Goal: Transaction & Acquisition: Book appointment/travel/reservation

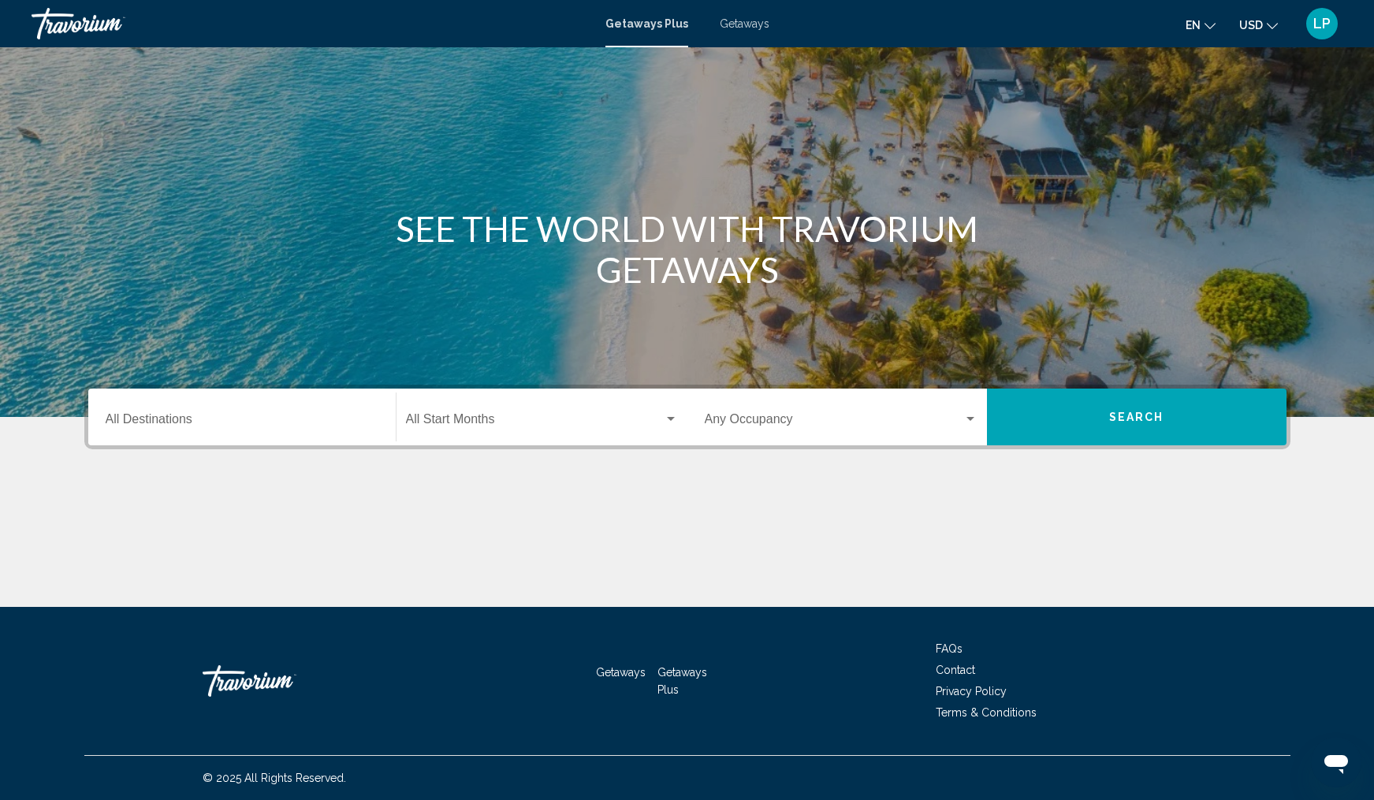
scroll to position [56, 0]
click at [181, 425] on input "Destination All Destinations" at bounding box center [242, 422] width 273 height 14
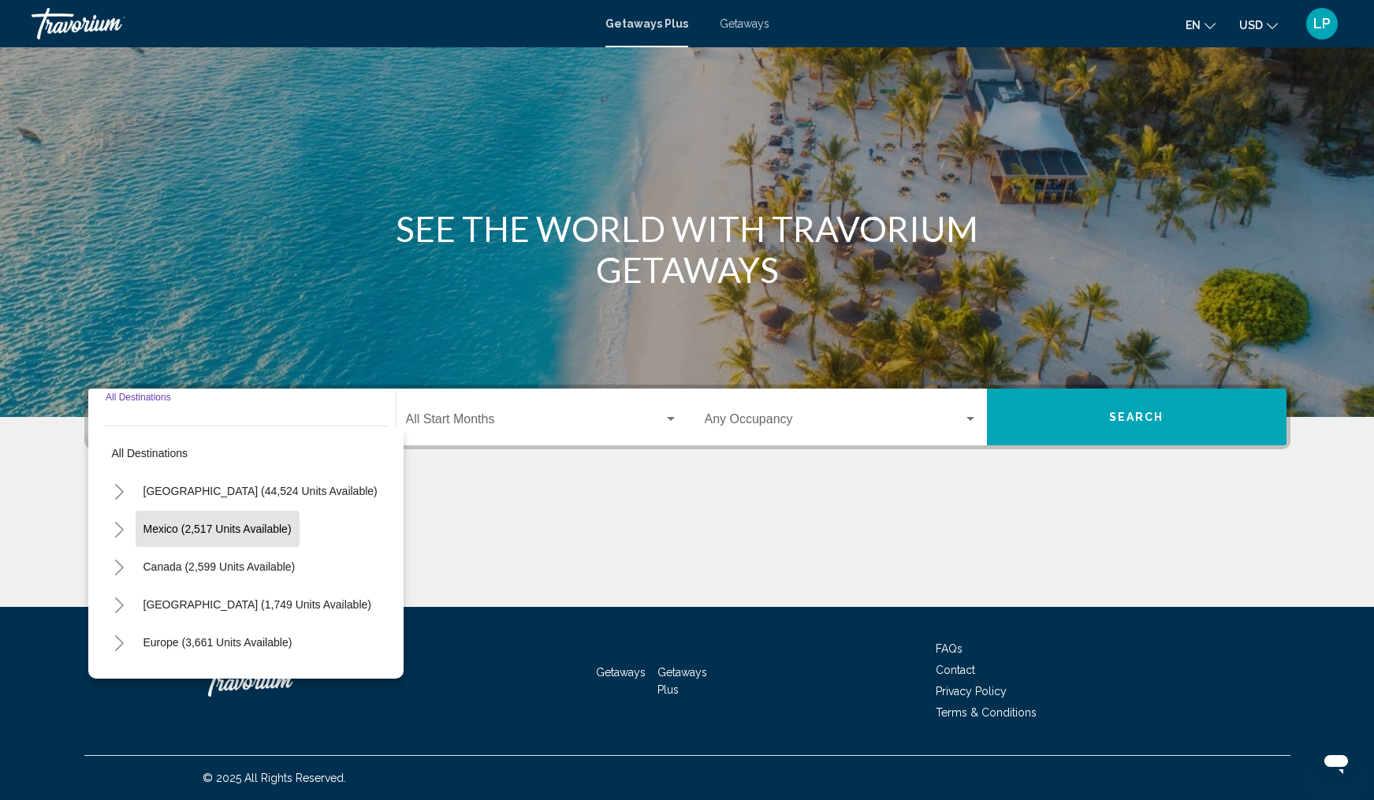
click at [231, 535] on button "Mexico (2,517 units available)" at bounding box center [218, 529] width 164 height 36
type input "**********"
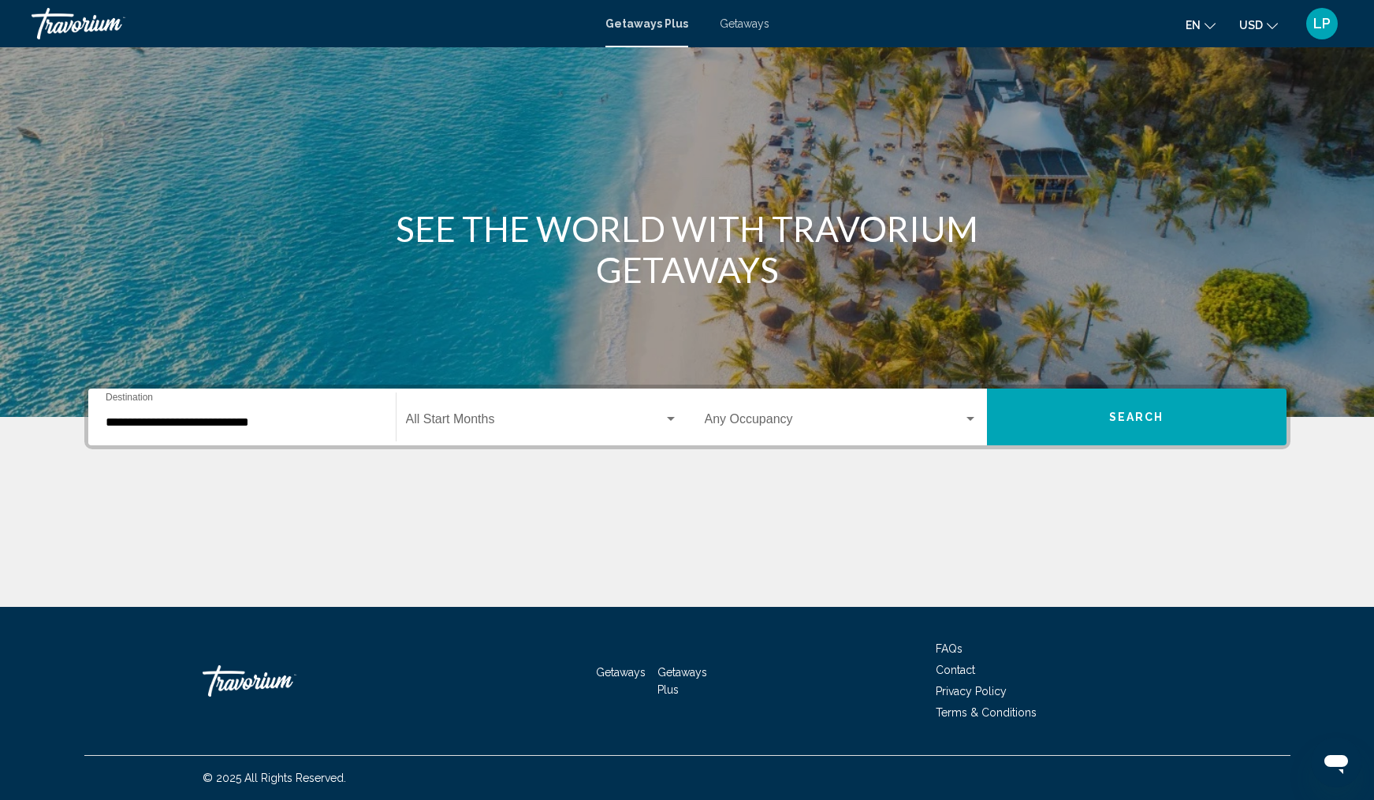
click at [621, 414] on div "Start Month All Start Months" at bounding box center [542, 418] width 272 height 50
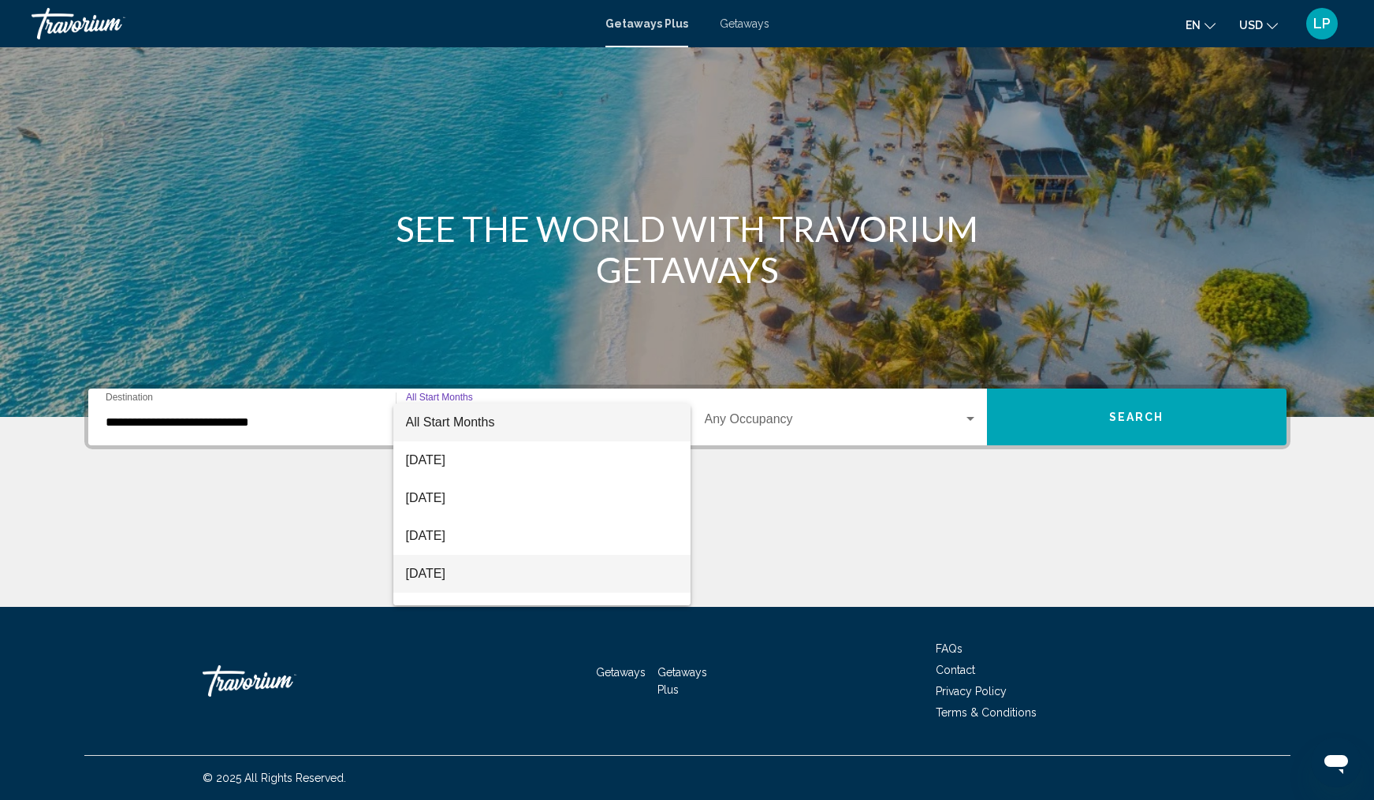
click at [546, 577] on span "November 2025" at bounding box center [542, 574] width 272 height 38
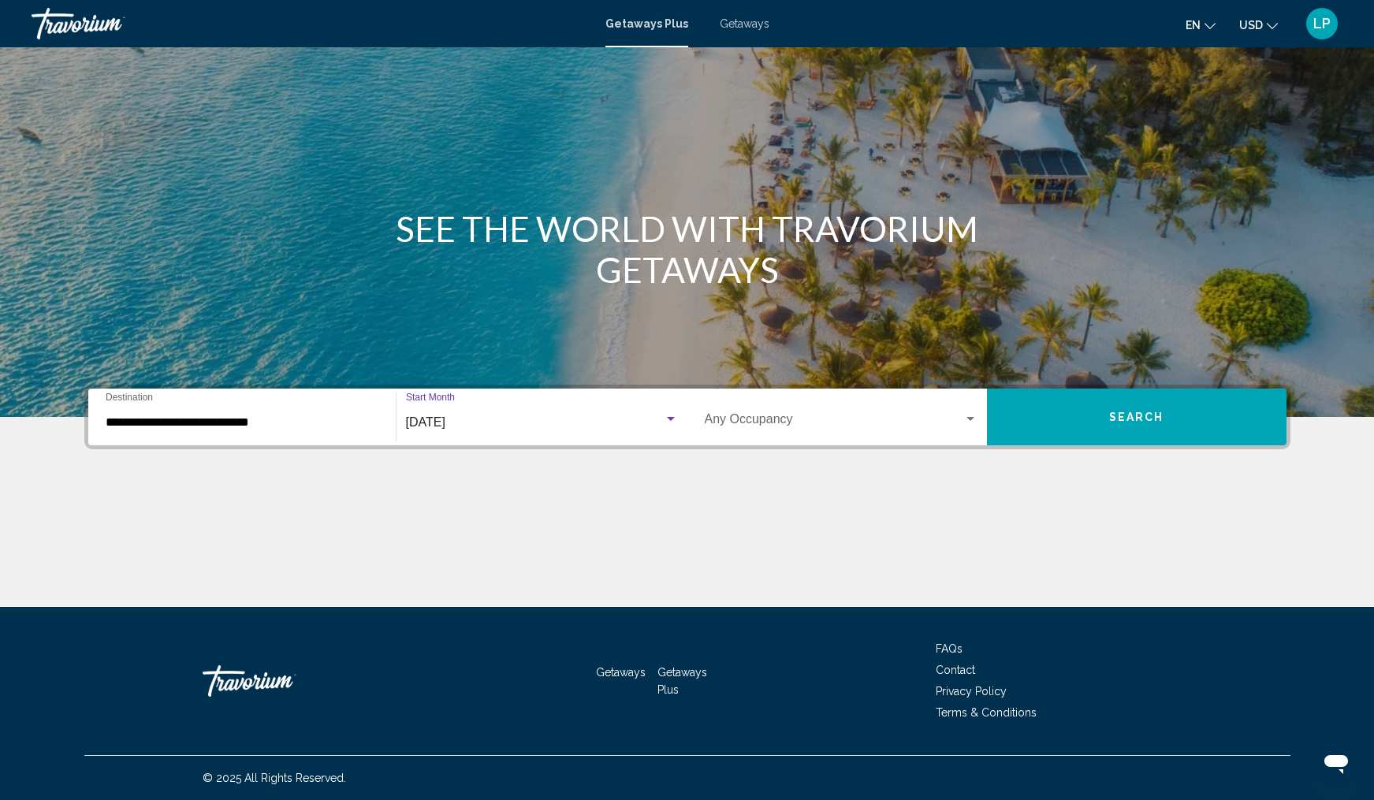
click at [1037, 412] on button "Search" at bounding box center [1137, 417] width 300 height 57
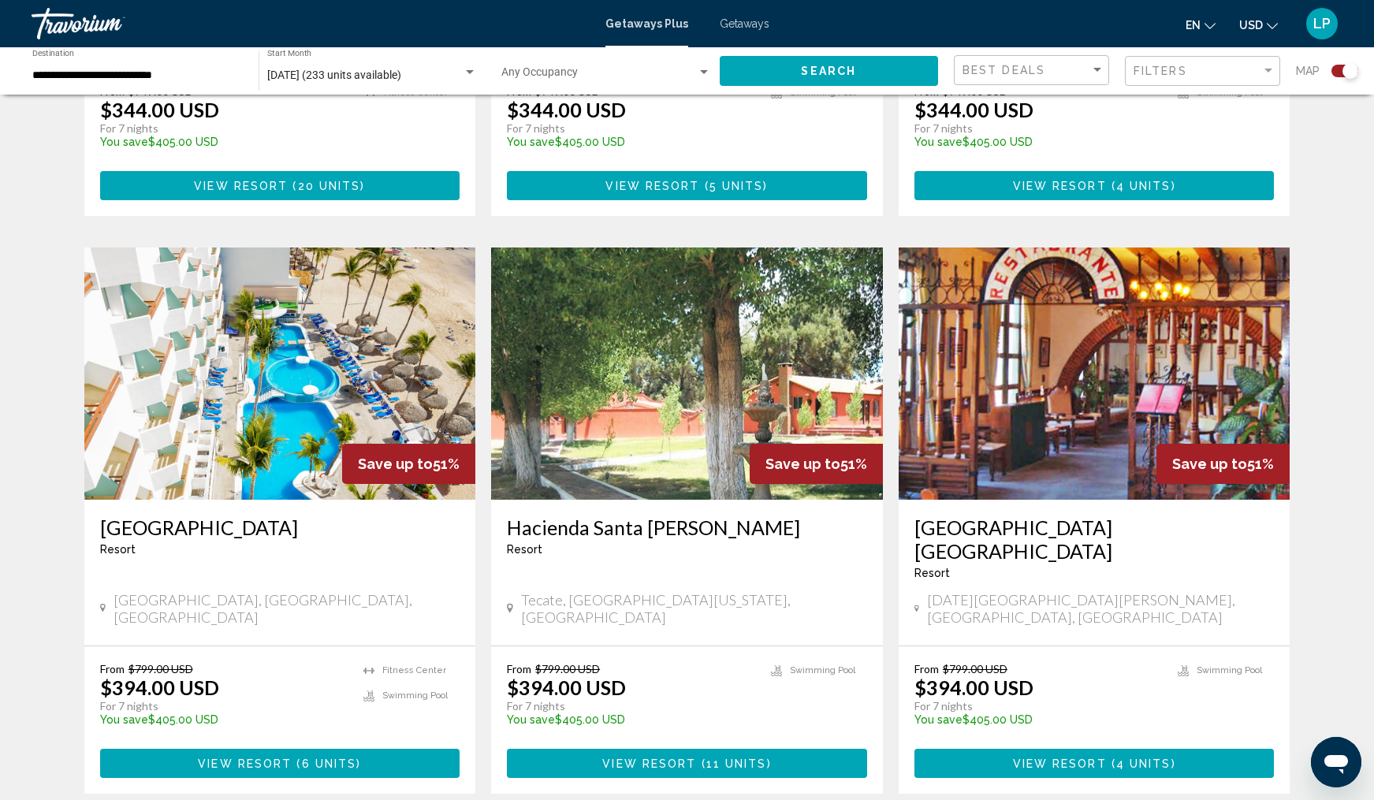
scroll to position [2166, 0]
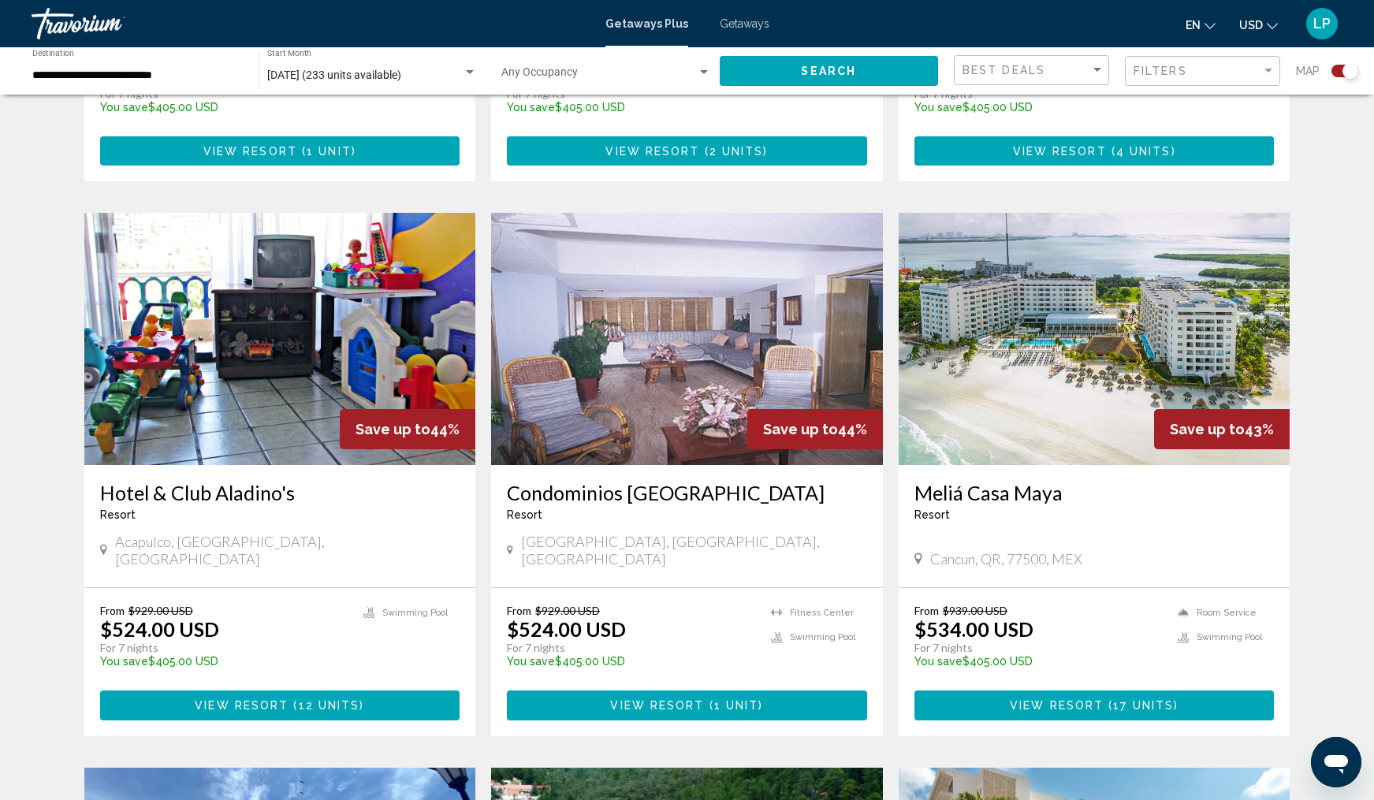
scroll to position [1019, 0]
click at [1124, 297] on img "Main content" at bounding box center [1095, 339] width 392 height 252
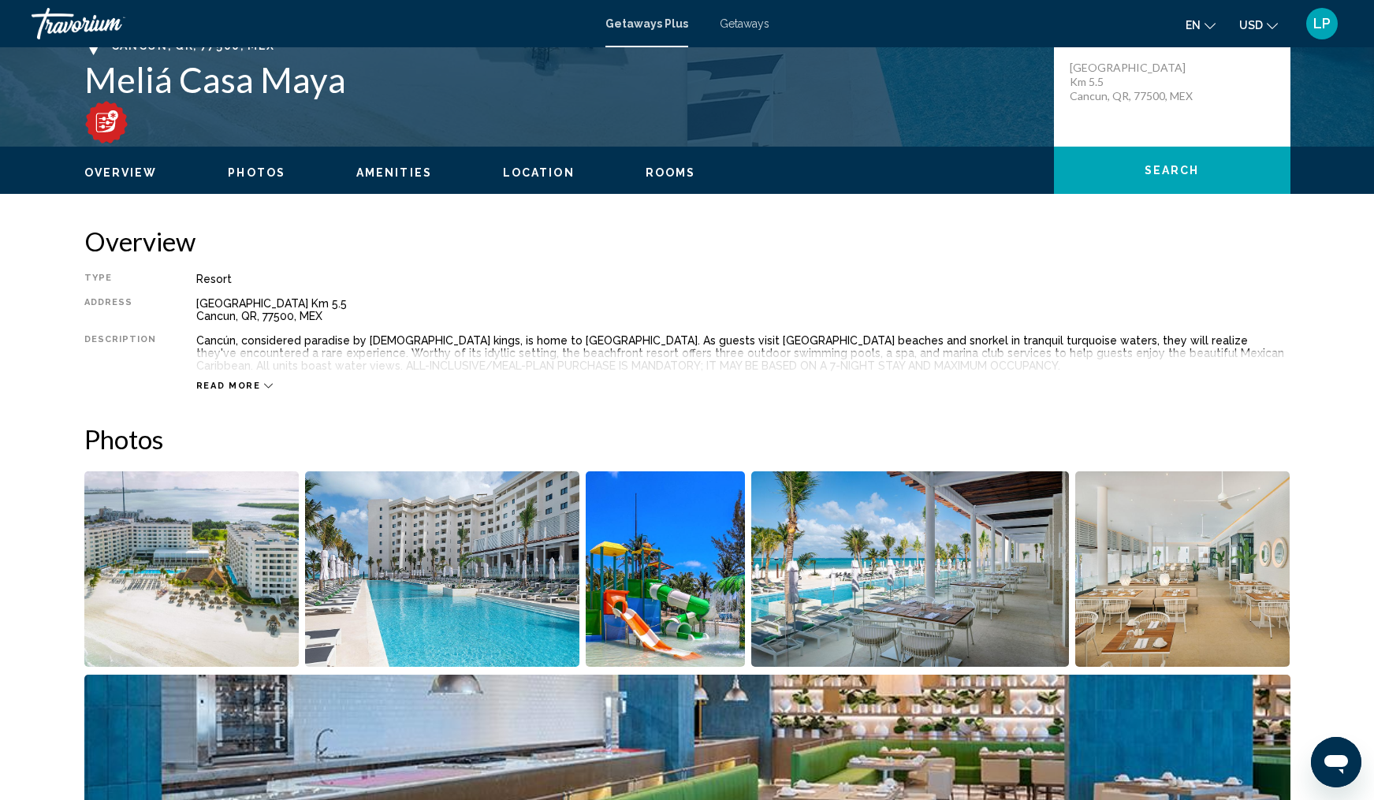
scroll to position [380, 0]
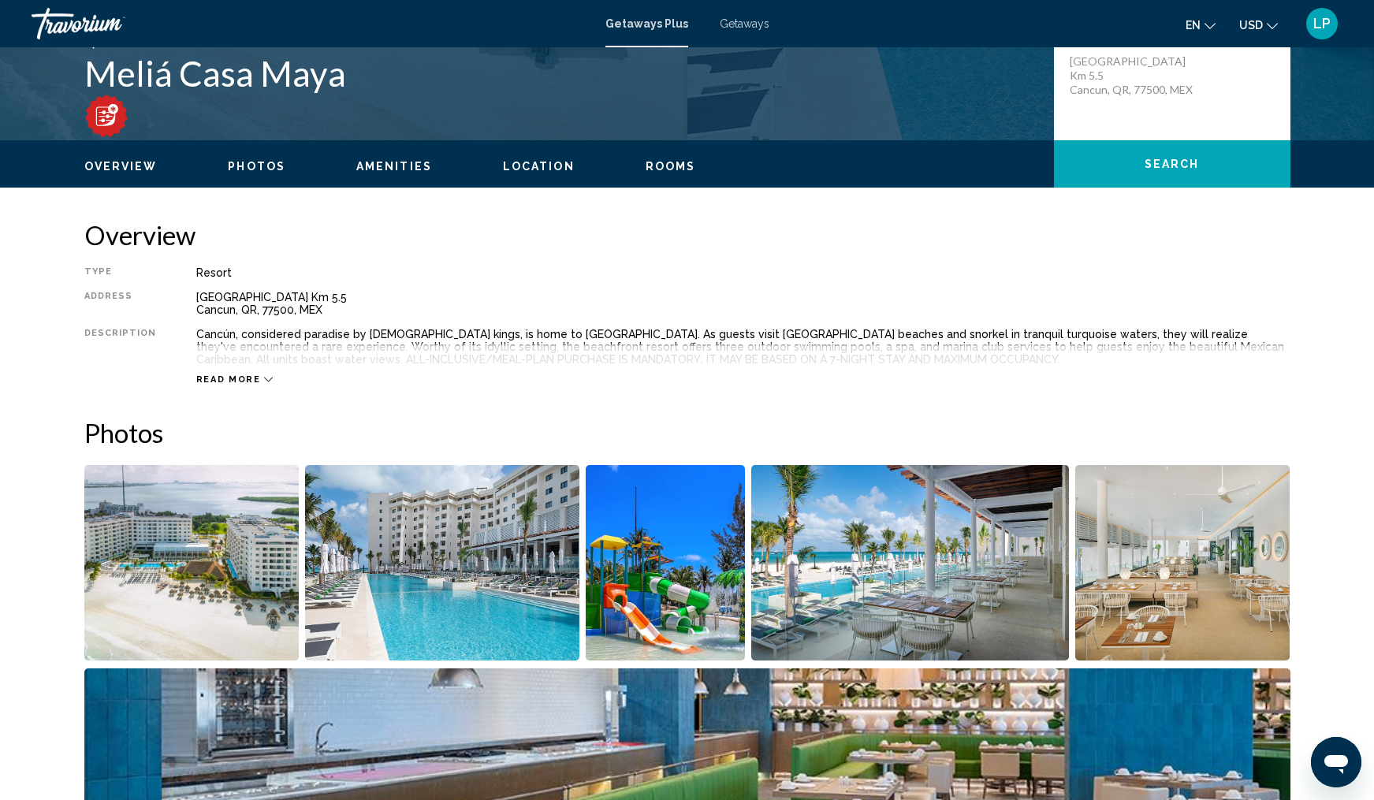
click at [262, 382] on div "Read more" at bounding box center [234, 379] width 77 height 10
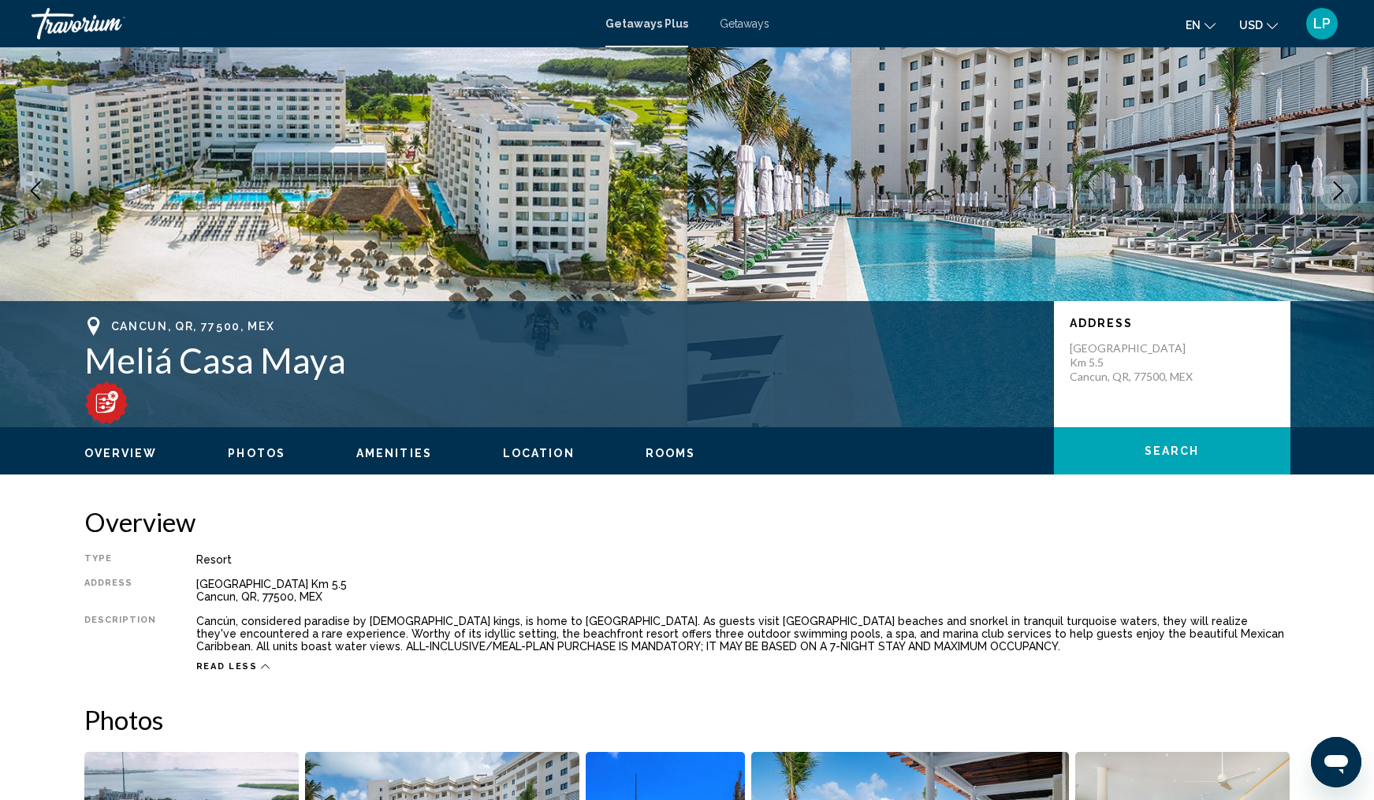
scroll to position [43, 0]
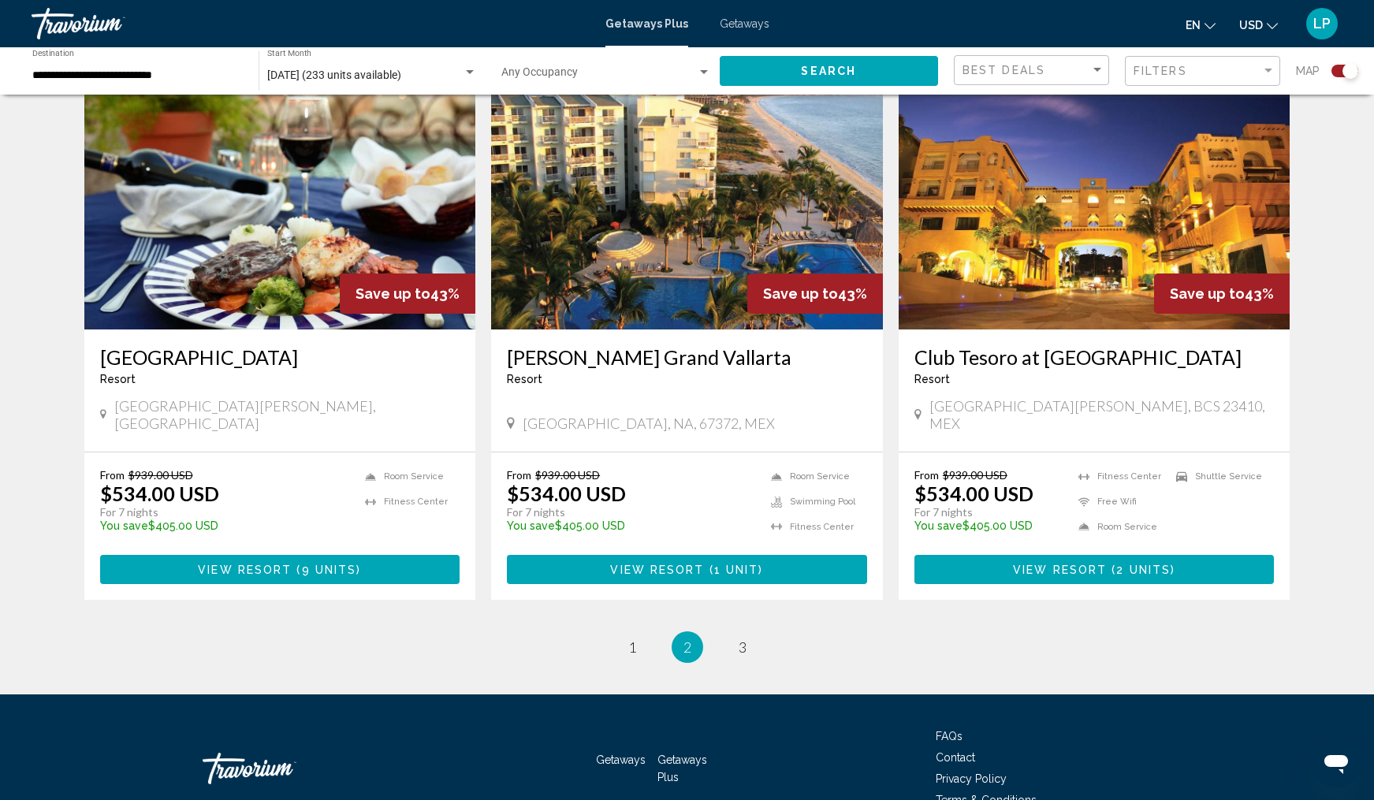
scroll to position [2270, 0]
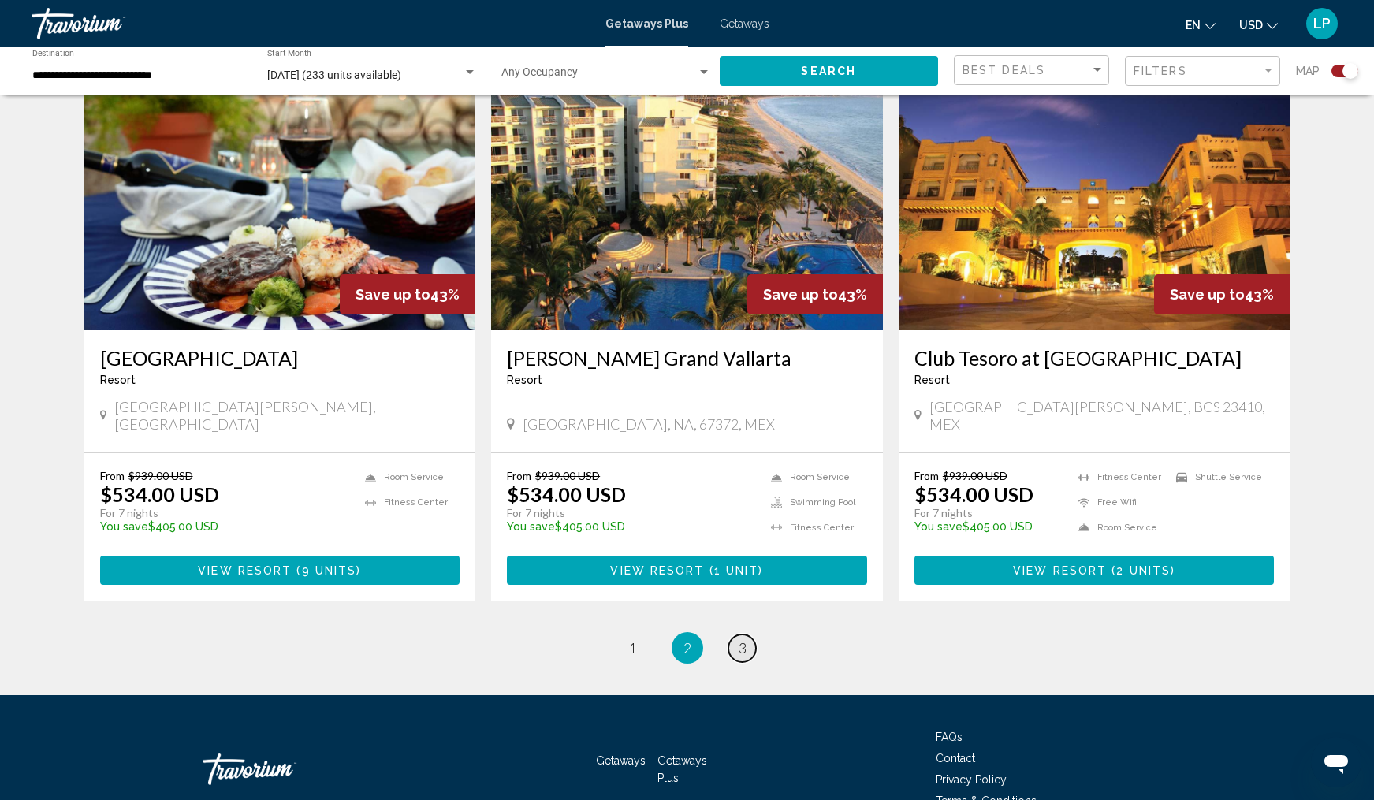
click at [745, 639] on span "3" at bounding box center [743, 647] width 8 height 17
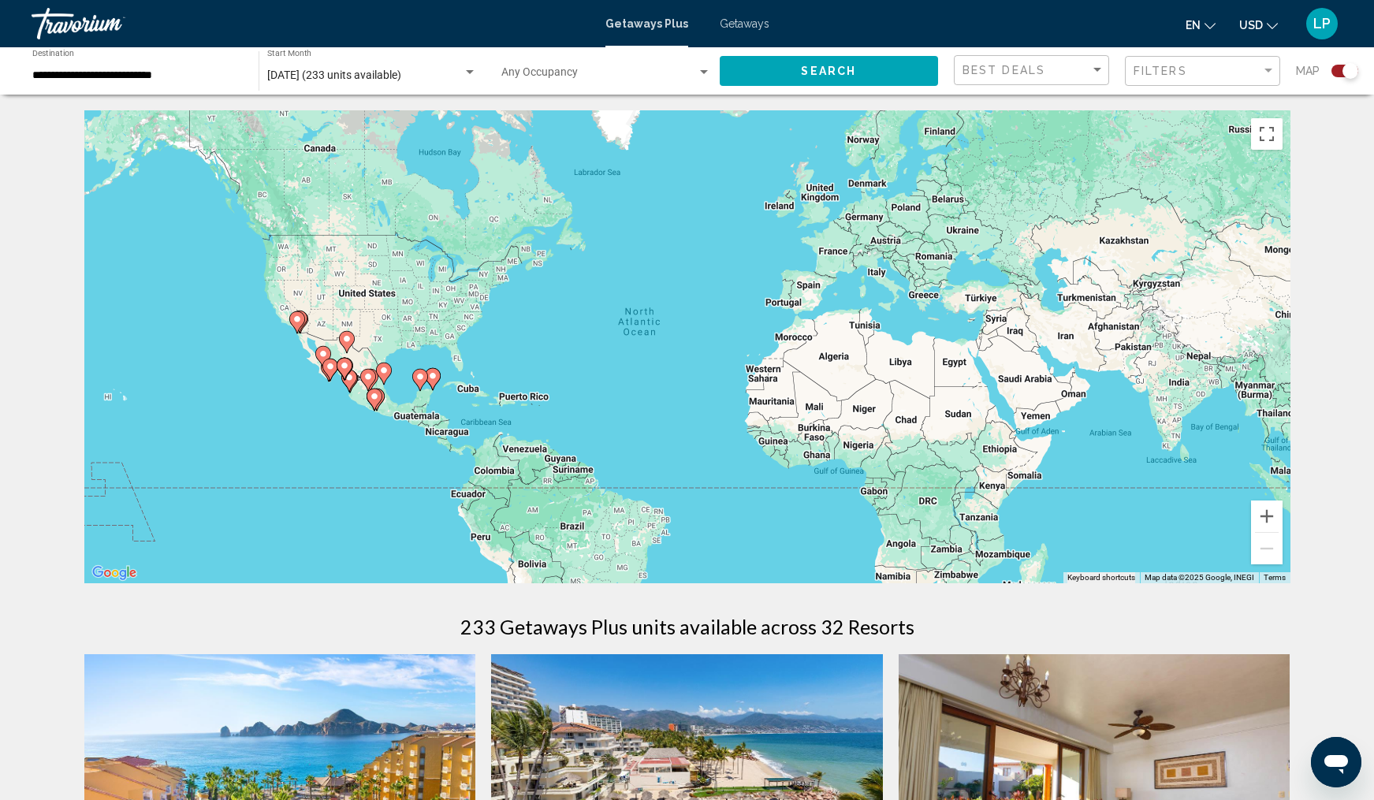
click at [149, 67] on div "**********" at bounding box center [137, 71] width 210 height 43
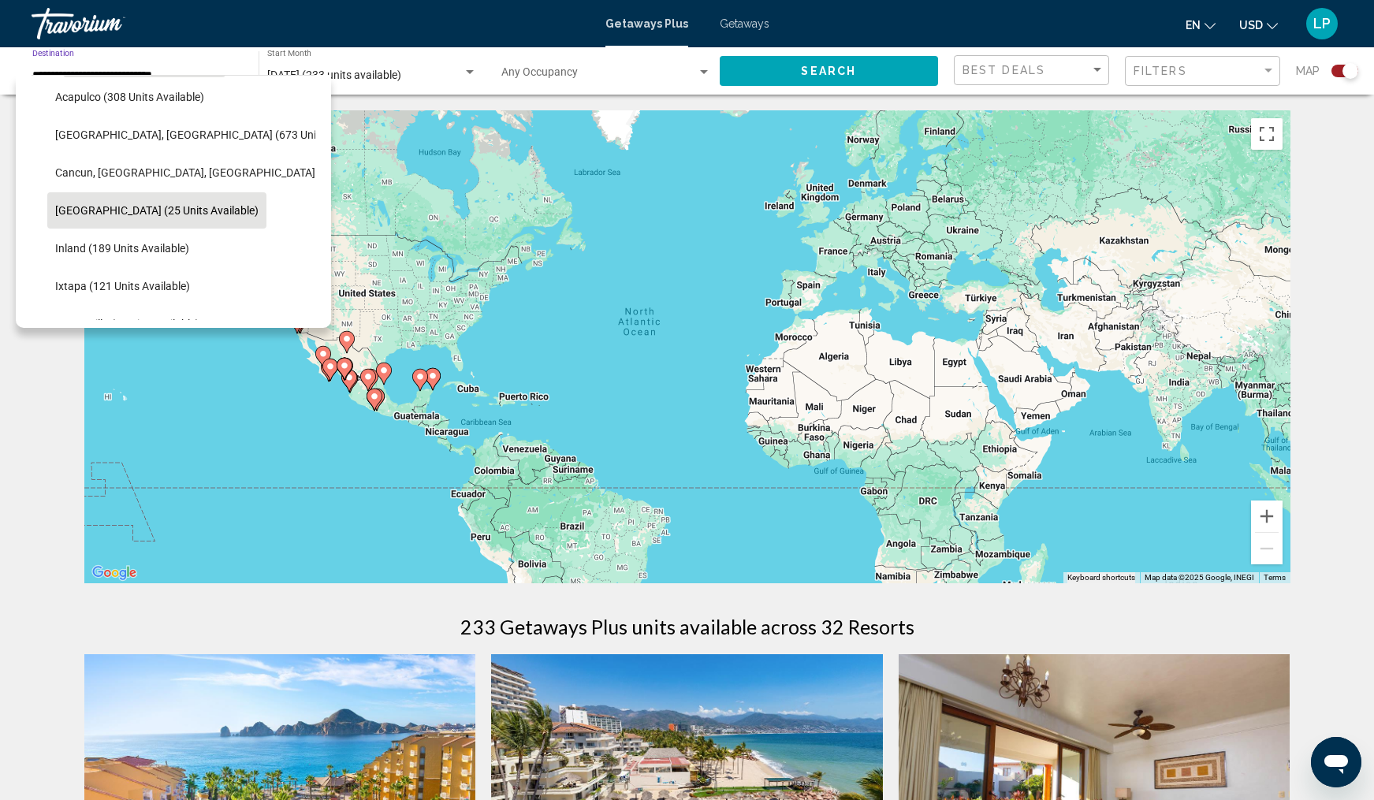
scroll to position [120, 0]
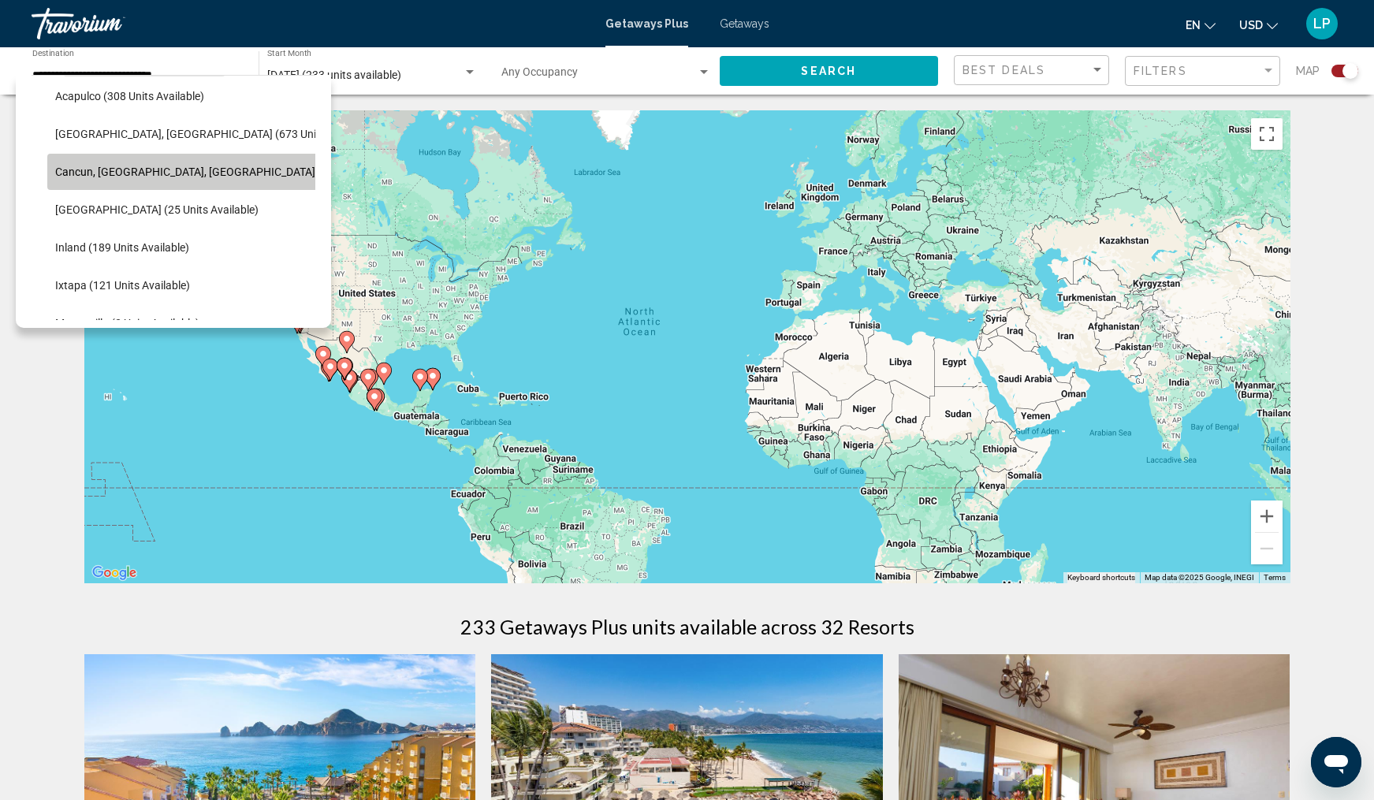
click at [168, 178] on button "Cancun, Cozumel, Riviera Maya (359 units available)" at bounding box center [236, 172] width 379 height 36
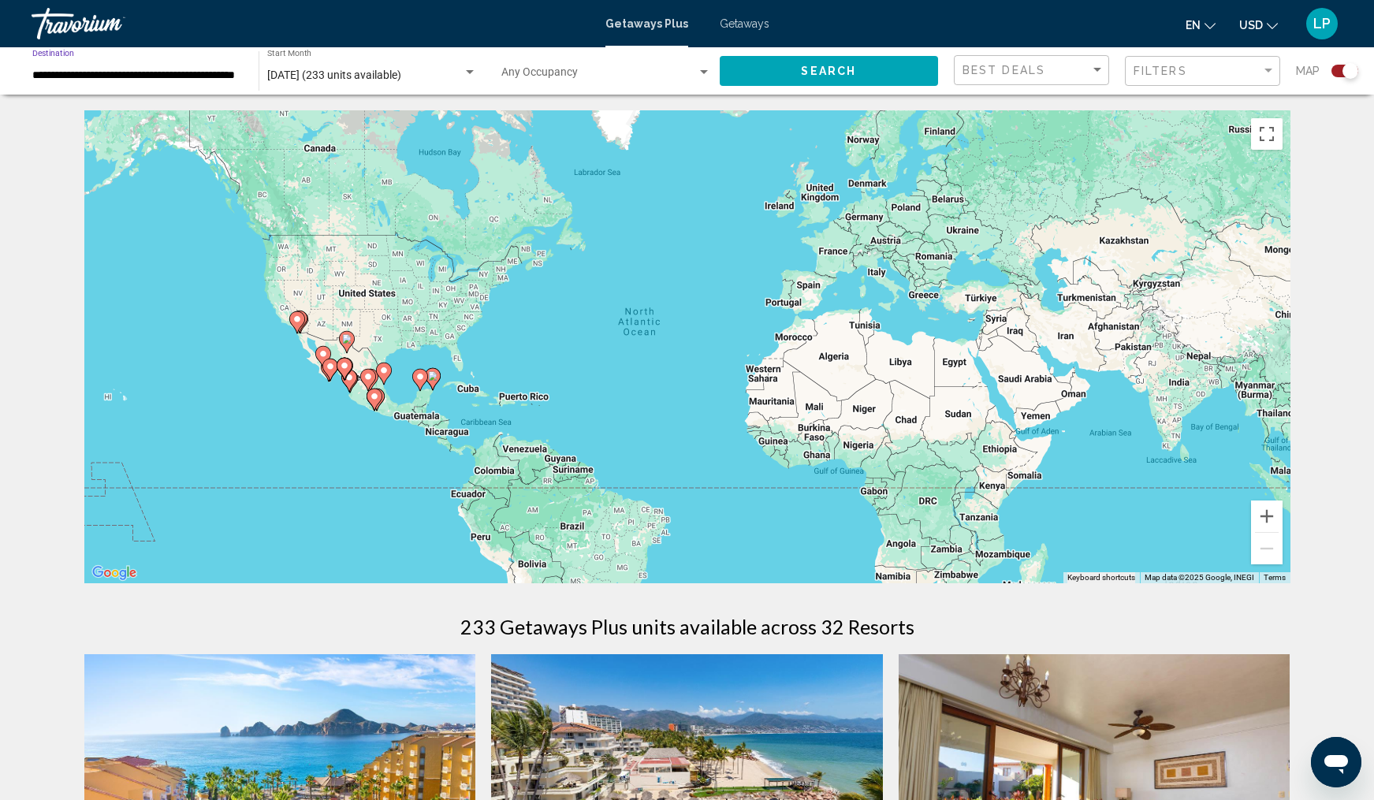
click at [810, 72] on span "Search" at bounding box center [828, 71] width 55 height 13
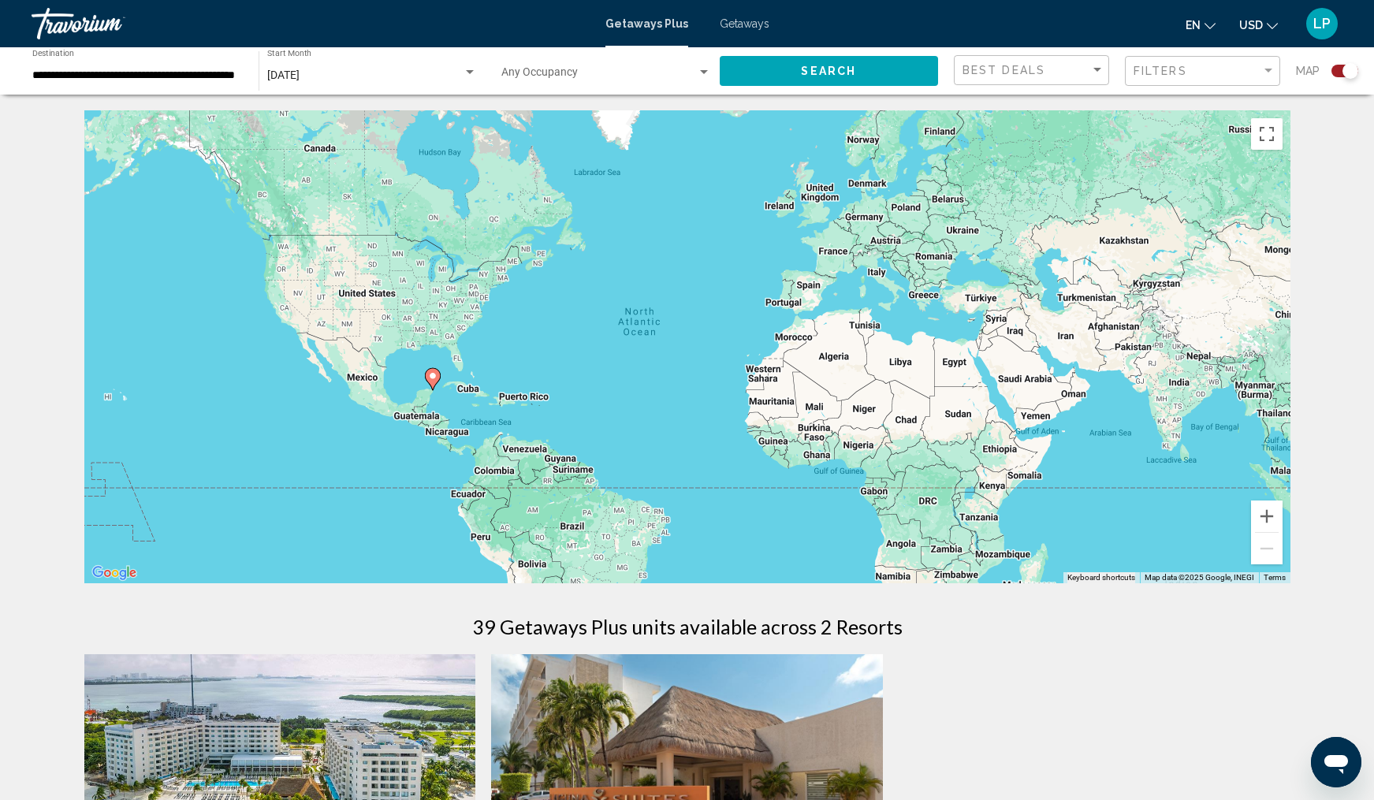
click at [210, 76] on input "**********" at bounding box center [137, 75] width 210 height 13
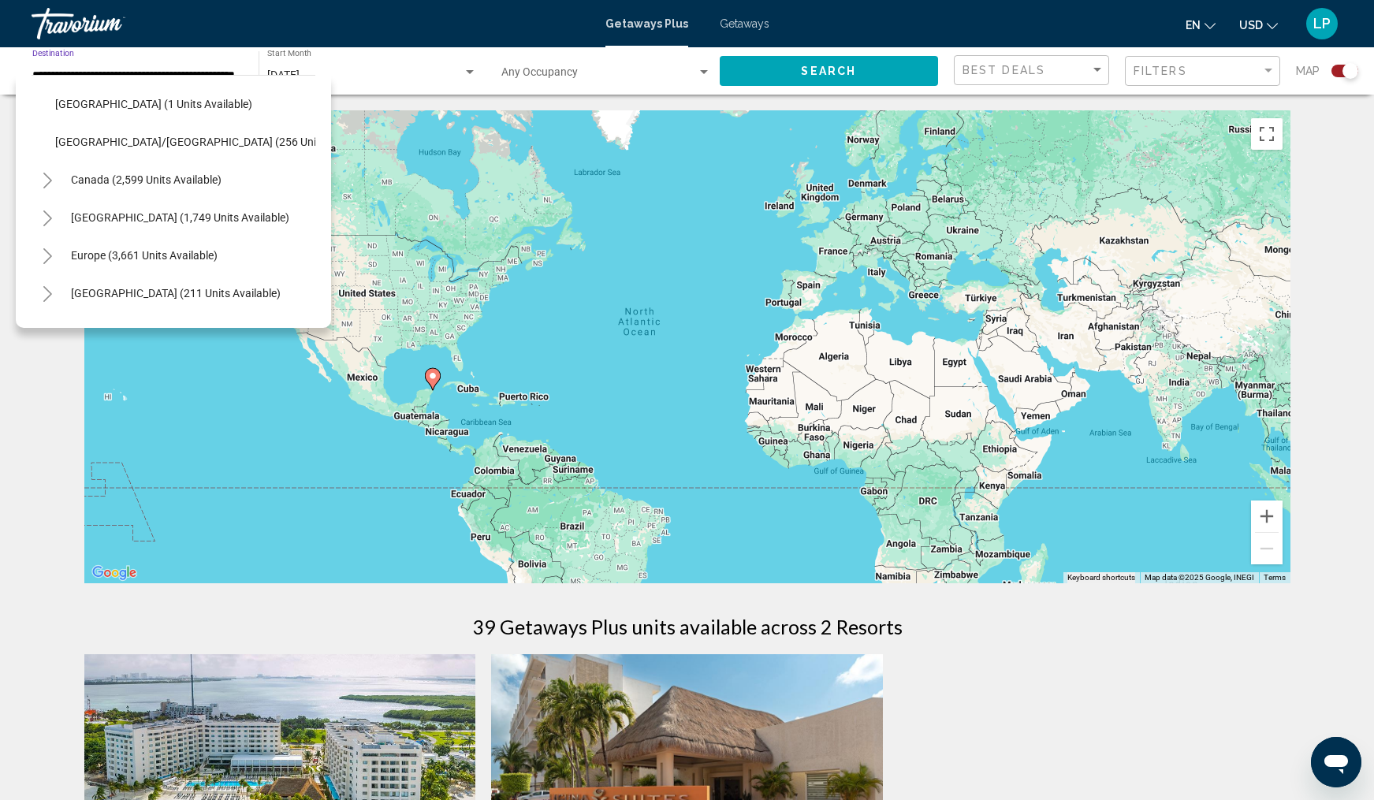
scroll to position [416, 0]
click at [179, 214] on span "Caribbean & Atlantic Islands (1,749 units available)" at bounding box center [180, 216] width 218 height 13
type input "**********"
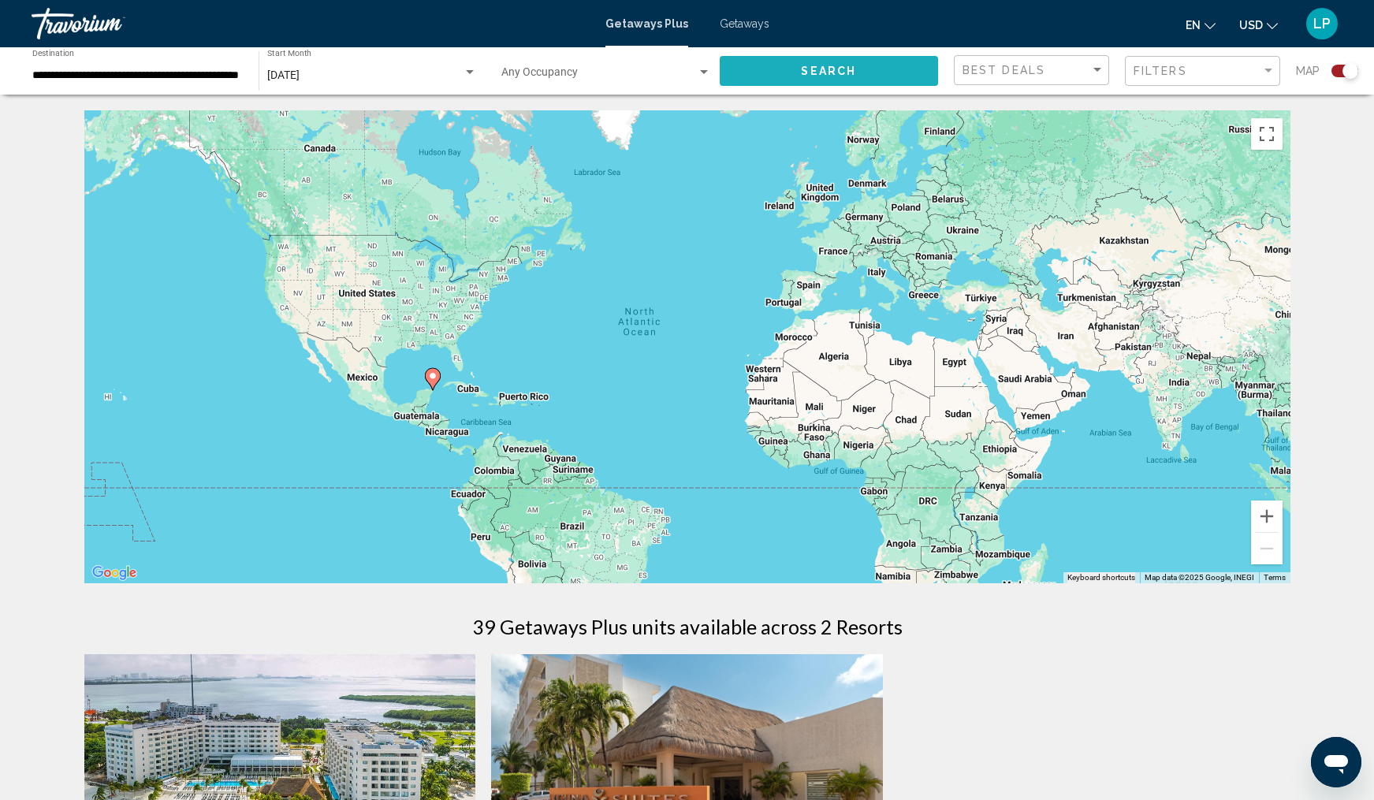
click at [830, 65] on span "Search" at bounding box center [828, 71] width 55 height 13
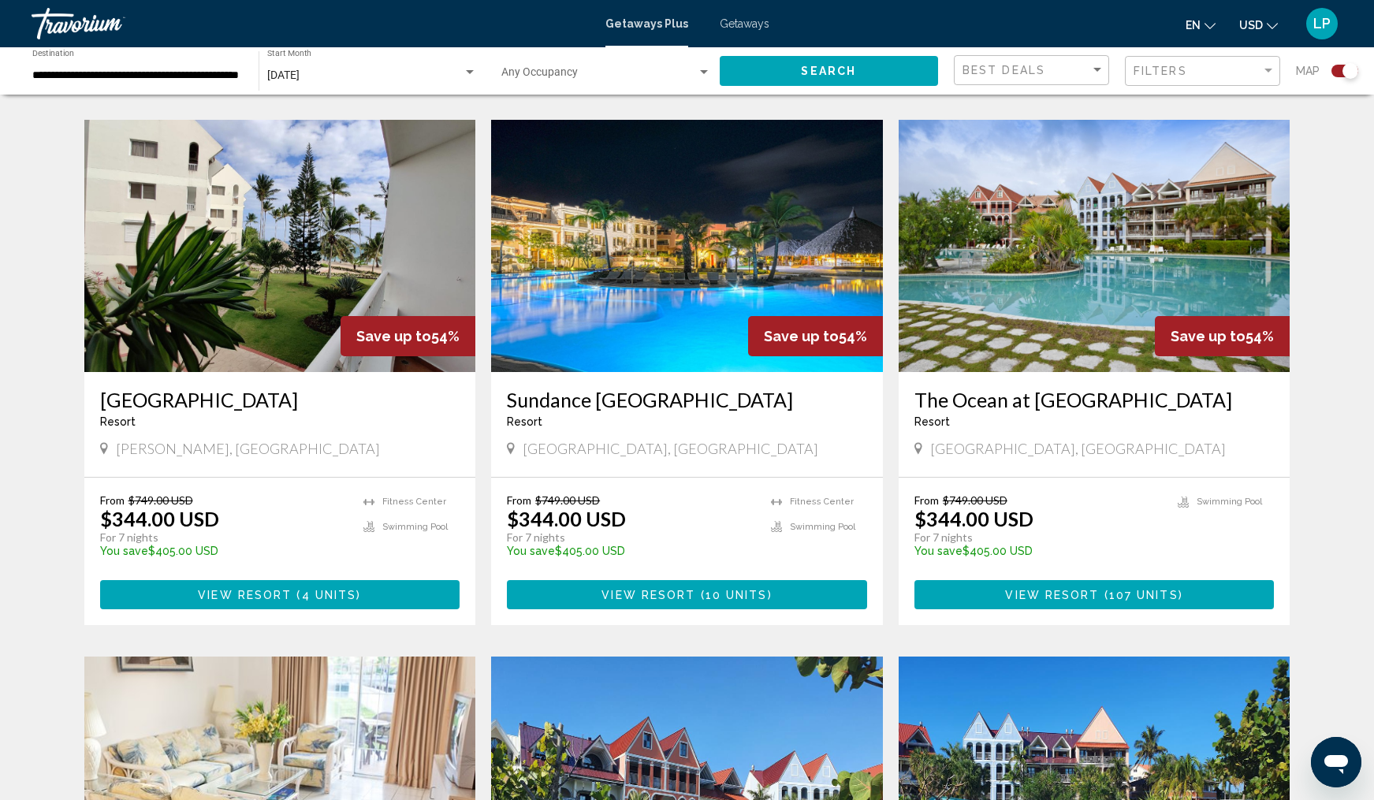
scroll to position [1651, 0]
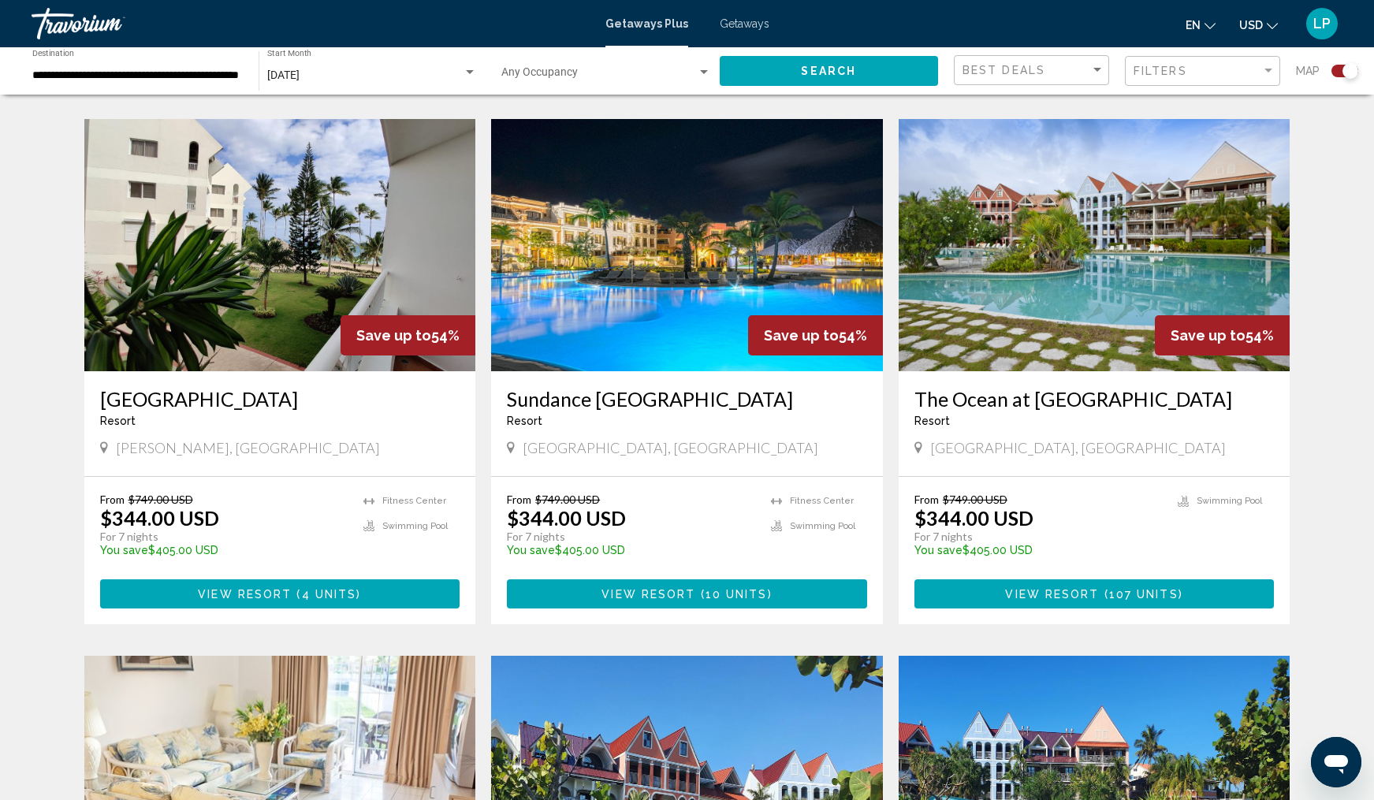
click at [676, 253] on img "Main content" at bounding box center [687, 245] width 392 height 252
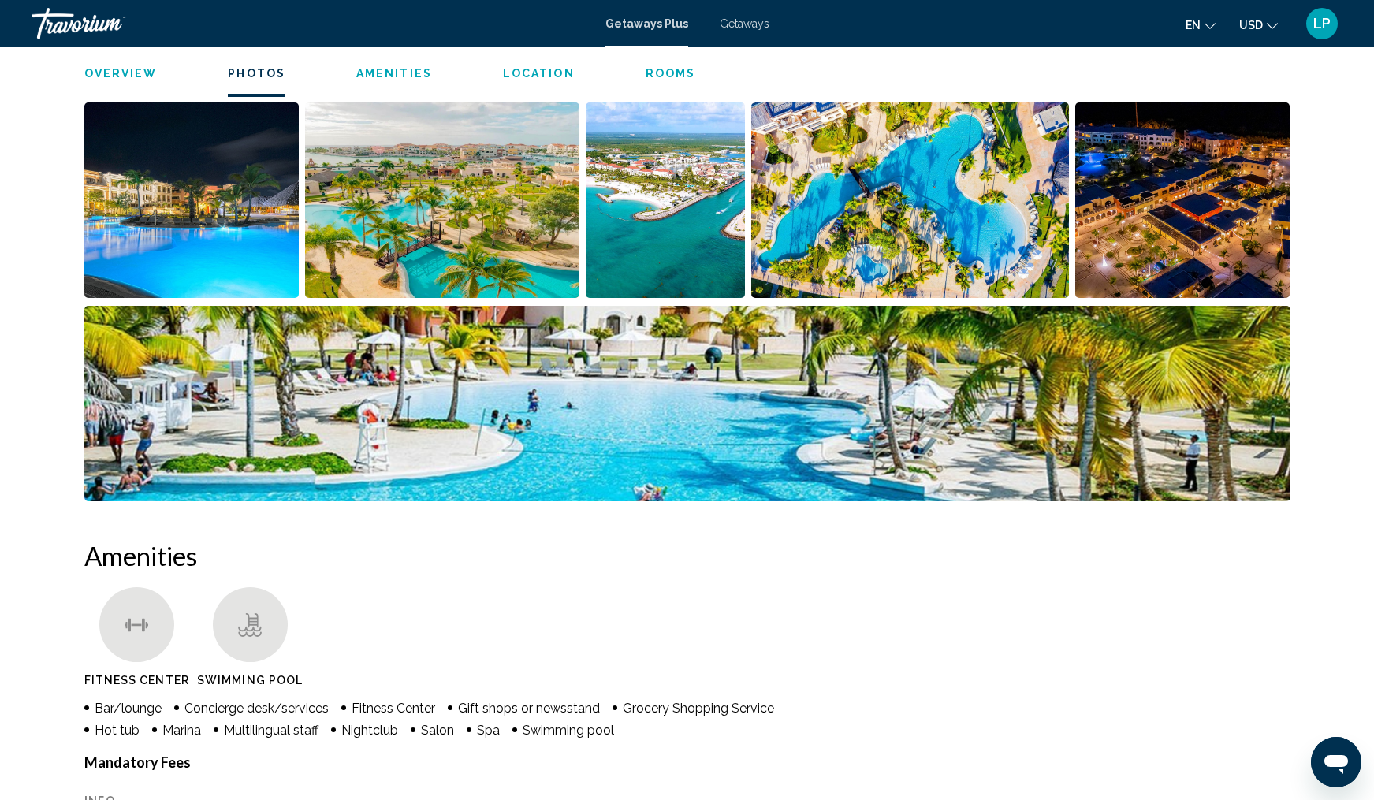
scroll to position [712, 0]
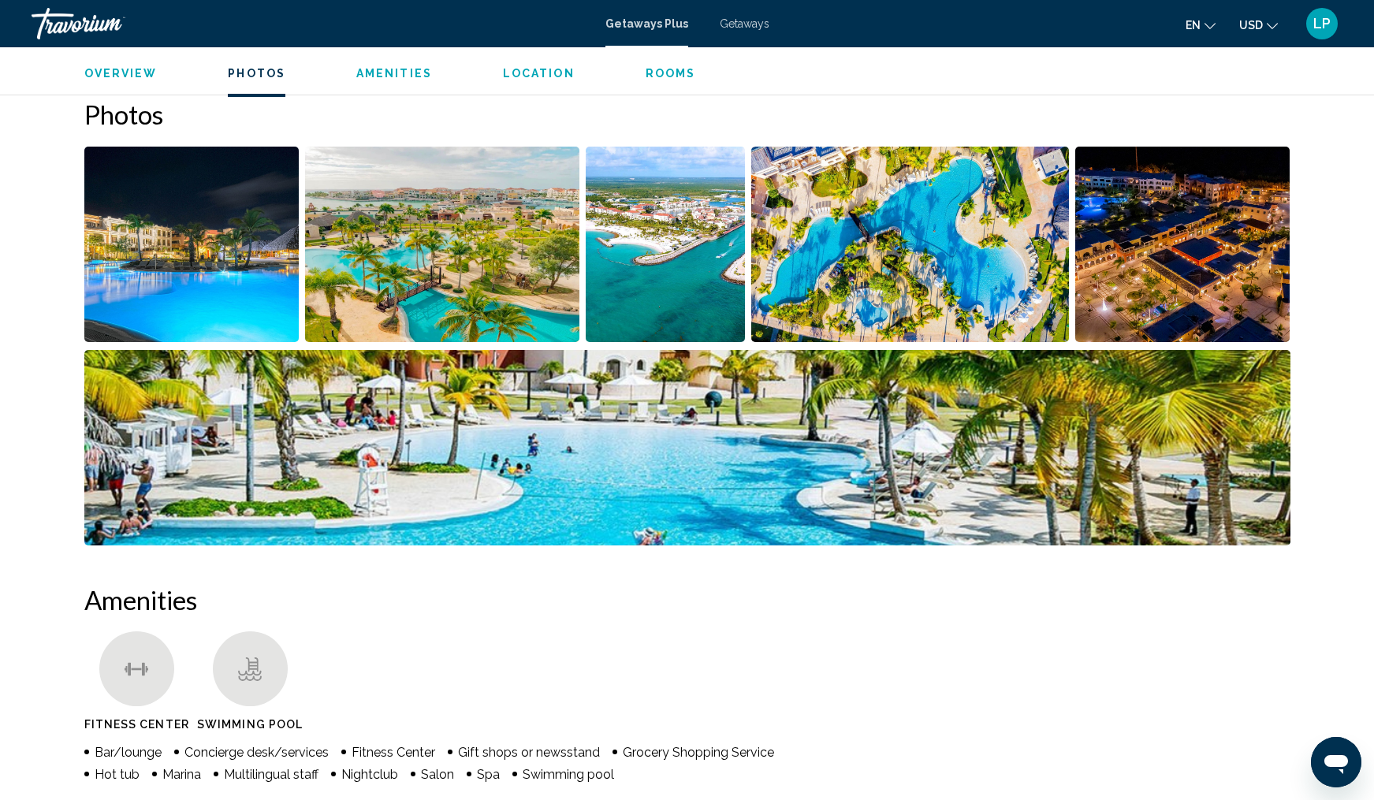
click at [141, 253] on img "Open full-screen image slider" at bounding box center [191, 245] width 215 height 196
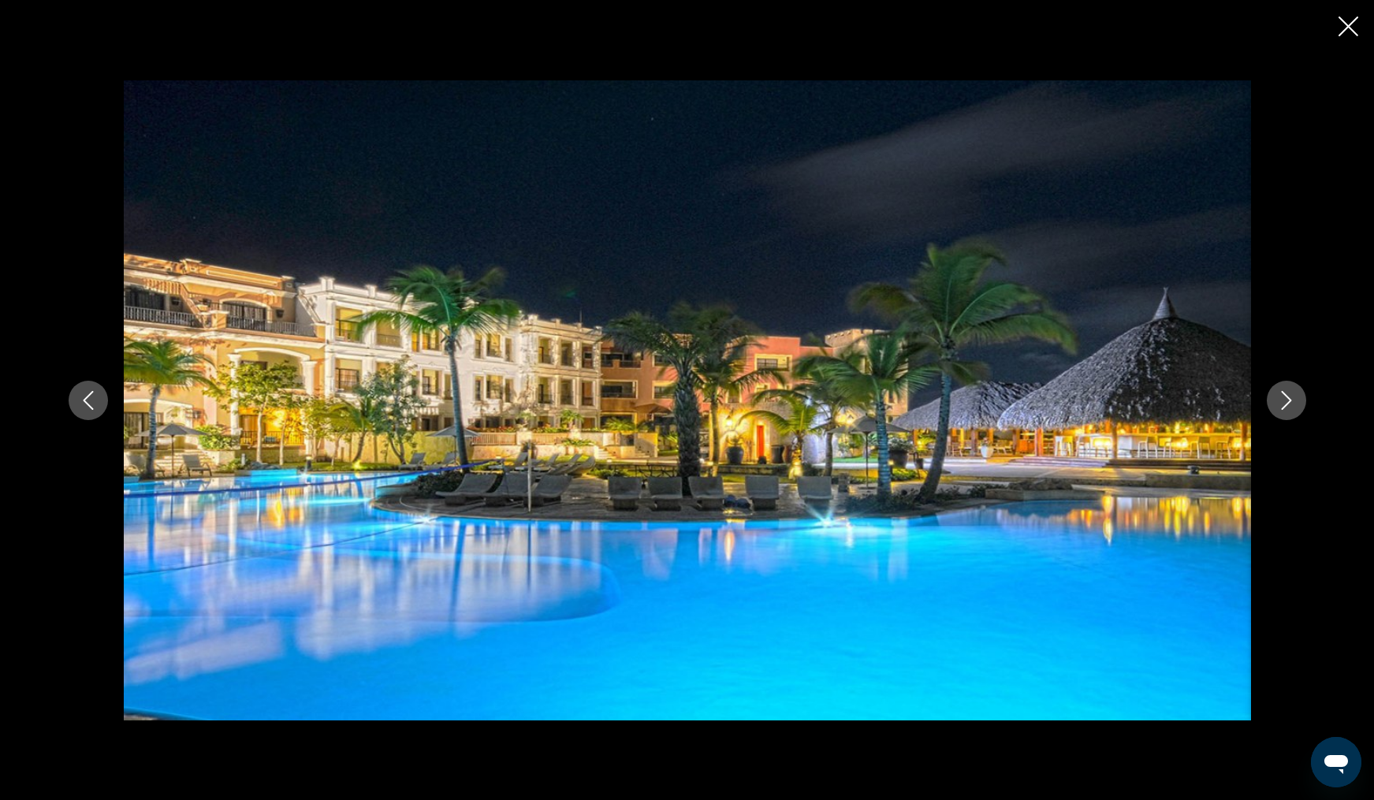
click at [1289, 405] on icon "Next image" at bounding box center [1286, 400] width 19 height 19
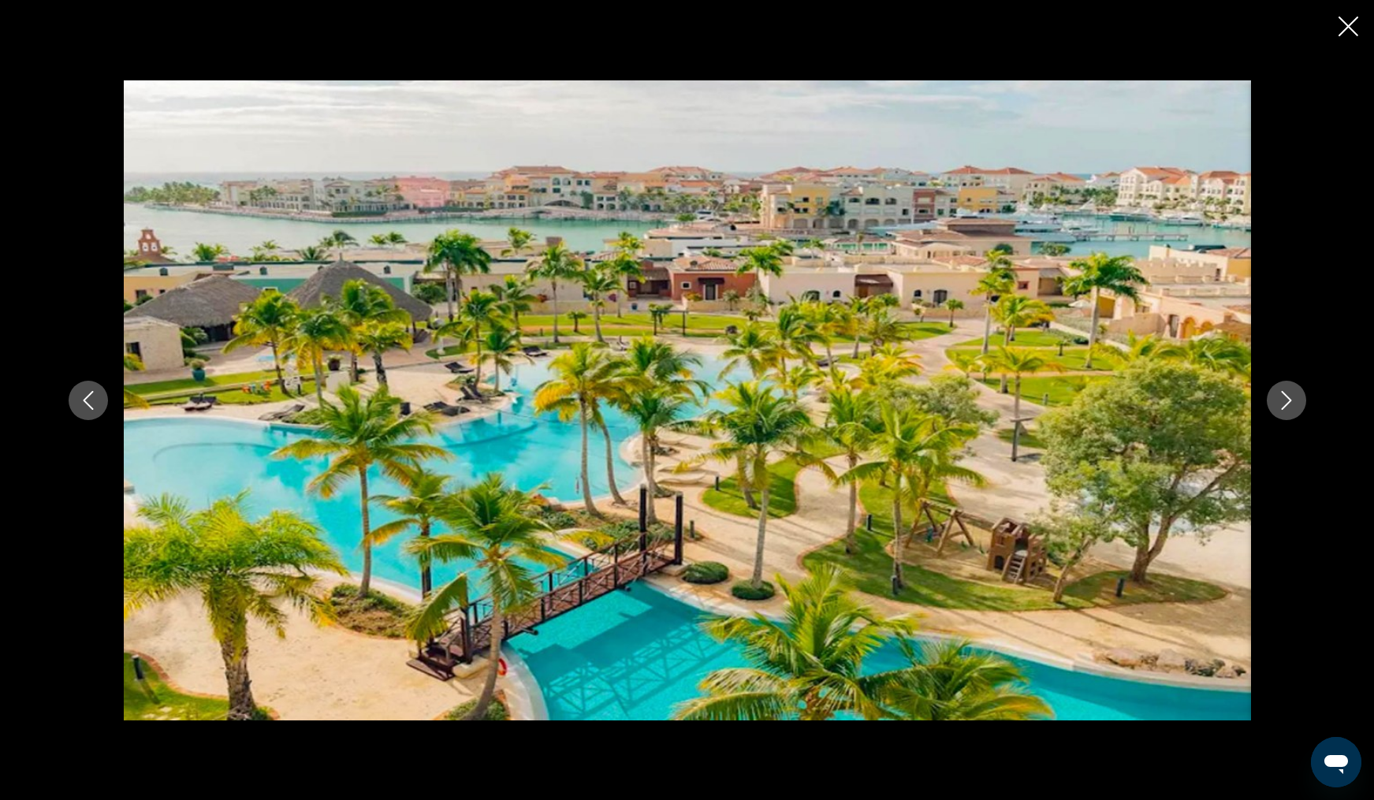
click at [1289, 405] on icon "Next image" at bounding box center [1286, 400] width 19 height 19
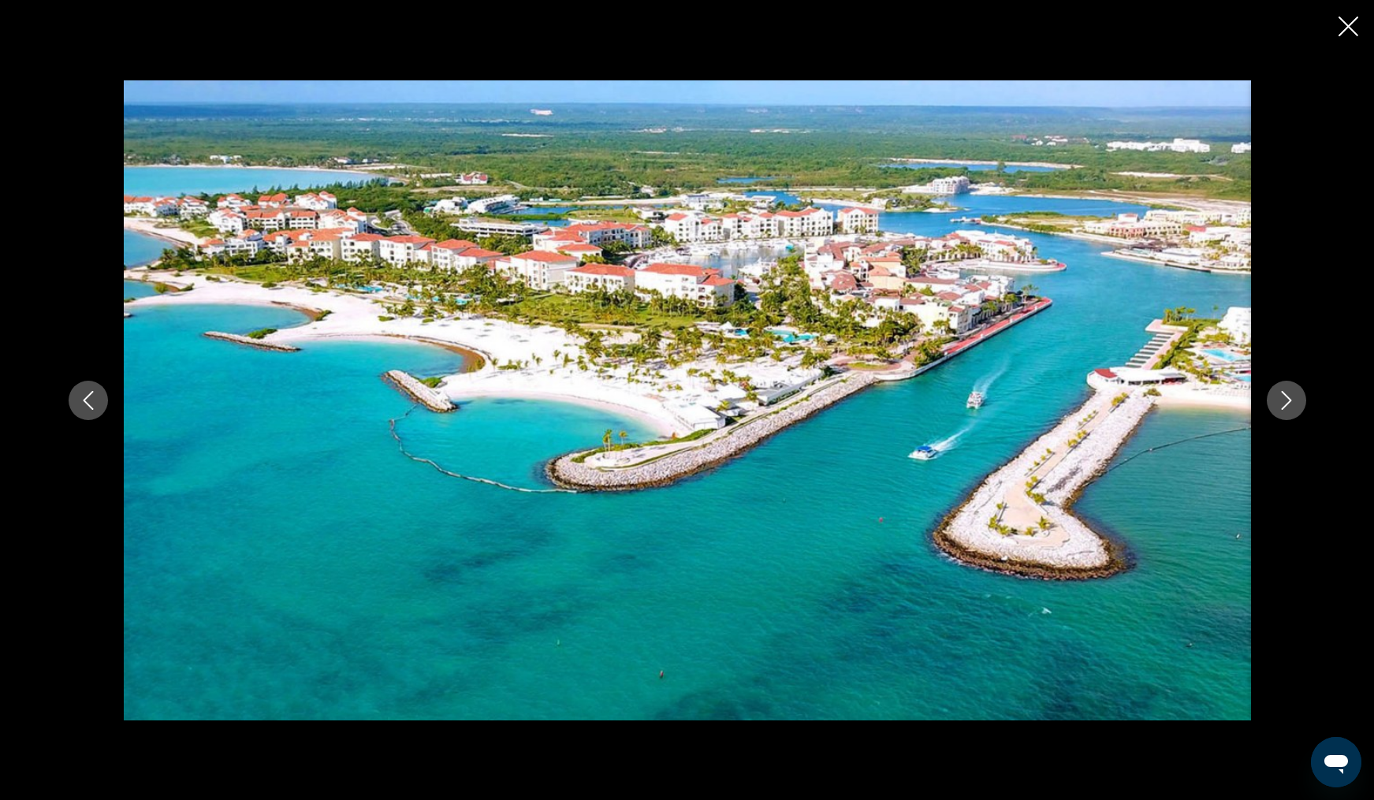
click at [1289, 405] on icon "Next image" at bounding box center [1286, 400] width 19 height 19
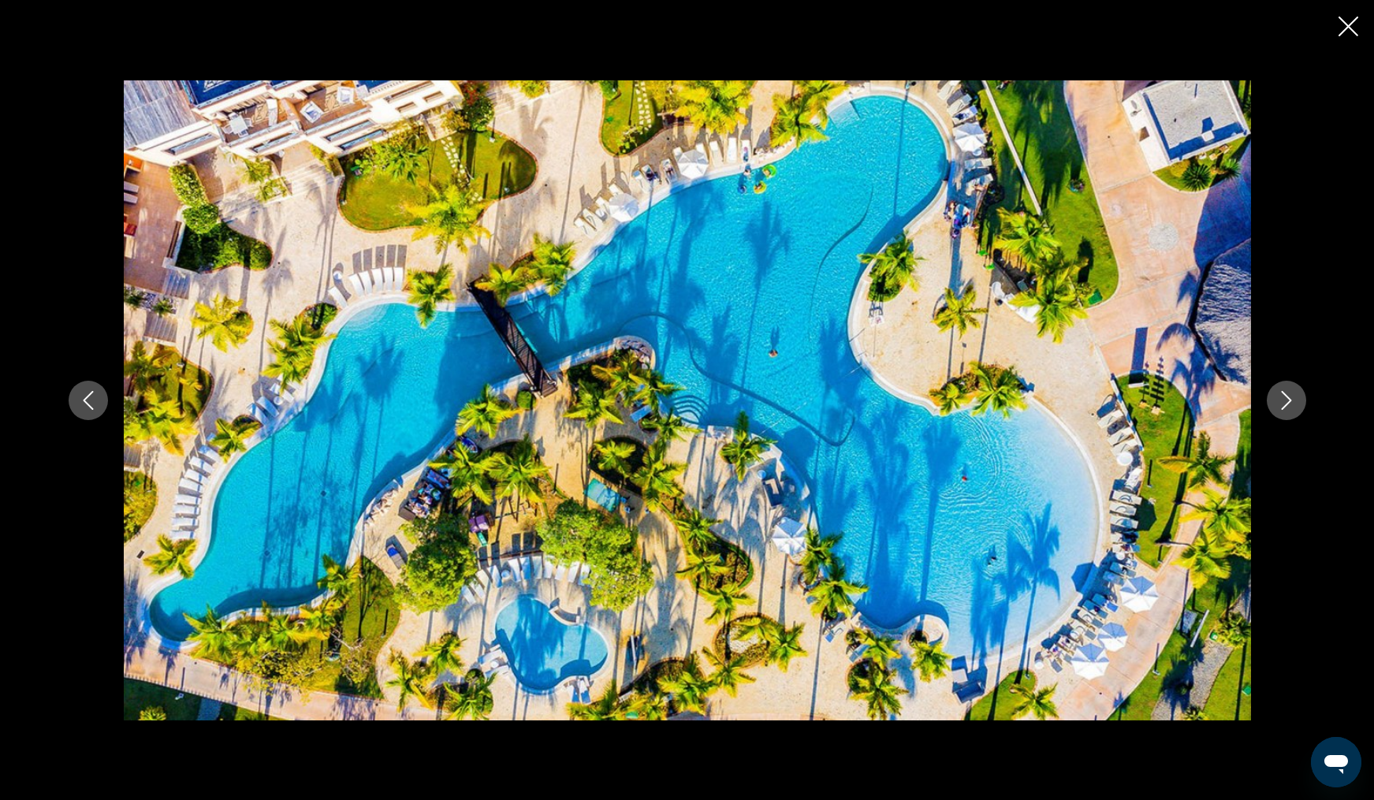
click at [1289, 405] on icon "Next image" at bounding box center [1286, 400] width 19 height 19
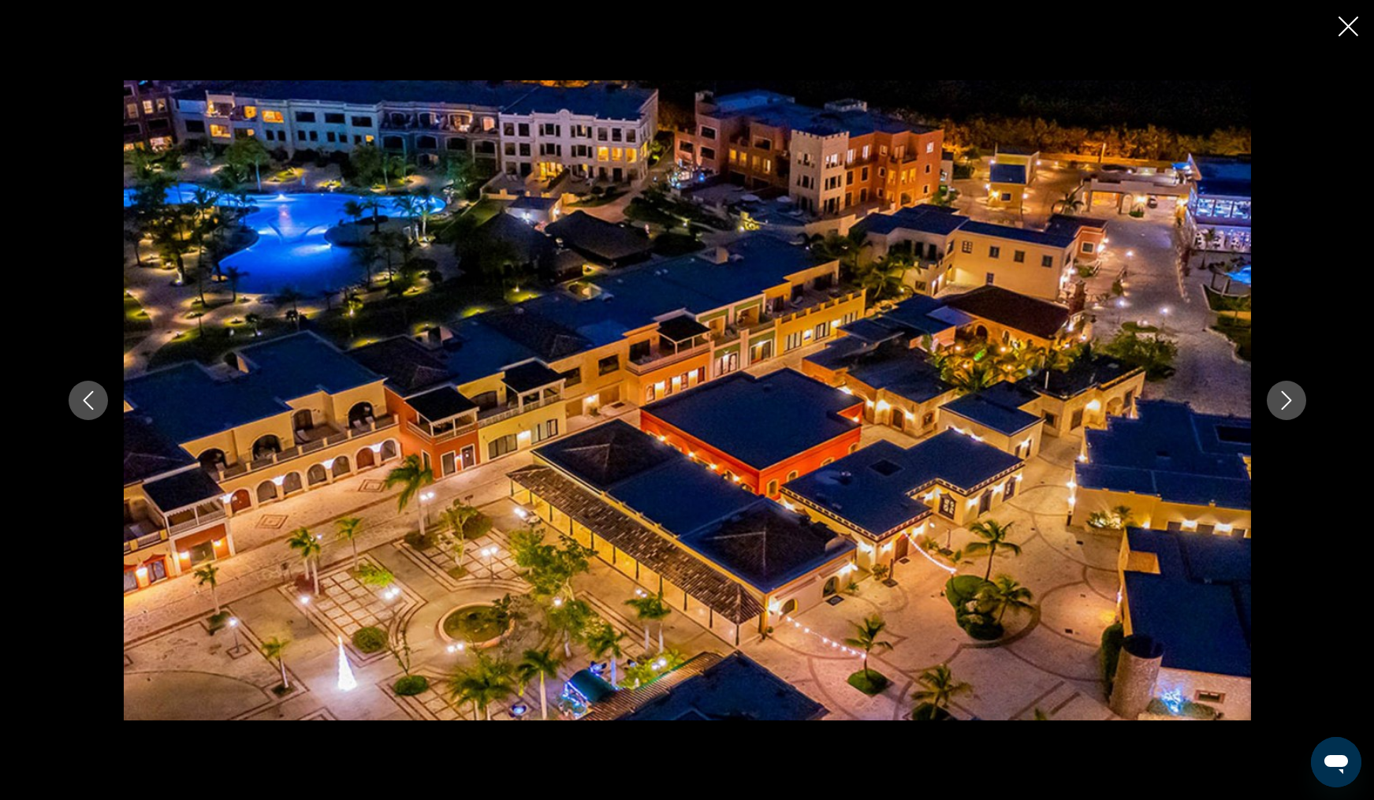
click at [1289, 405] on icon "Next image" at bounding box center [1286, 400] width 19 height 19
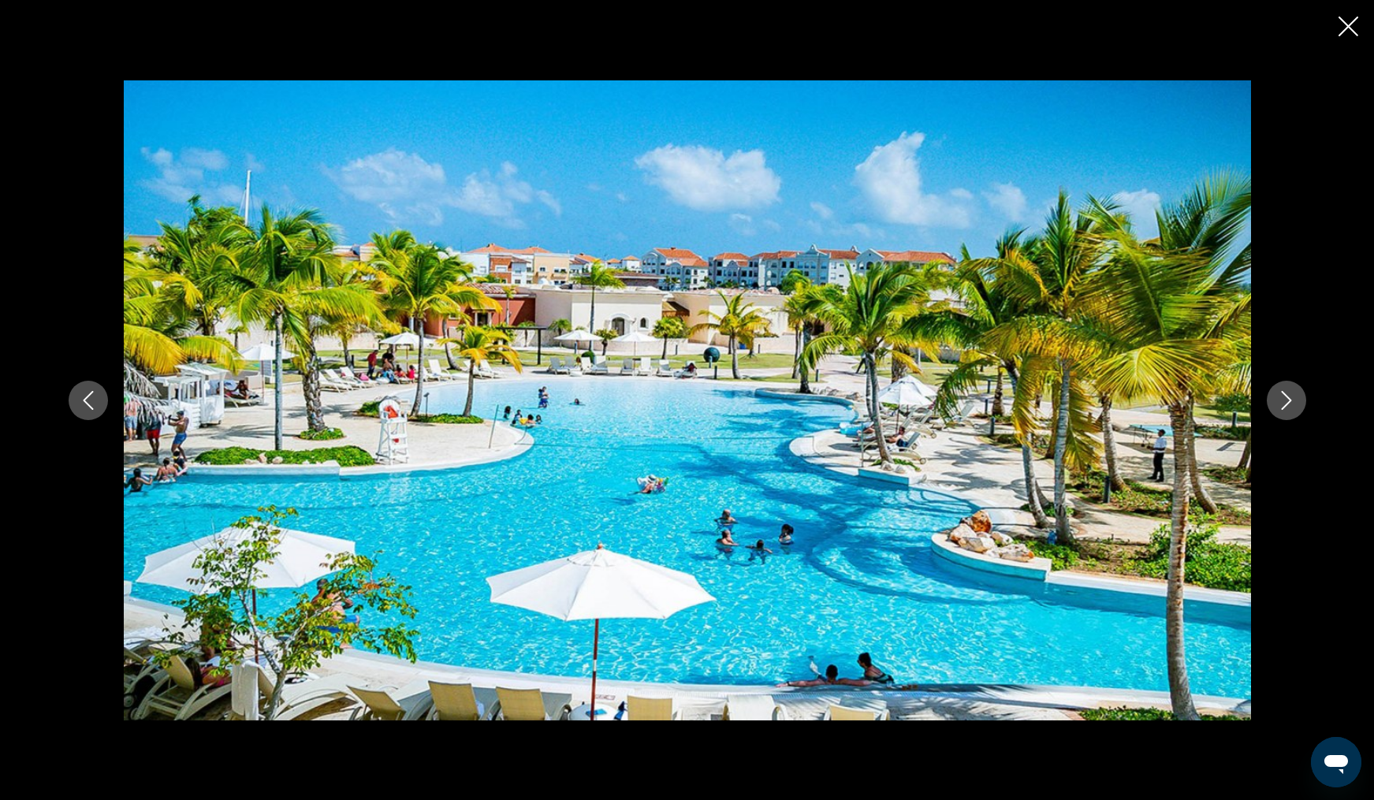
click at [1289, 405] on icon "Next image" at bounding box center [1286, 400] width 19 height 19
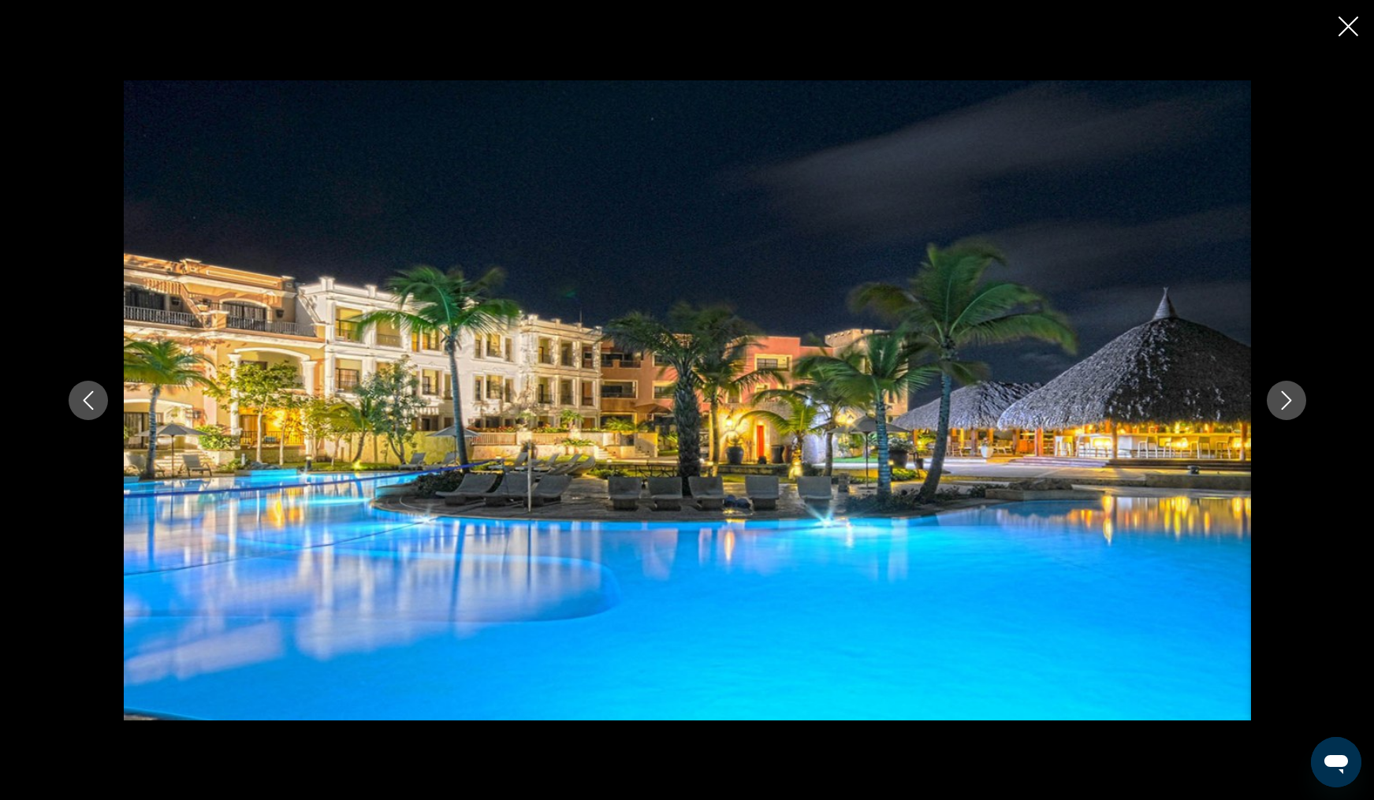
click at [1346, 32] on icon "Close slideshow" at bounding box center [1349, 27] width 20 height 20
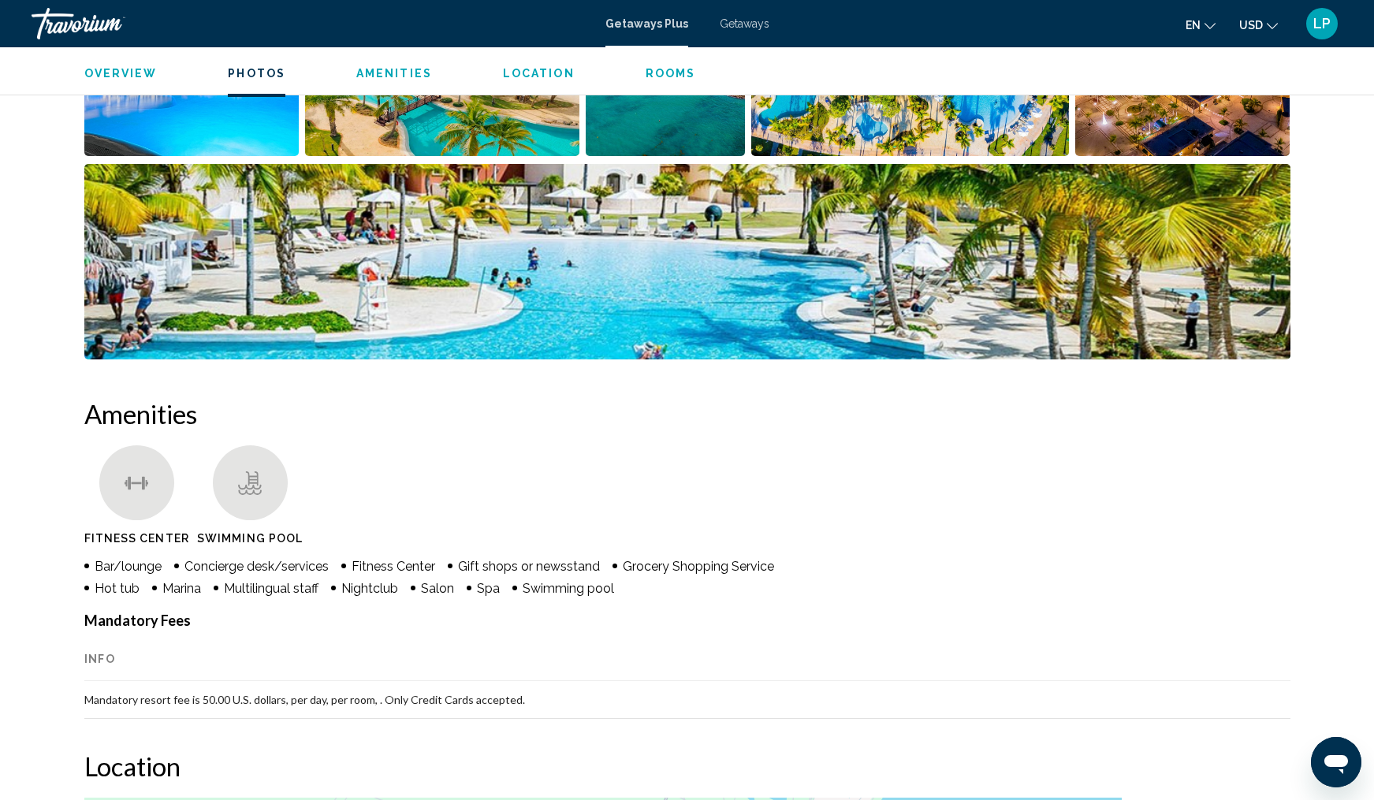
scroll to position [669, 0]
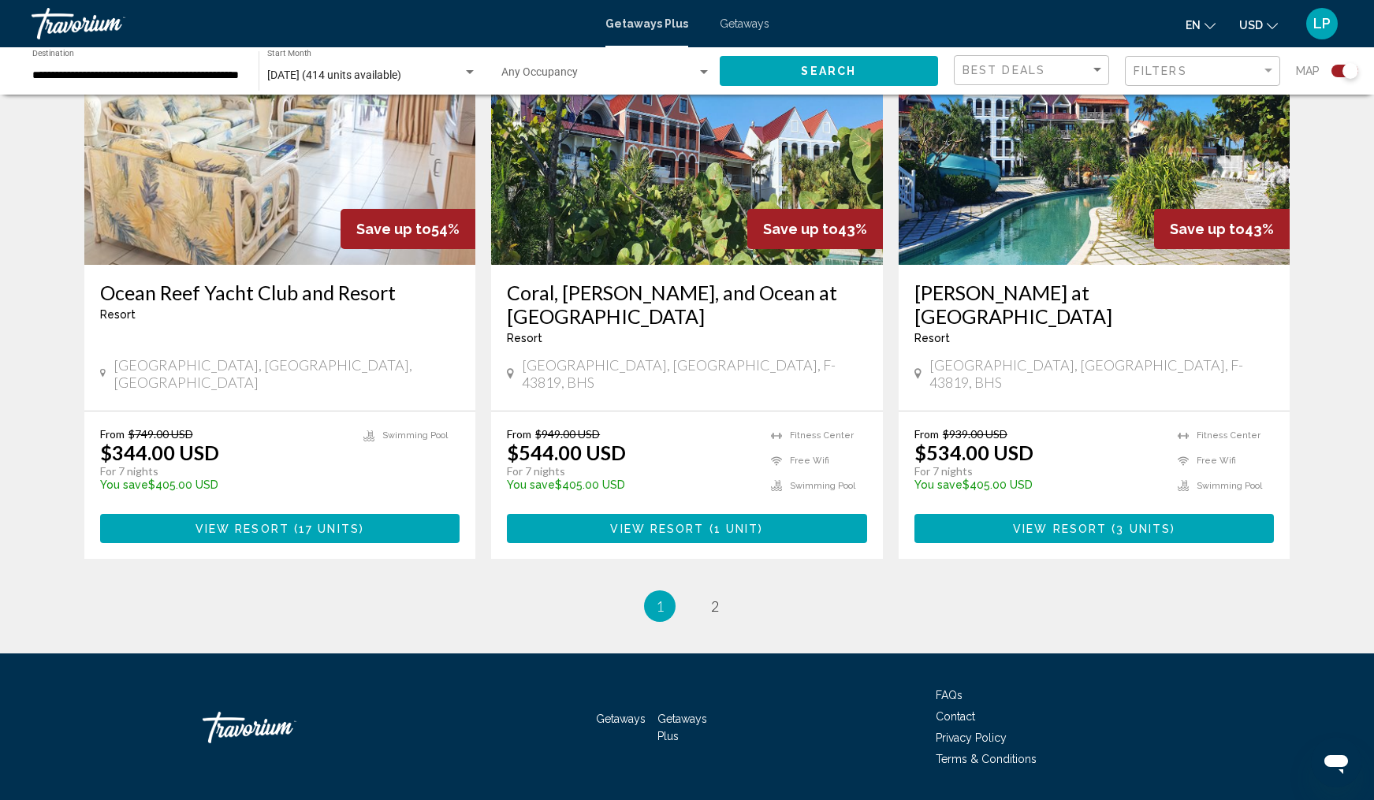
scroll to position [2293, 0]
click at [715, 598] on span "2" at bounding box center [715, 606] width 8 height 17
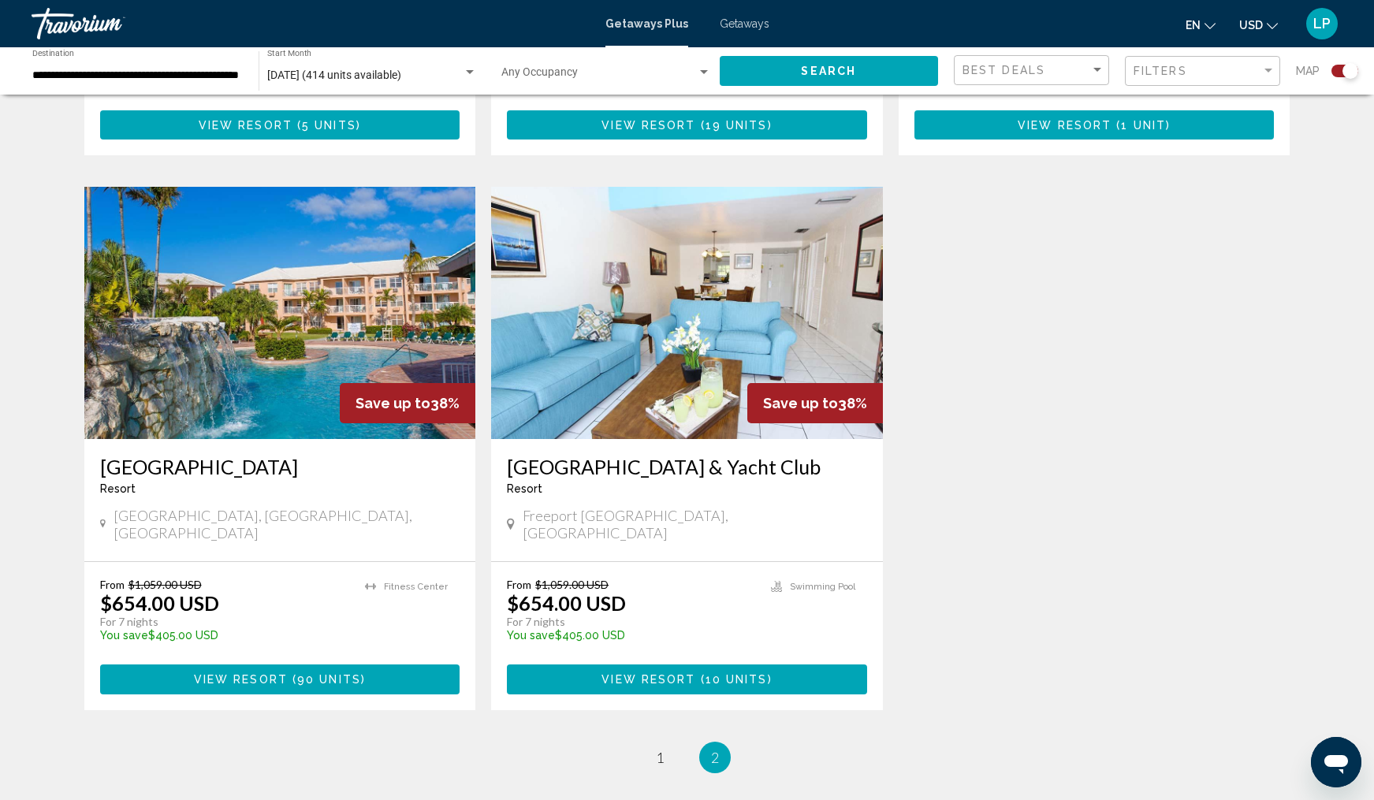
scroll to position [1009, 0]
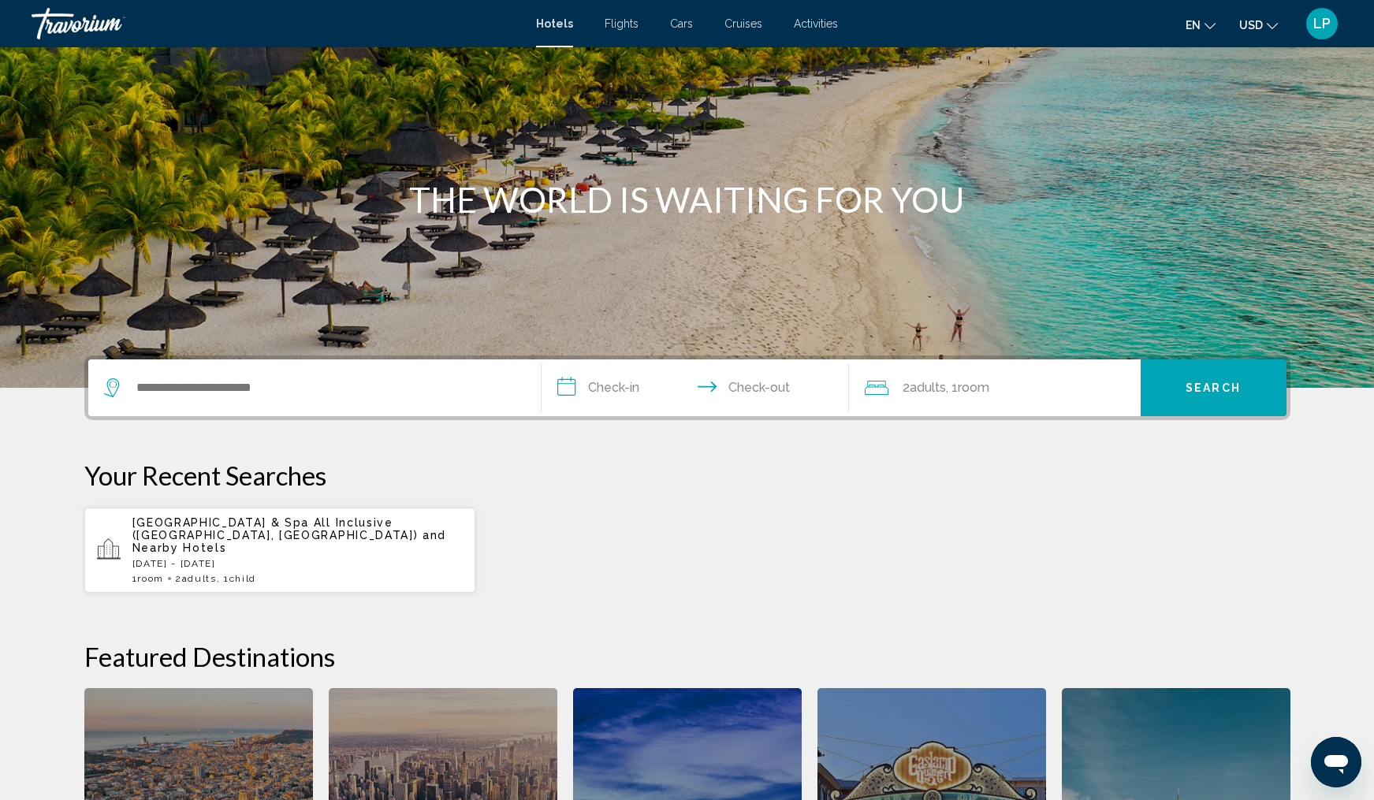
scroll to position [66, 0]
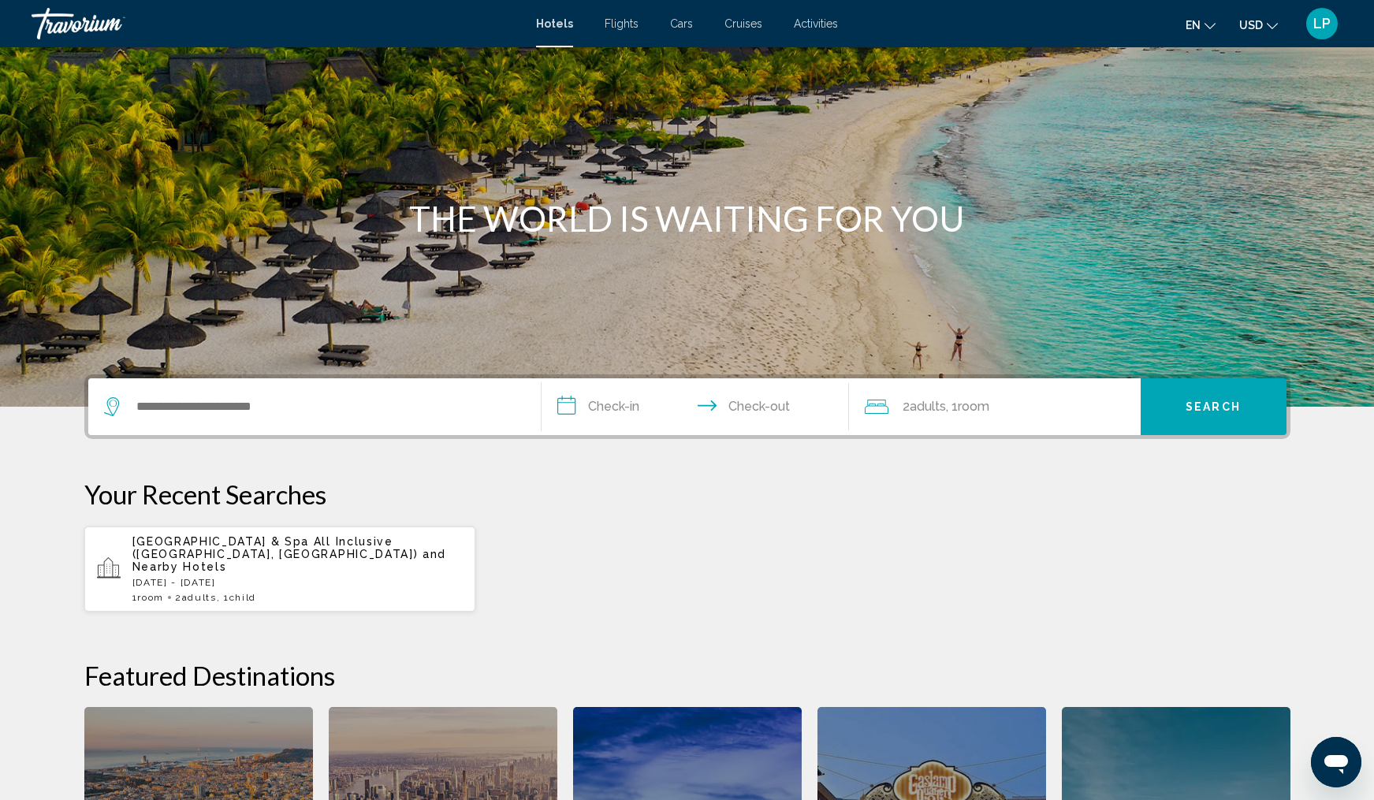
click at [318, 557] on span "and Nearby Hotels" at bounding box center [289, 560] width 315 height 25
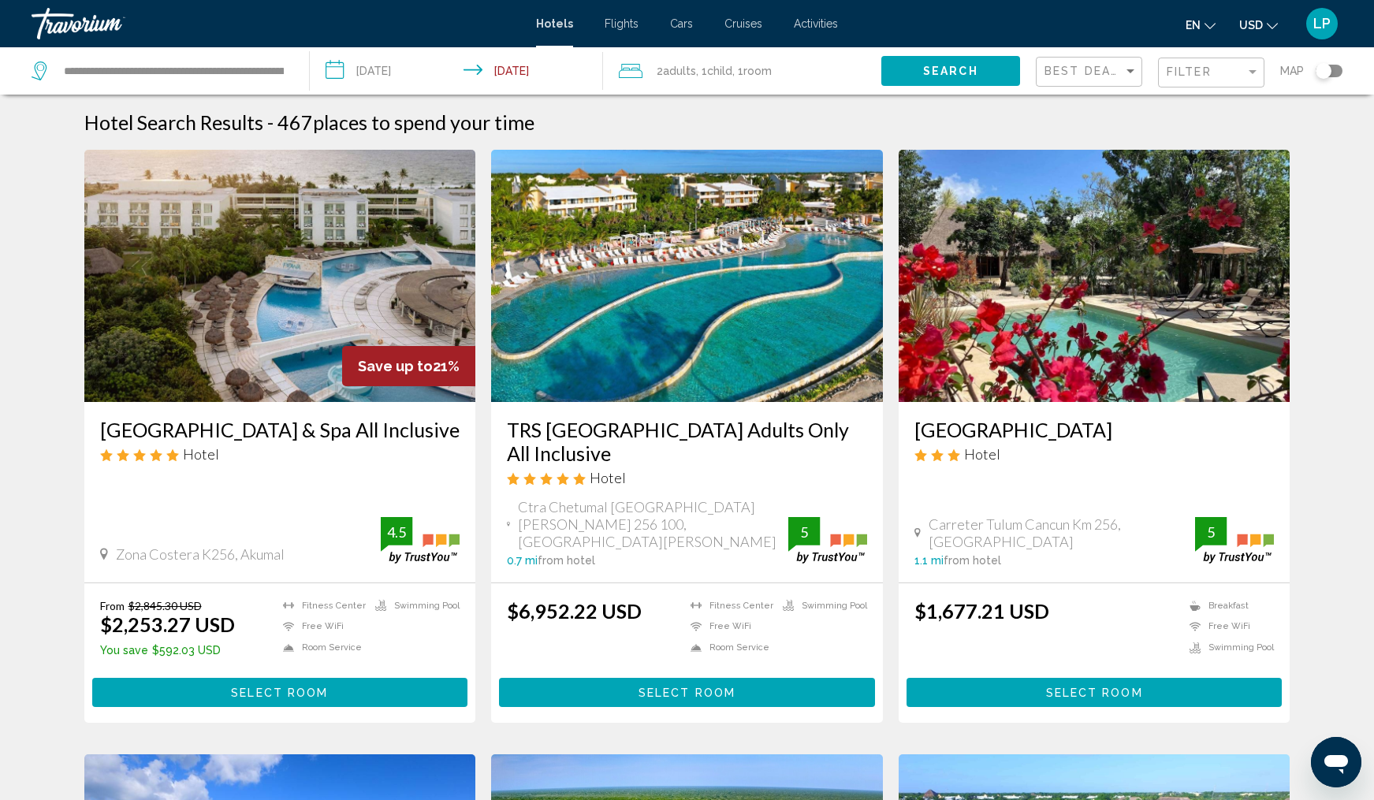
click at [291, 434] on h3 "Grand Sirenis Riviera Maya Resort & Spa All Inclusive" at bounding box center [280, 430] width 360 height 24
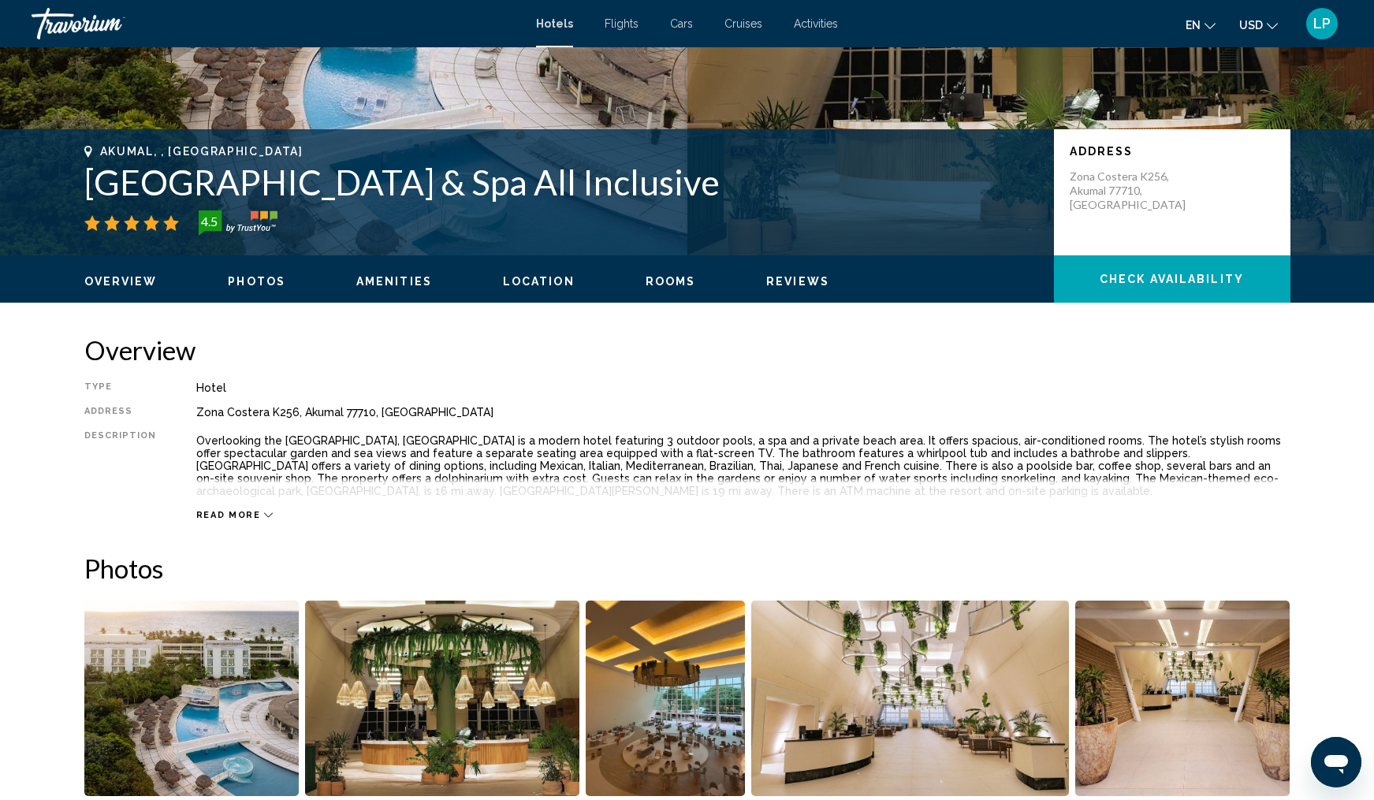
scroll to position [278, 0]
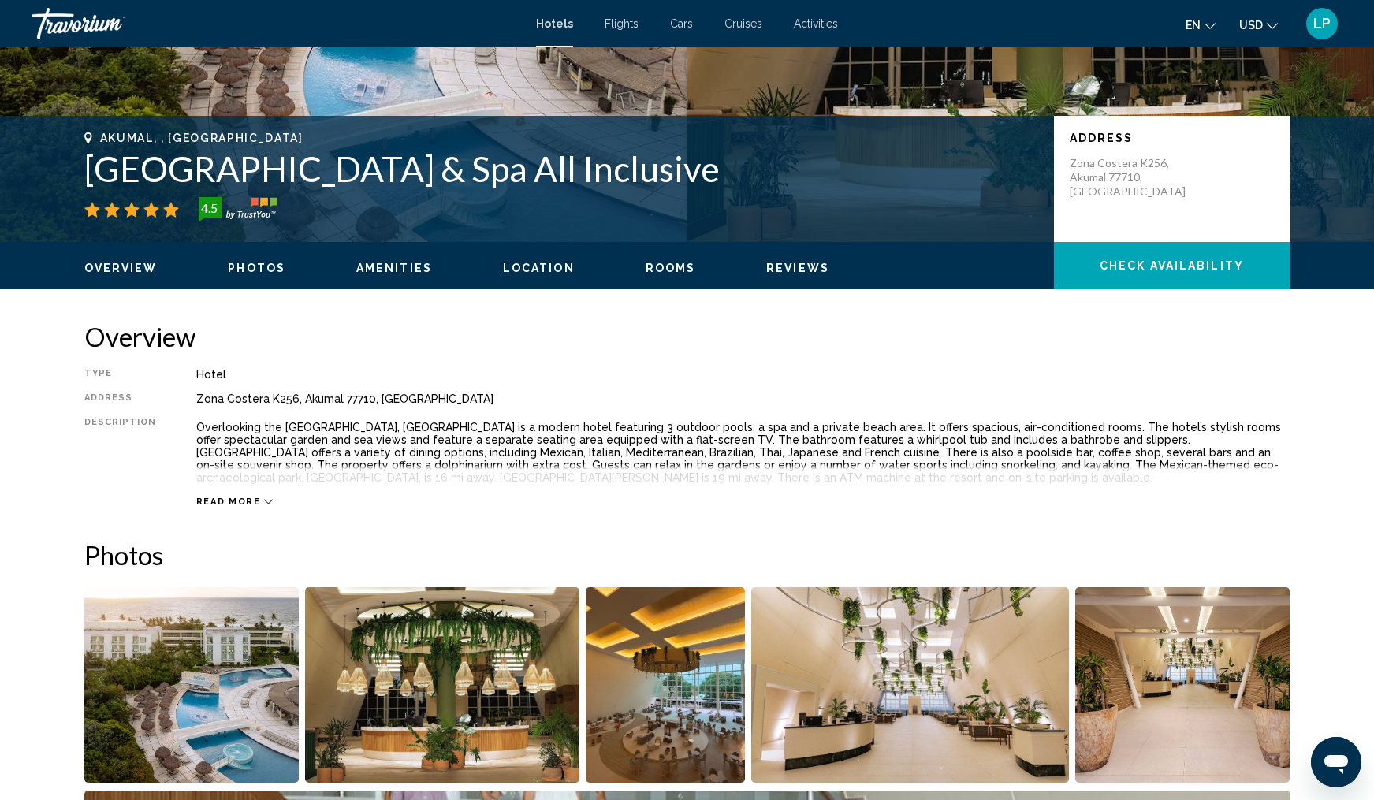
click at [646, 266] on span "Rooms" at bounding box center [671, 268] width 50 height 13
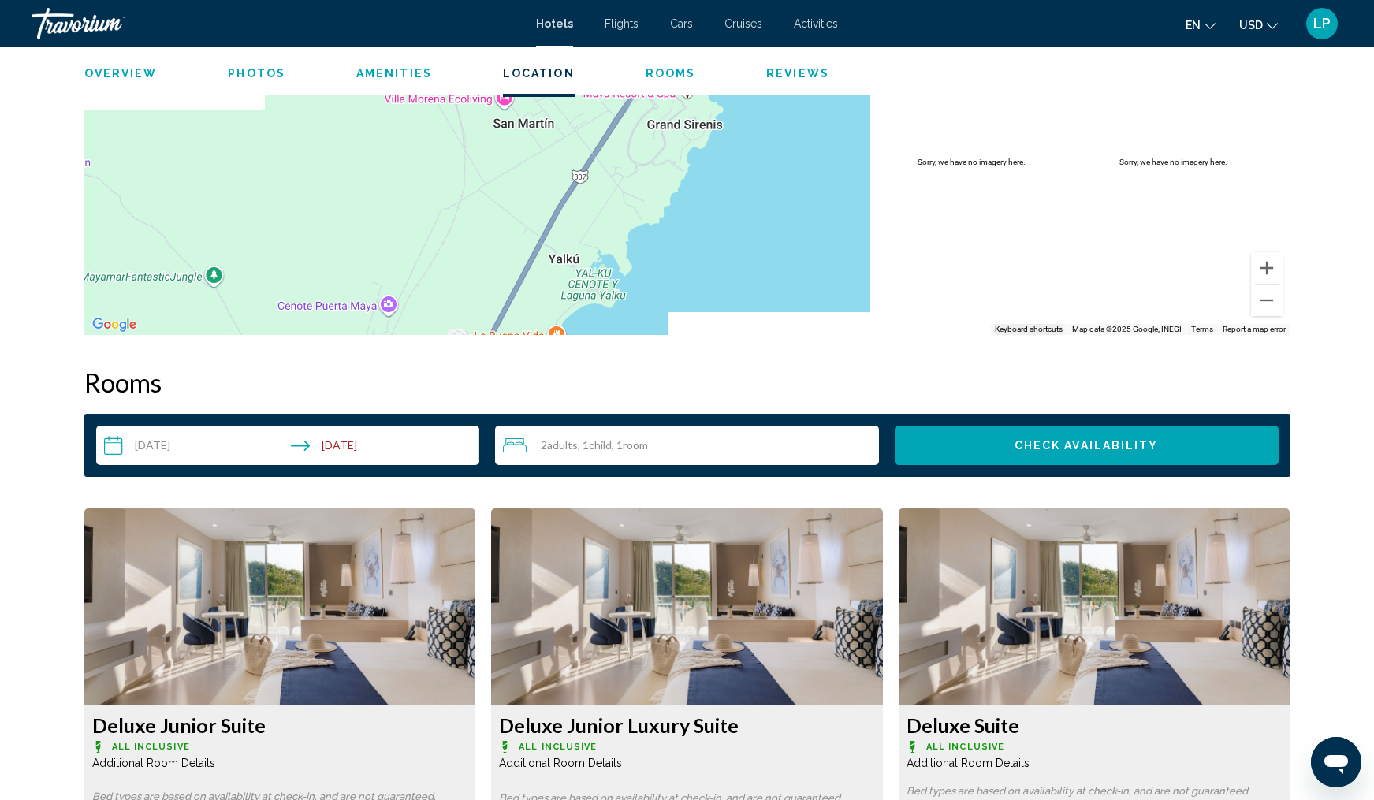
scroll to position [1654, 0]
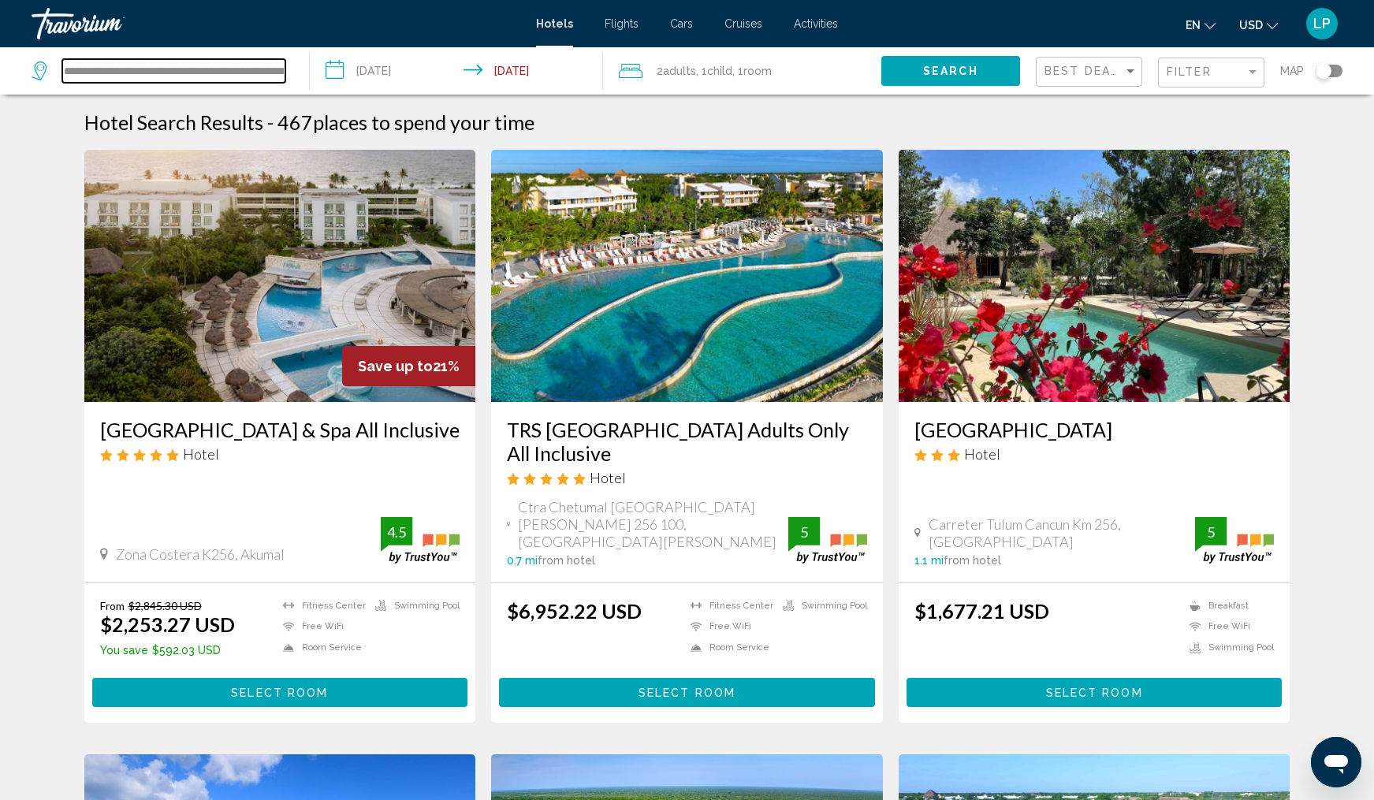
click at [211, 69] on input "**********" at bounding box center [173, 71] width 223 height 24
drag, startPoint x: 266, startPoint y: 73, endPoint x: 61, endPoint y: 72, distance: 205.8
click at [61, 72] on div "**********" at bounding box center [159, 71] width 254 height 24
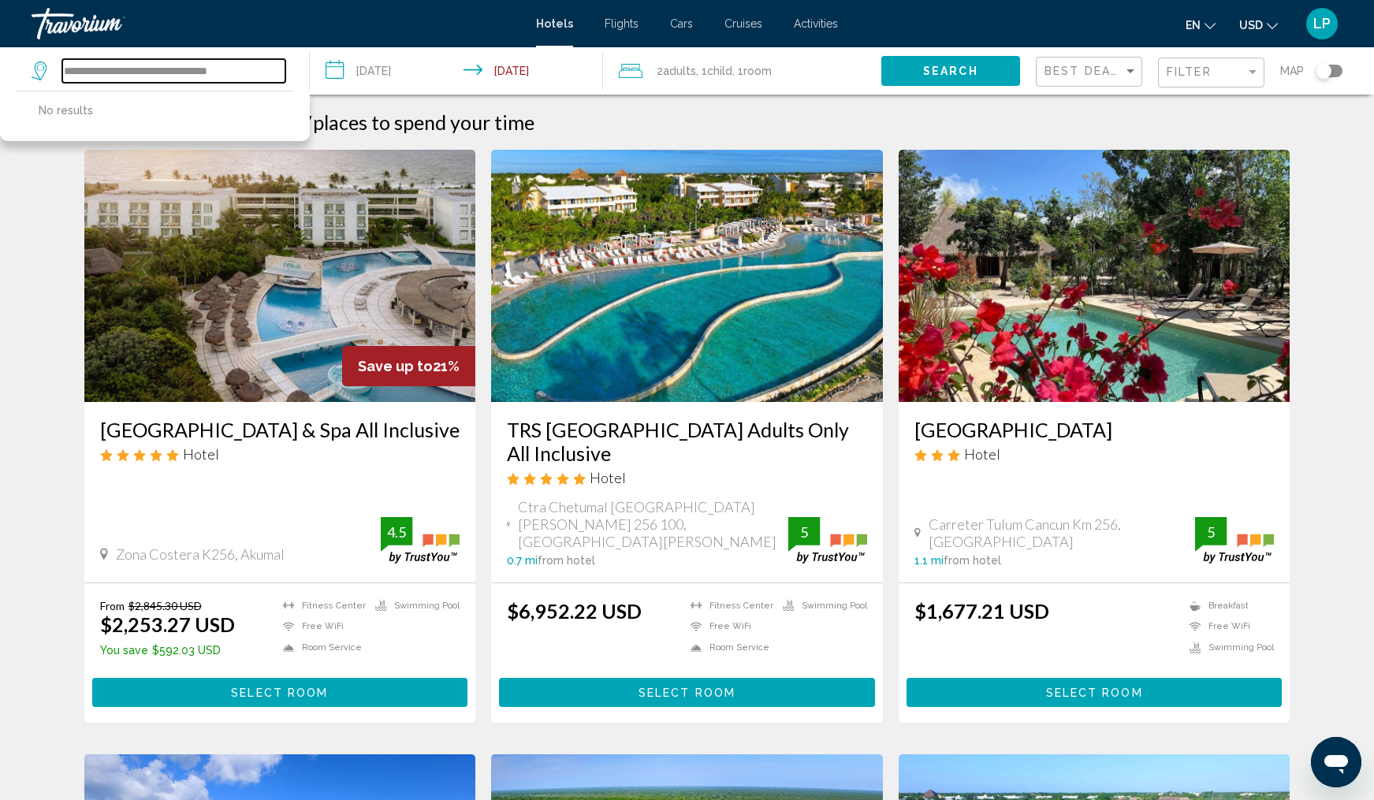
drag, startPoint x: 61, startPoint y: 72, endPoint x: 227, endPoint y: 71, distance: 166.3
click at [227, 71] on input "**********" at bounding box center [173, 71] width 223 height 24
click at [229, 76] on input "**********" at bounding box center [173, 71] width 223 height 24
click at [225, 65] on input "**********" at bounding box center [173, 71] width 223 height 24
drag, startPoint x: 168, startPoint y: 67, endPoint x: 43, endPoint y: 74, distance: 124.8
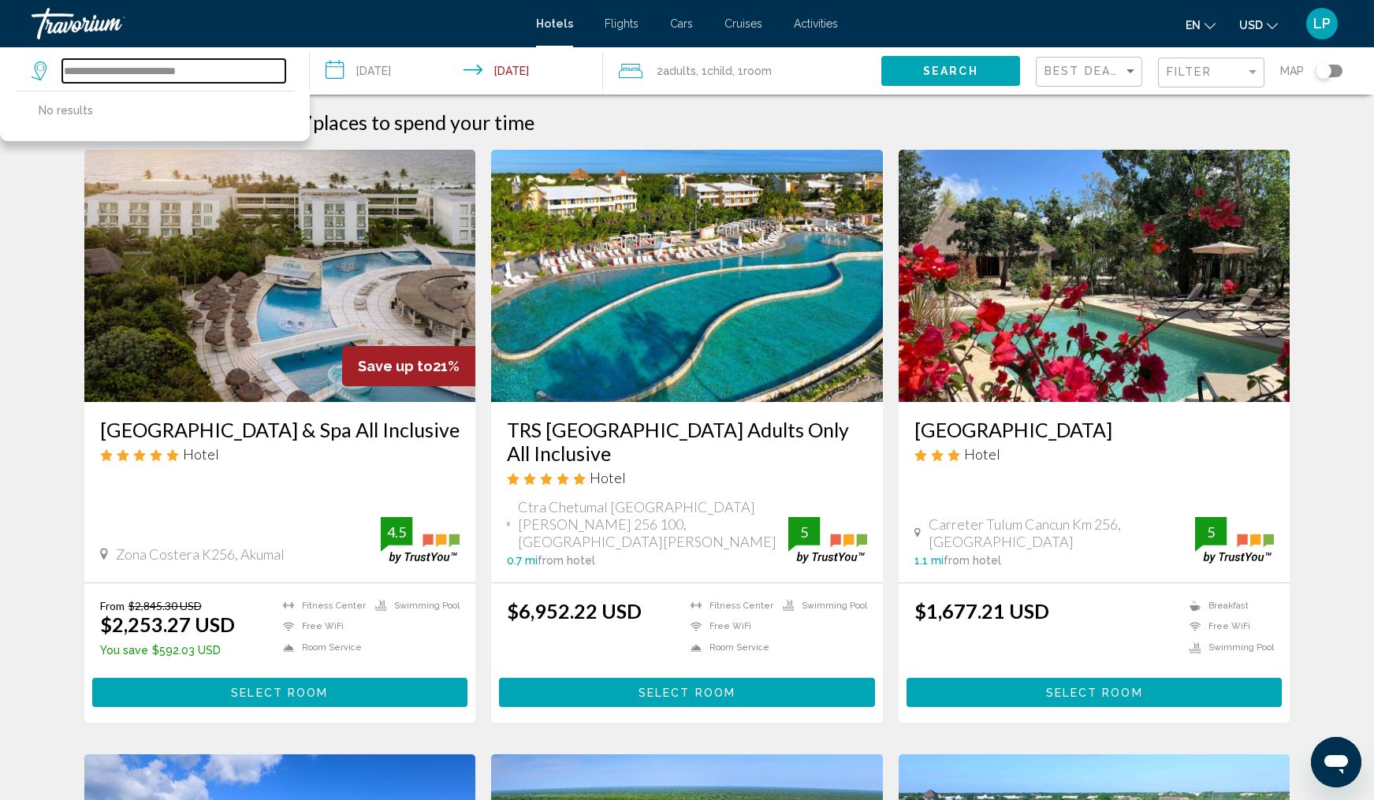
click at [43, 74] on div "**********" at bounding box center [159, 71] width 254 height 24
click at [926, 72] on span "Search" at bounding box center [950, 71] width 55 height 13
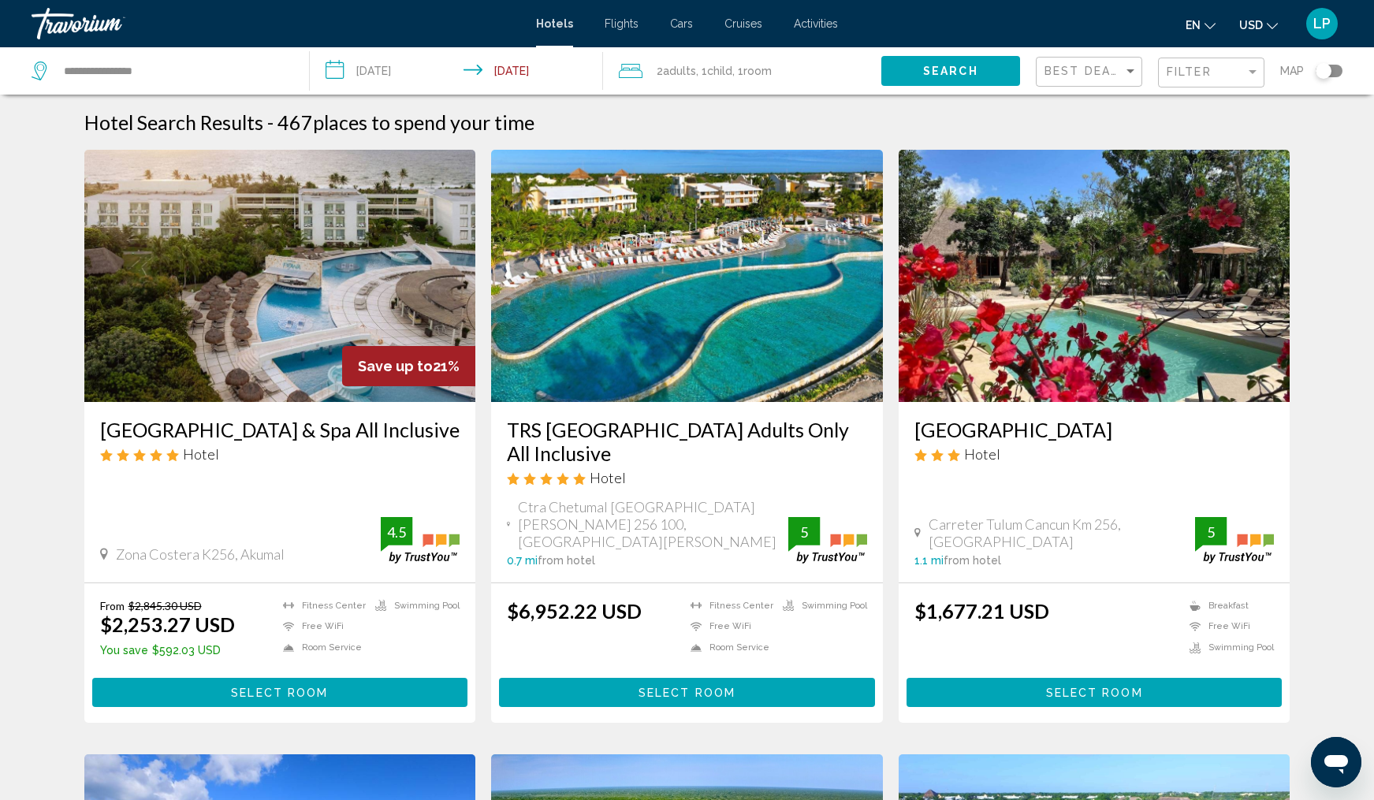
click at [936, 67] on span "Search" at bounding box center [950, 71] width 55 height 13
drag, startPoint x: 187, startPoint y: 71, endPoint x: 11, endPoint y: 72, distance: 175.8
click at [11, 72] on app-destination-search "**********" at bounding box center [155, 70] width 310 height 47
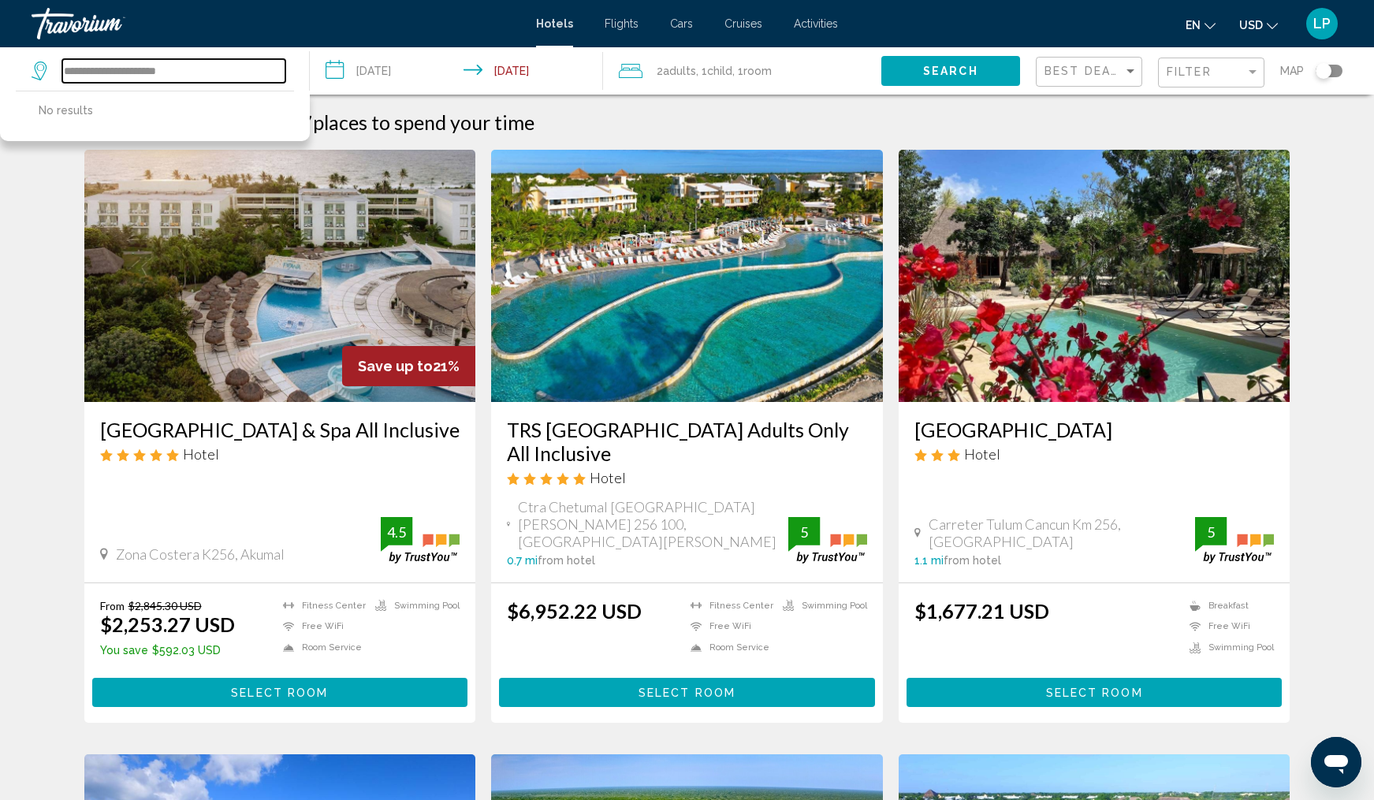
type input "**********"
drag, startPoint x: 927, startPoint y: 6, endPoint x: 935, endPoint y: 80, distance: 73.7
click at [935, 80] on button "Search" at bounding box center [950, 70] width 139 height 29
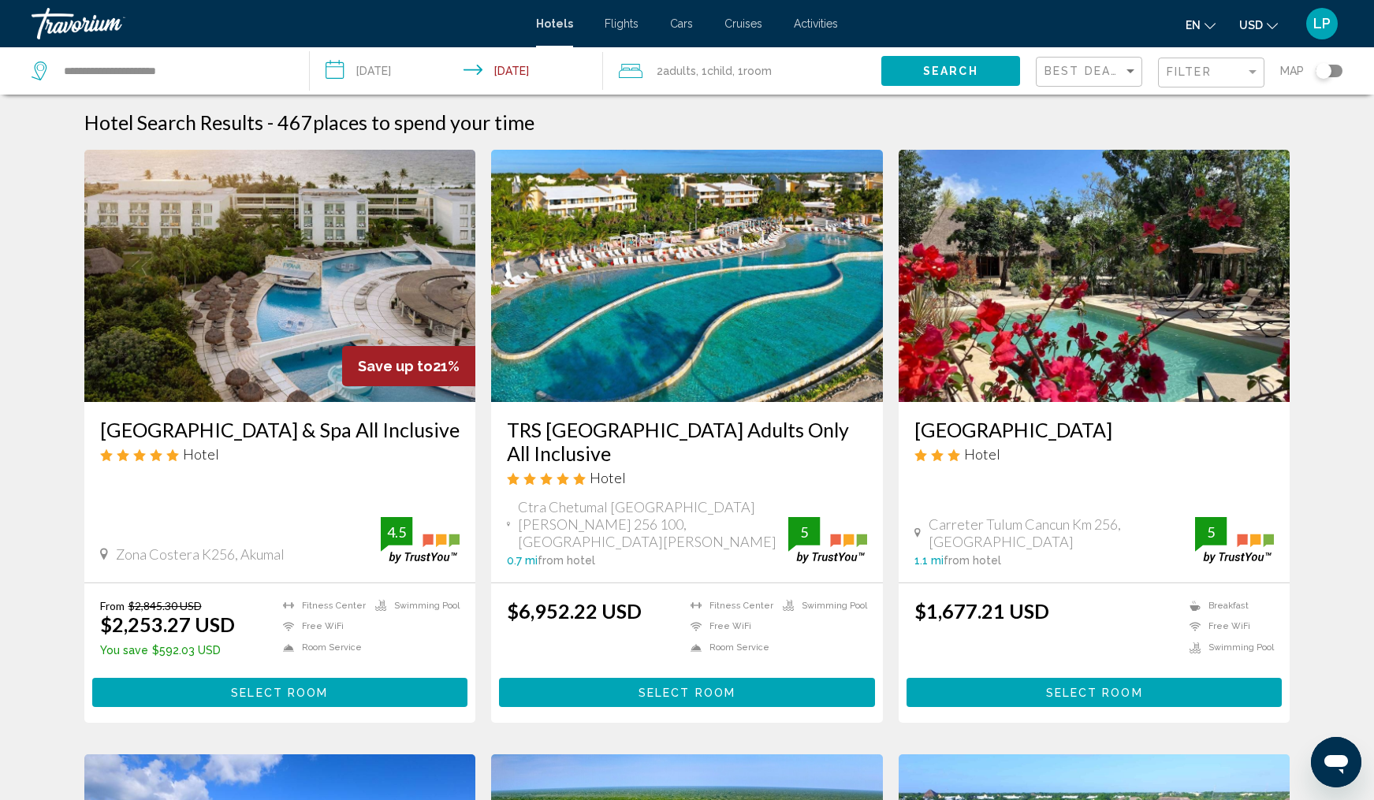
click at [941, 76] on span "Search" at bounding box center [950, 71] width 55 height 13
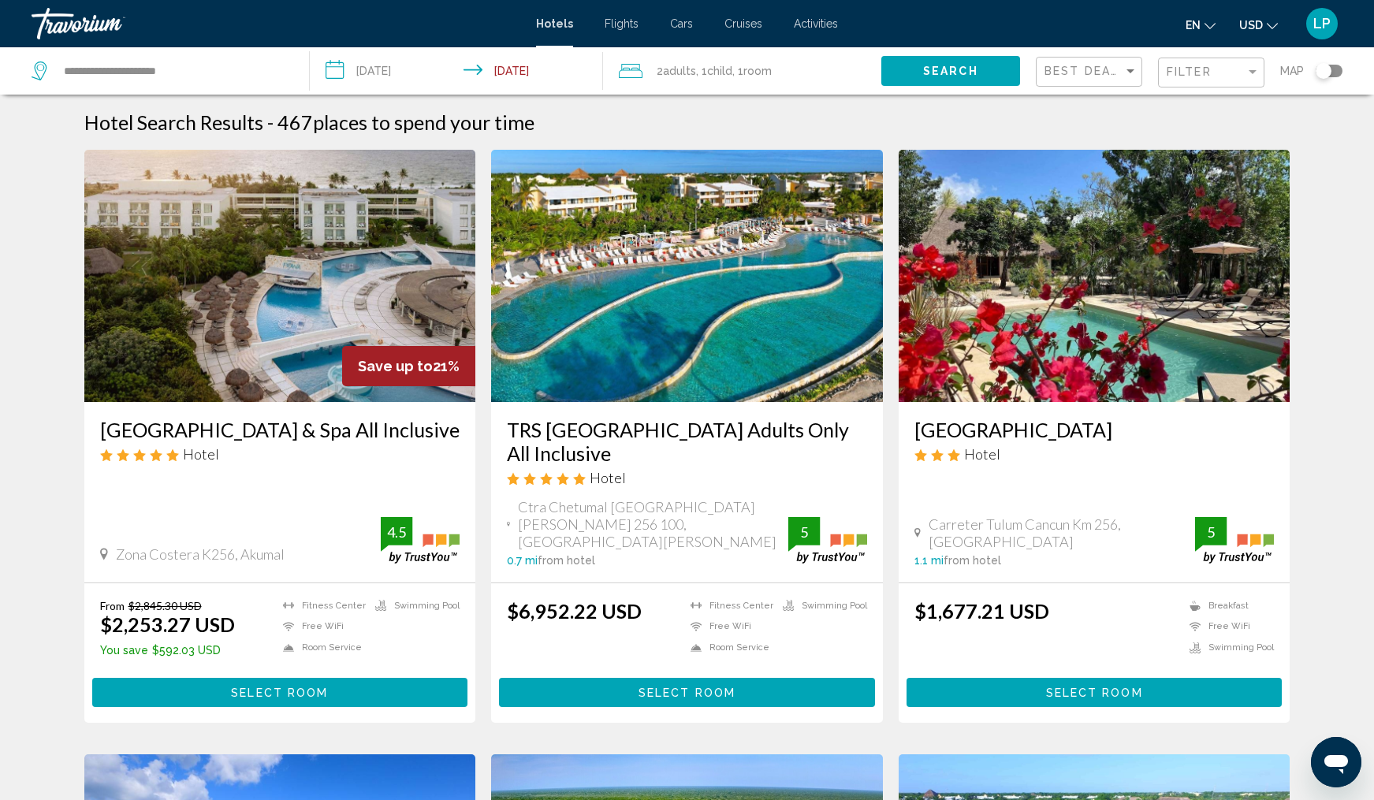
click at [941, 76] on span "Search" at bounding box center [950, 71] width 55 height 13
click at [938, 58] on button "Search" at bounding box center [950, 70] width 139 height 29
click at [939, 69] on span "Search" at bounding box center [950, 71] width 55 height 13
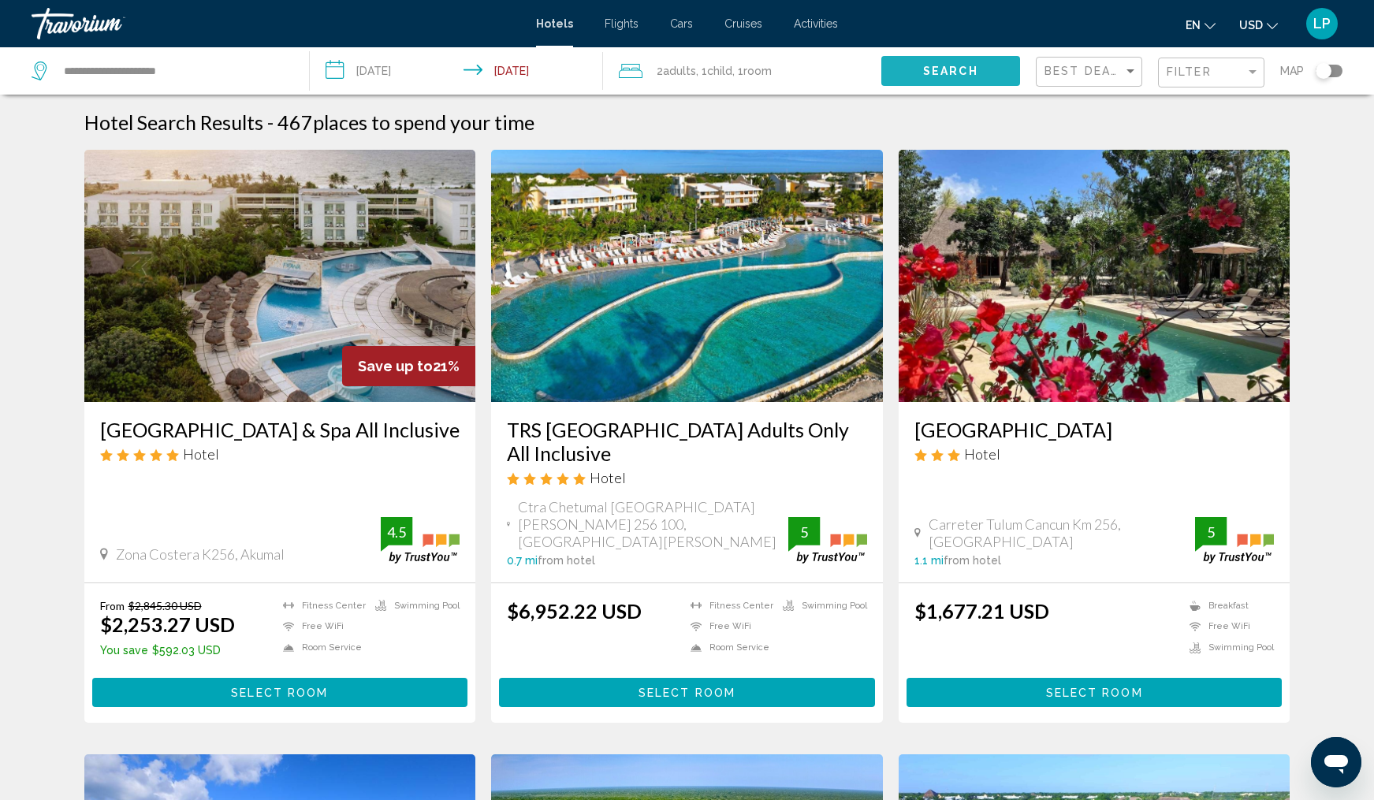
click at [939, 69] on span "Search" at bounding box center [950, 71] width 55 height 13
click at [192, 70] on input "**********" at bounding box center [173, 71] width 223 height 24
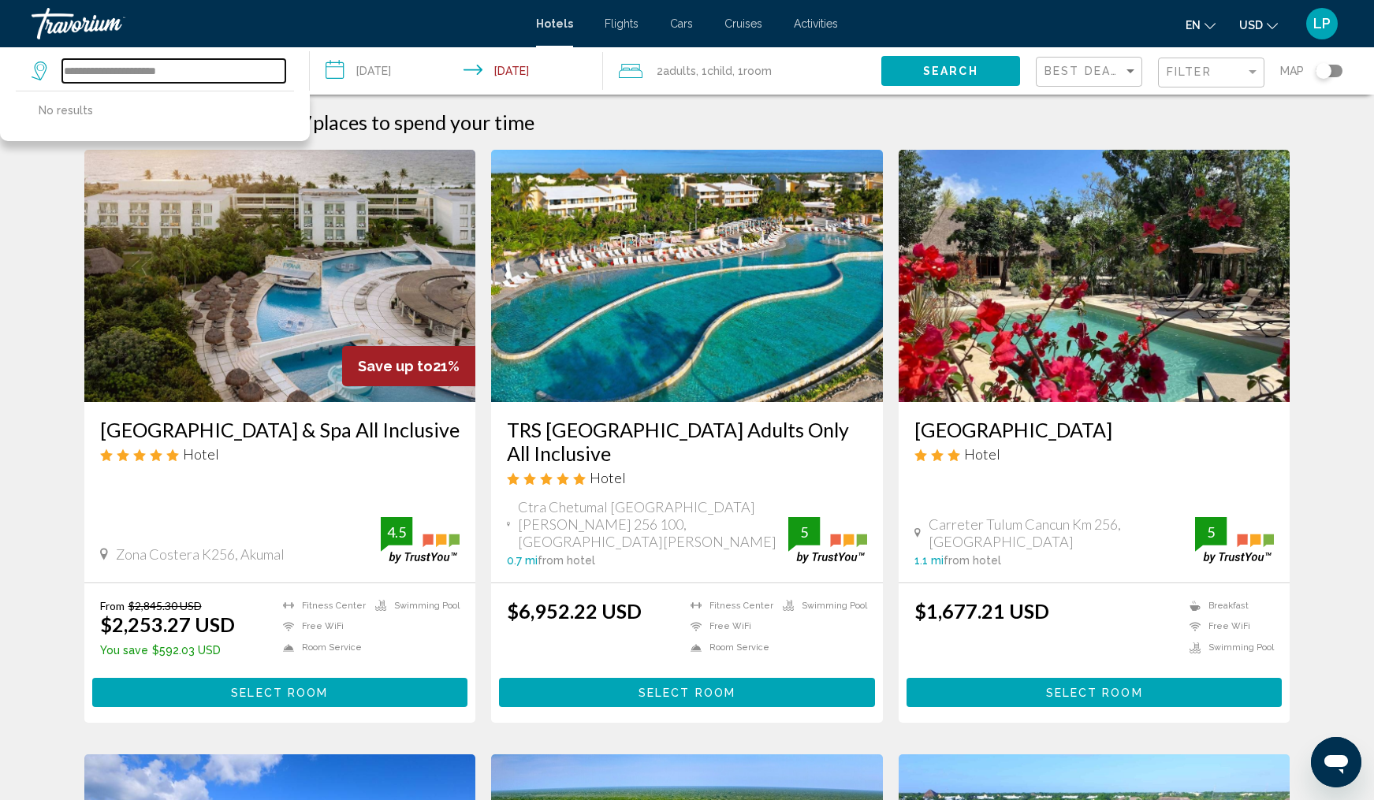
drag, startPoint x: 192, startPoint y: 70, endPoint x: 41, endPoint y: 75, distance: 150.6
click at [41, 75] on div "**********" at bounding box center [159, 71] width 254 height 24
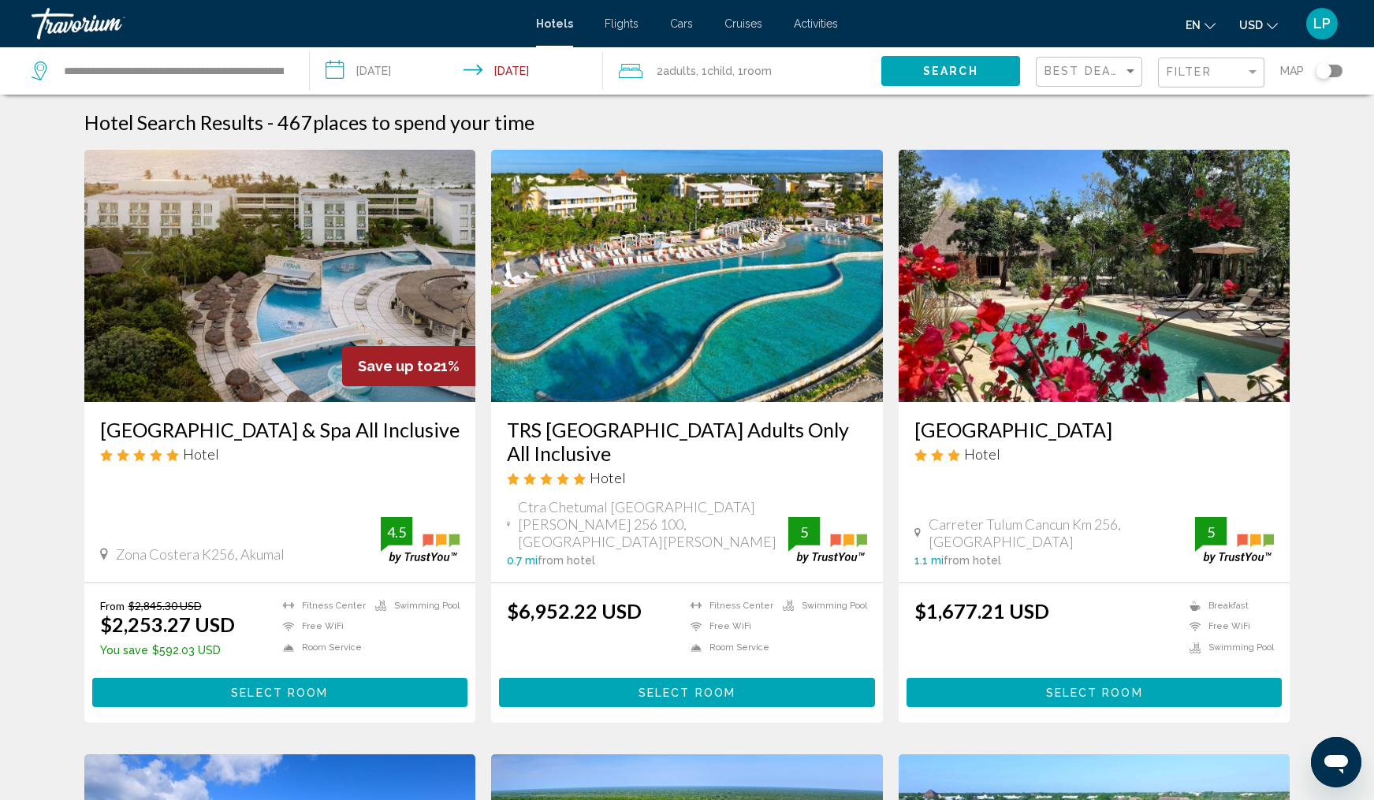
click at [188, 54] on div "**********" at bounding box center [163, 70] width 262 height 47
click at [190, 68] on input "**********" at bounding box center [173, 71] width 223 height 24
click at [278, 74] on input "**********" at bounding box center [173, 71] width 223 height 24
drag, startPoint x: 278, startPoint y: 74, endPoint x: 58, endPoint y: 67, distance: 220.1
click at [58, 67] on div "**********" at bounding box center [159, 71] width 254 height 24
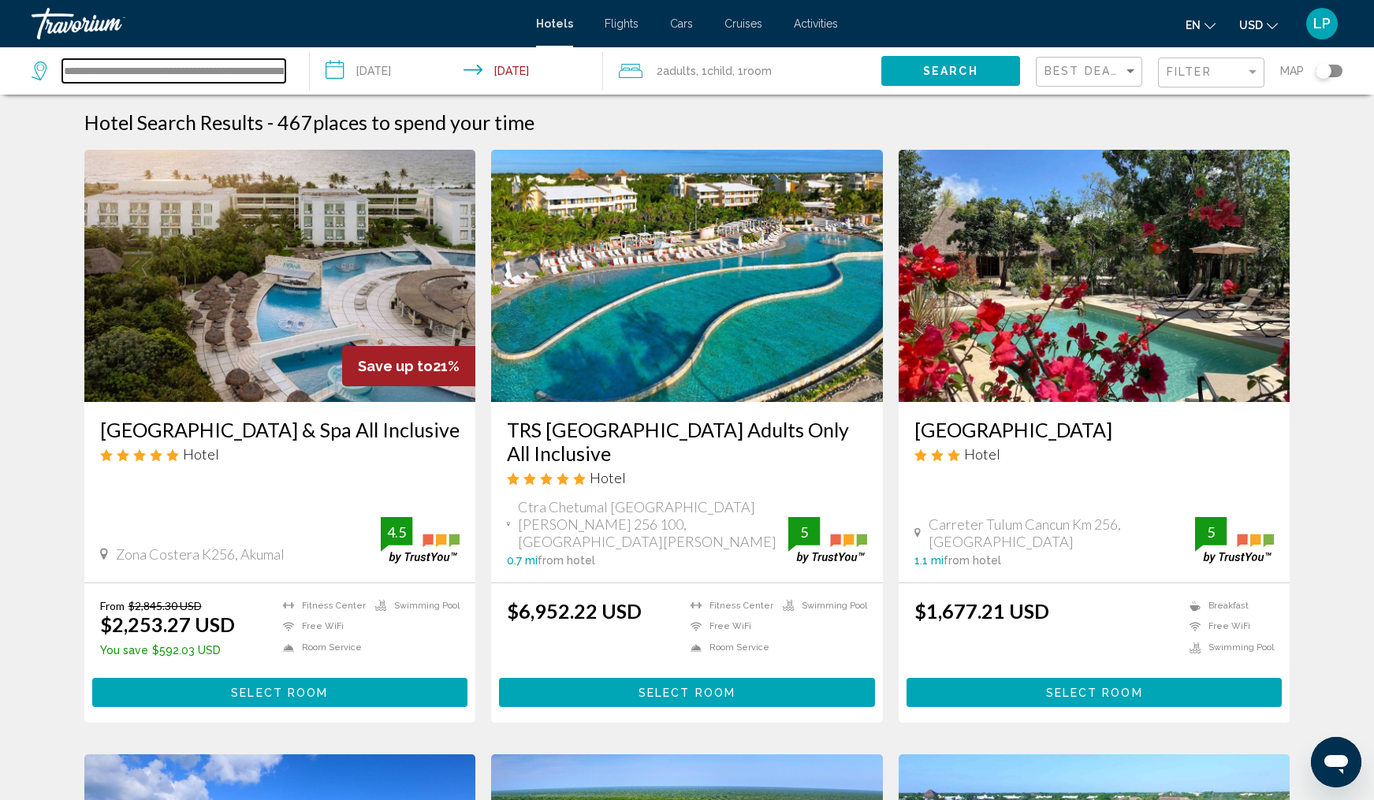
type input "**********"
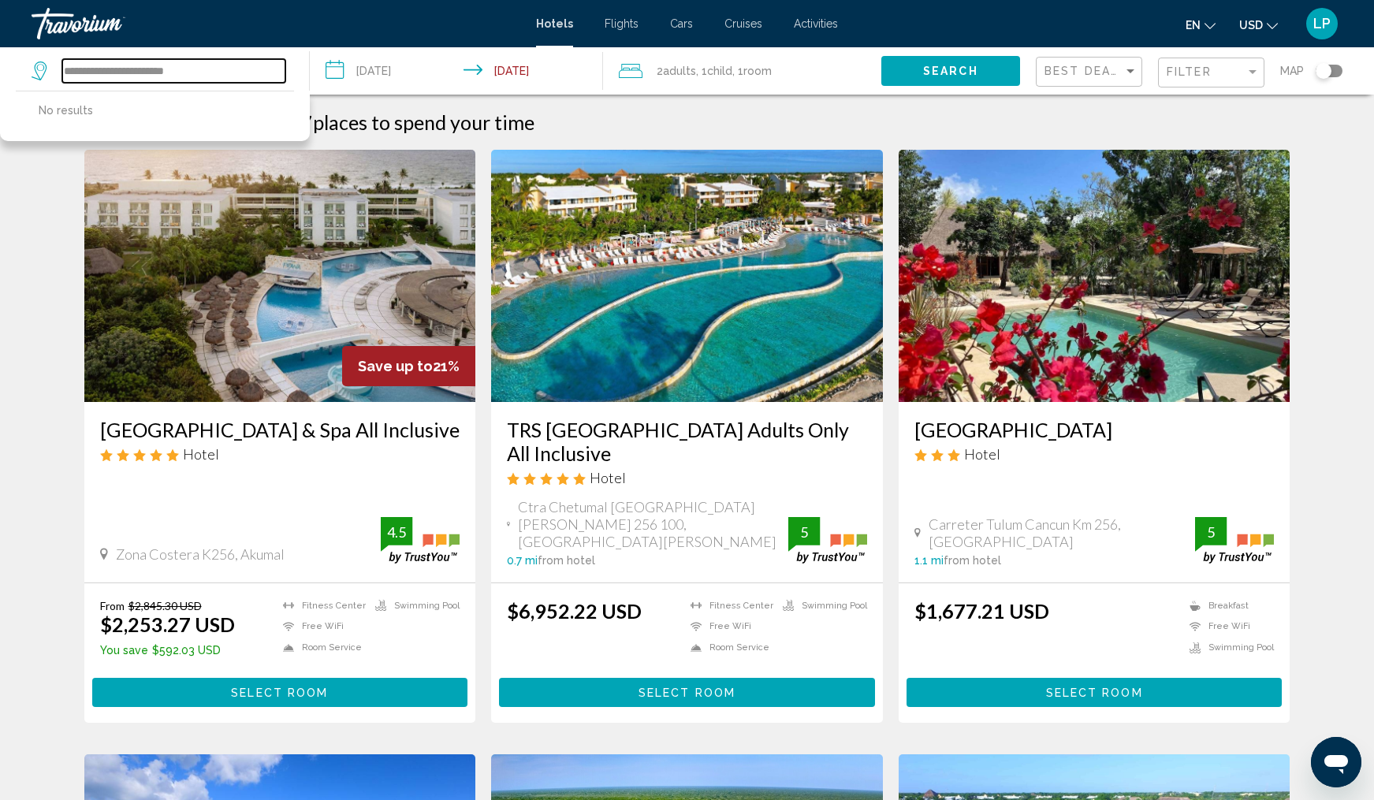
drag, startPoint x: 207, startPoint y: 68, endPoint x: -39, endPoint y: 69, distance: 245.2
click at [0, 69] on html "**********" at bounding box center [687, 400] width 1374 height 800
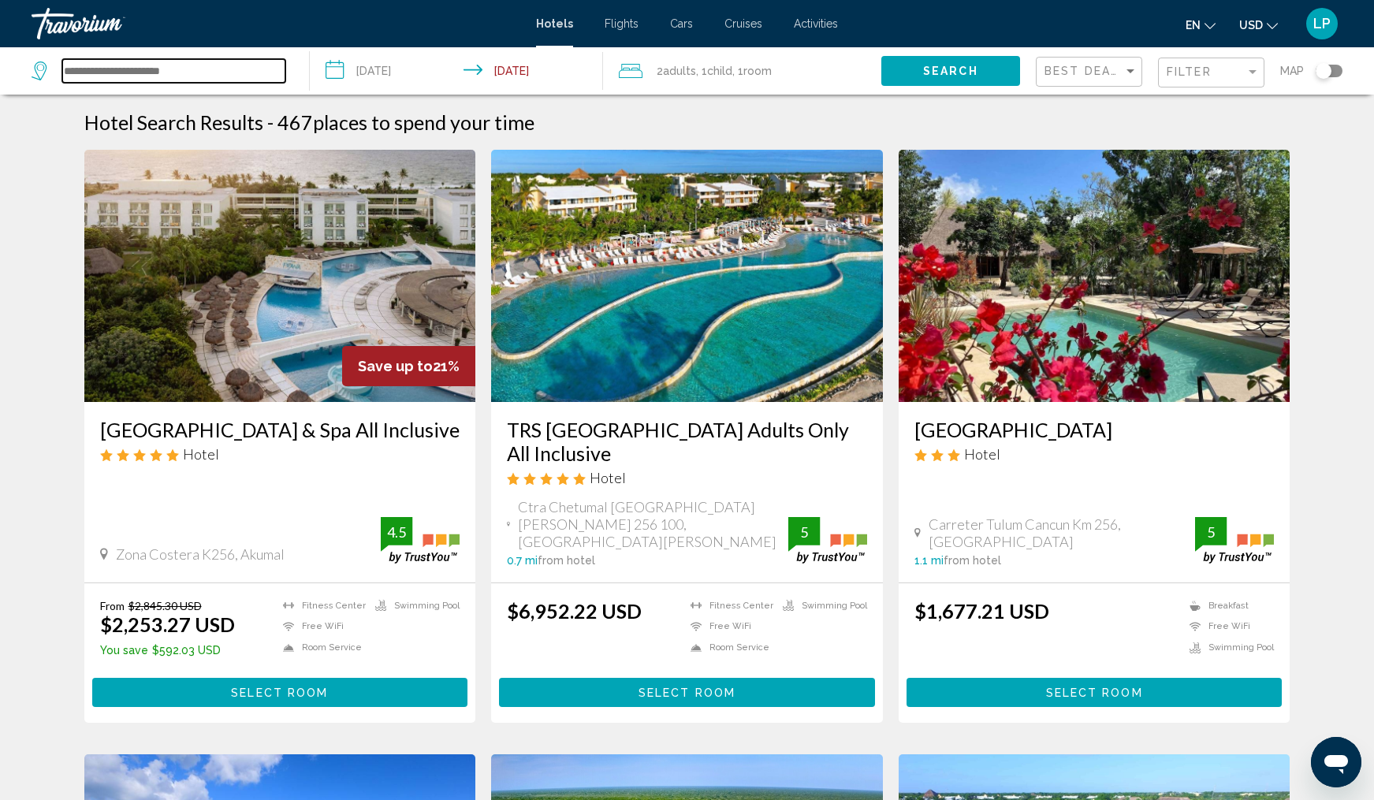
paste input "**********"
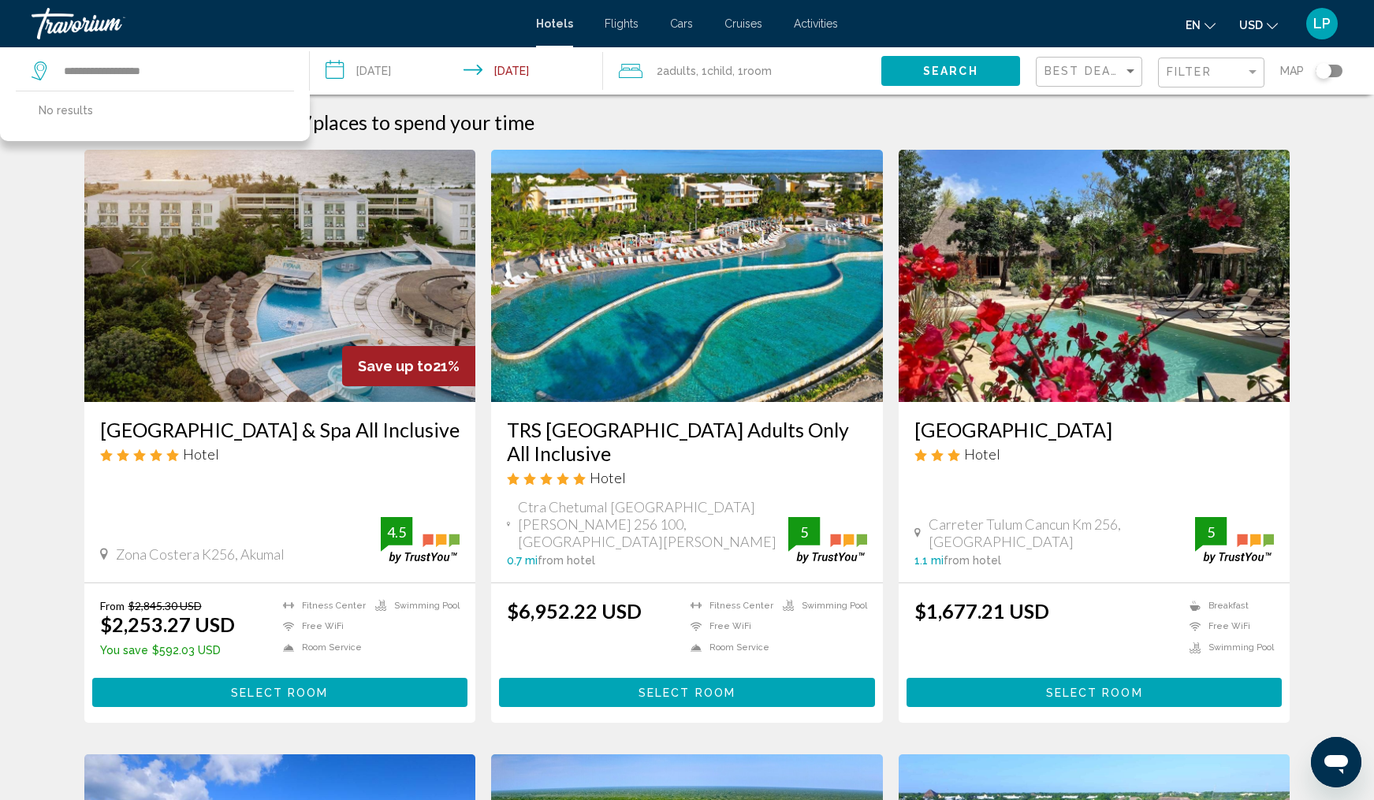
click at [904, 65] on button "Search" at bounding box center [950, 70] width 139 height 29
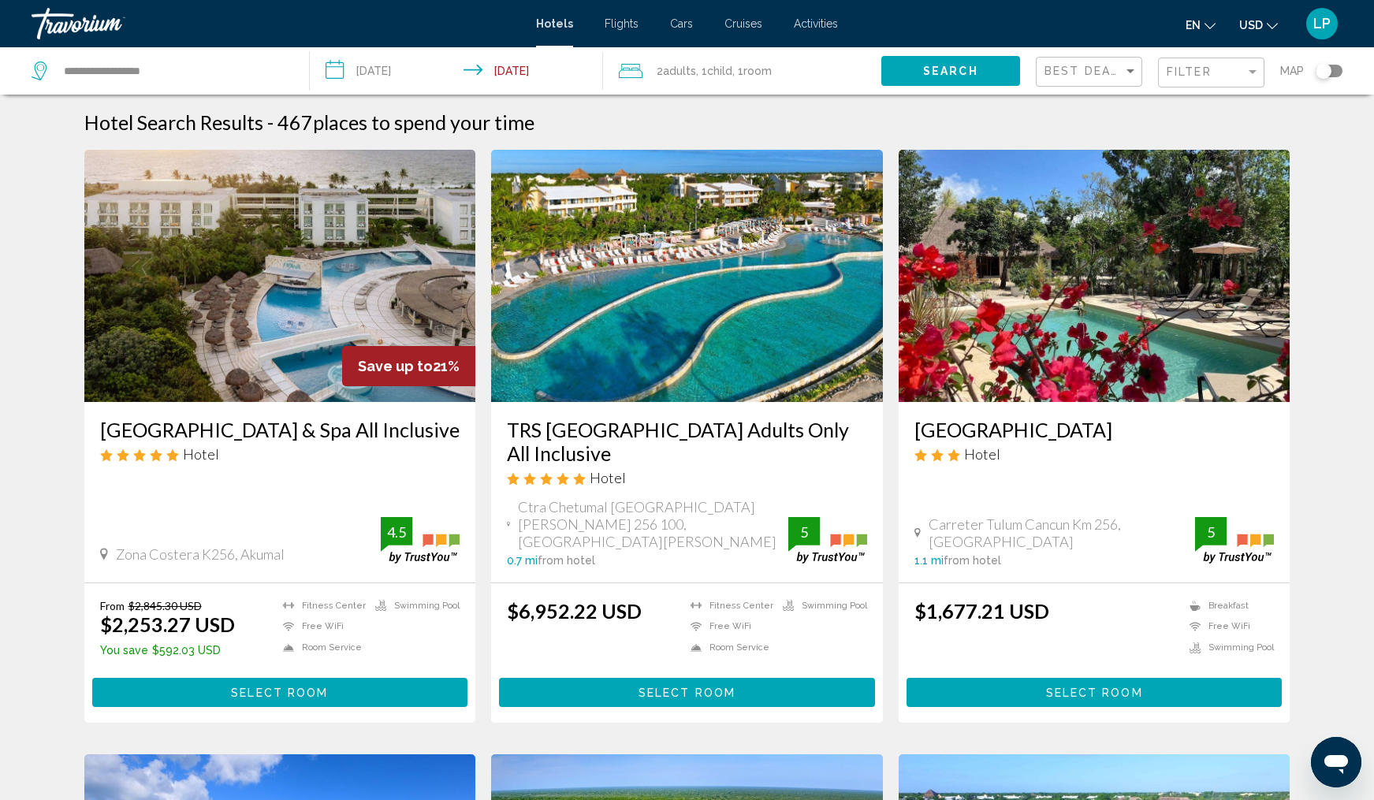
click at [904, 65] on button "Search" at bounding box center [950, 70] width 139 height 29
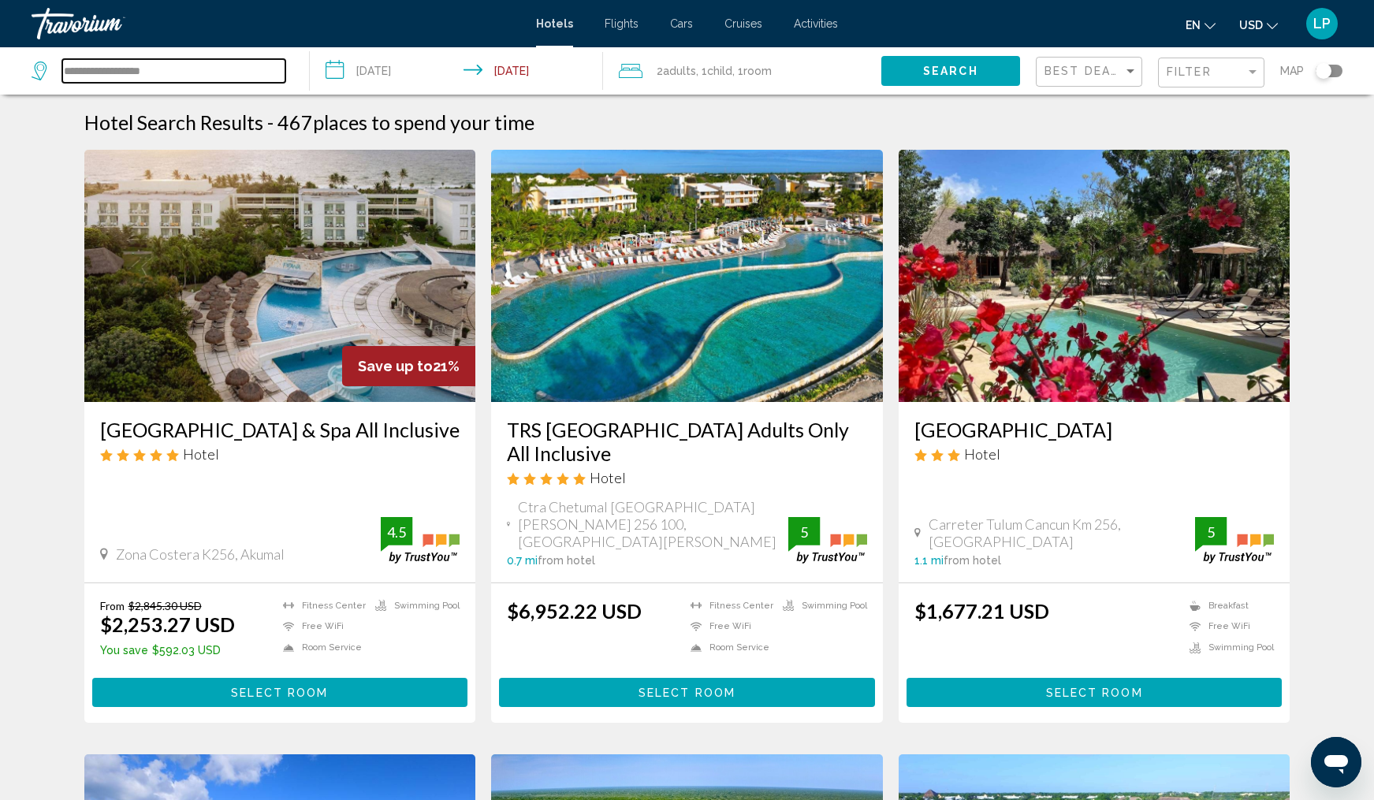
click at [227, 73] on input "**********" at bounding box center [173, 71] width 223 height 24
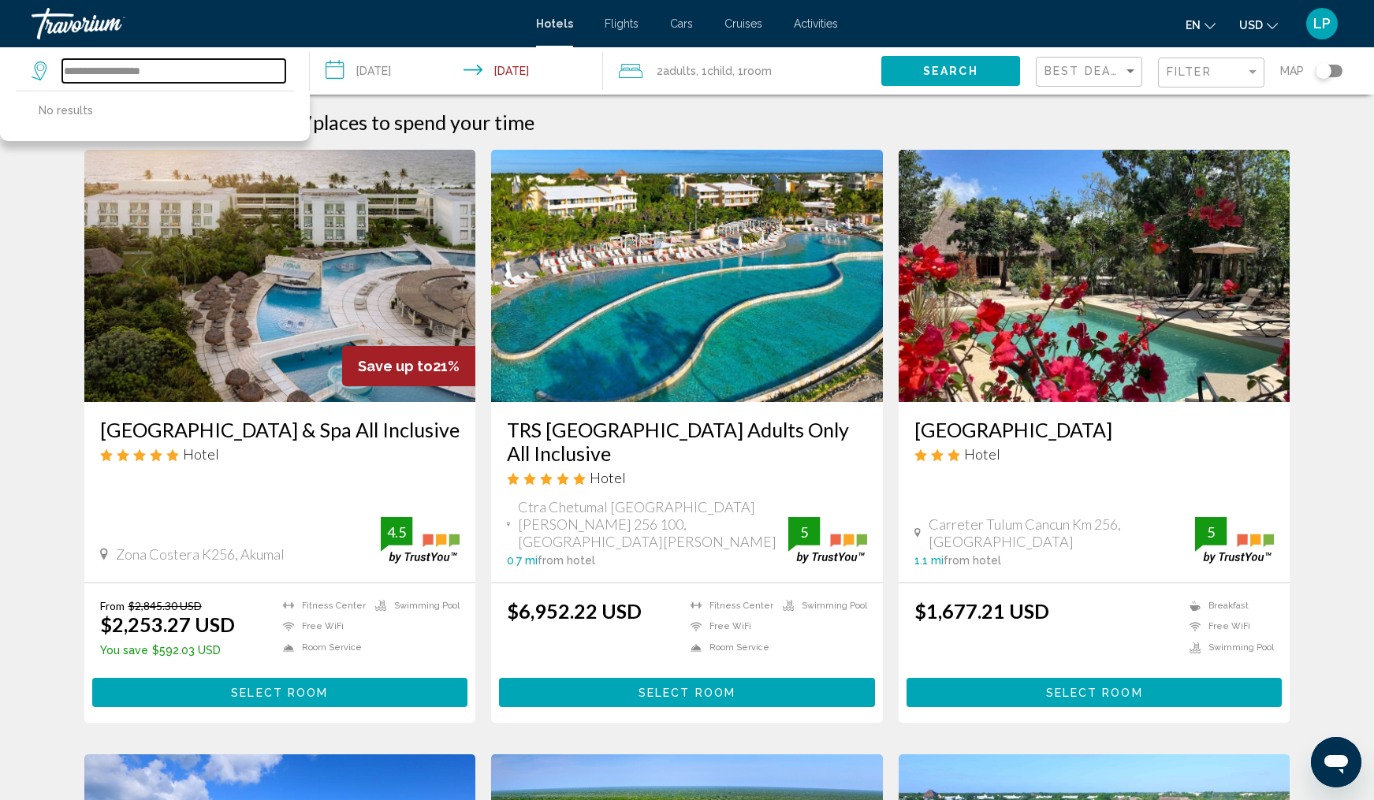
drag, startPoint x: 227, startPoint y: 73, endPoint x: -5, endPoint y: 68, distance: 231.8
click at [0, 68] on html "**********" at bounding box center [687, 400] width 1374 height 800
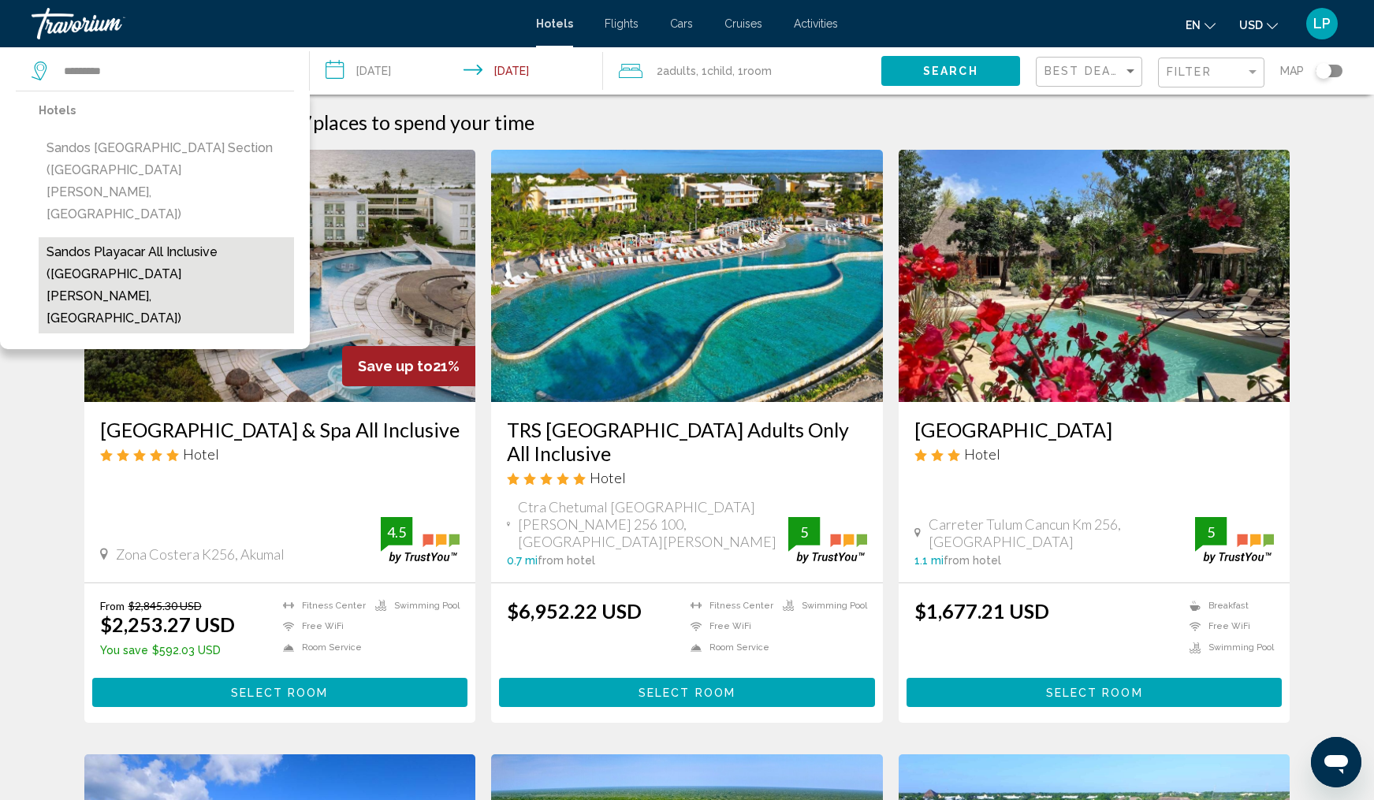
click at [153, 237] on button "Sandos Playacar All Inclusive (Playa Del Carmen, MX)" at bounding box center [166, 285] width 255 height 96
type input "**********"
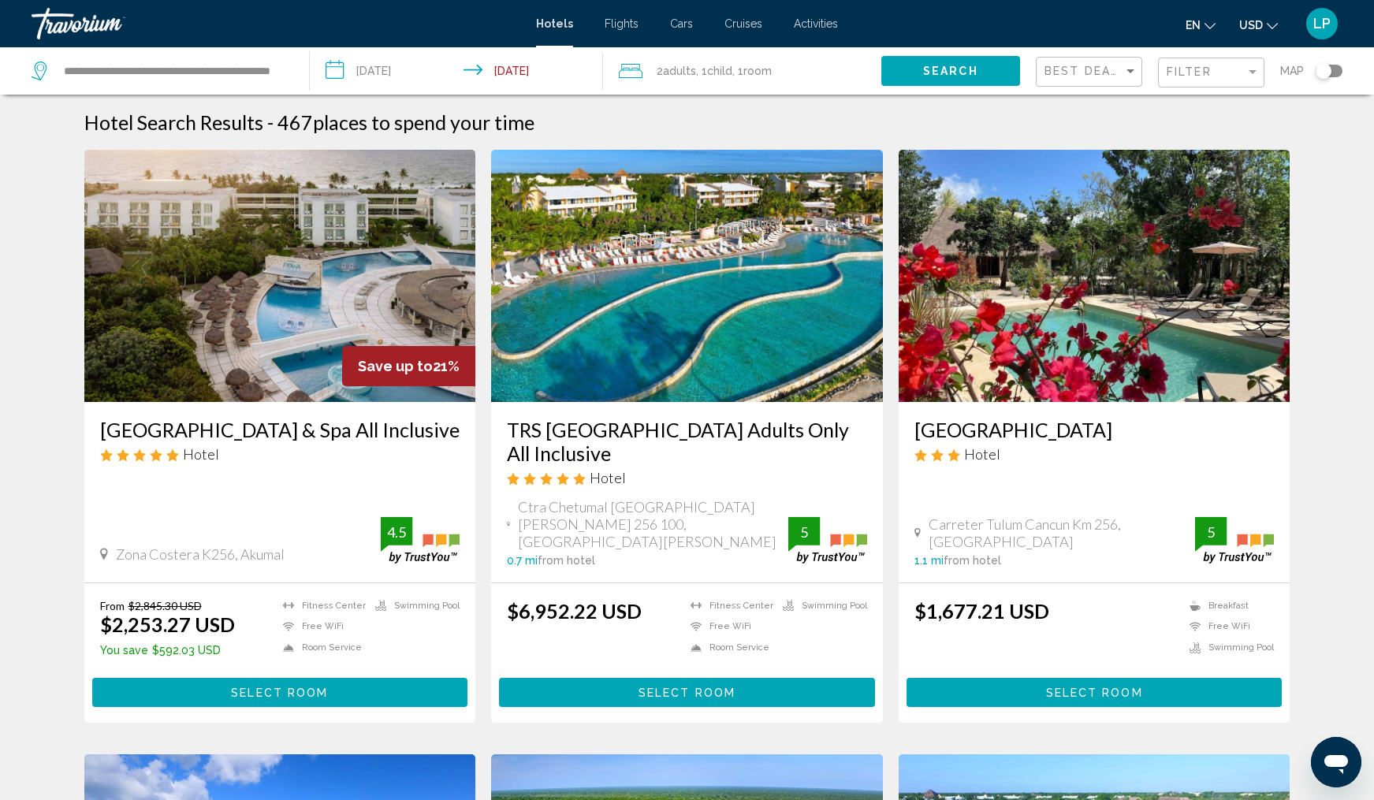
click at [959, 72] on span "Search" at bounding box center [950, 71] width 55 height 13
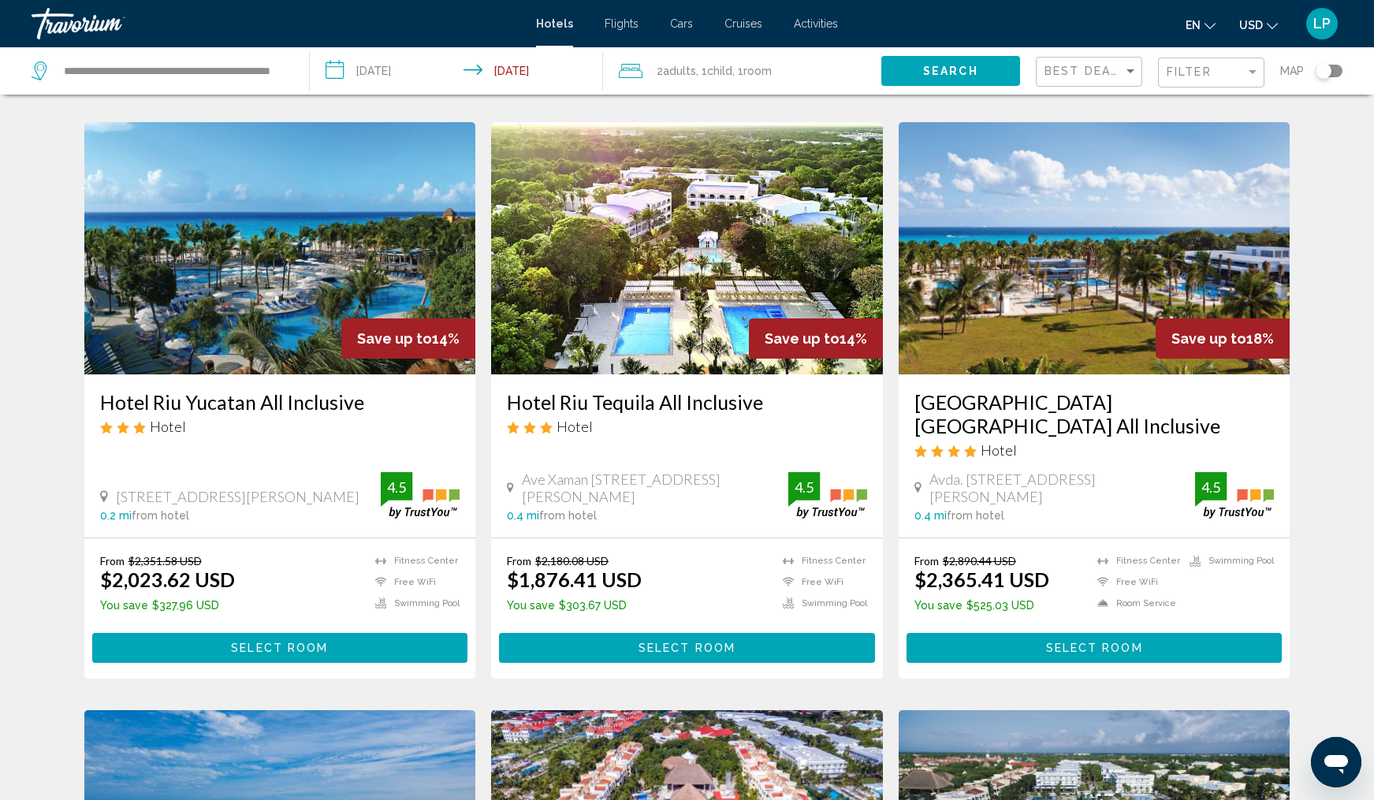
scroll to position [631, 0]
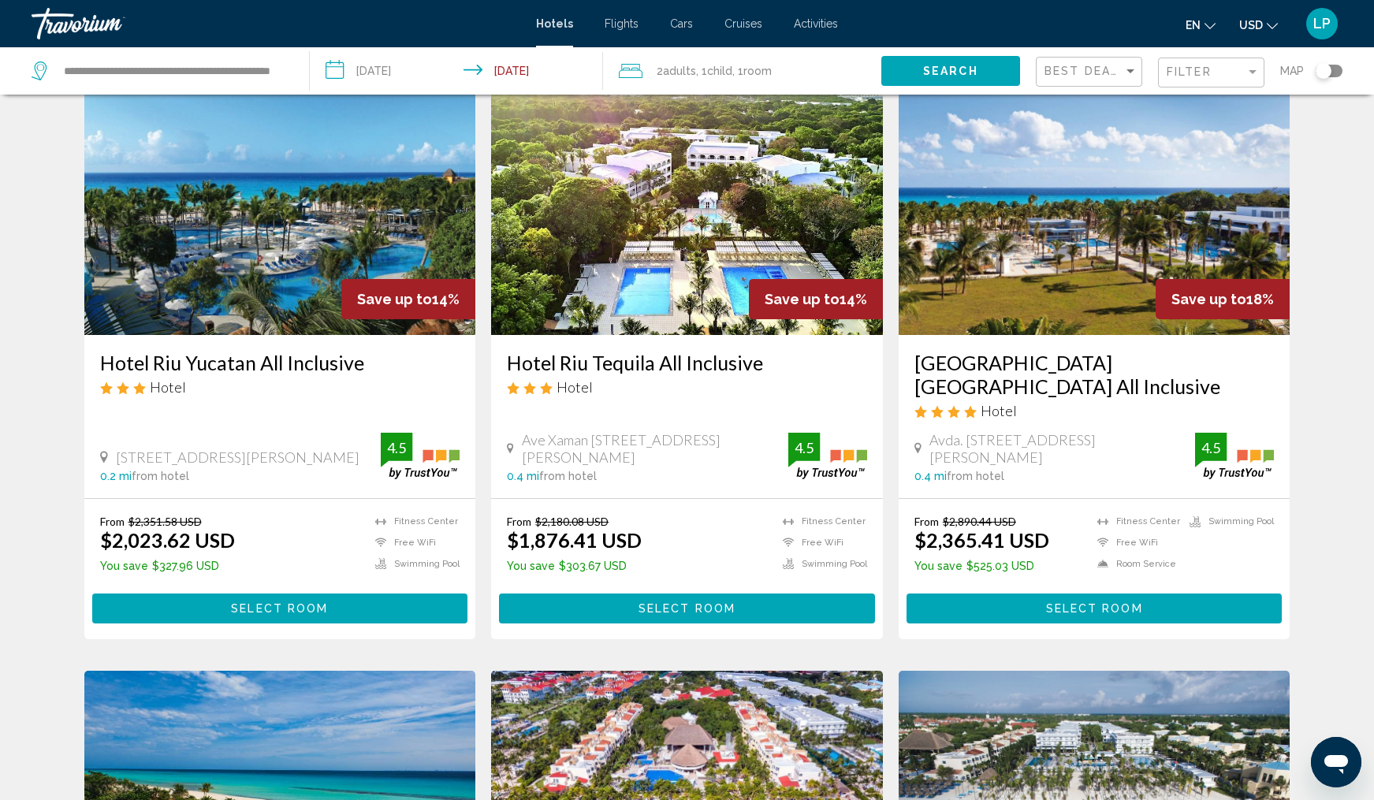
click at [1092, 288] on img "Main content" at bounding box center [1095, 209] width 392 height 252
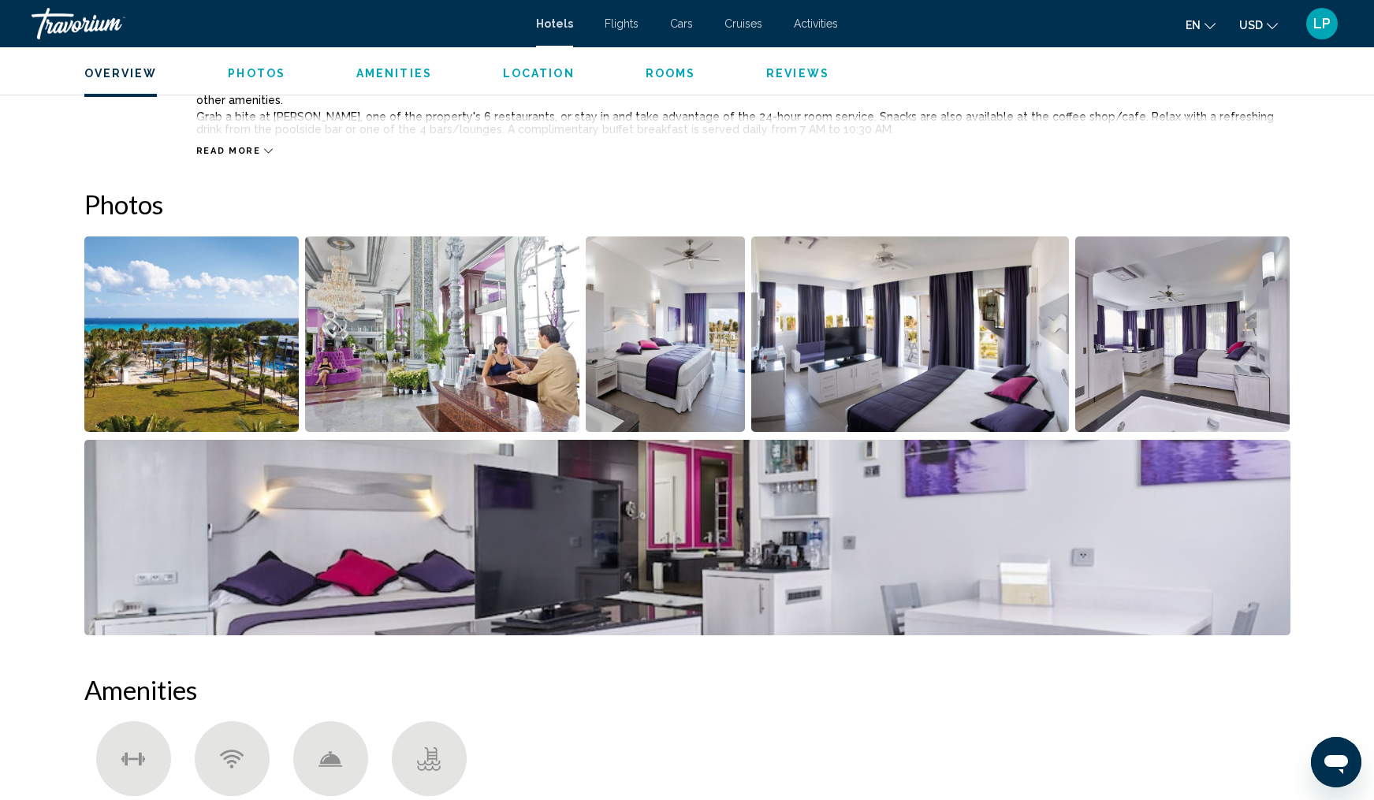
scroll to position [680, 0]
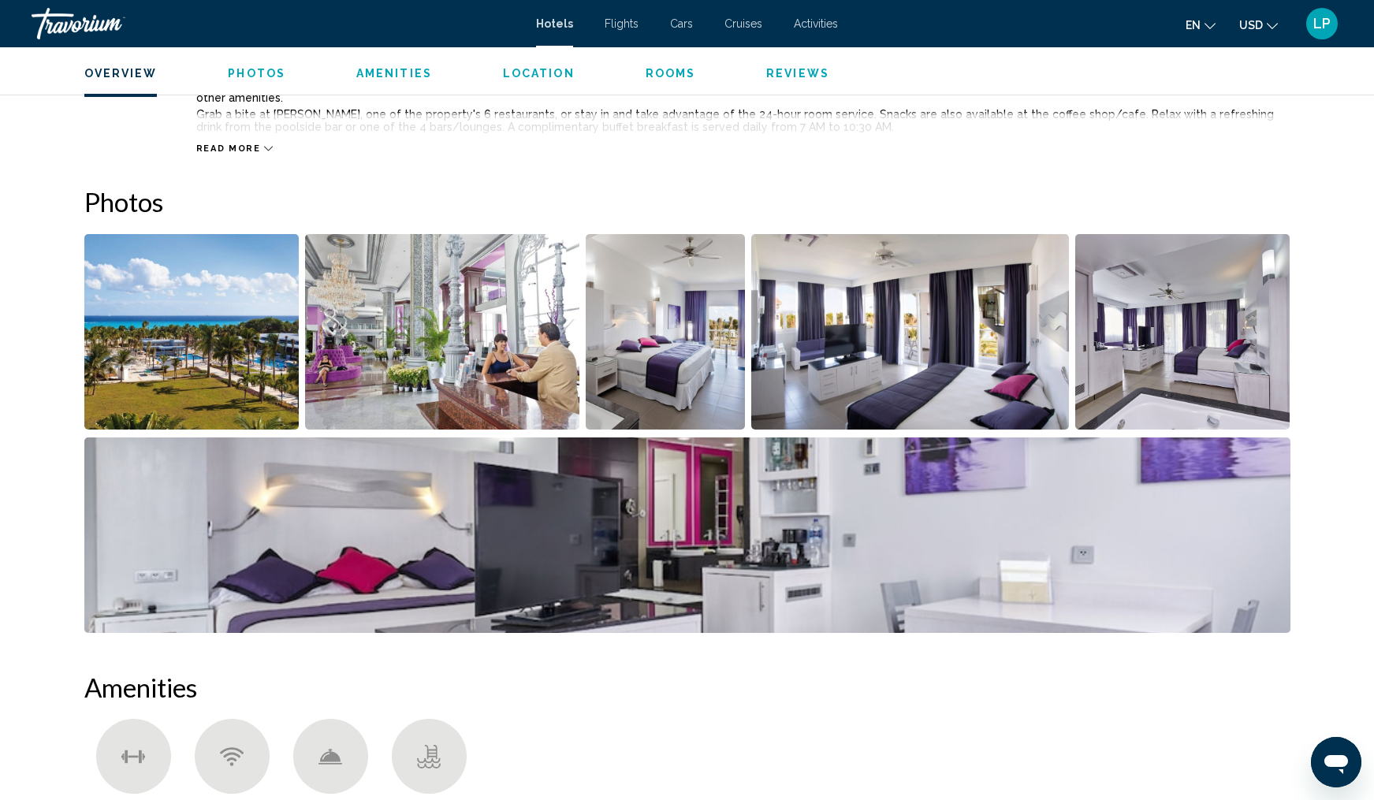
click at [166, 332] on img "Open full-screen image slider" at bounding box center [191, 332] width 215 height 196
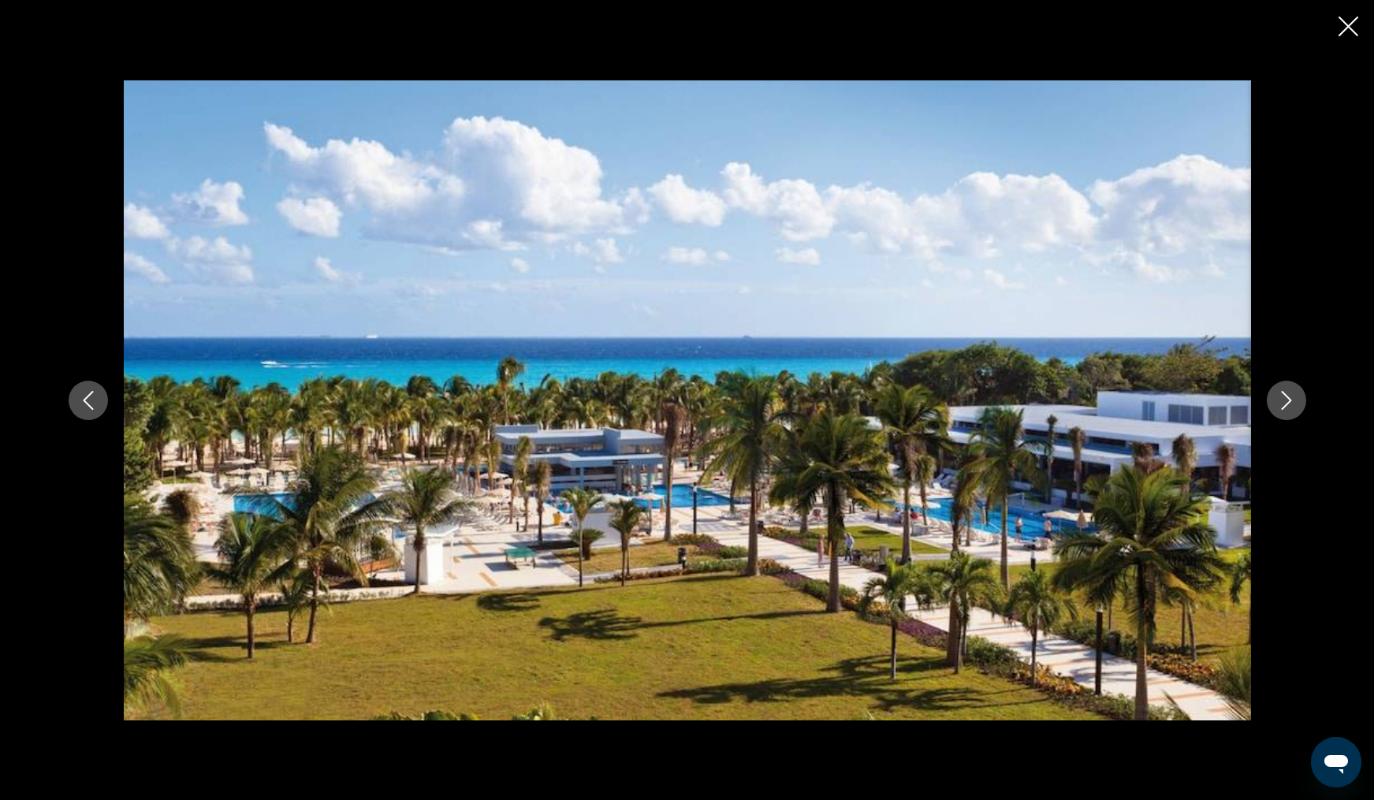
click at [1285, 404] on icon "Next image" at bounding box center [1286, 400] width 10 height 19
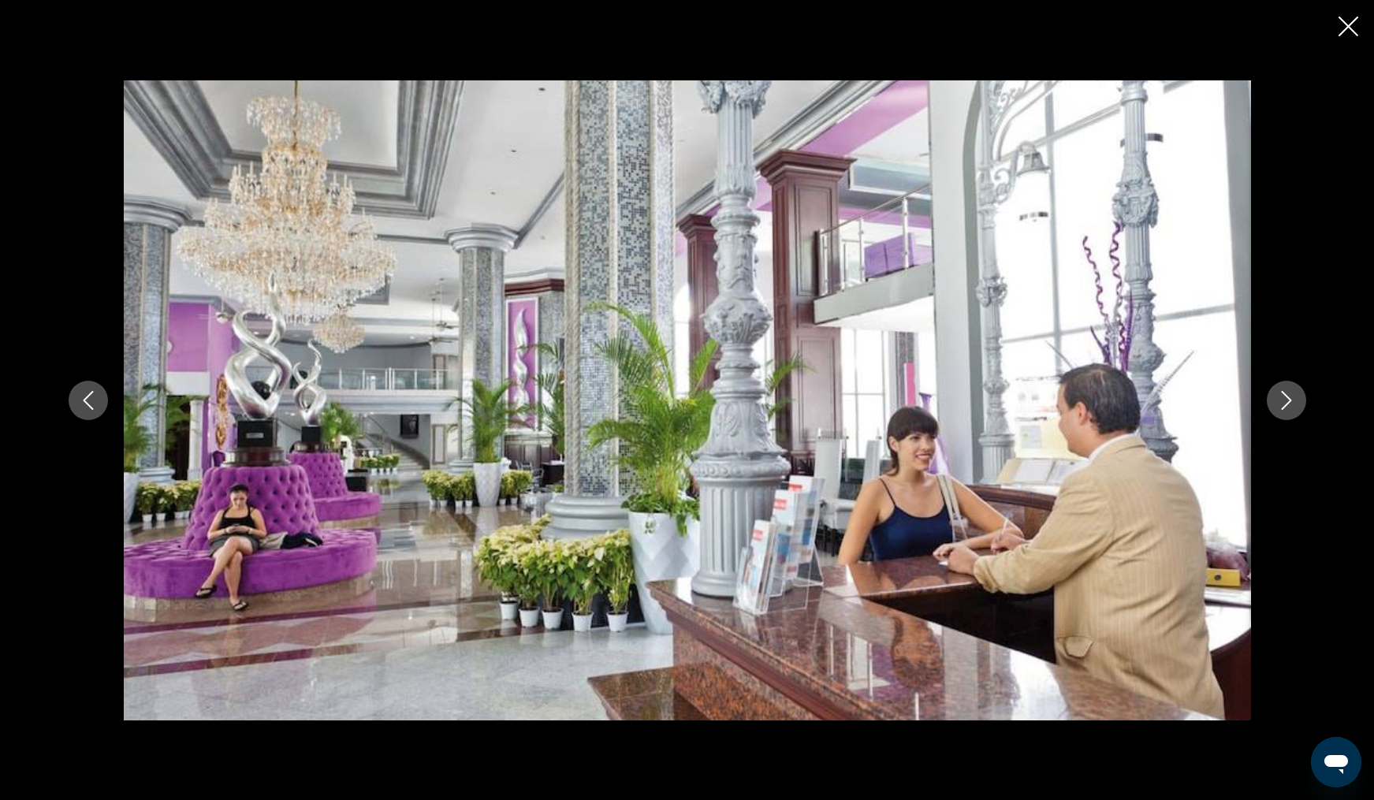
click at [1285, 404] on icon "Next image" at bounding box center [1286, 400] width 10 height 19
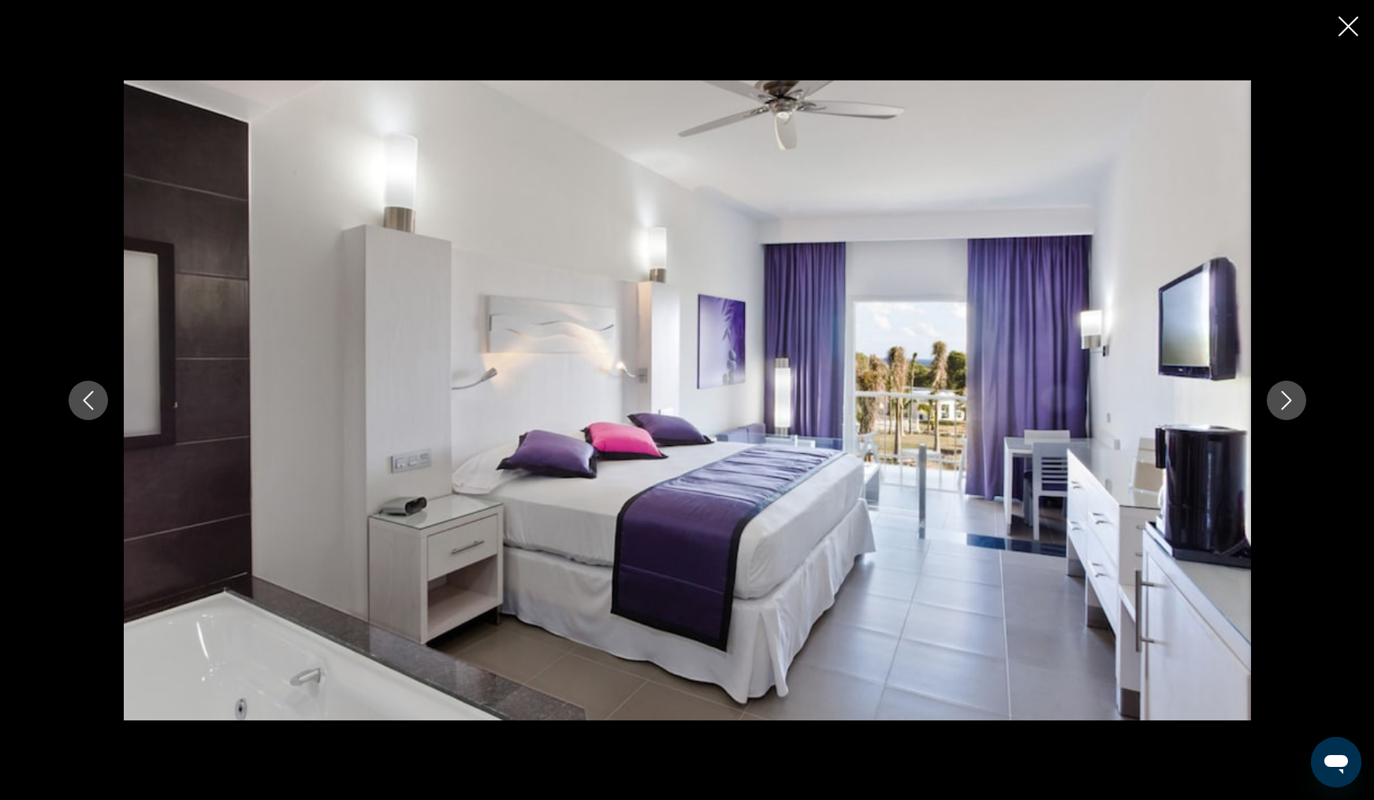
click at [1285, 404] on icon "Next image" at bounding box center [1286, 400] width 10 height 19
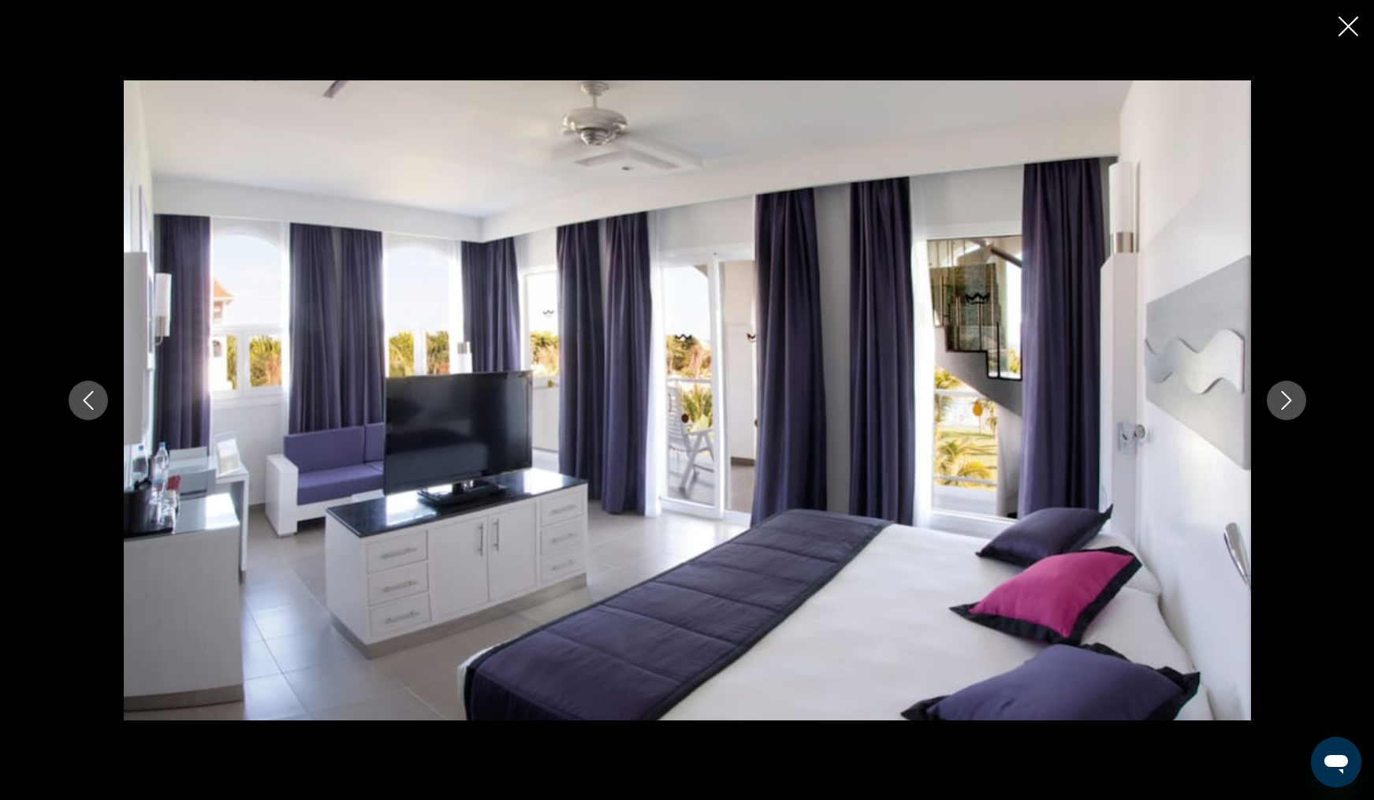
click at [1285, 404] on icon "Next image" at bounding box center [1286, 400] width 10 height 19
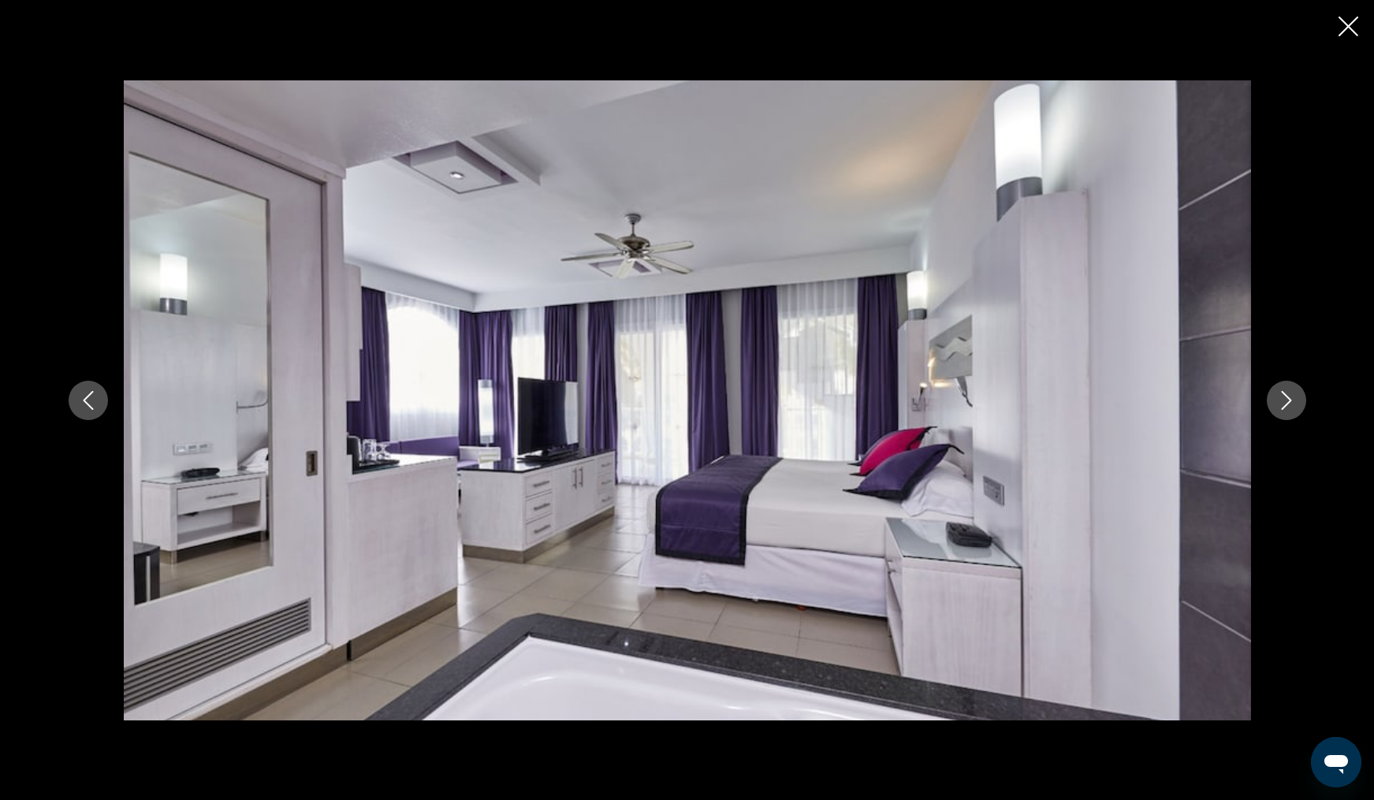
click at [1285, 404] on icon "Next image" at bounding box center [1286, 400] width 10 height 19
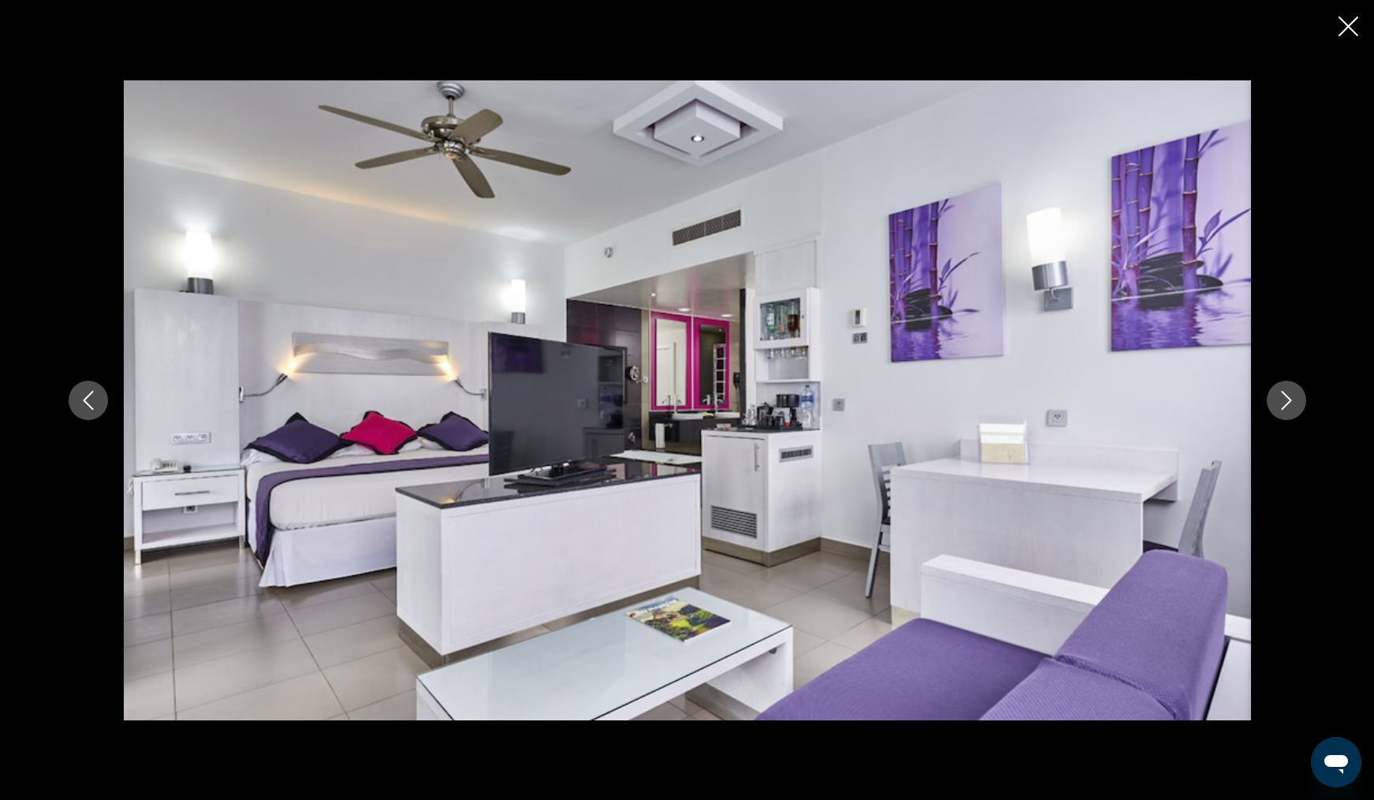
click at [1285, 404] on icon "Next image" at bounding box center [1286, 400] width 10 height 19
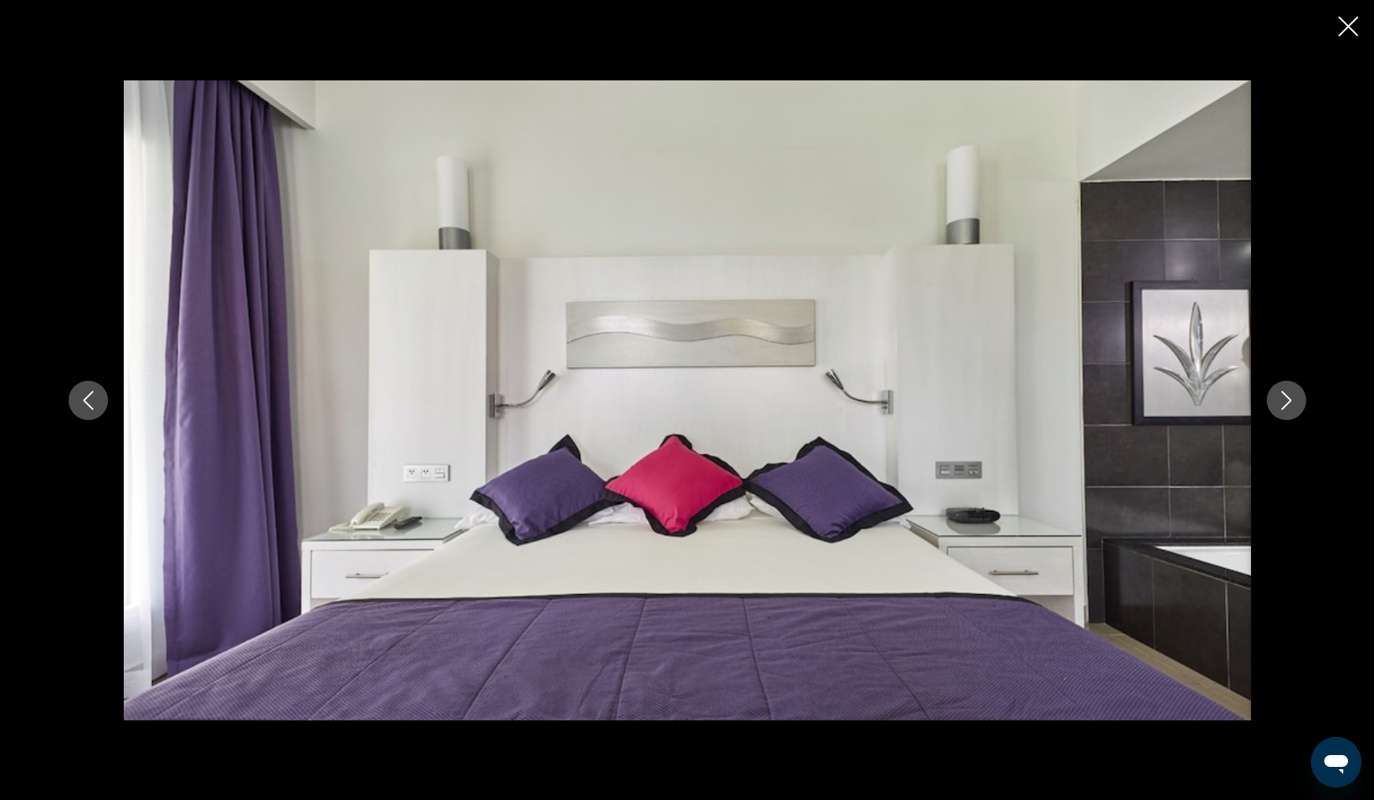
click at [1285, 404] on icon "Next image" at bounding box center [1286, 400] width 10 height 19
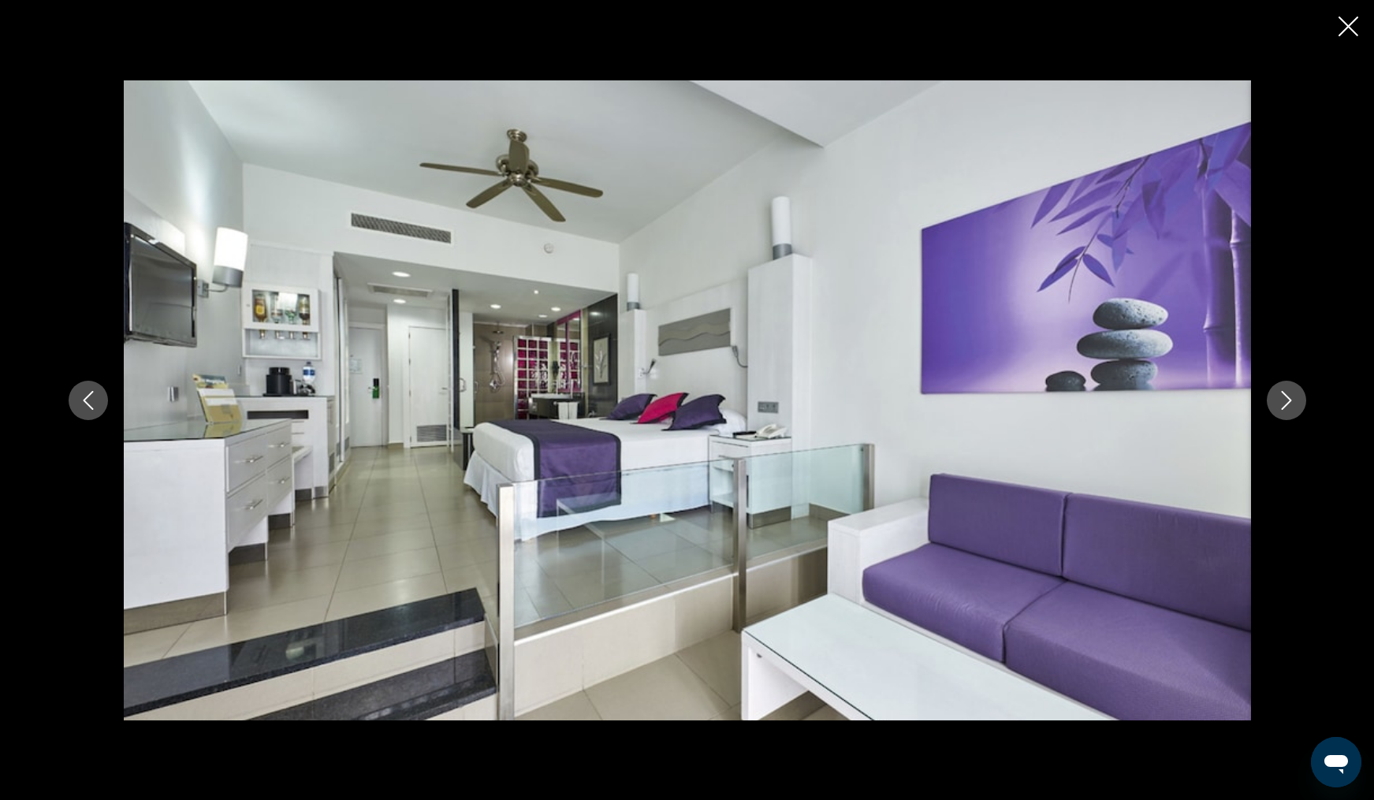
click at [1285, 404] on icon "Next image" at bounding box center [1286, 400] width 10 height 19
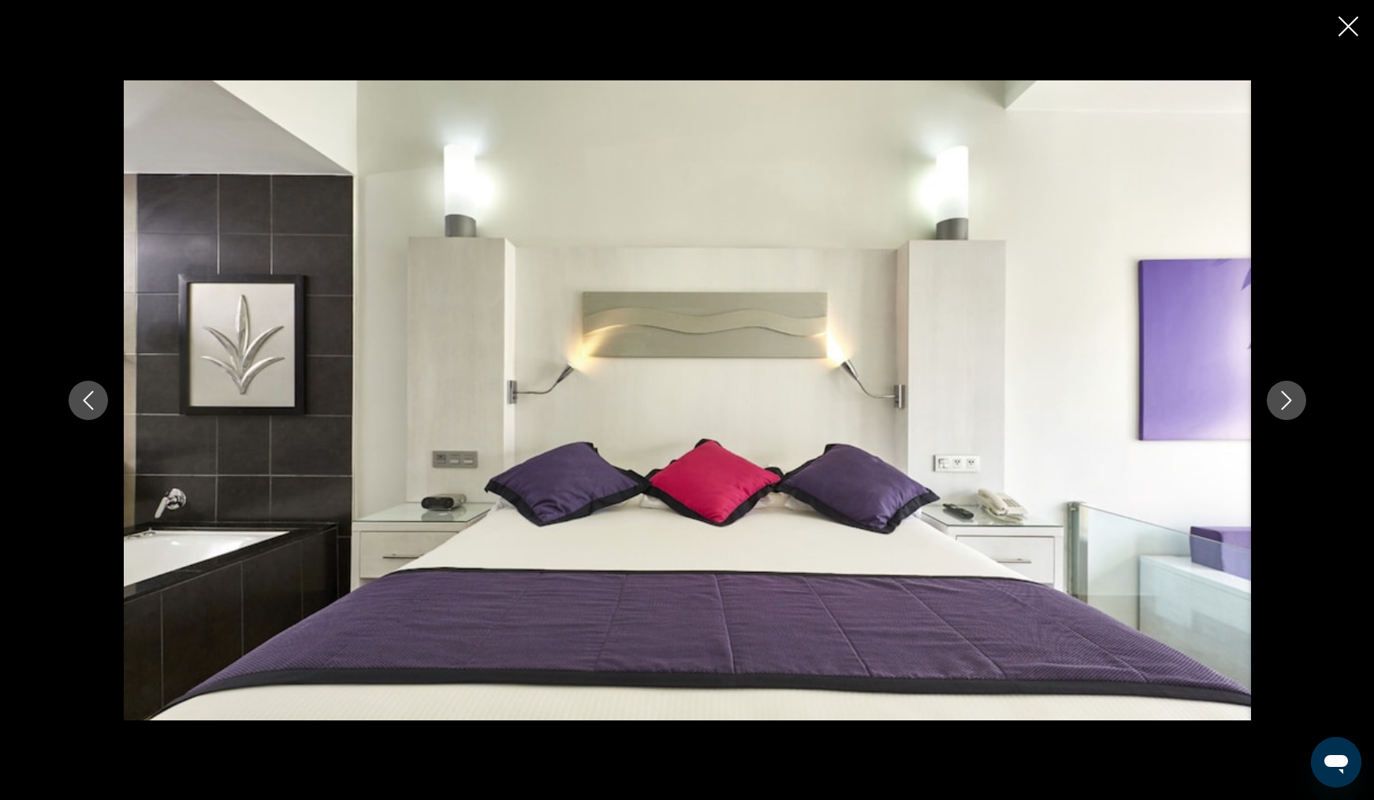
click at [1285, 404] on icon "Next image" at bounding box center [1286, 400] width 10 height 19
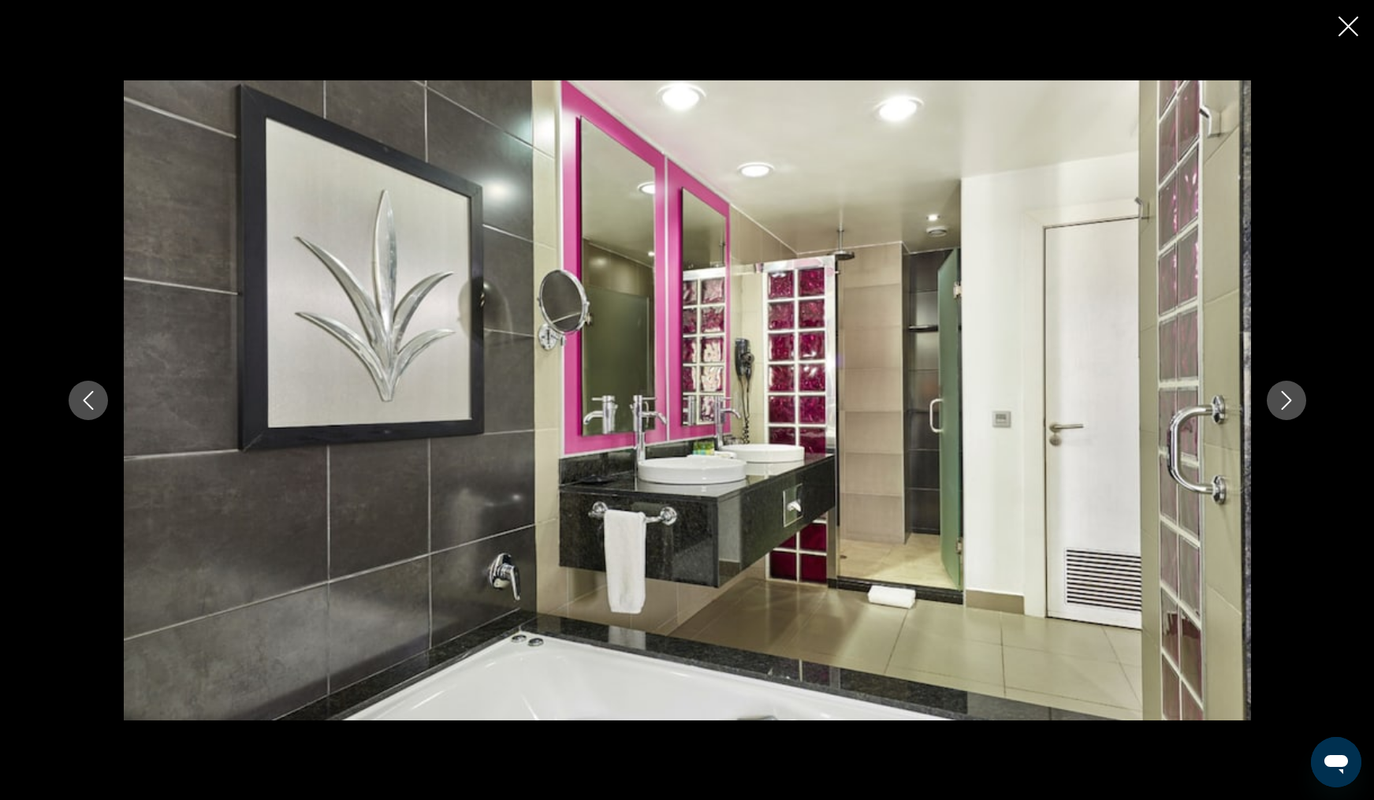
click at [1285, 404] on icon "Next image" at bounding box center [1286, 400] width 10 height 19
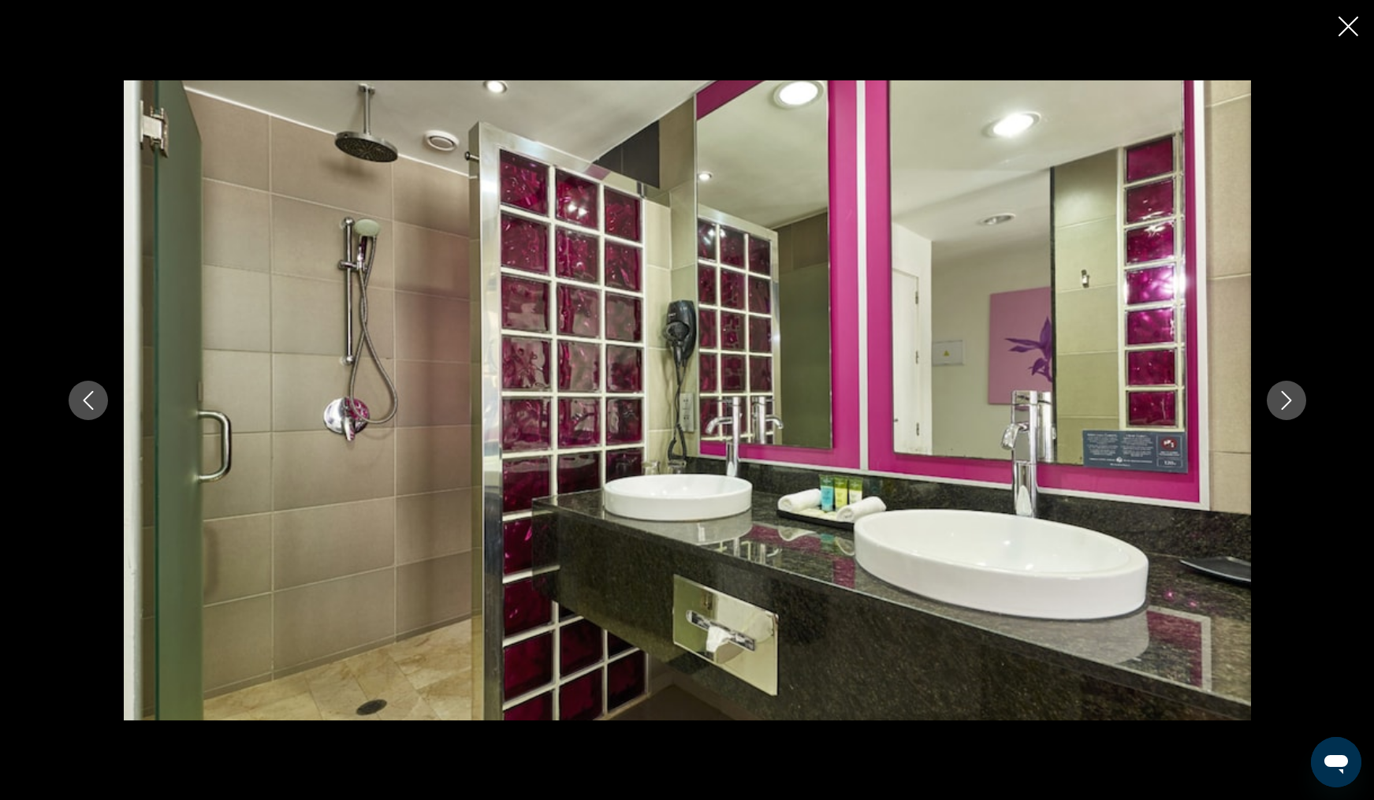
click at [1285, 404] on icon "Next image" at bounding box center [1286, 400] width 10 height 19
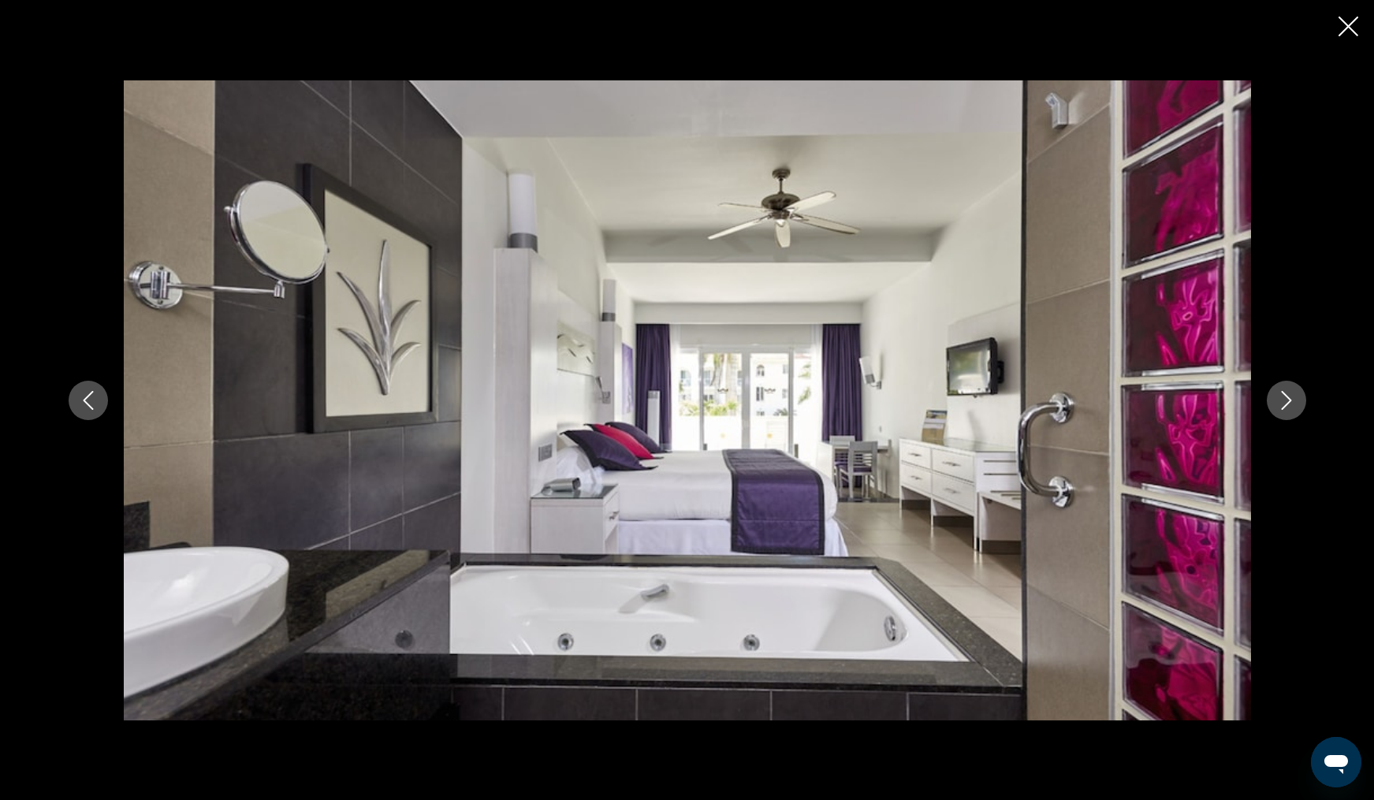
click at [1285, 404] on icon "Next image" at bounding box center [1286, 400] width 10 height 19
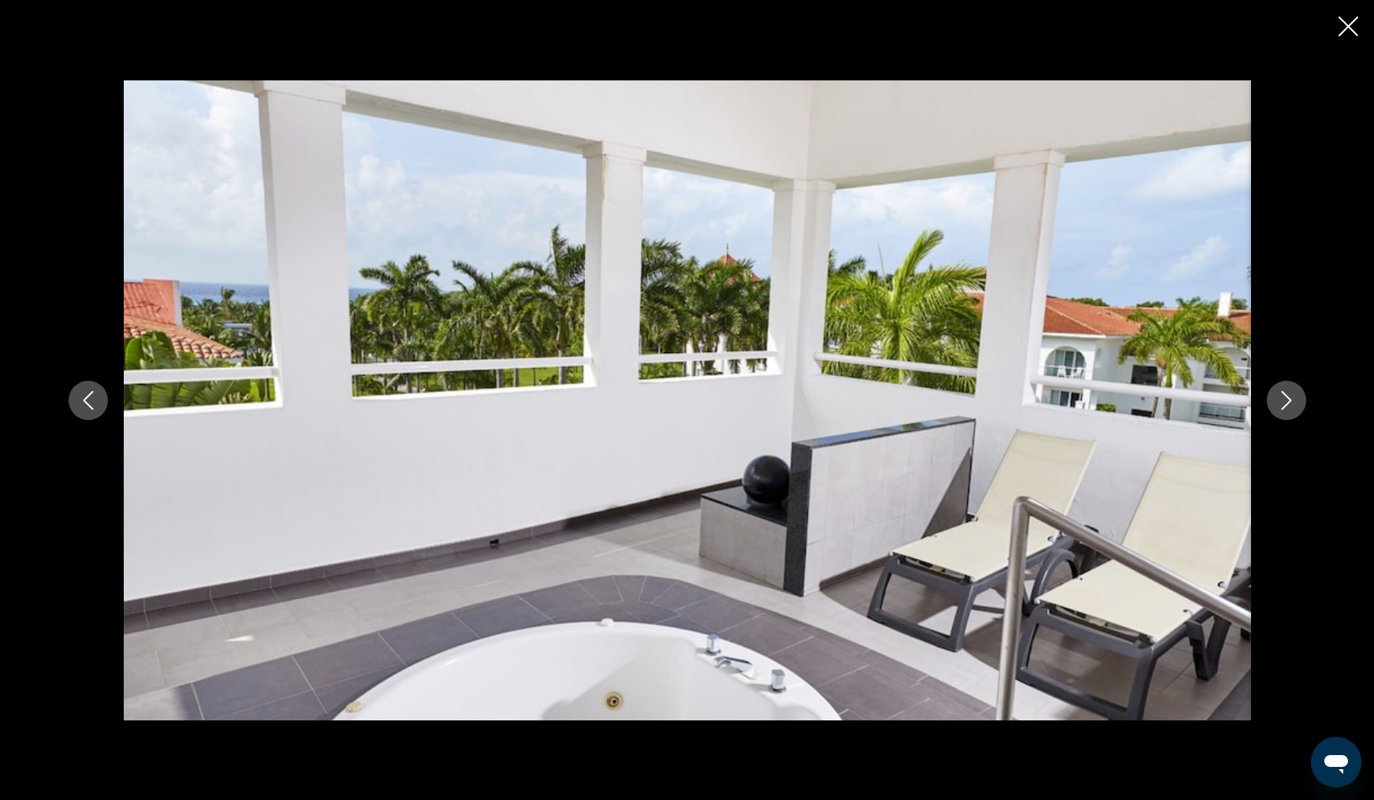
click at [1285, 404] on icon "Next image" at bounding box center [1286, 400] width 10 height 19
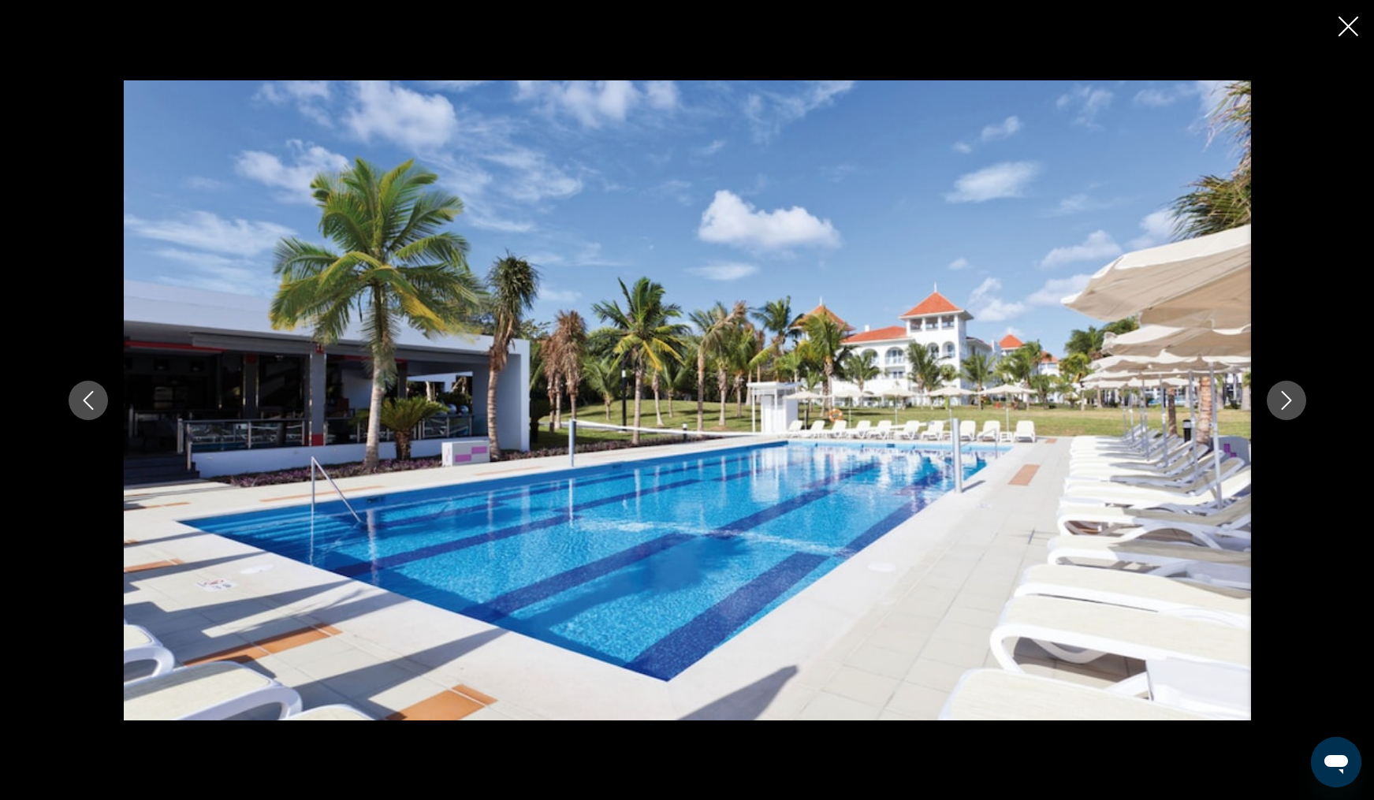
click at [1285, 404] on icon "Next image" at bounding box center [1286, 400] width 10 height 19
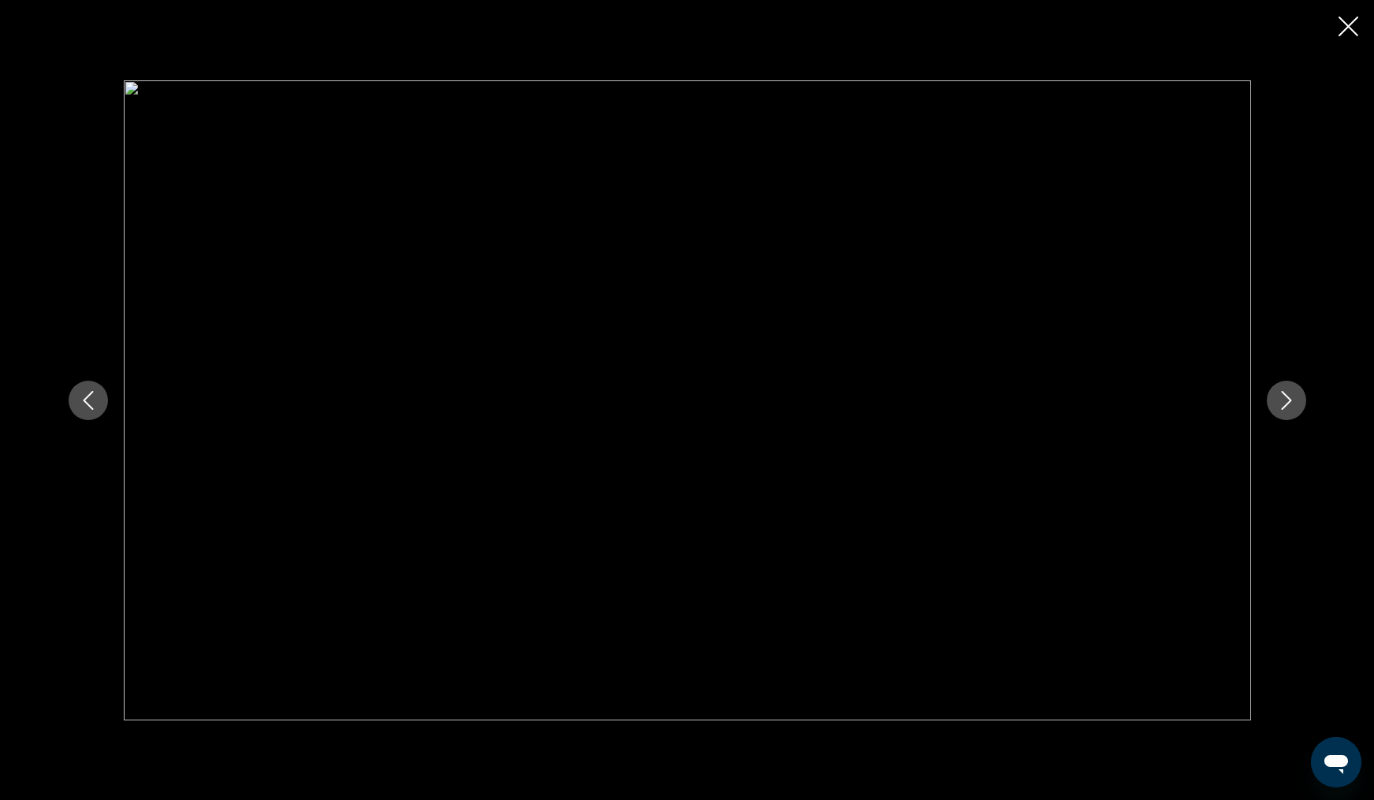
click at [1285, 404] on icon "Next image" at bounding box center [1286, 400] width 10 height 19
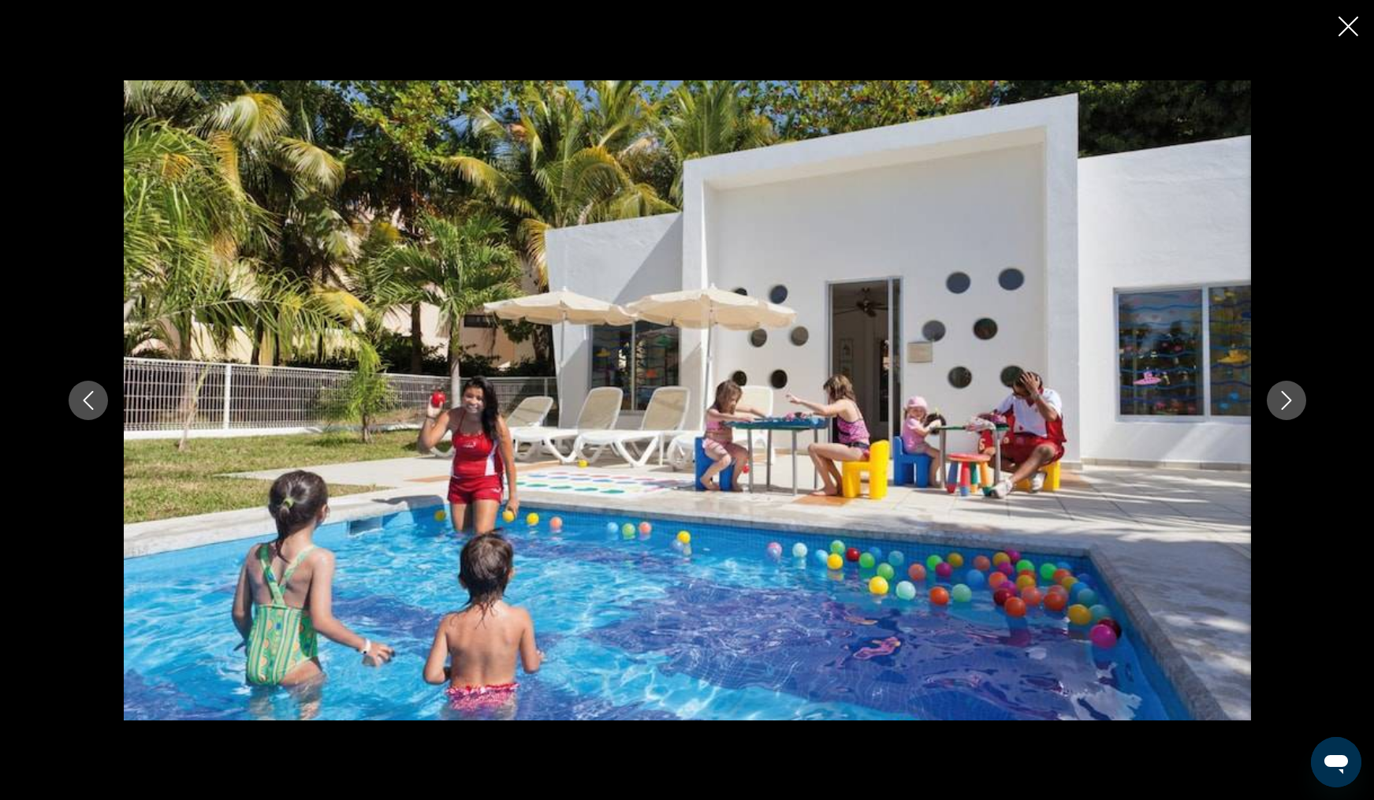
click at [1285, 404] on icon "Next image" at bounding box center [1286, 400] width 10 height 19
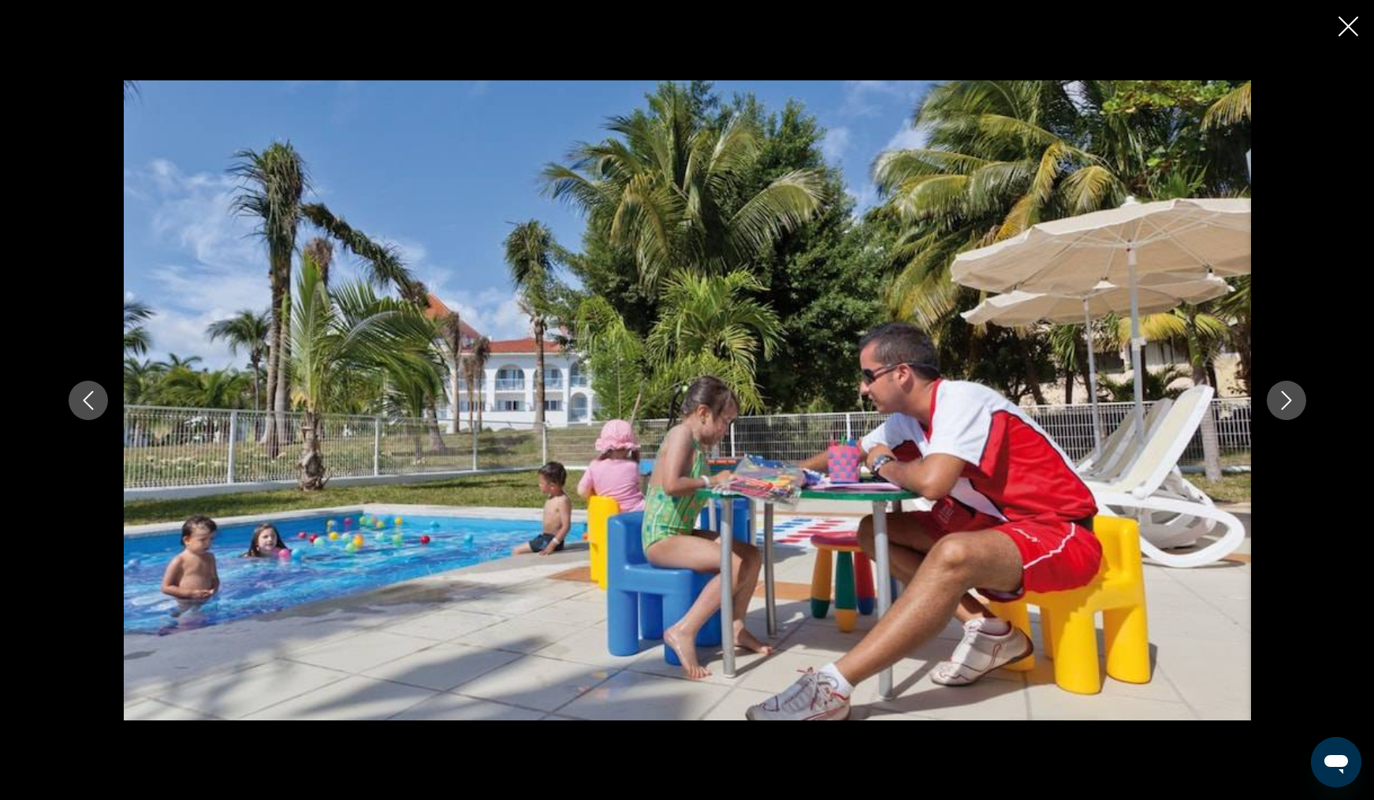
click at [1285, 404] on icon "Next image" at bounding box center [1286, 400] width 10 height 19
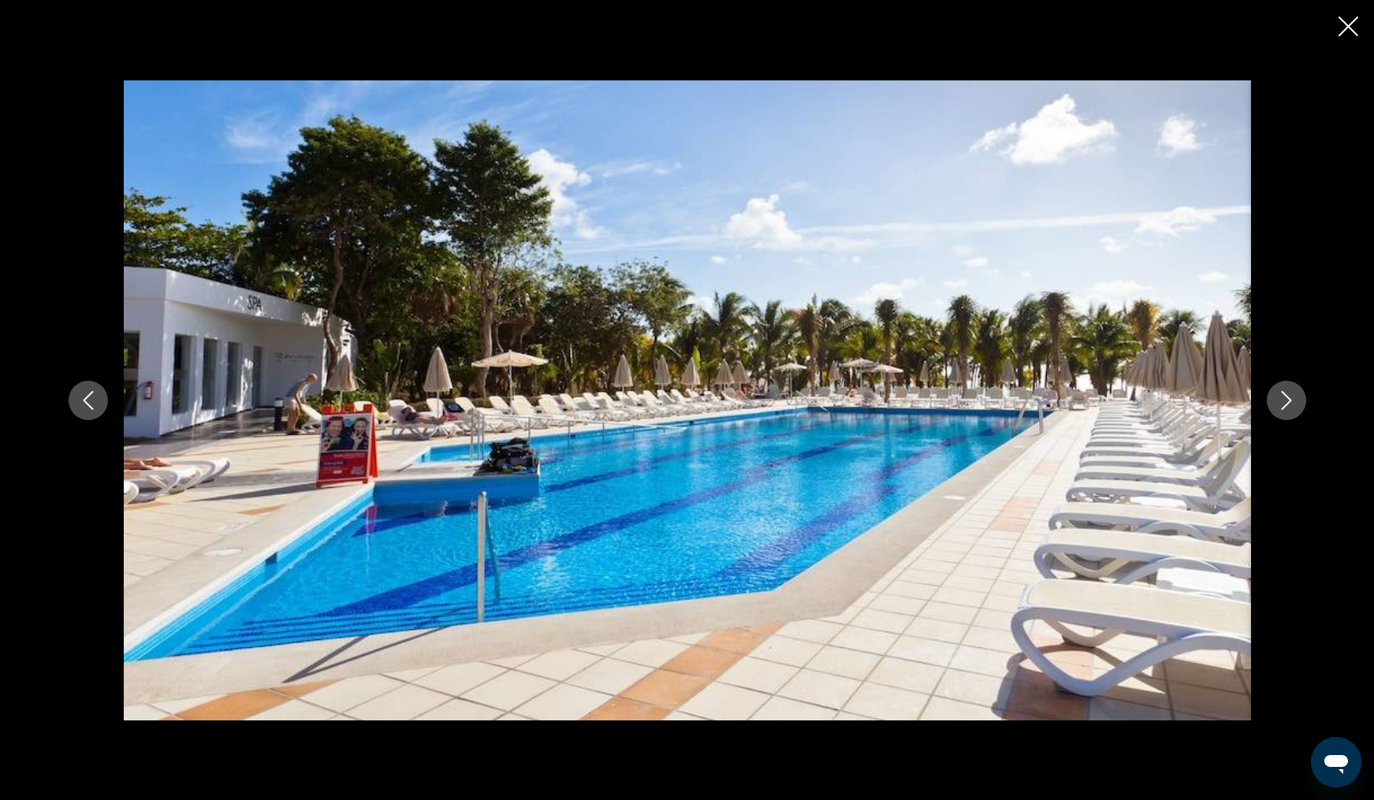
click at [1285, 404] on icon "Next image" at bounding box center [1286, 400] width 10 height 19
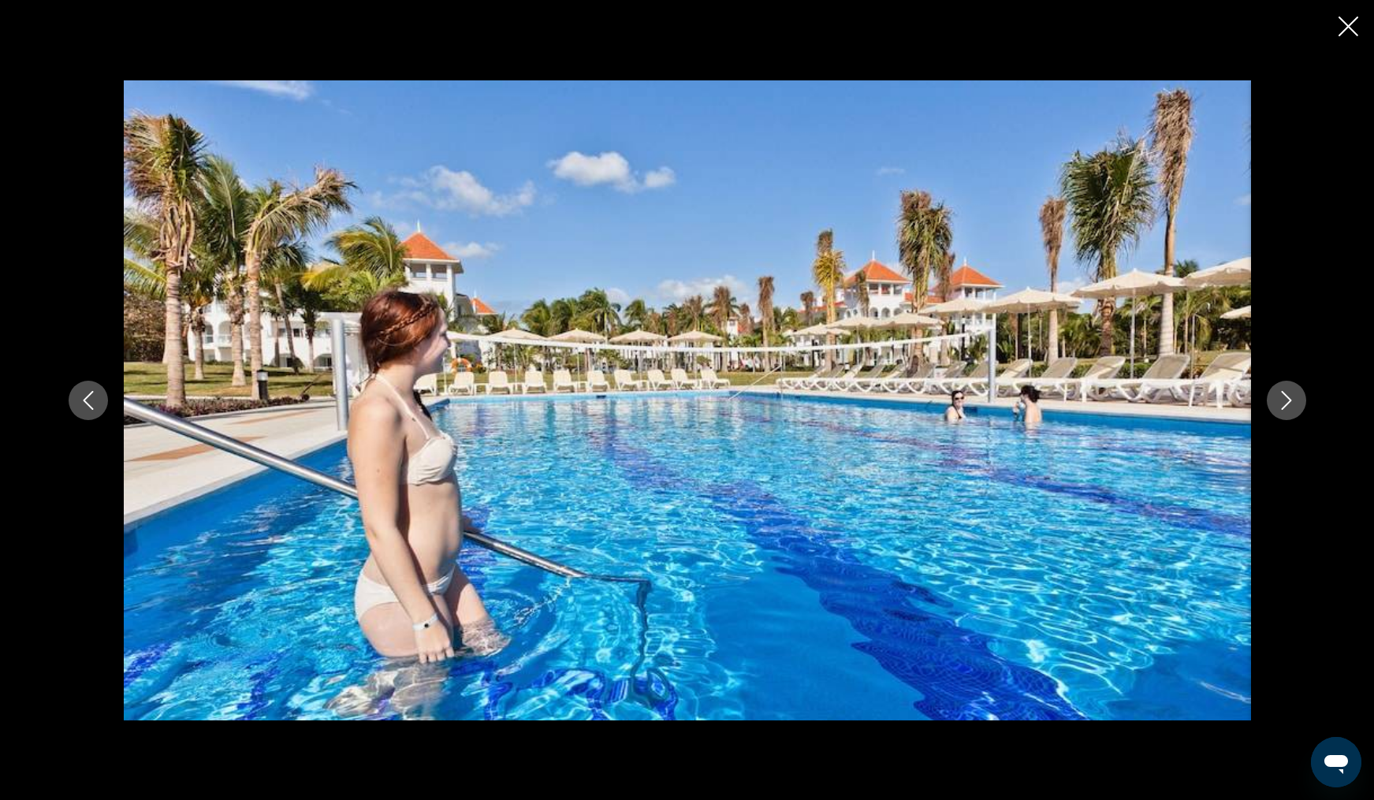
click at [1285, 404] on icon "Next image" at bounding box center [1286, 400] width 10 height 19
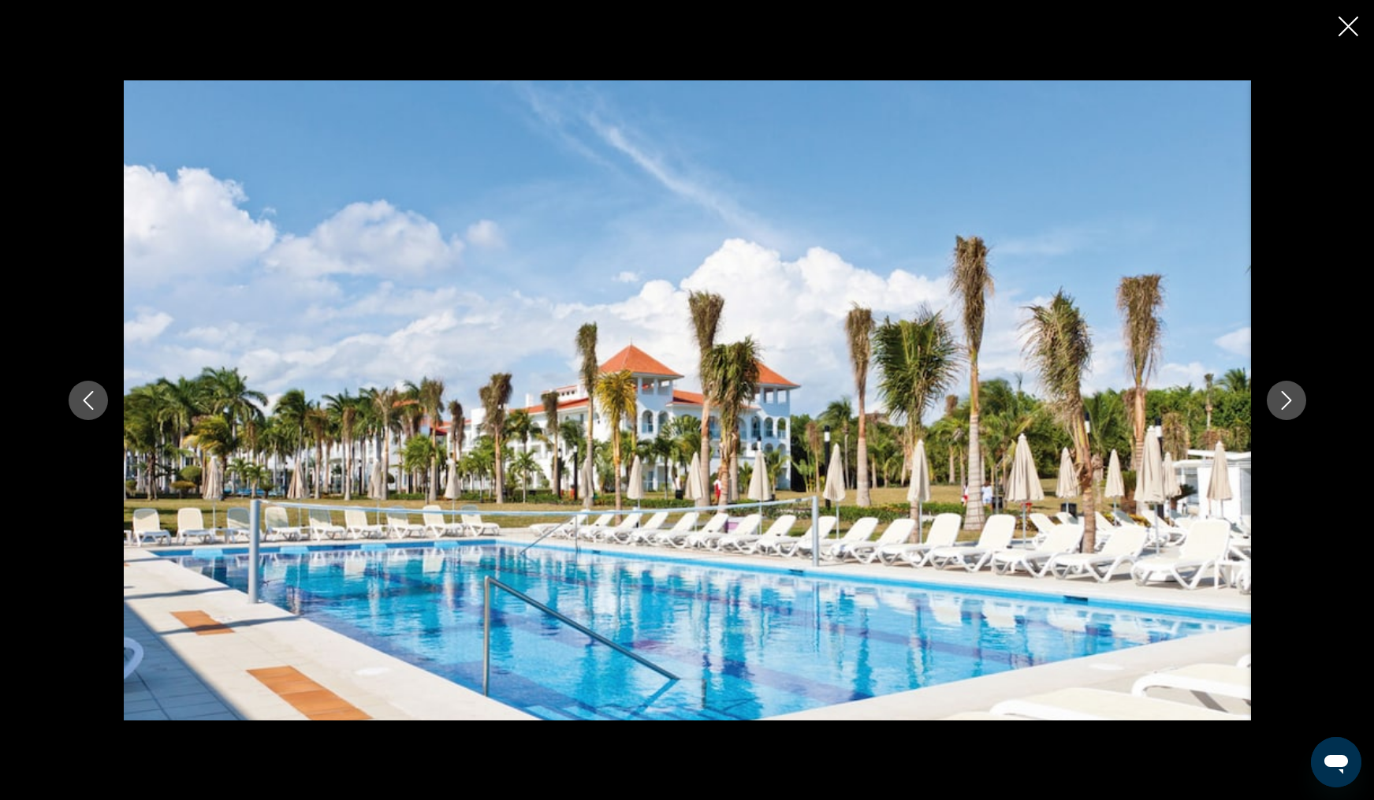
click at [1285, 404] on icon "Next image" at bounding box center [1286, 400] width 10 height 19
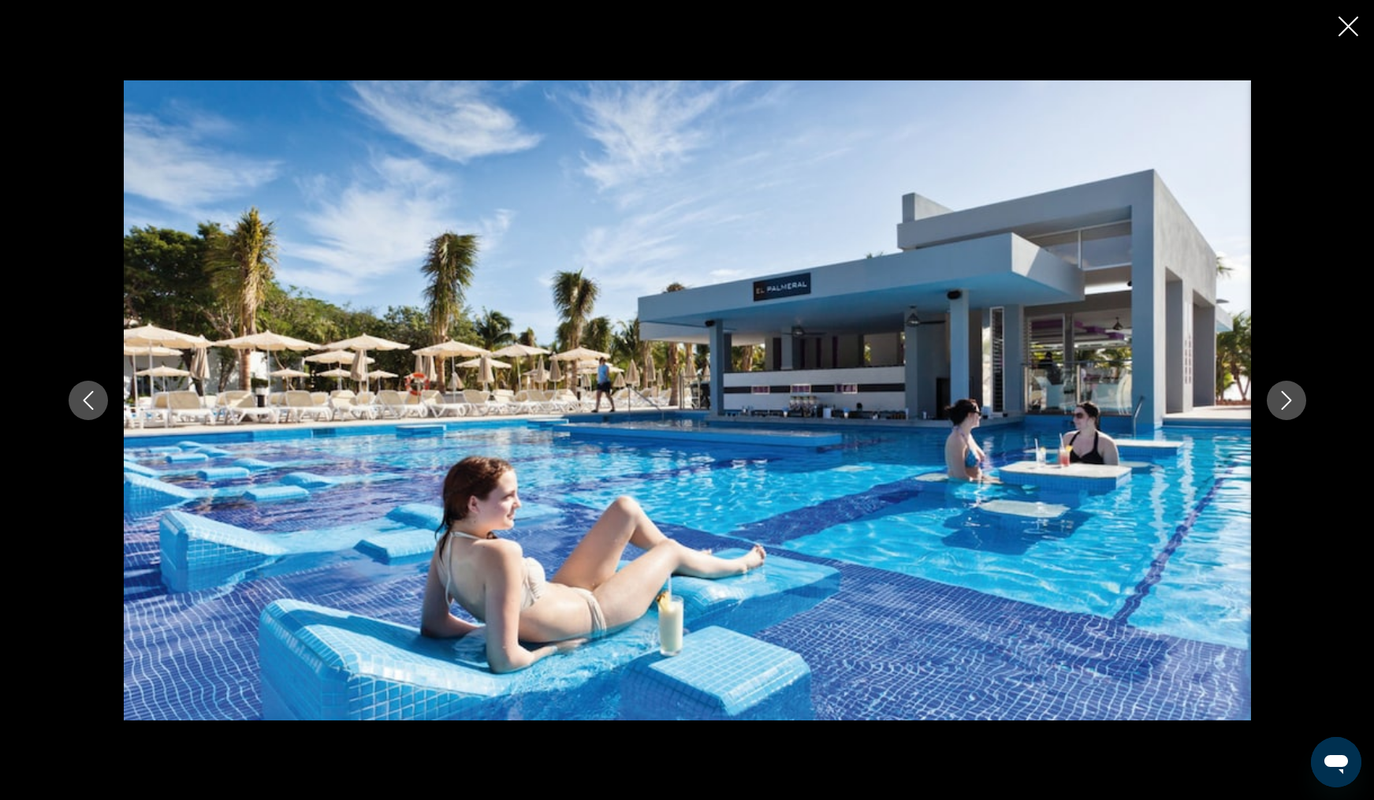
click at [1285, 404] on icon "Next image" at bounding box center [1286, 400] width 10 height 19
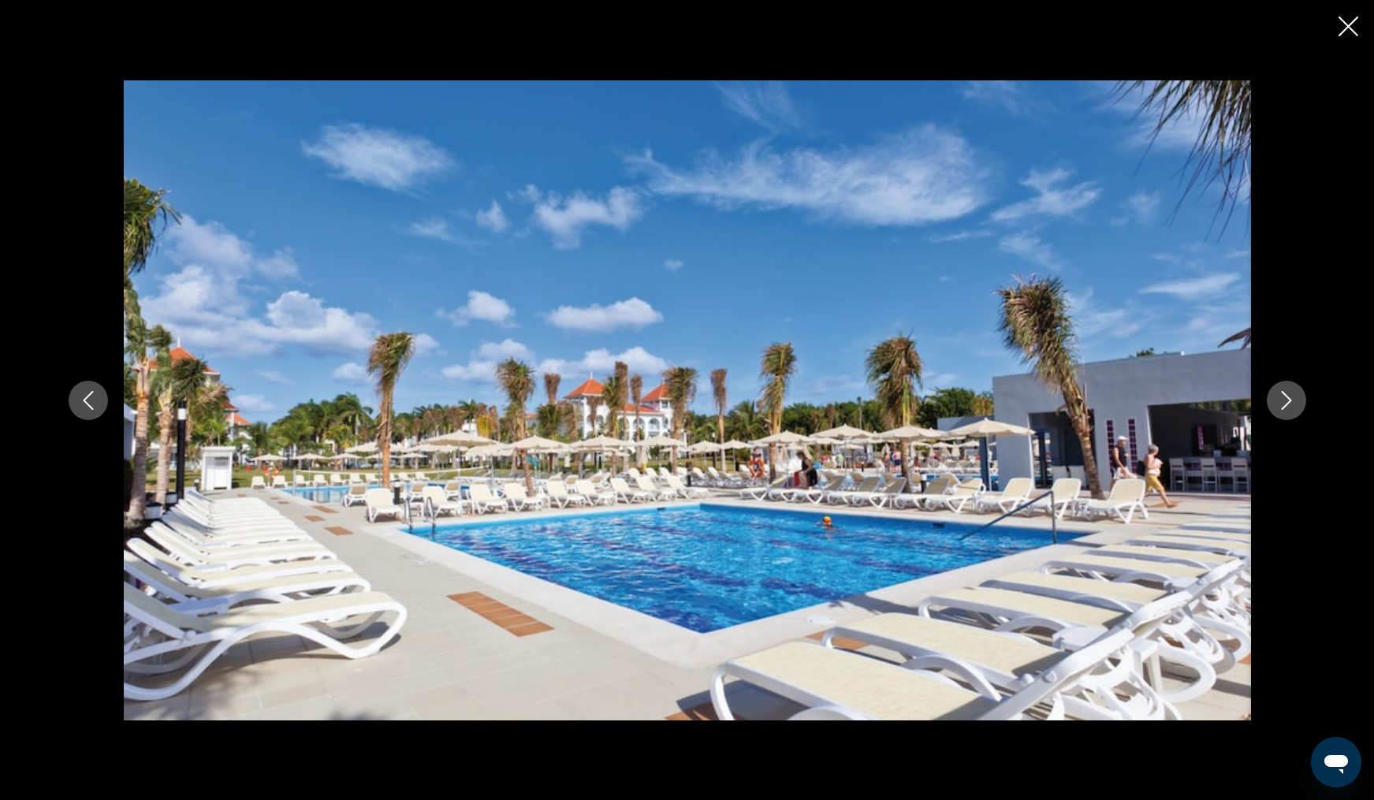
click at [1285, 404] on icon "Next image" at bounding box center [1286, 400] width 10 height 19
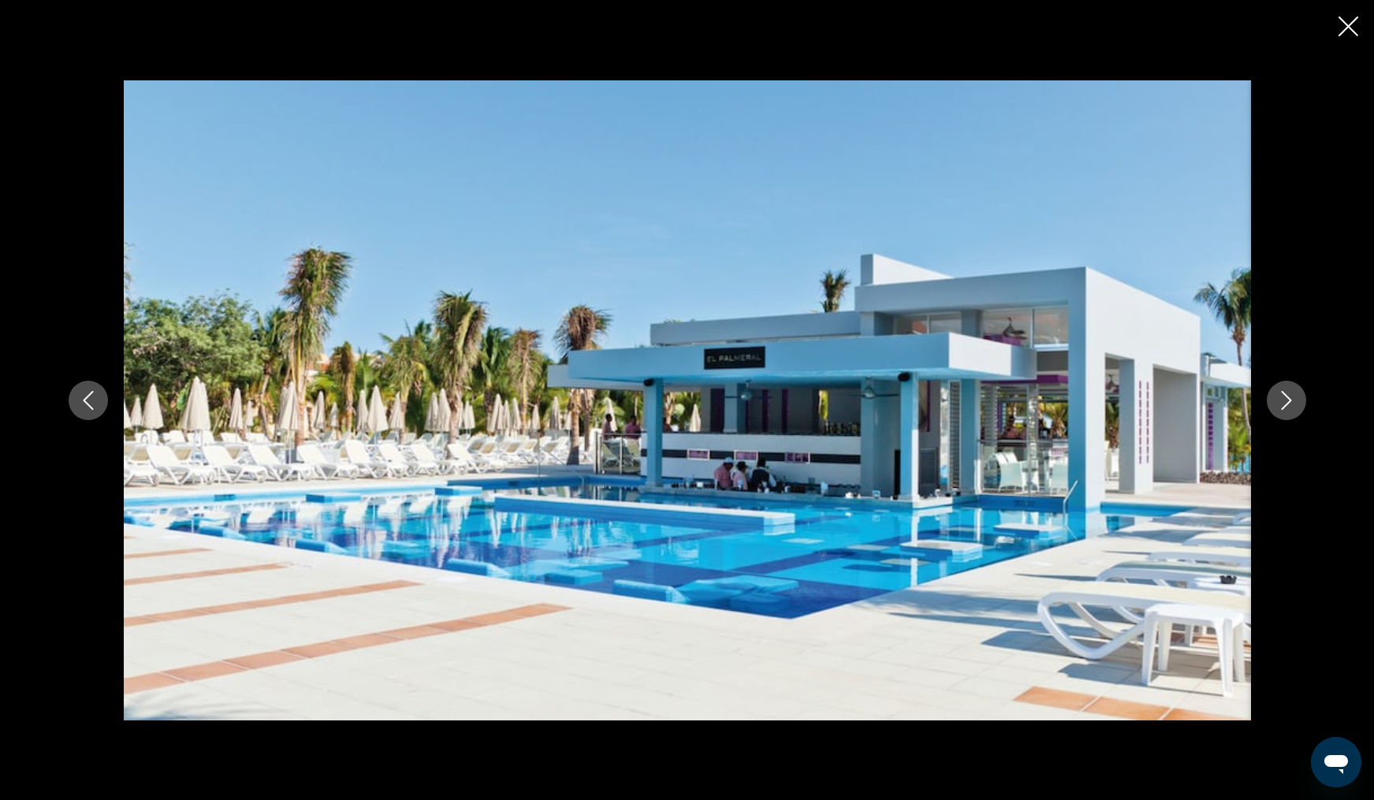
click at [1285, 404] on icon "Next image" at bounding box center [1286, 400] width 10 height 19
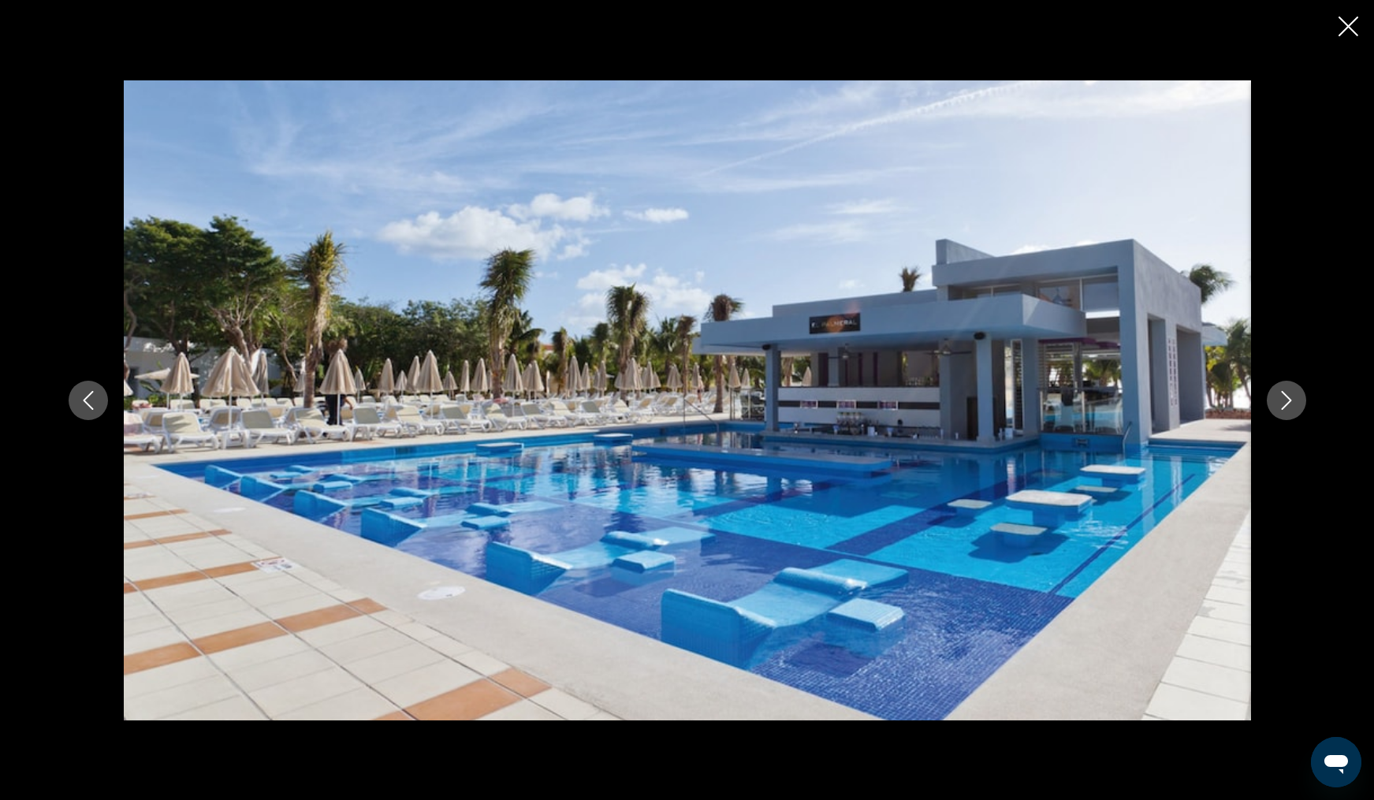
click at [1285, 404] on icon "Next image" at bounding box center [1286, 400] width 10 height 19
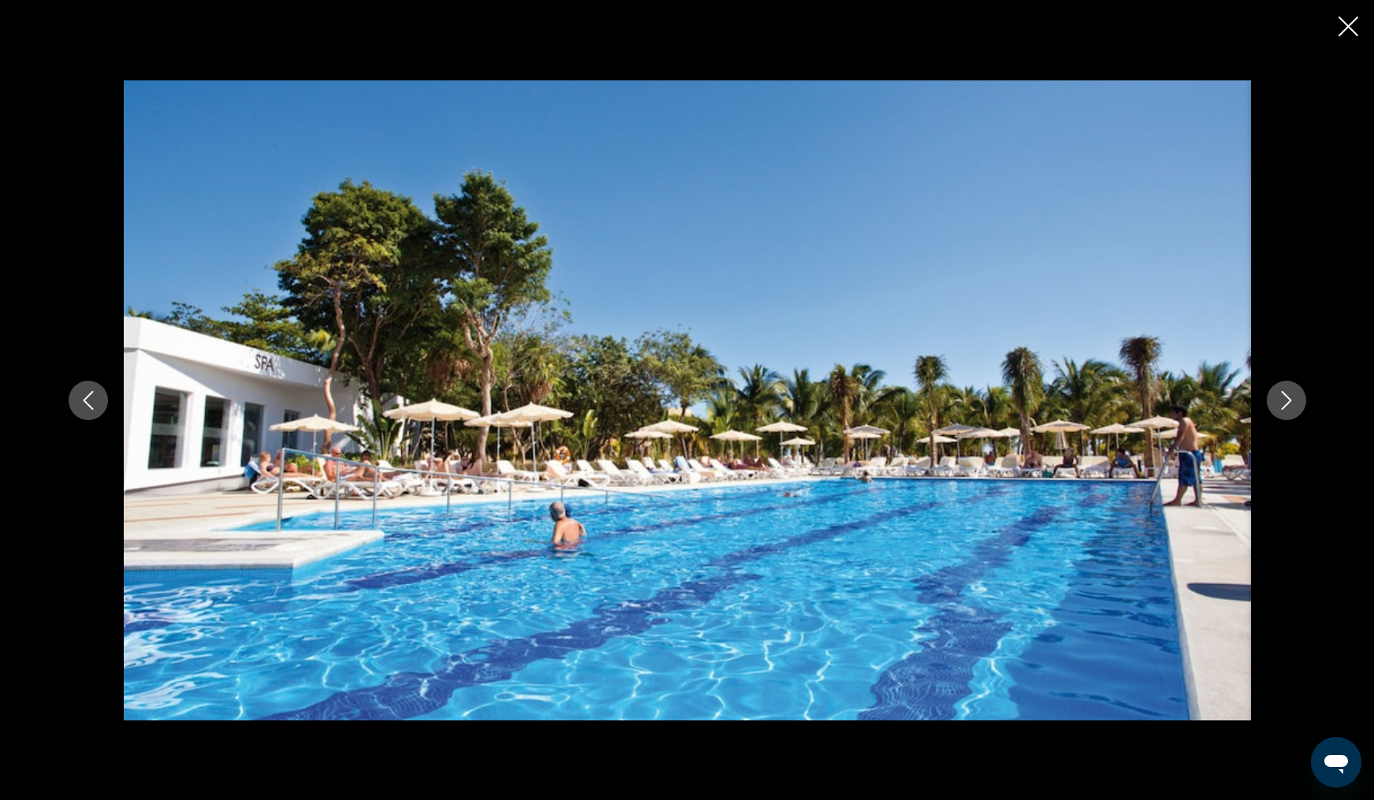
click at [1285, 404] on icon "Next image" at bounding box center [1286, 400] width 10 height 19
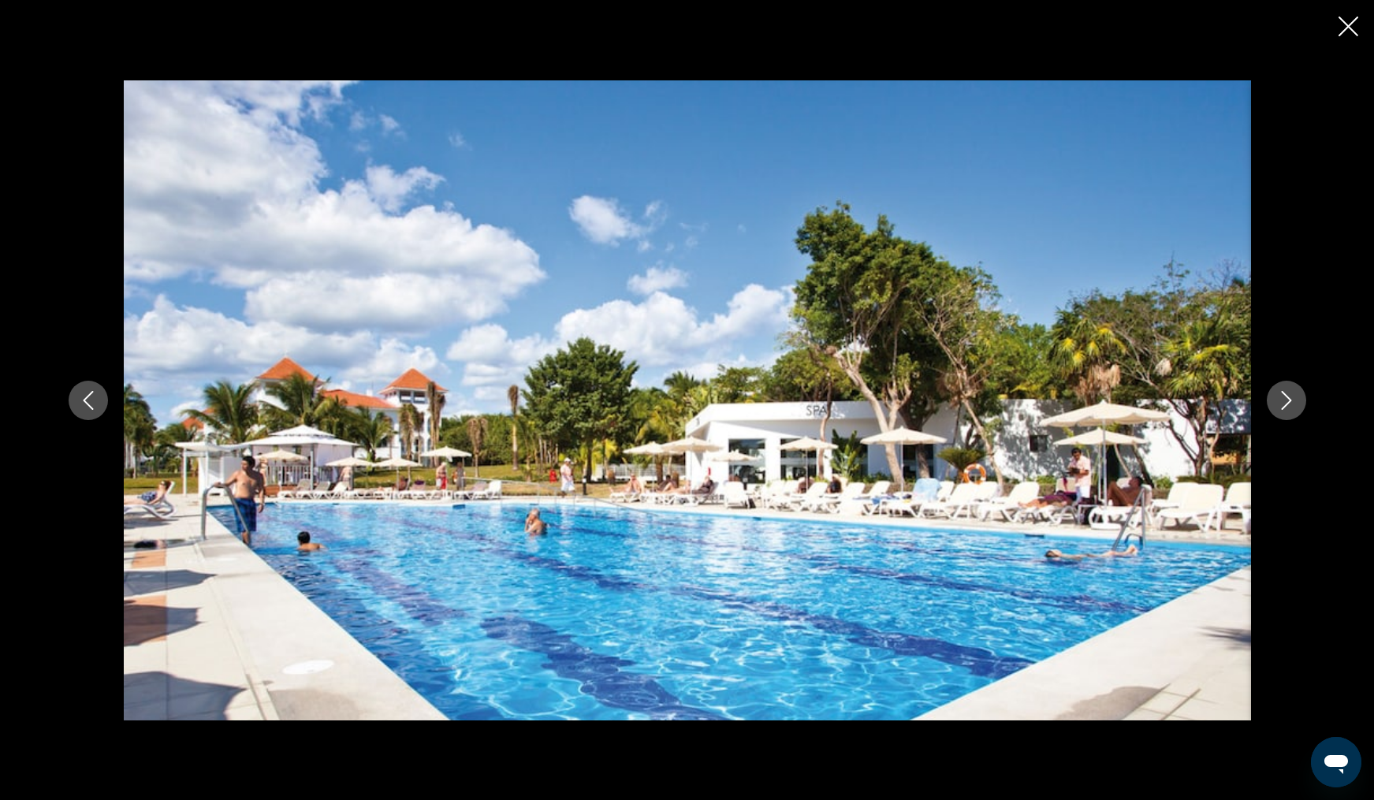
click at [1285, 404] on icon "Next image" at bounding box center [1286, 400] width 10 height 19
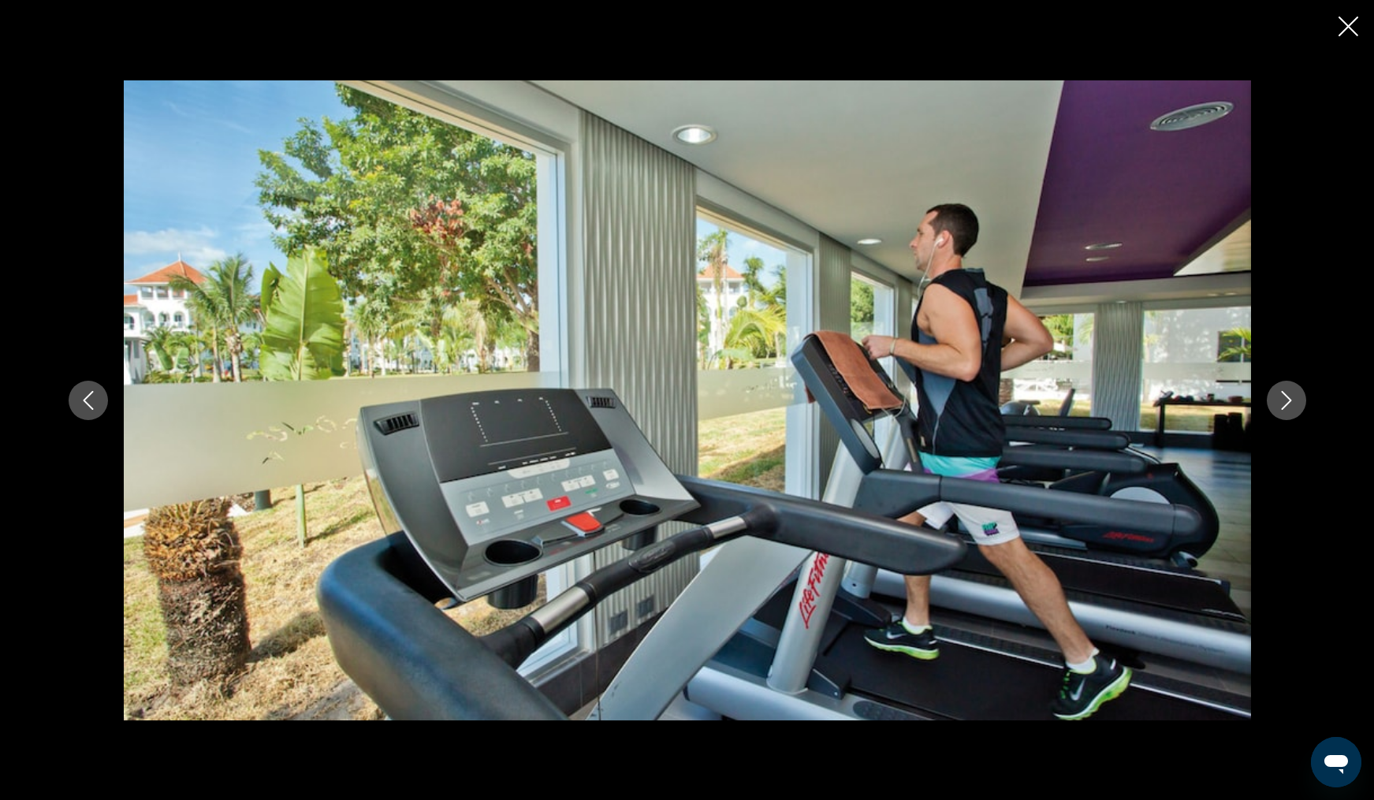
click at [1285, 404] on icon "Next image" at bounding box center [1286, 400] width 10 height 19
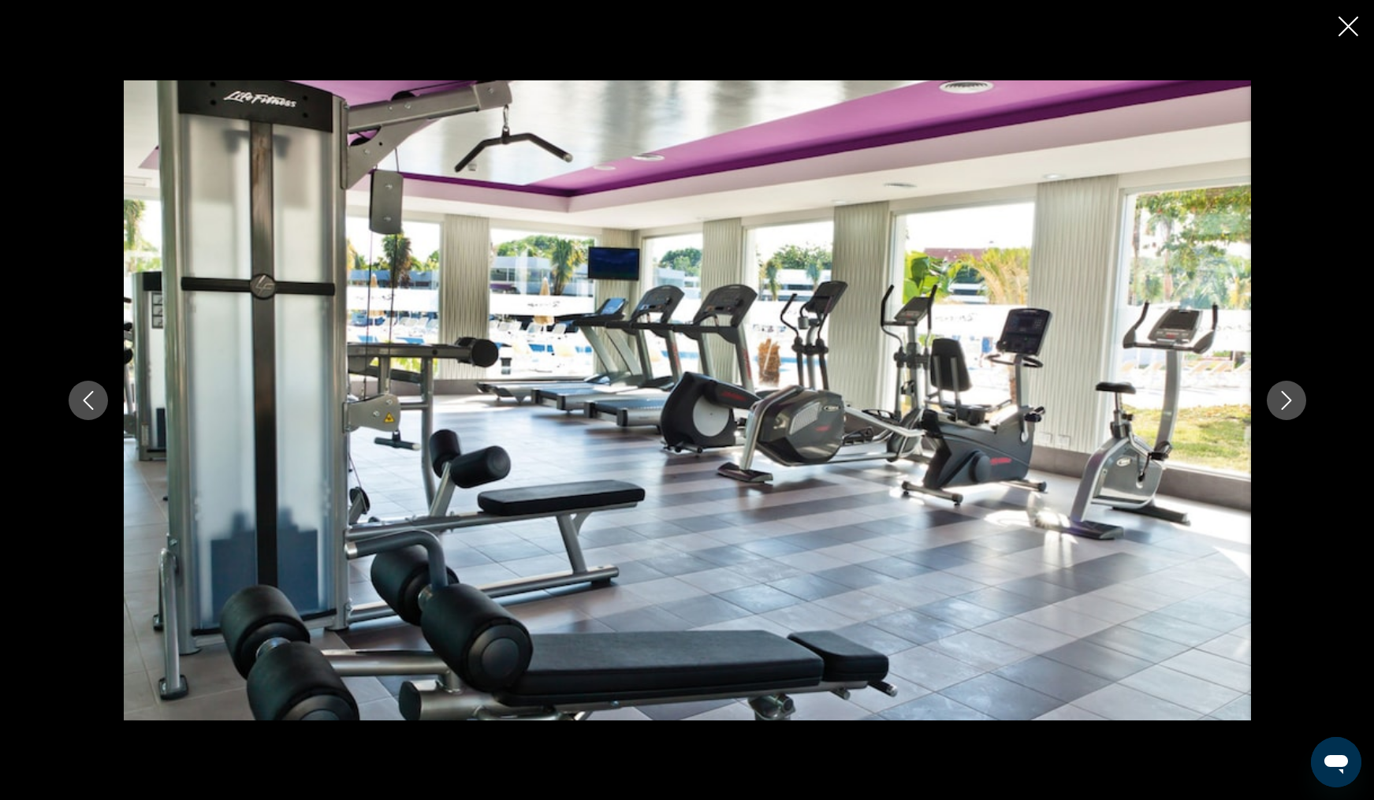
click at [1285, 404] on icon "Next image" at bounding box center [1286, 400] width 10 height 19
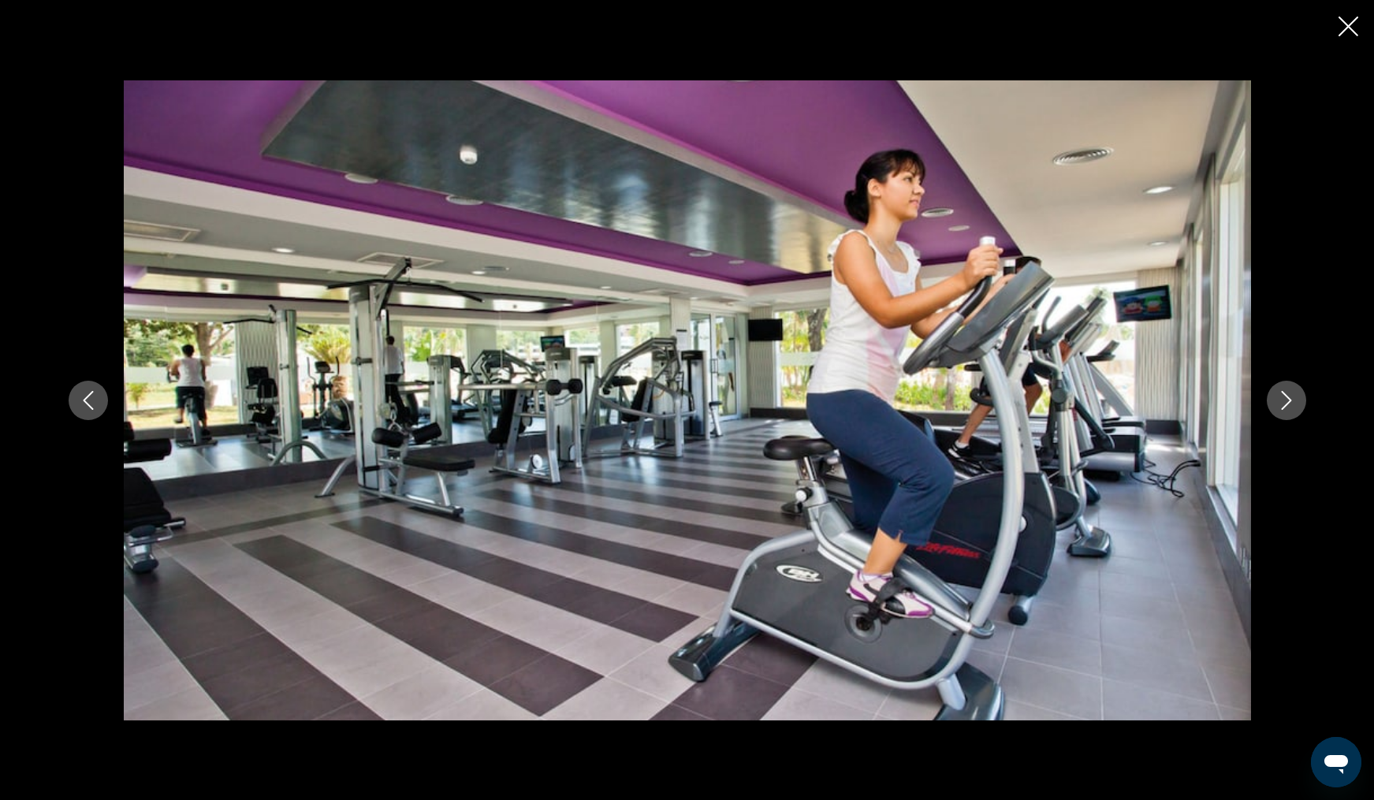
click at [1285, 404] on icon "Next image" at bounding box center [1286, 400] width 10 height 19
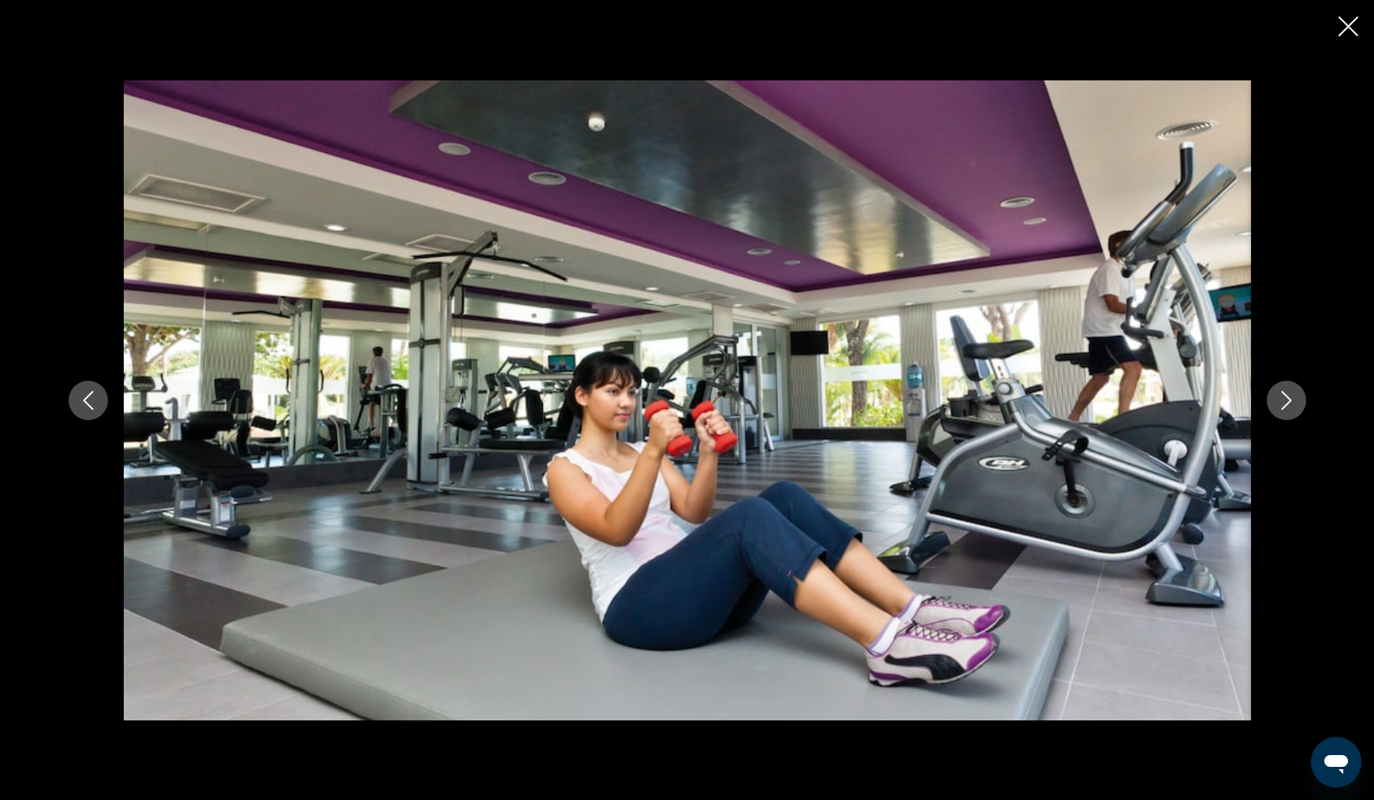
click at [1285, 404] on icon "Next image" at bounding box center [1286, 400] width 10 height 19
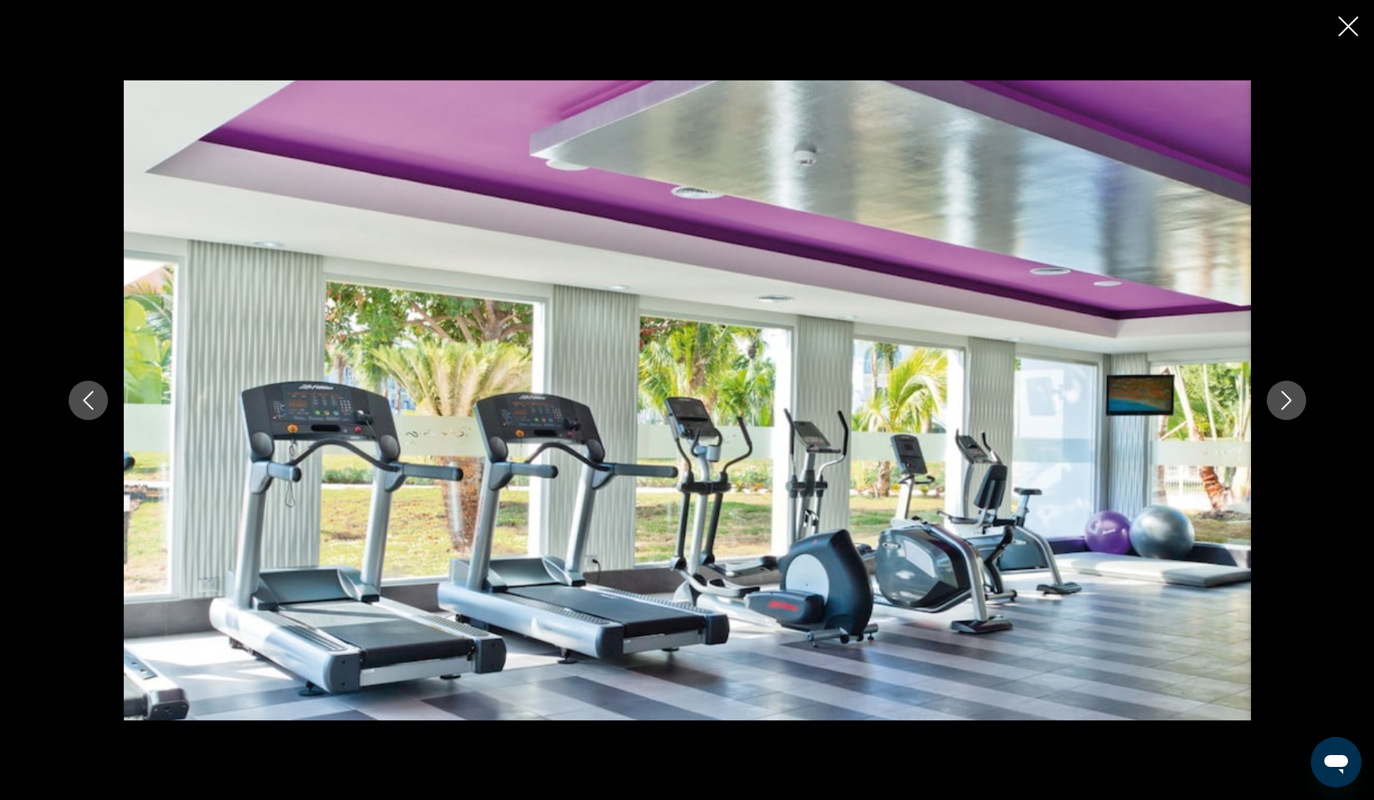
click at [1285, 404] on icon "Next image" at bounding box center [1286, 400] width 10 height 19
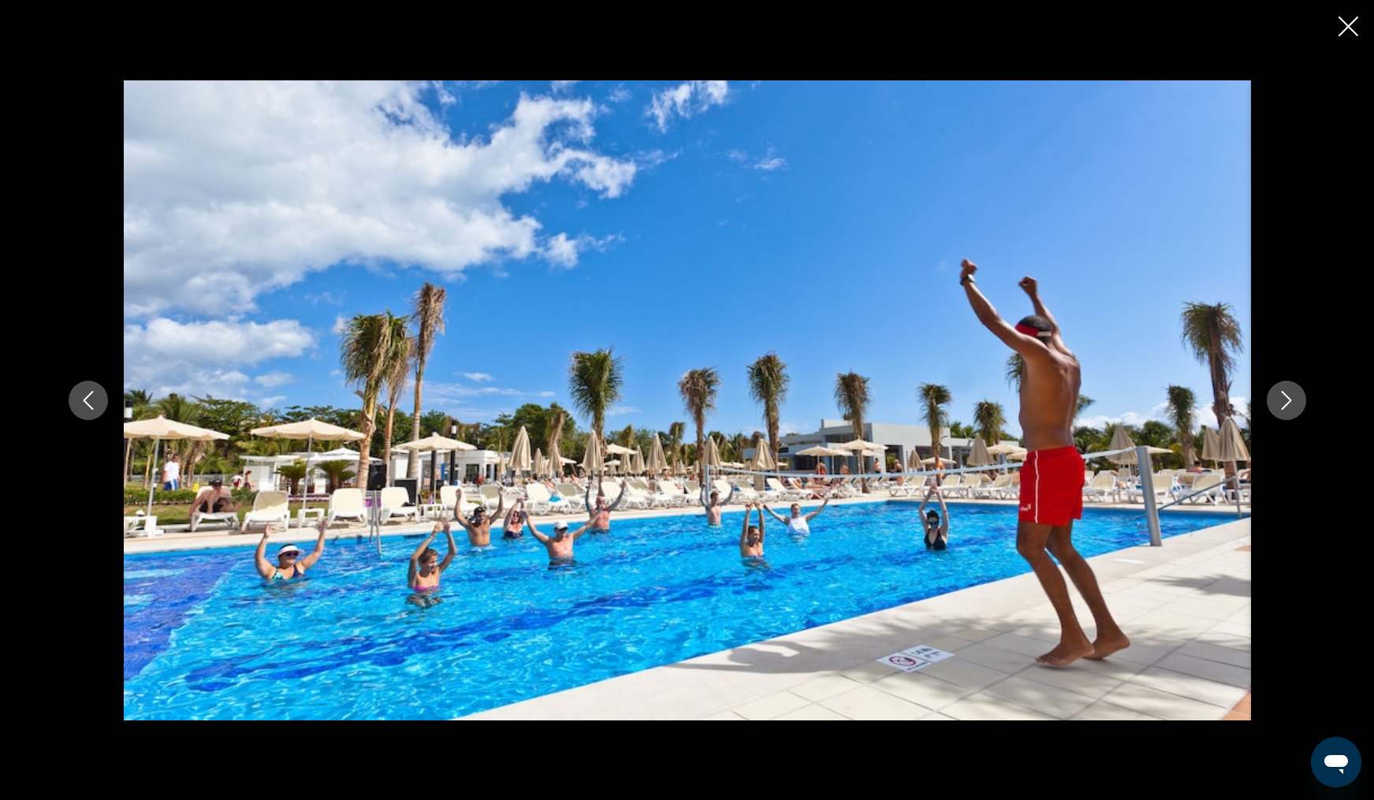
click at [1285, 404] on icon "Next image" at bounding box center [1286, 400] width 10 height 19
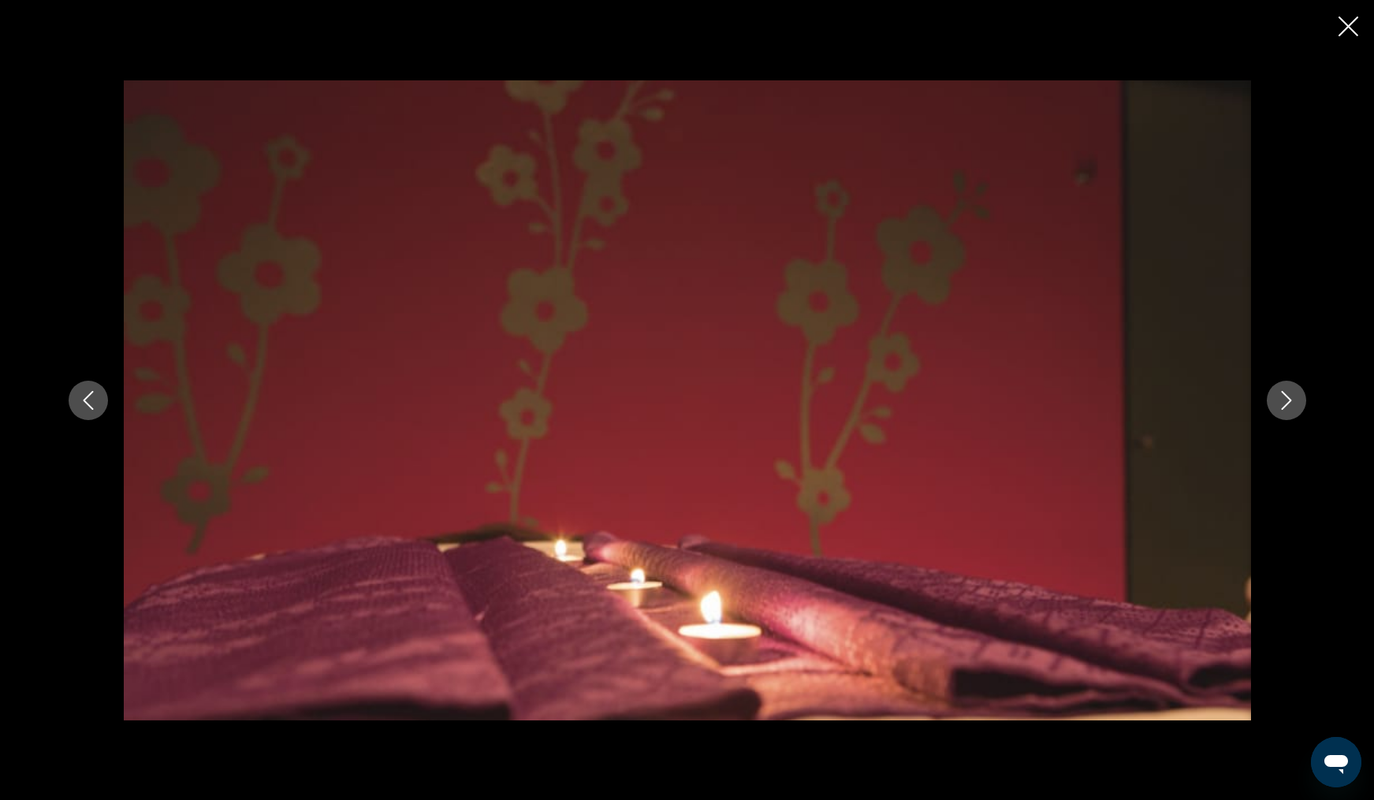
click at [1285, 404] on icon "Next image" at bounding box center [1286, 400] width 10 height 19
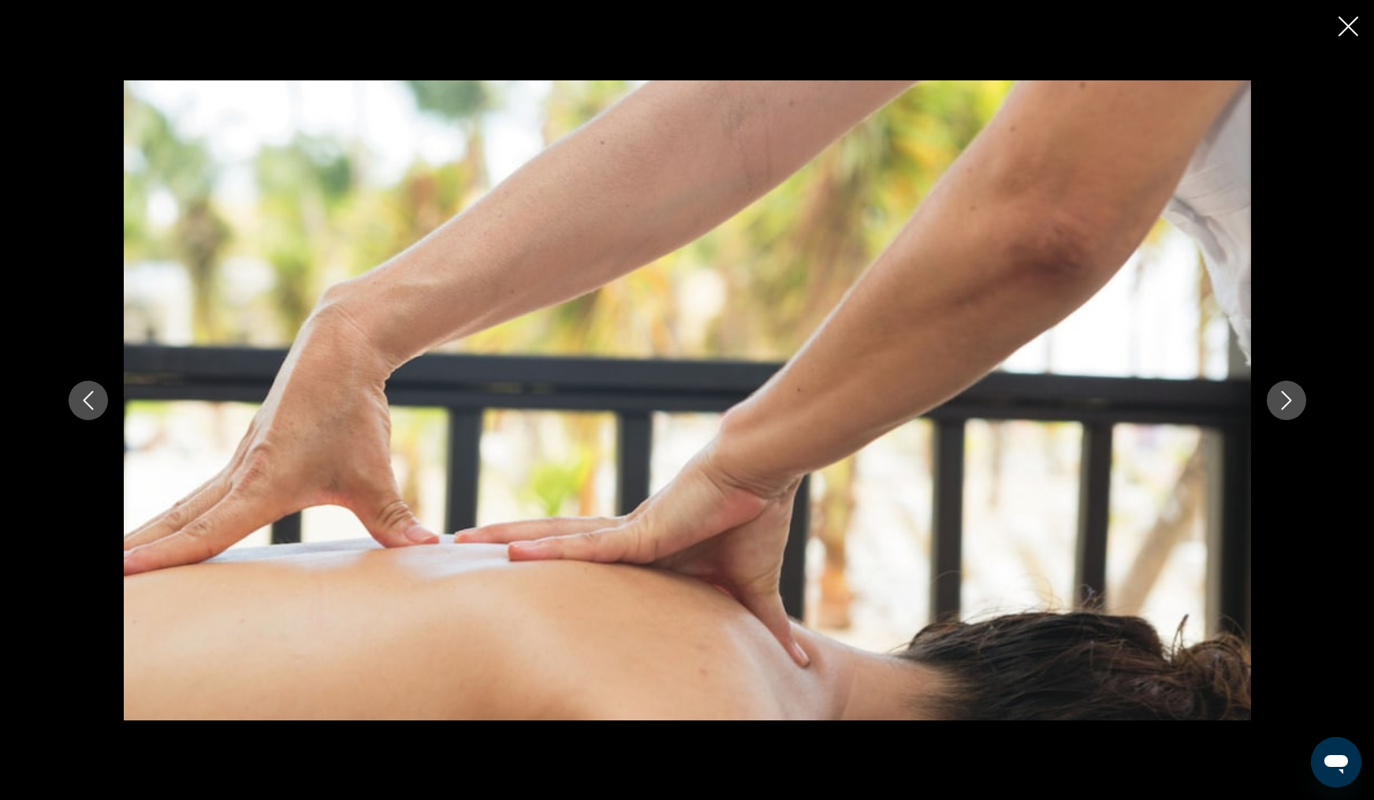
click at [1285, 404] on icon "Next image" at bounding box center [1286, 400] width 10 height 19
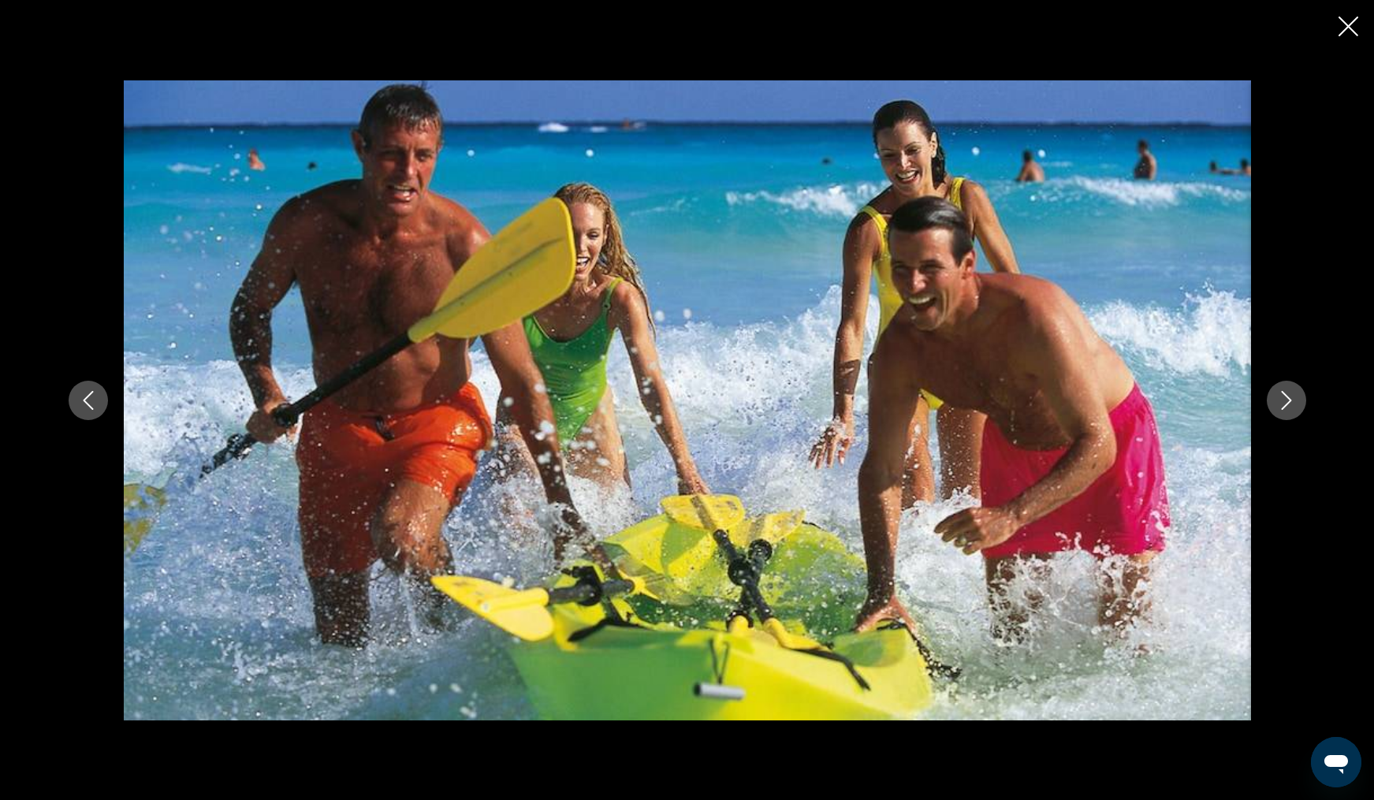
click at [1285, 404] on icon "Next image" at bounding box center [1286, 400] width 10 height 19
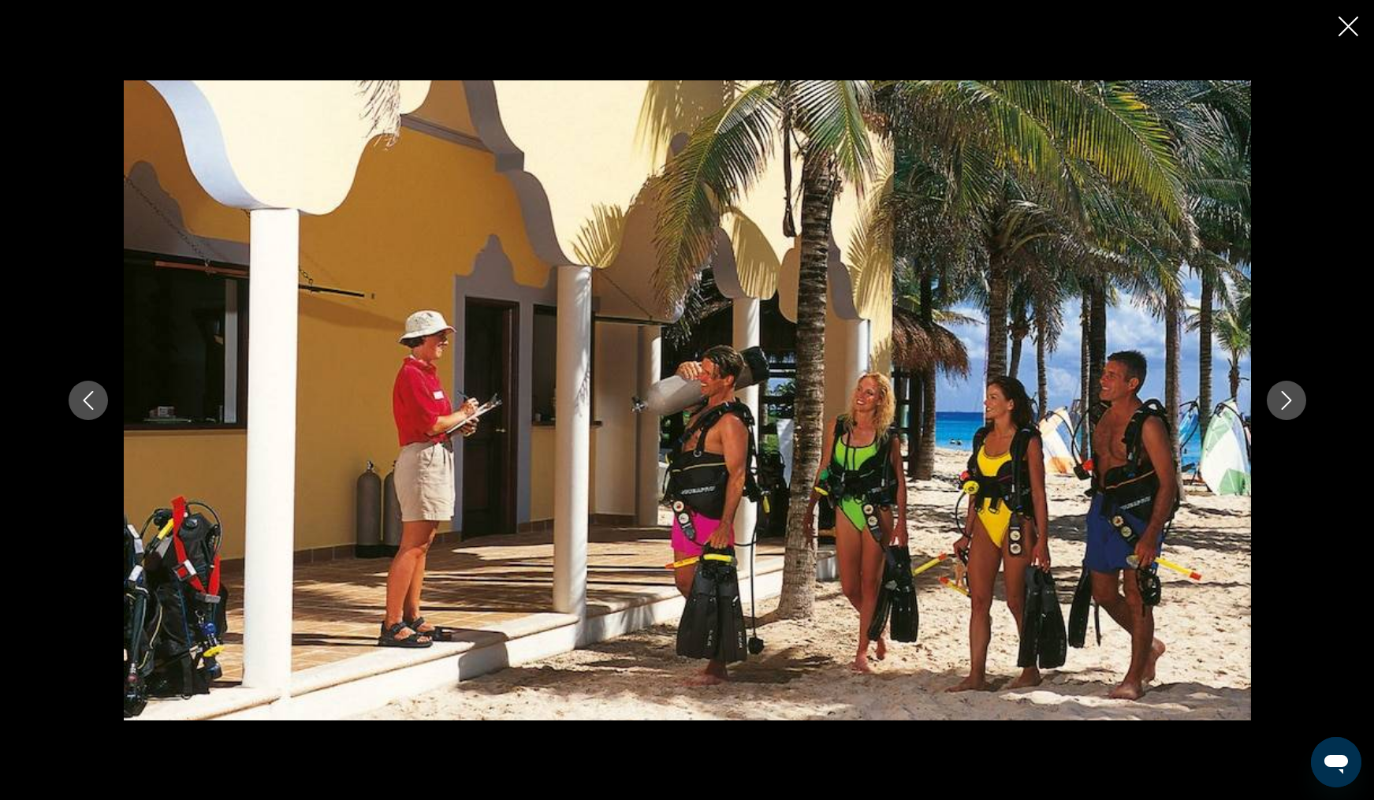
click at [1285, 404] on icon "Next image" at bounding box center [1286, 400] width 10 height 19
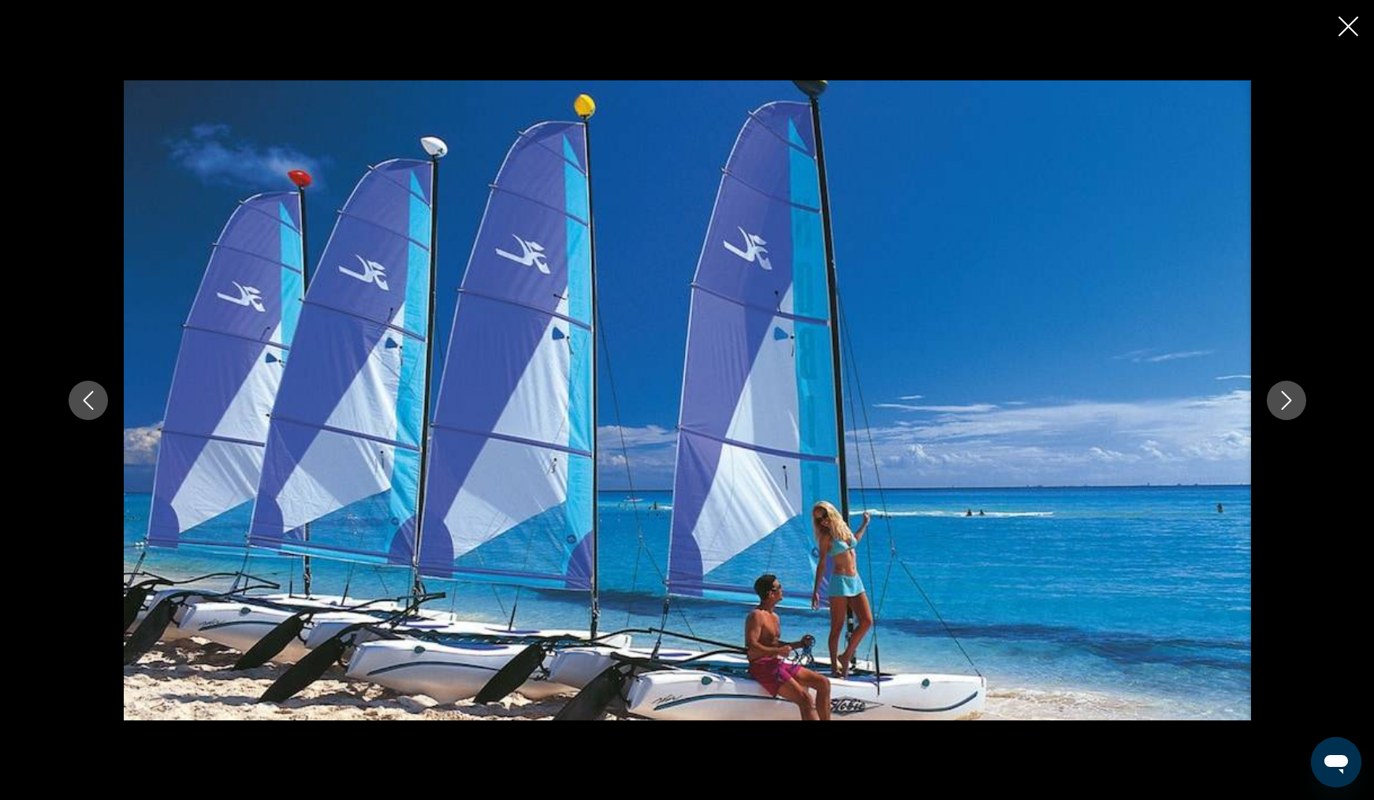
click at [1285, 404] on icon "Next image" at bounding box center [1286, 400] width 10 height 19
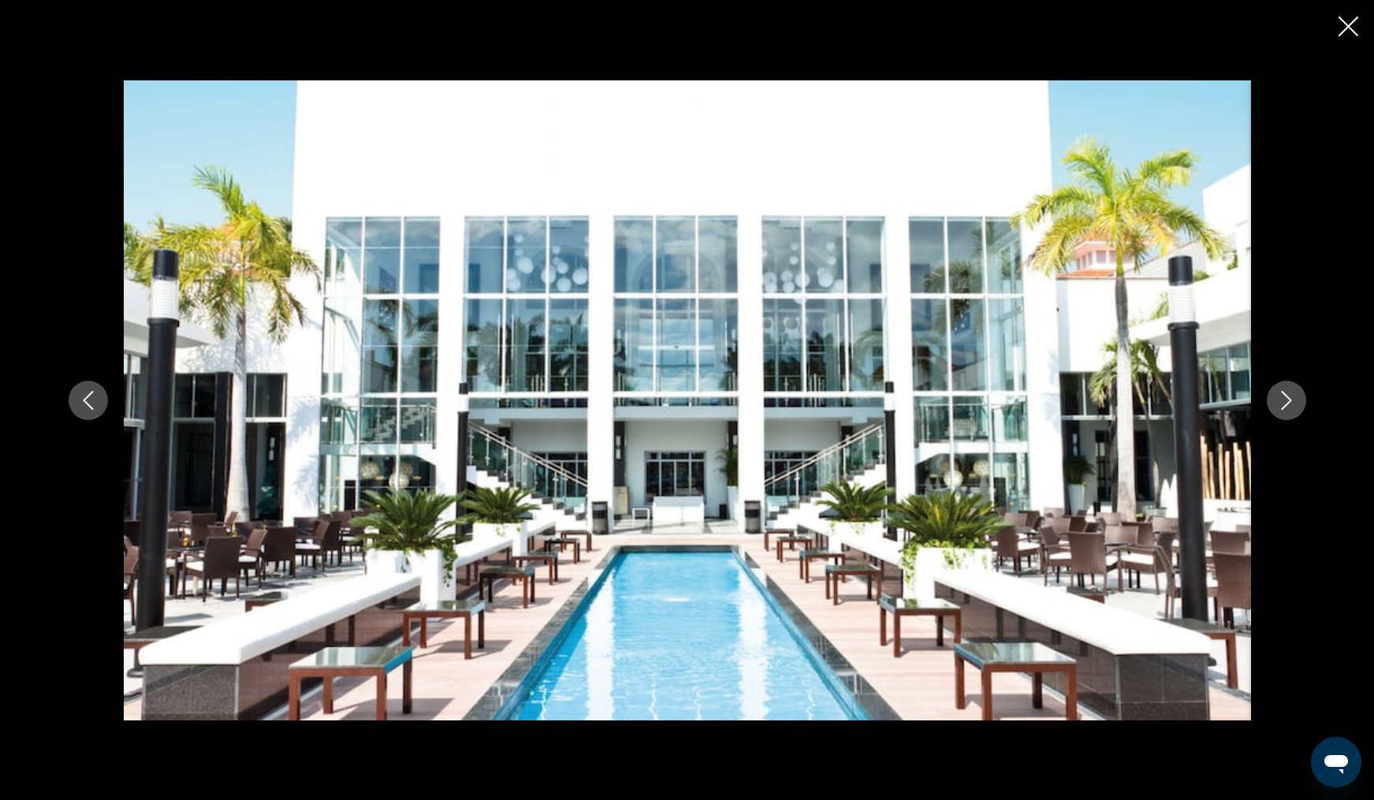
click at [1285, 404] on icon "Next image" at bounding box center [1286, 400] width 10 height 19
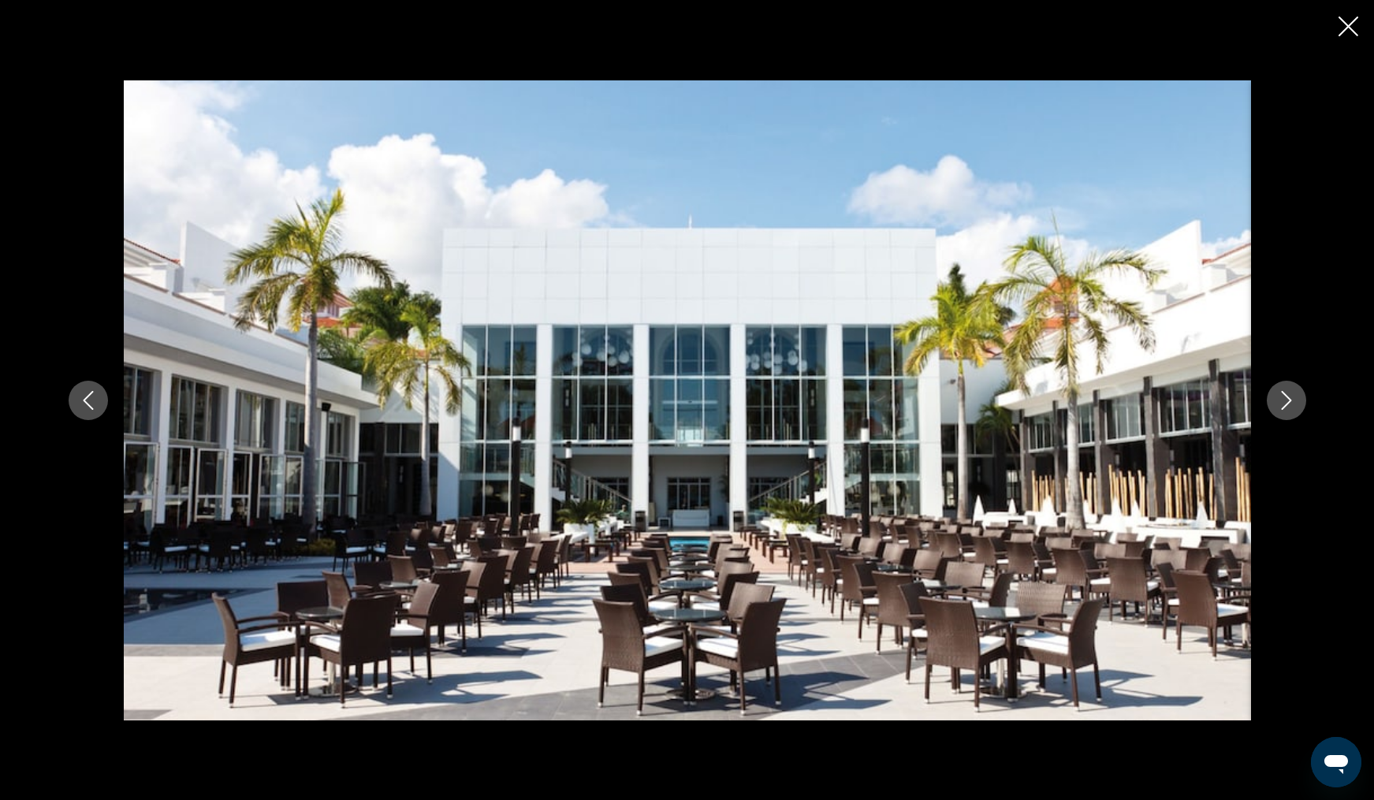
click at [1285, 404] on icon "Next image" at bounding box center [1286, 400] width 10 height 19
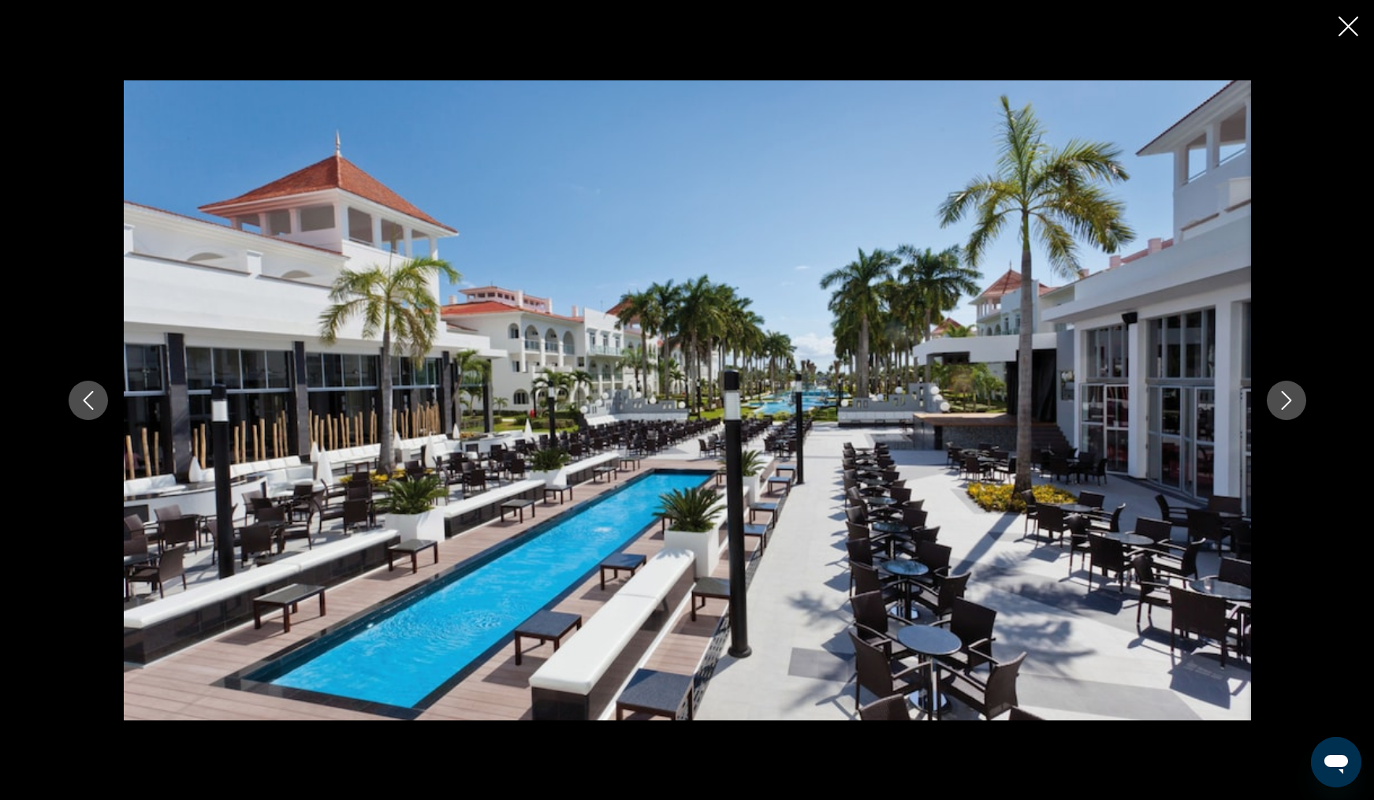
click at [1285, 403] on icon "Next image" at bounding box center [1286, 400] width 19 height 19
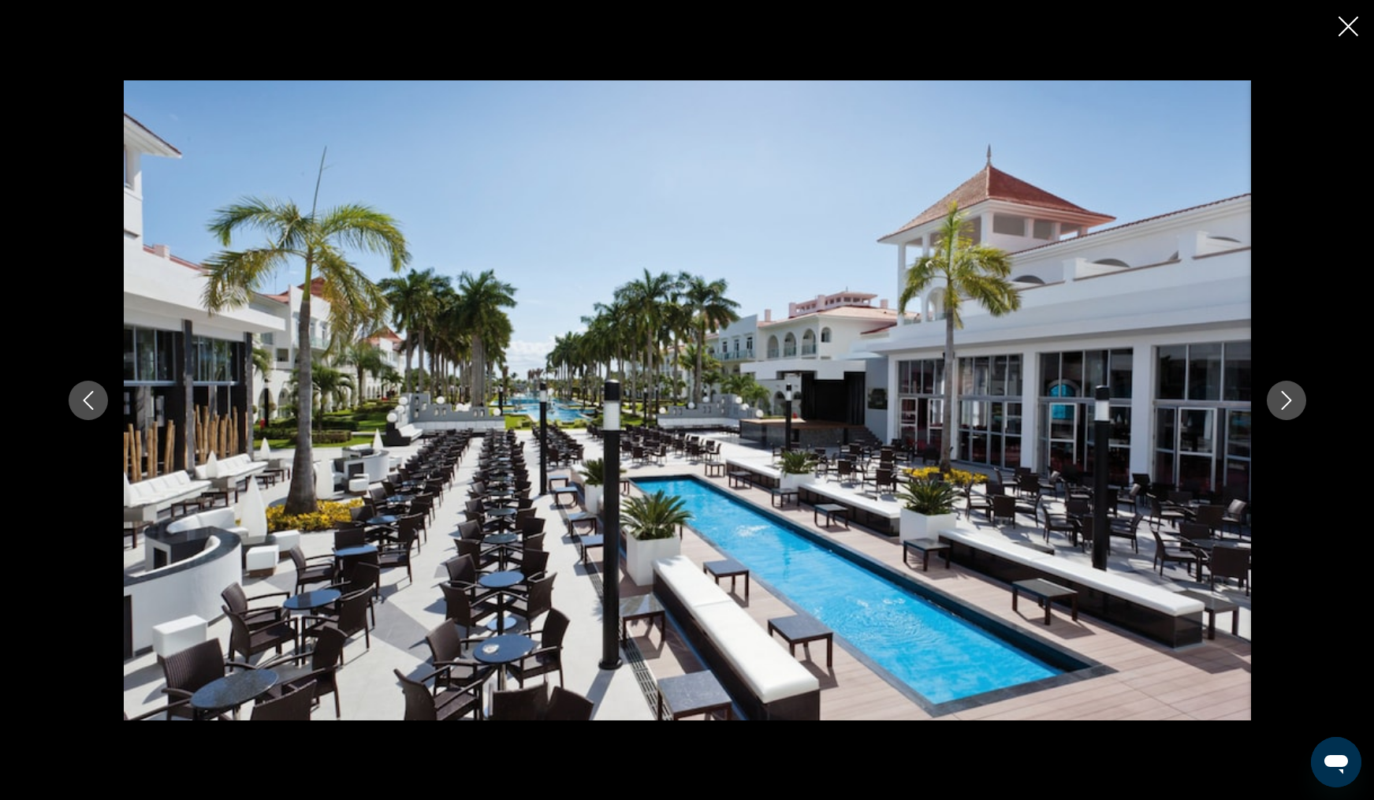
click at [1285, 403] on icon "Next image" at bounding box center [1286, 400] width 19 height 19
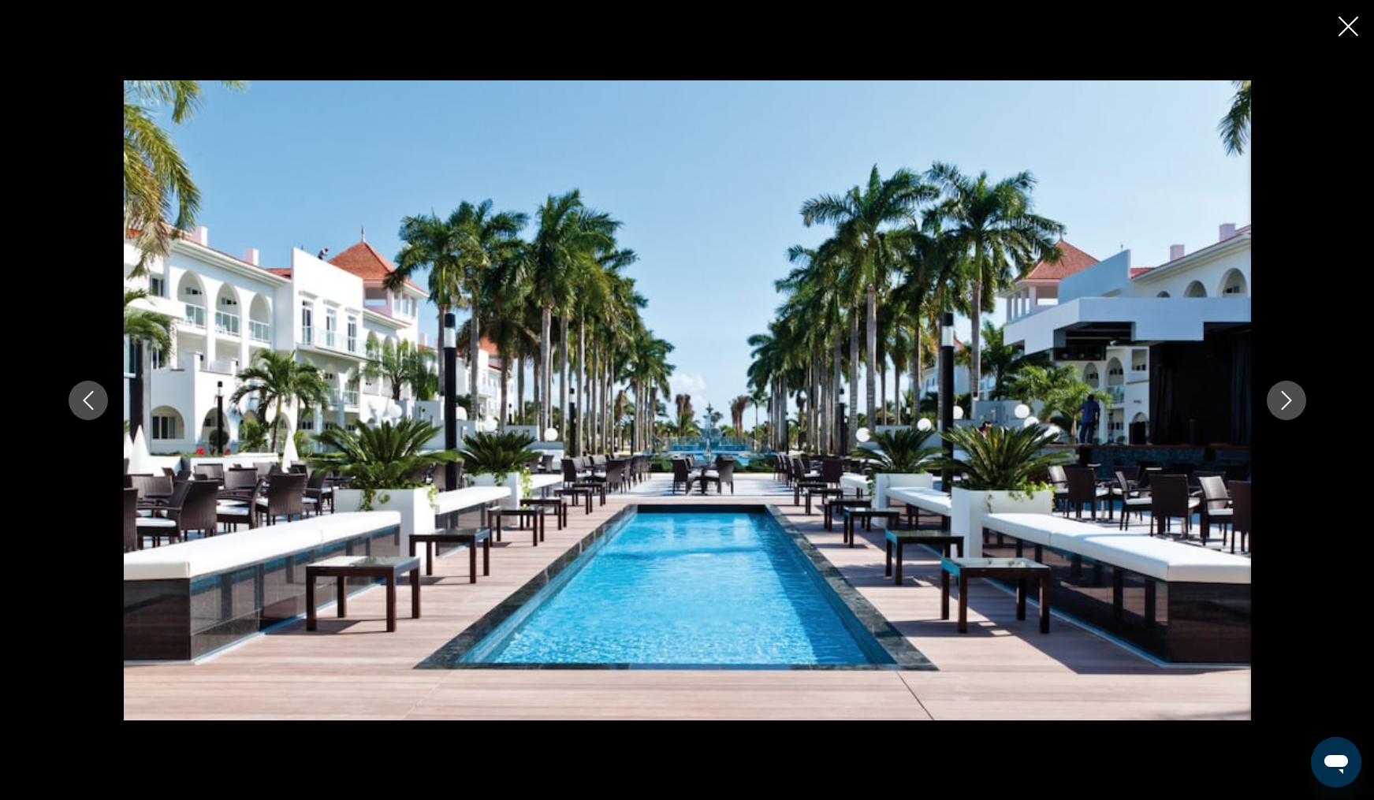
click at [1285, 403] on icon "Next image" at bounding box center [1286, 400] width 19 height 19
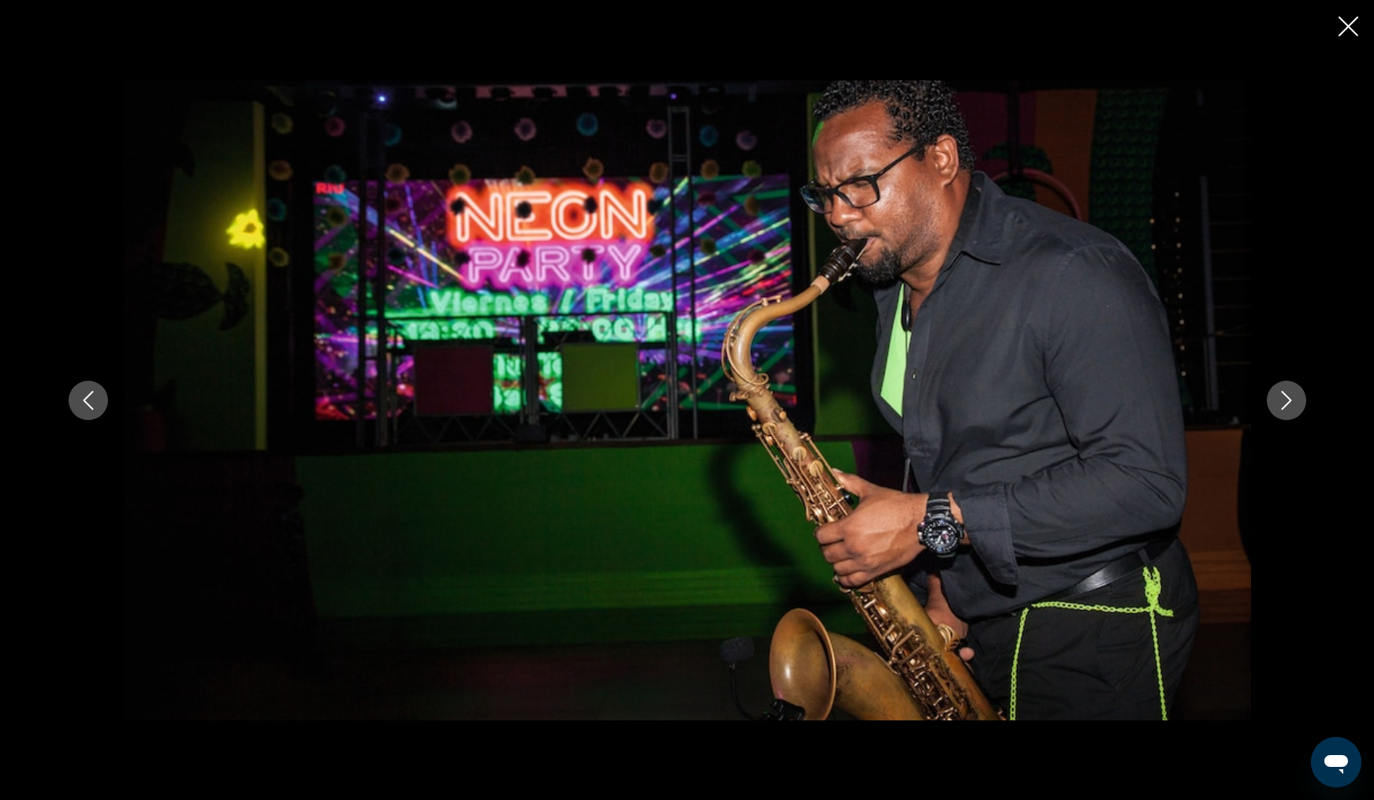
click at [1285, 403] on icon "Next image" at bounding box center [1286, 400] width 19 height 19
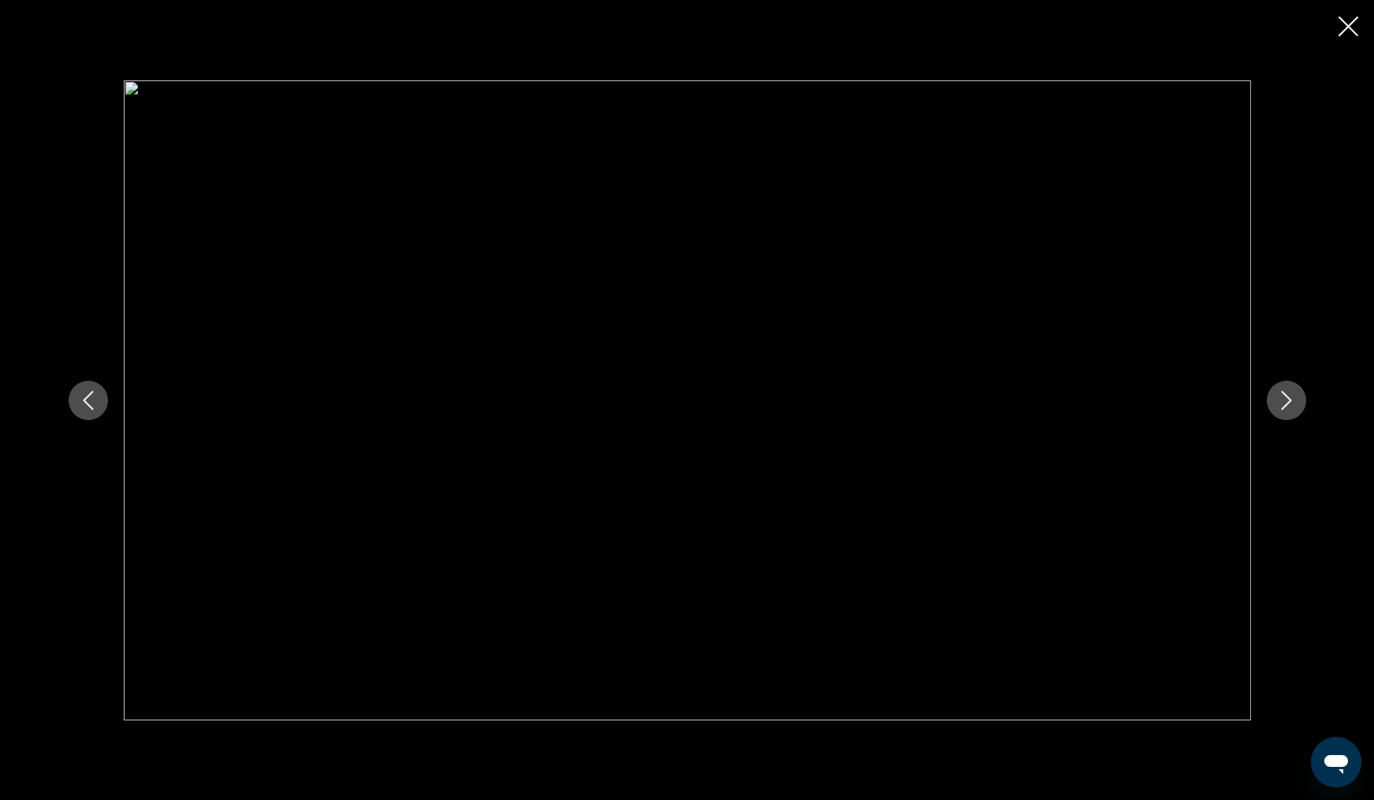
click at [1285, 403] on icon "Next image" at bounding box center [1286, 400] width 19 height 19
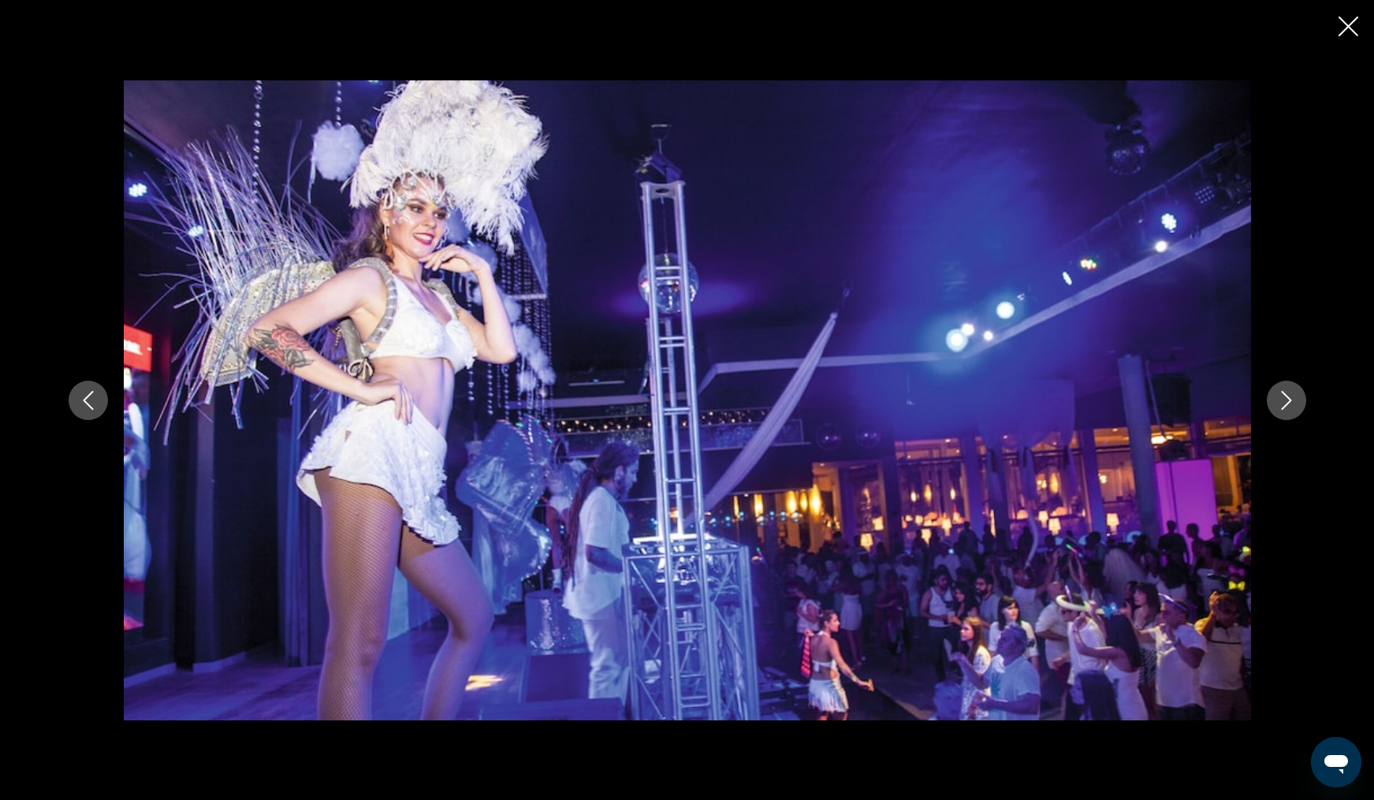
click at [1285, 401] on icon "Next image" at bounding box center [1286, 400] width 19 height 19
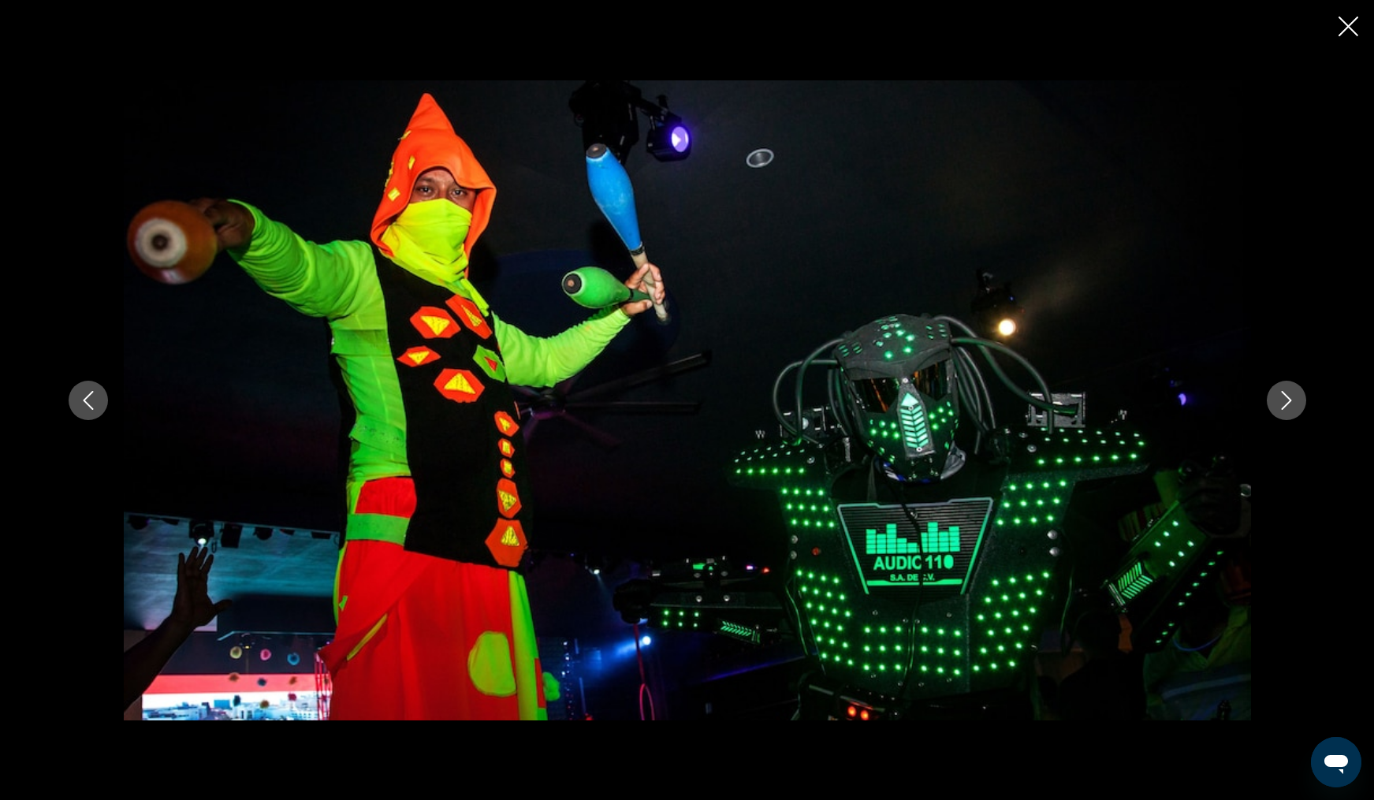
click at [1285, 400] on icon "Next image" at bounding box center [1286, 400] width 19 height 19
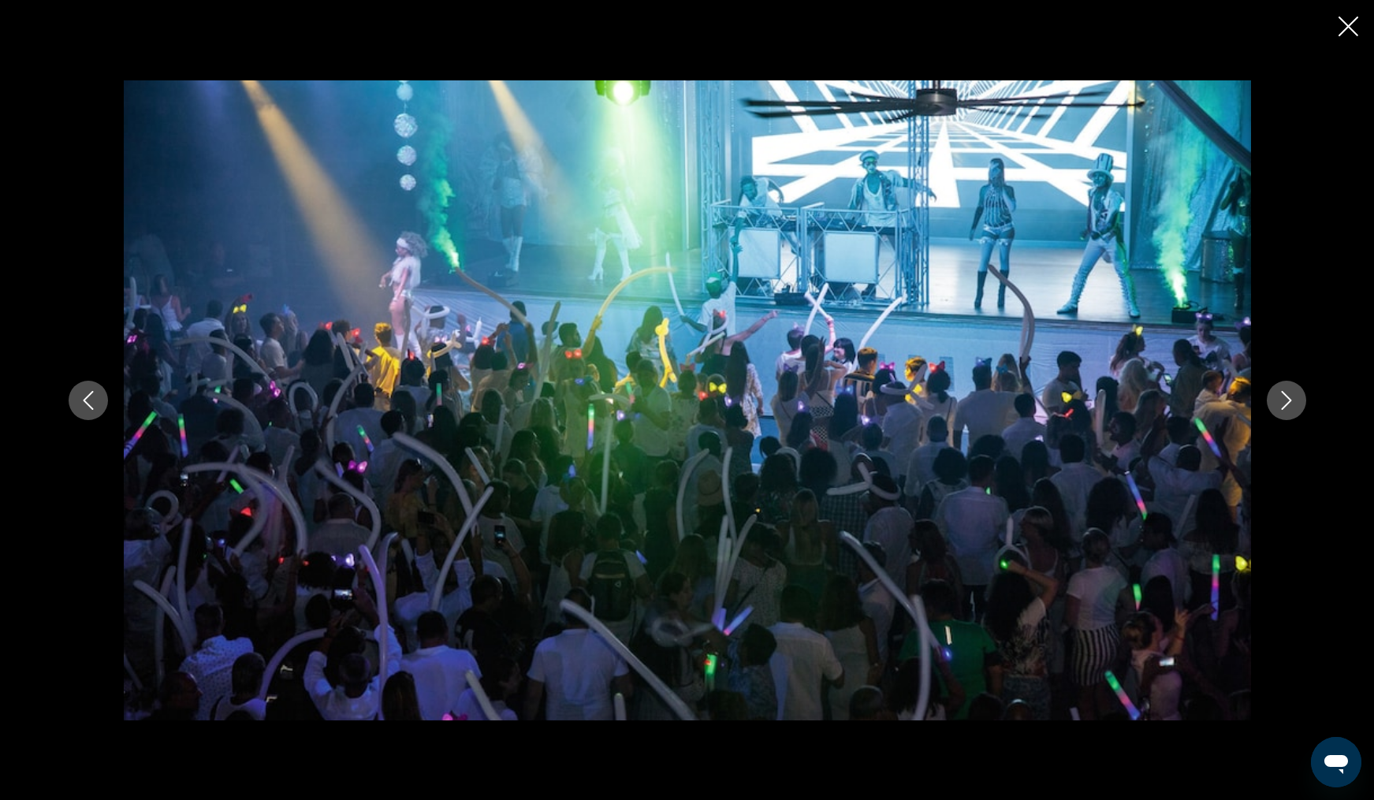
click at [1294, 400] on icon "Next image" at bounding box center [1286, 400] width 19 height 19
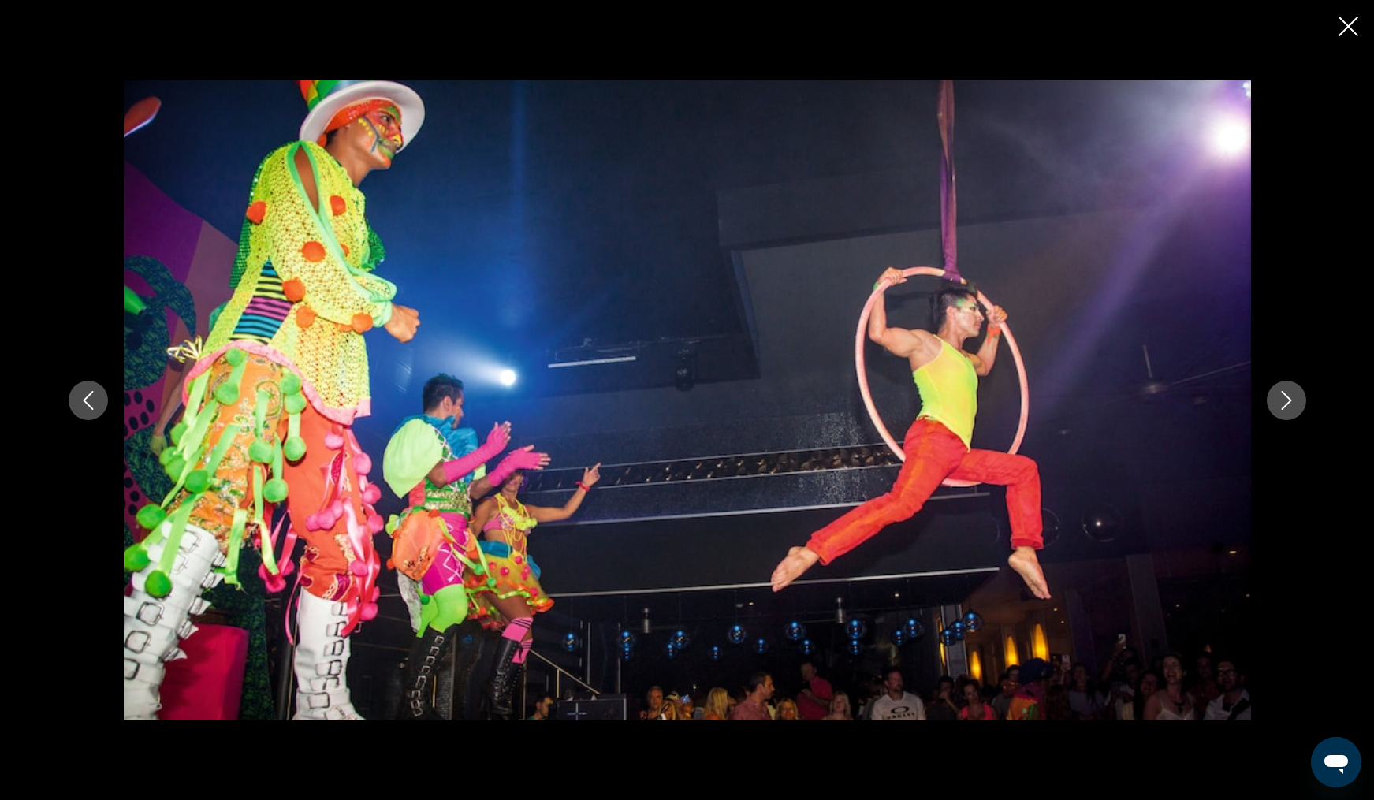
click at [1294, 400] on icon "Next image" at bounding box center [1286, 400] width 19 height 19
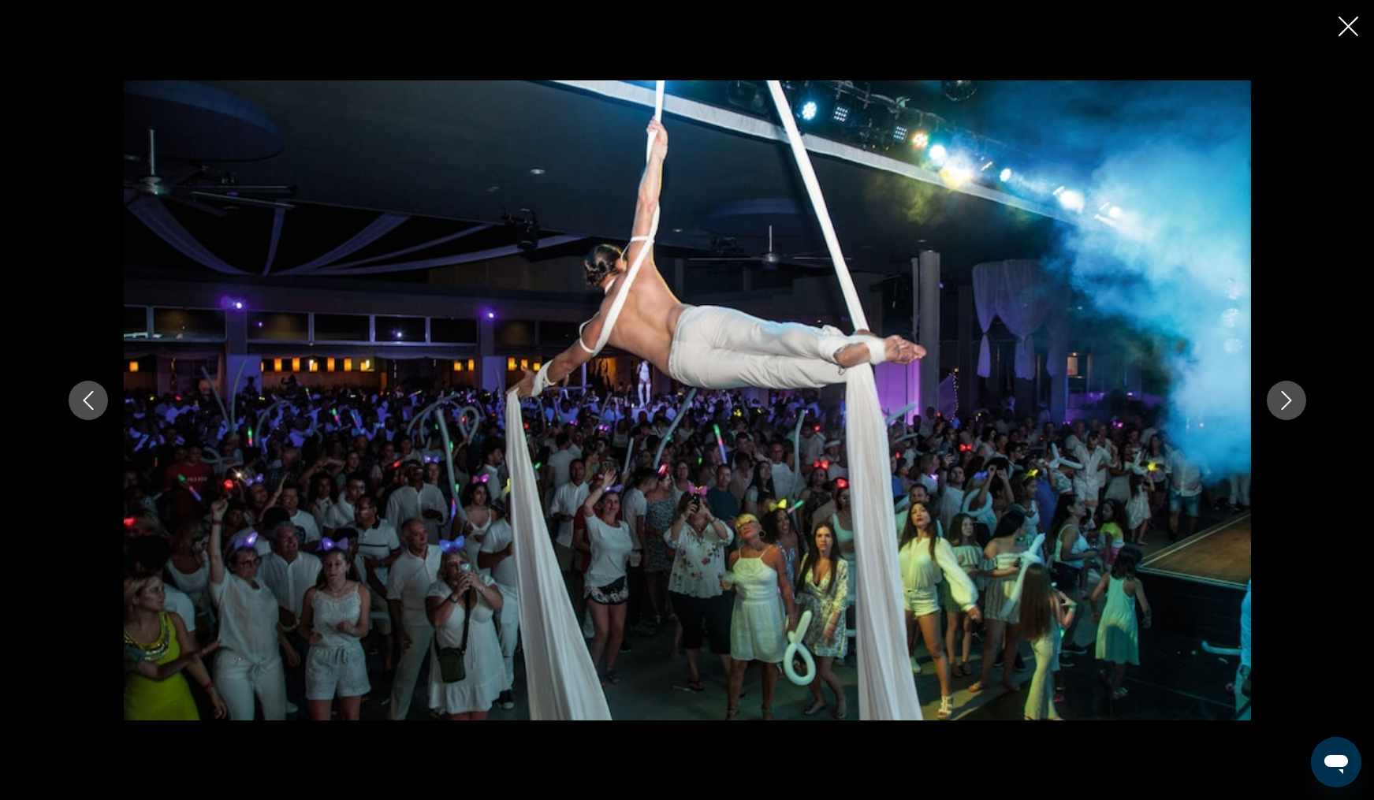
click at [1294, 400] on icon "Next image" at bounding box center [1286, 400] width 19 height 19
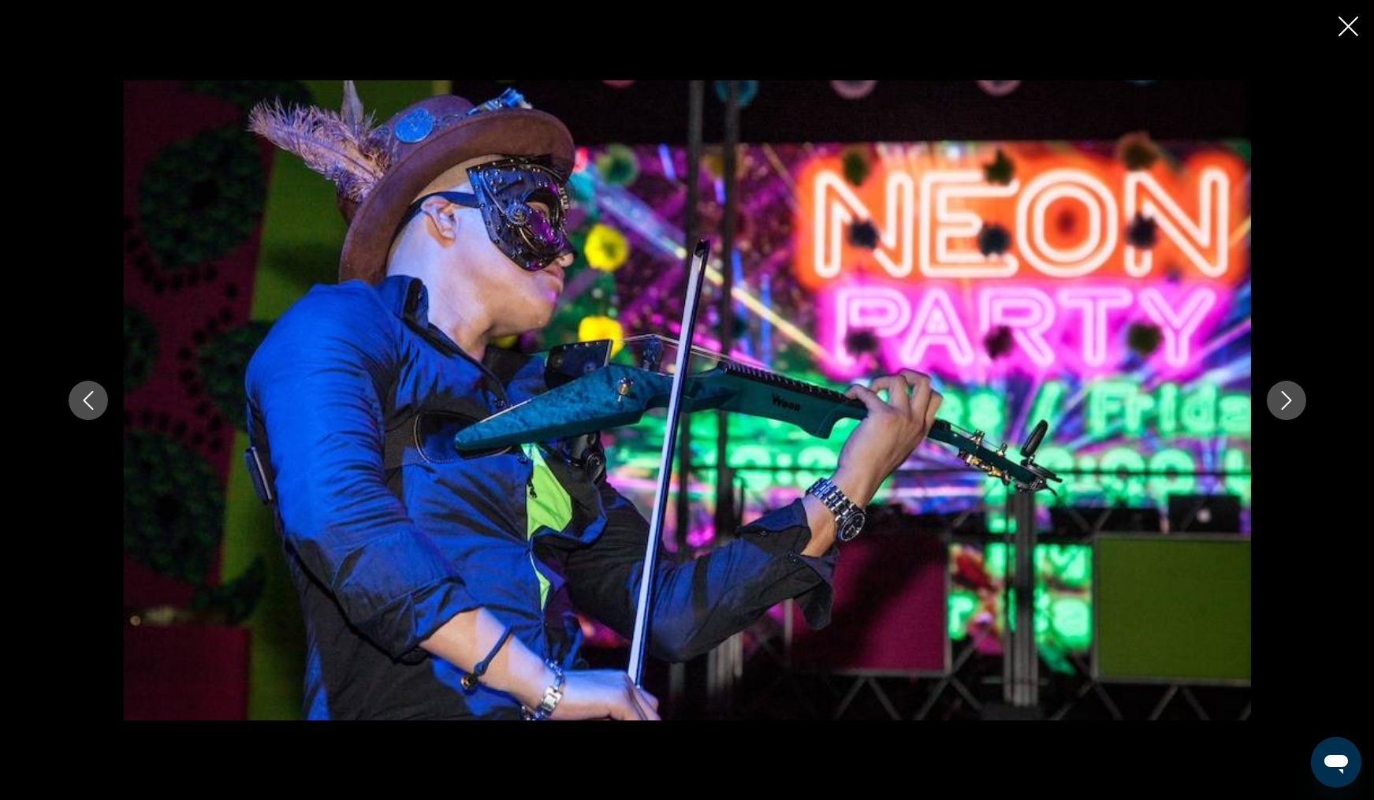
click at [1294, 400] on icon "Next image" at bounding box center [1286, 400] width 19 height 19
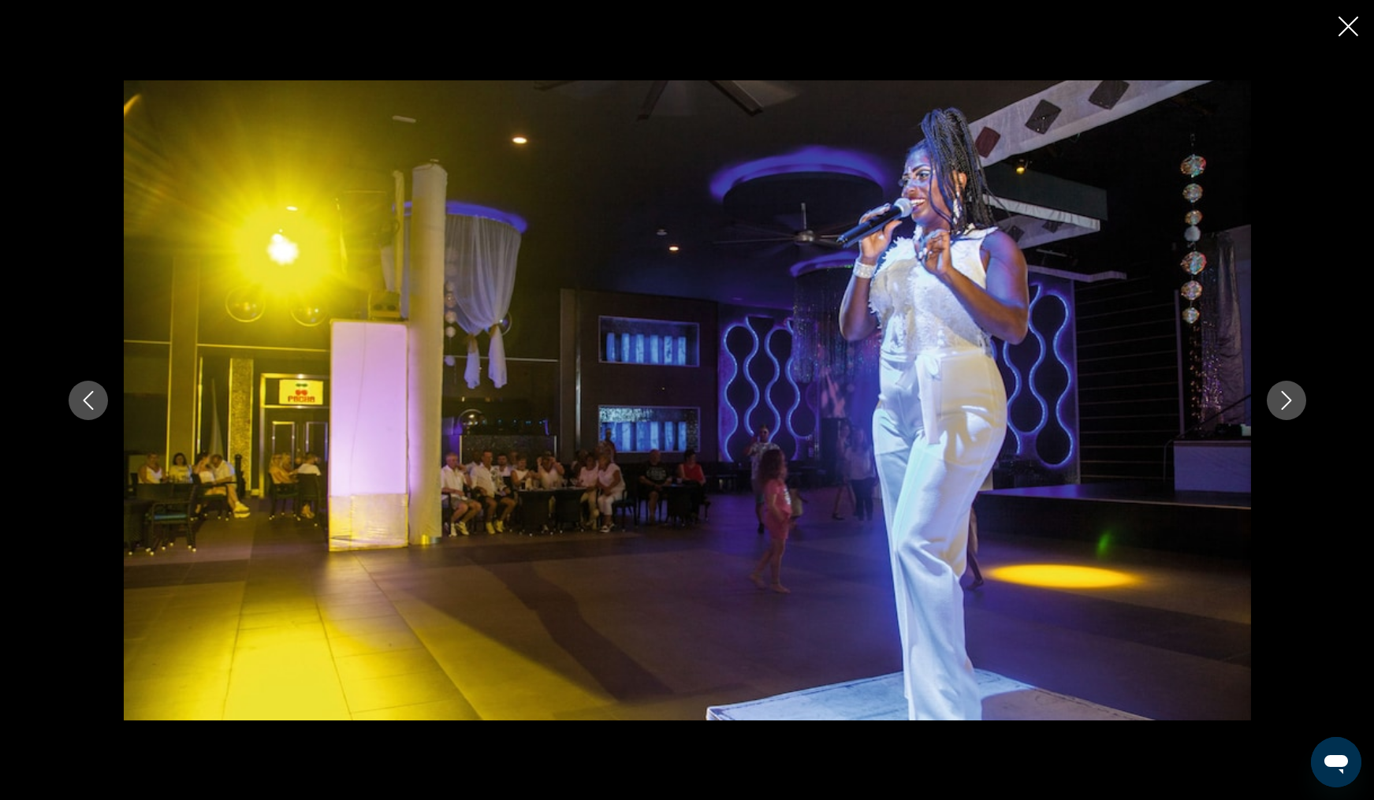
click at [1294, 400] on icon "Next image" at bounding box center [1286, 400] width 19 height 19
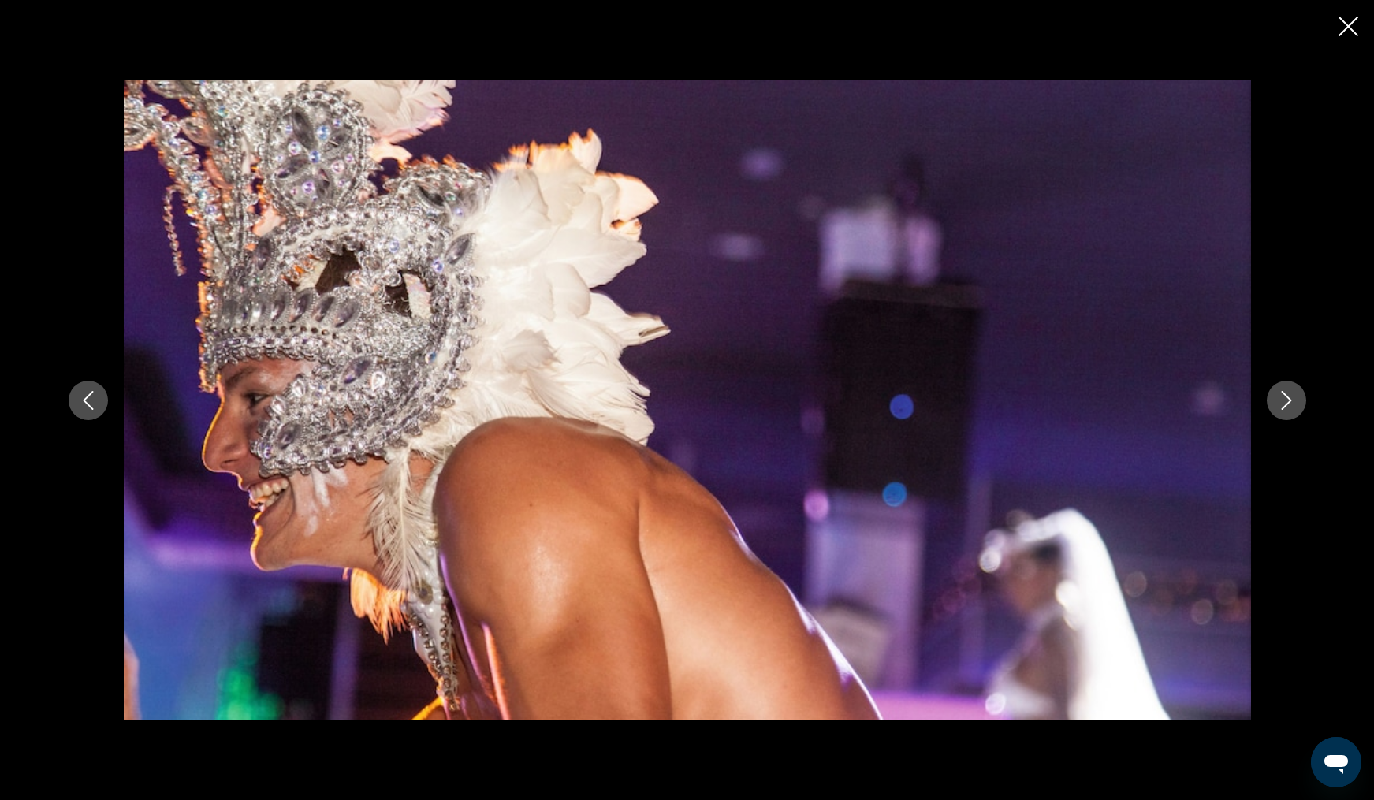
click at [1294, 400] on icon "Next image" at bounding box center [1286, 400] width 19 height 19
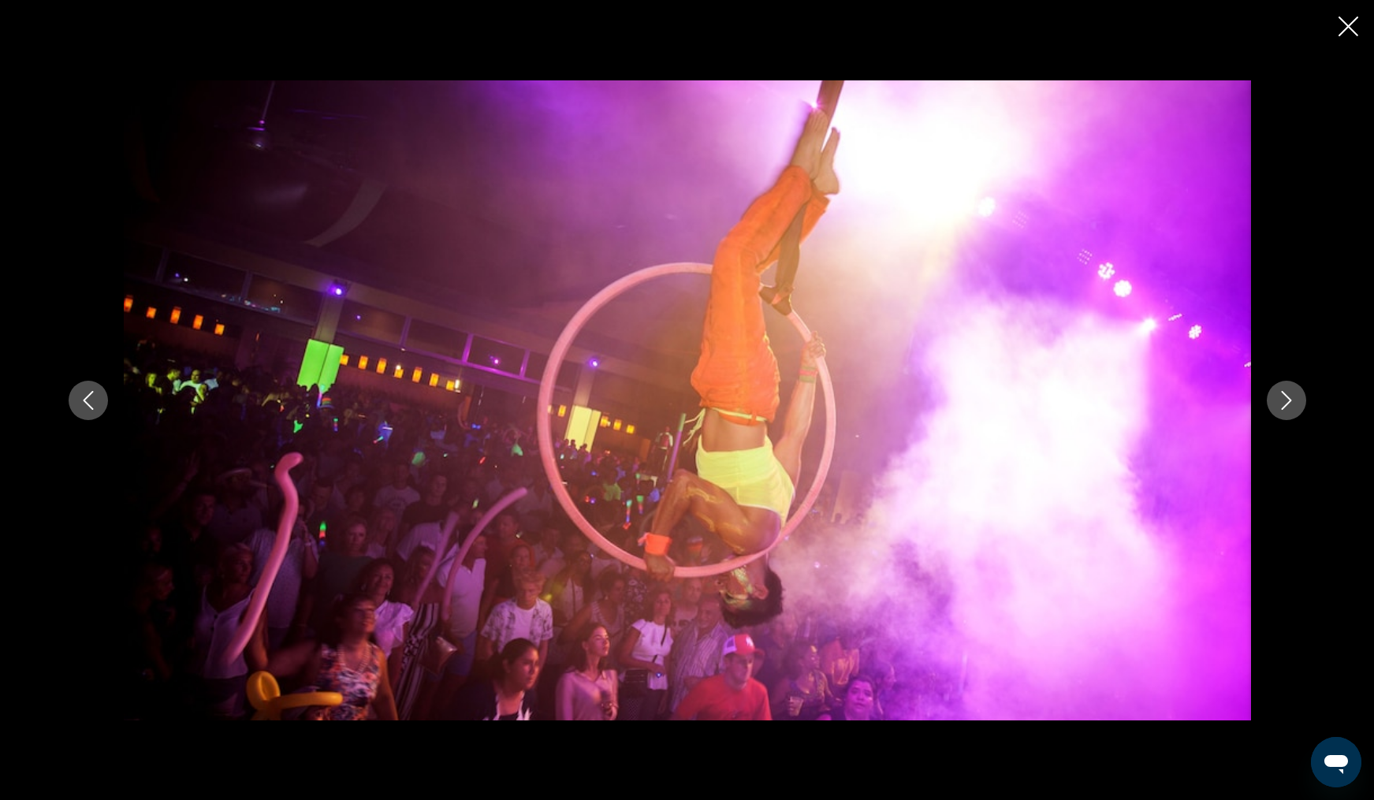
click at [1294, 400] on icon "Next image" at bounding box center [1286, 400] width 19 height 19
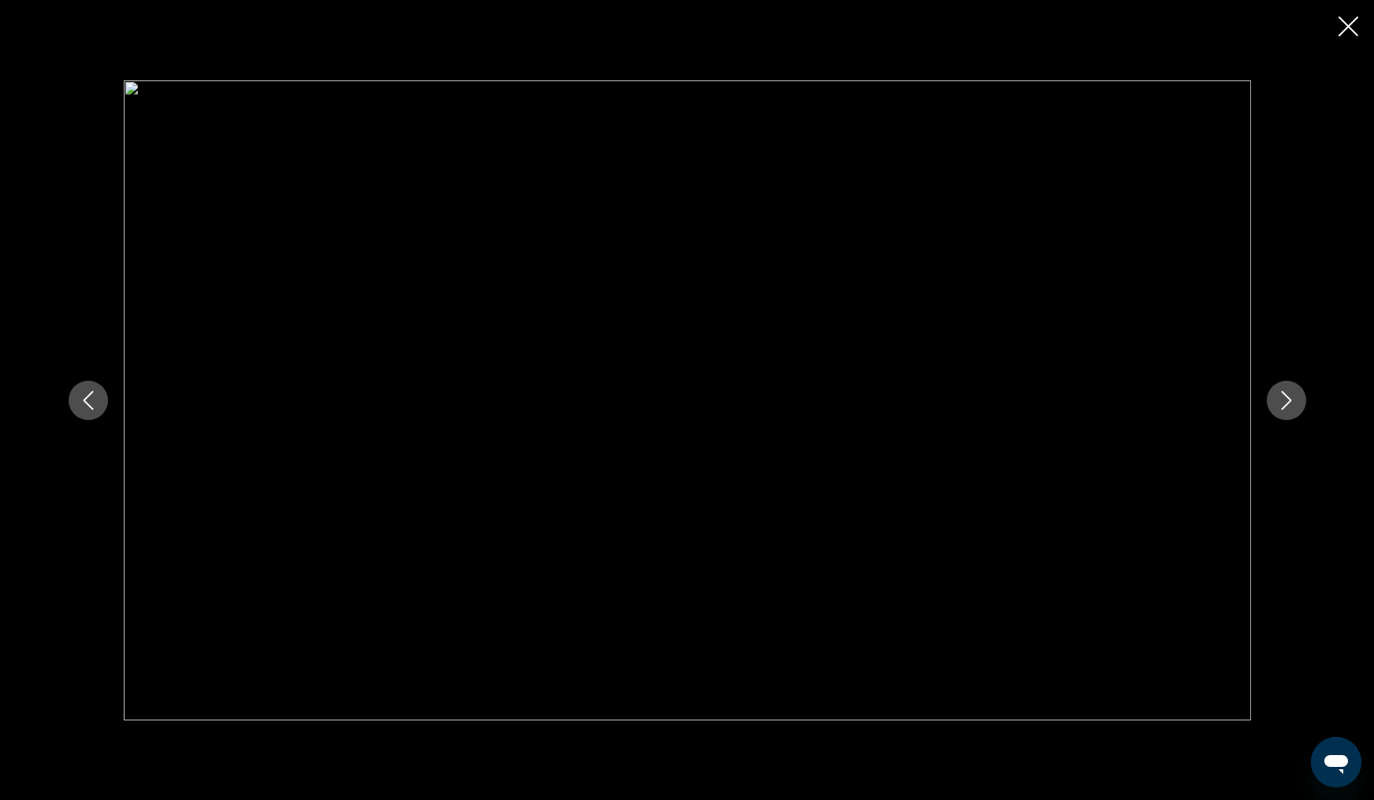
click at [1294, 400] on icon "Next image" at bounding box center [1286, 400] width 19 height 19
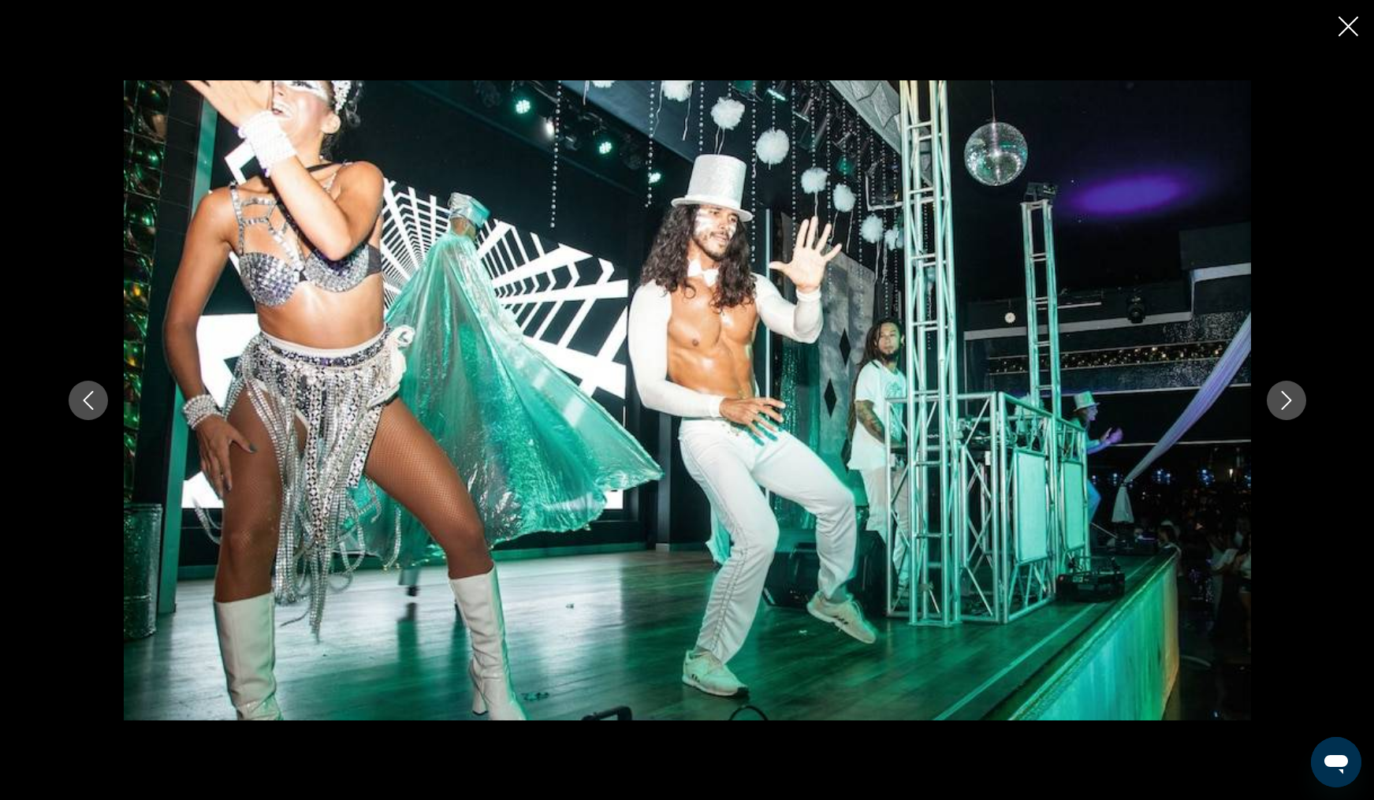
click at [1294, 400] on icon "Next image" at bounding box center [1286, 400] width 19 height 19
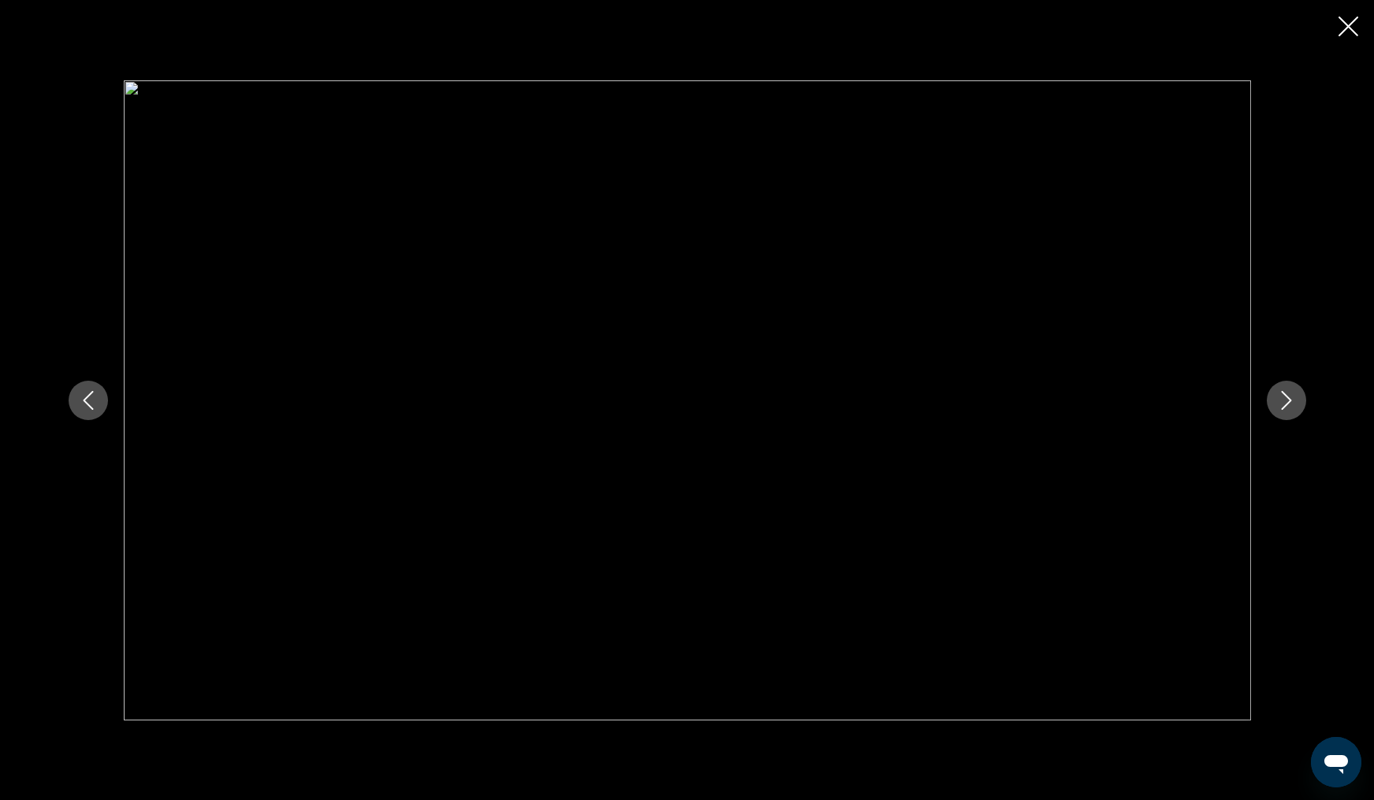
click at [1294, 400] on icon "Next image" at bounding box center [1286, 400] width 19 height 19
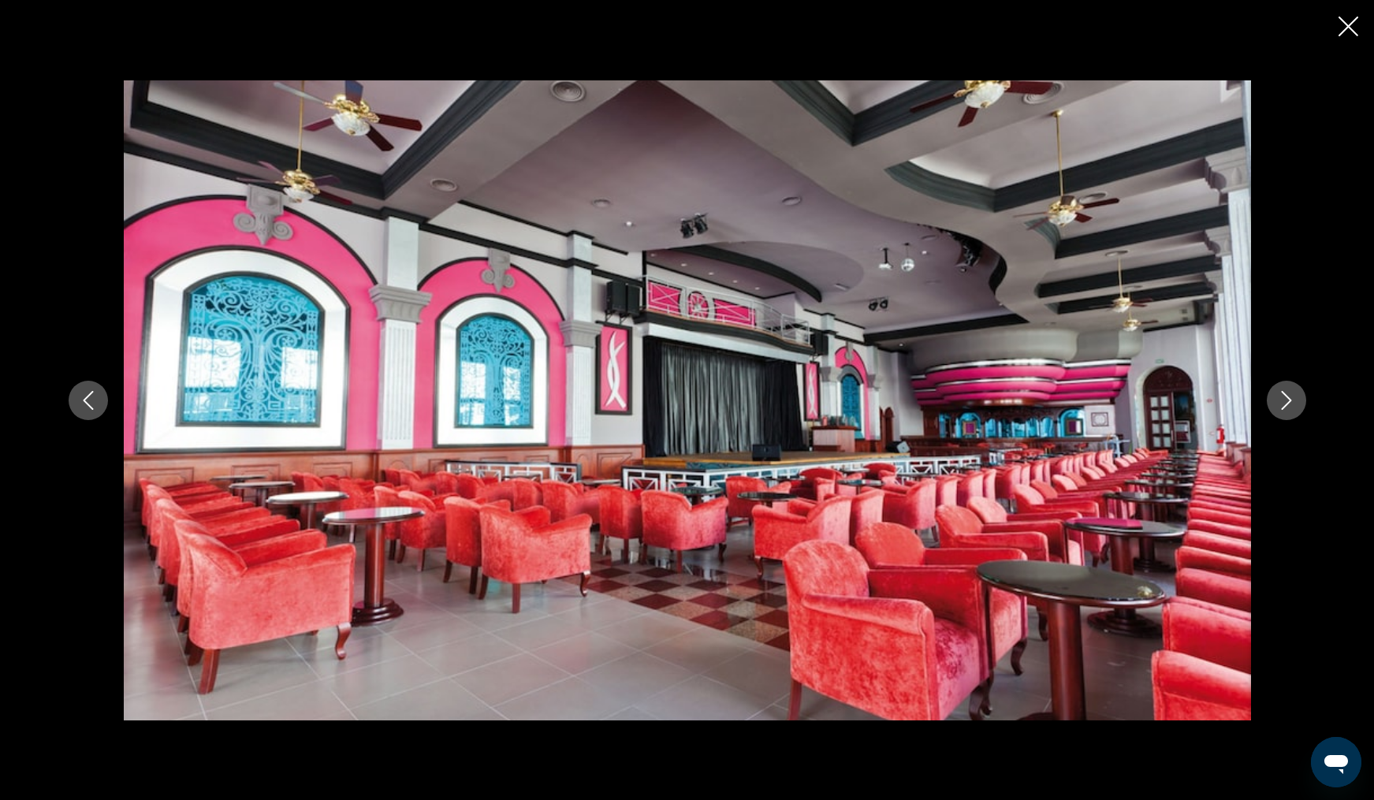
click at [1348, 30] on icon "Close slideshow" at bounding box center [1349, 27] width 20 height 20
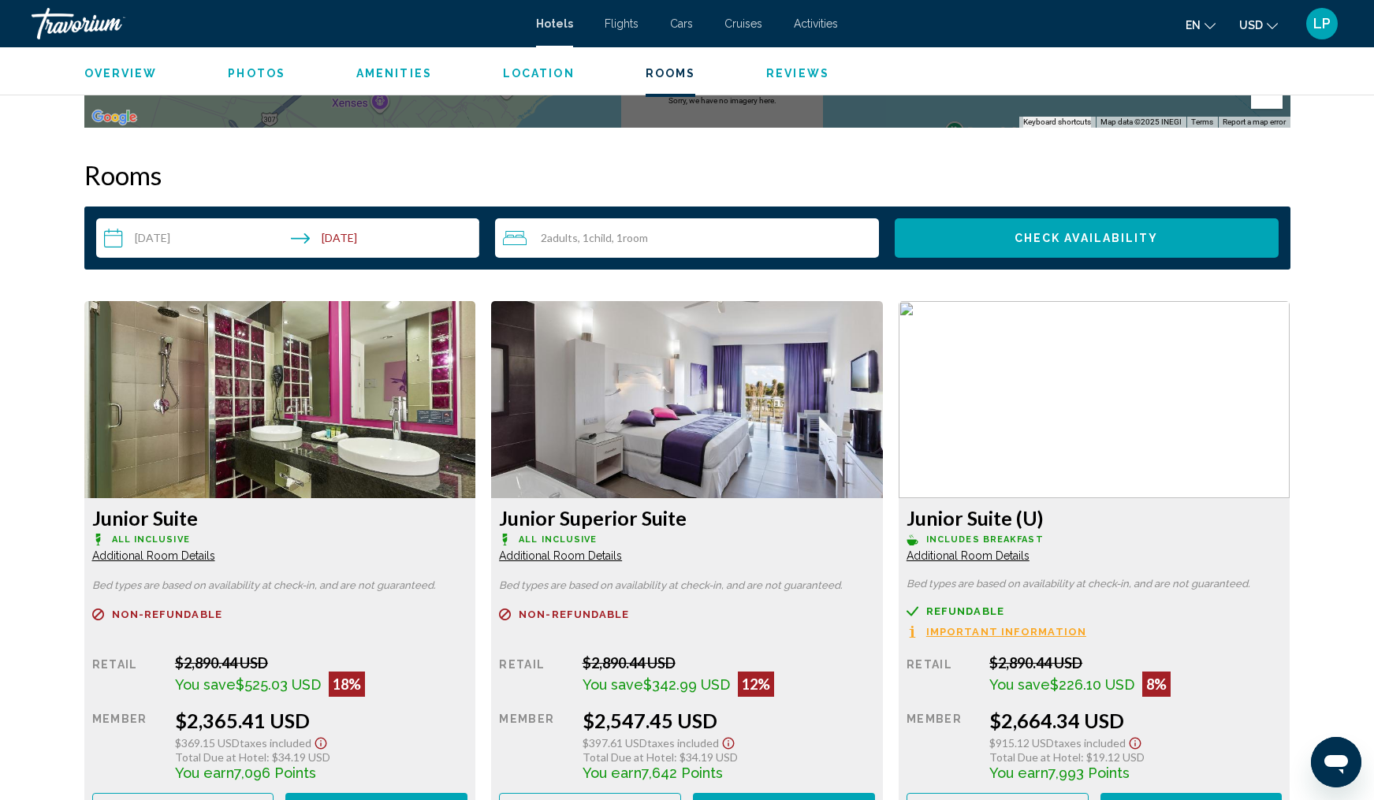
scroll to position [1864, 0]
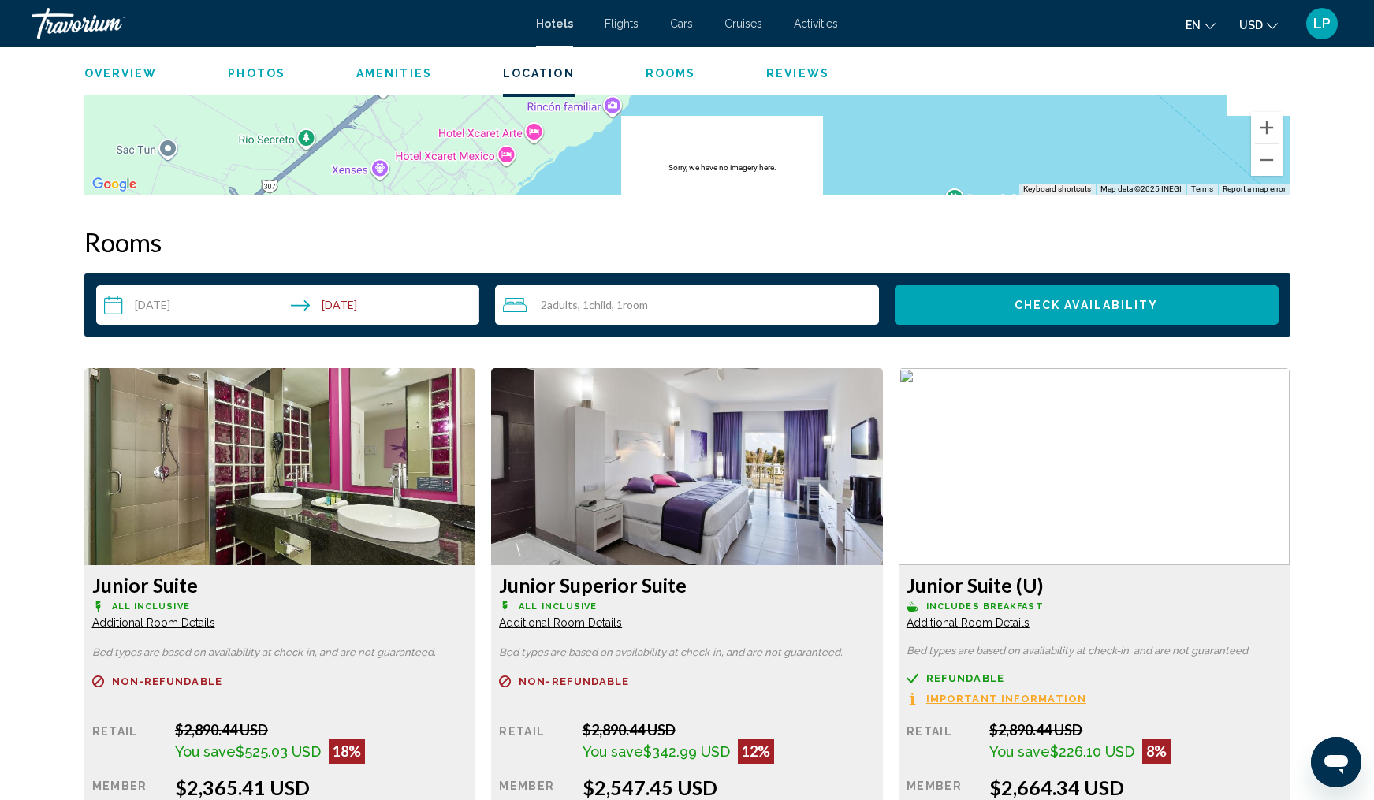
click at [648, 304] on span "Room" at bounding box center [635, 304] width 25 height 13
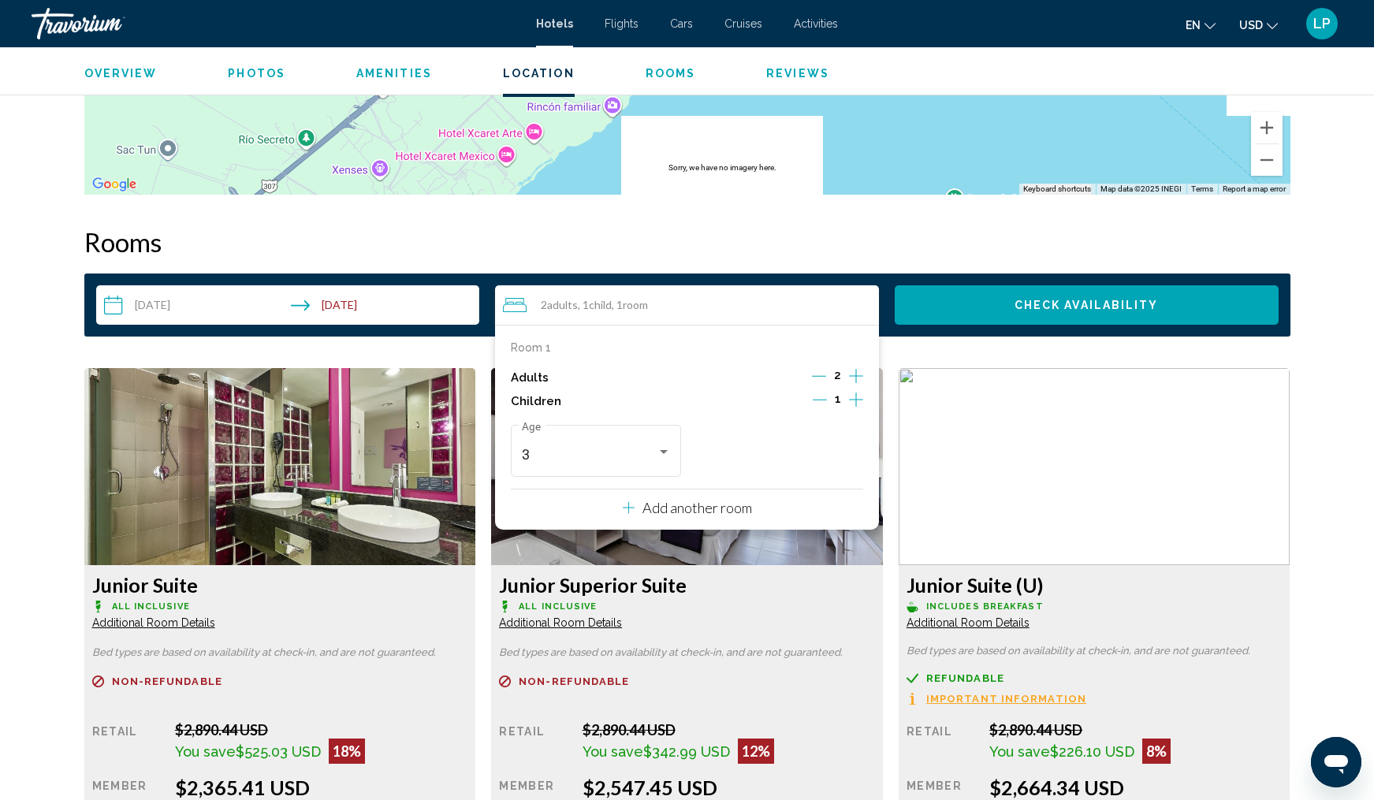
click at [849, 401] on icon "Increment children" at bounding box center [856, 399] width 14 height 19
click at [837, 454] on span "Travelers: 2 adults, 2 children" at bounding box center [771, 455] width 135 height 16
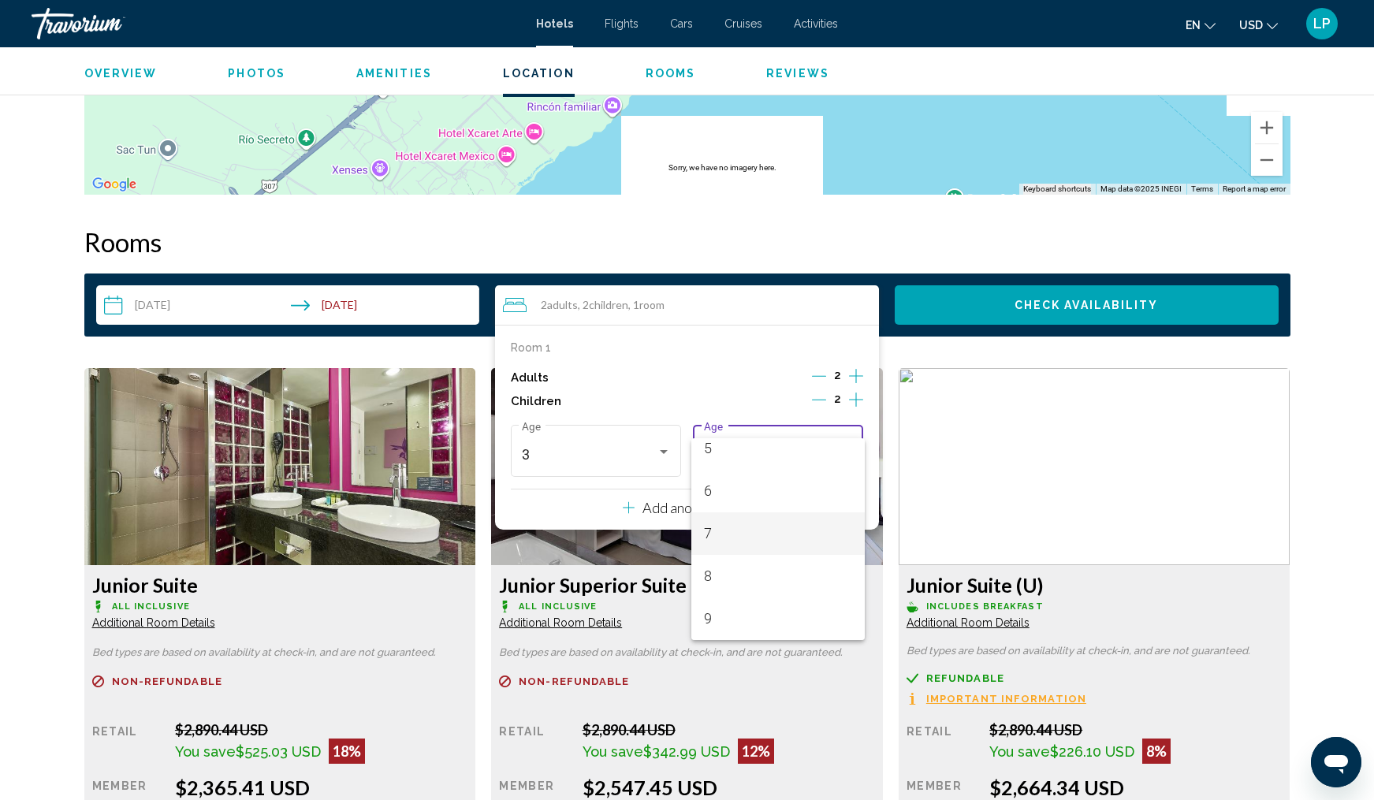
scroll to position [229, 0]
click at [778, 615] on span "9" at bounding box center [778, 613] width 149 height 43
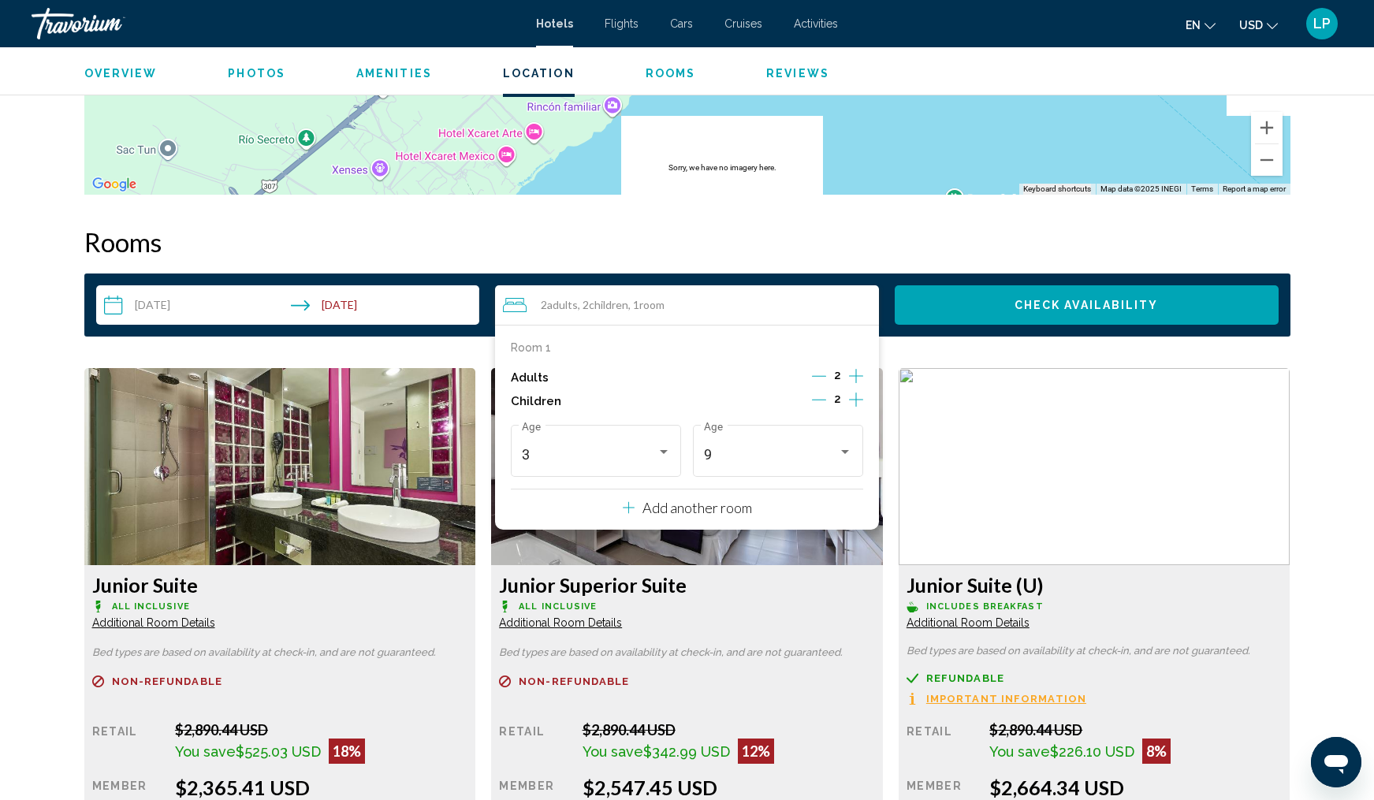
click at [1058, 307] on span "Check Availability" at bounding box center [1087, 306] width 144 height 13
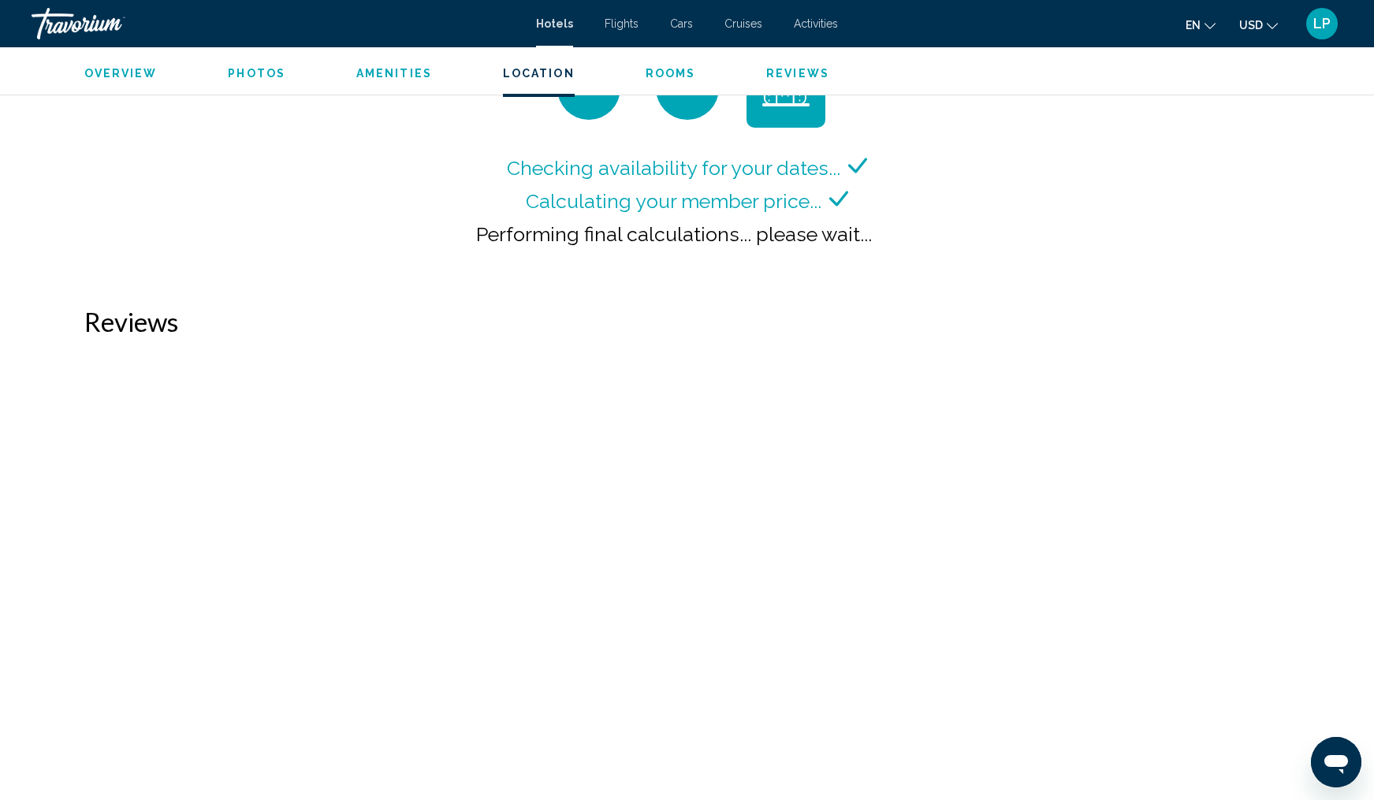
scroll to position [2251, 0]
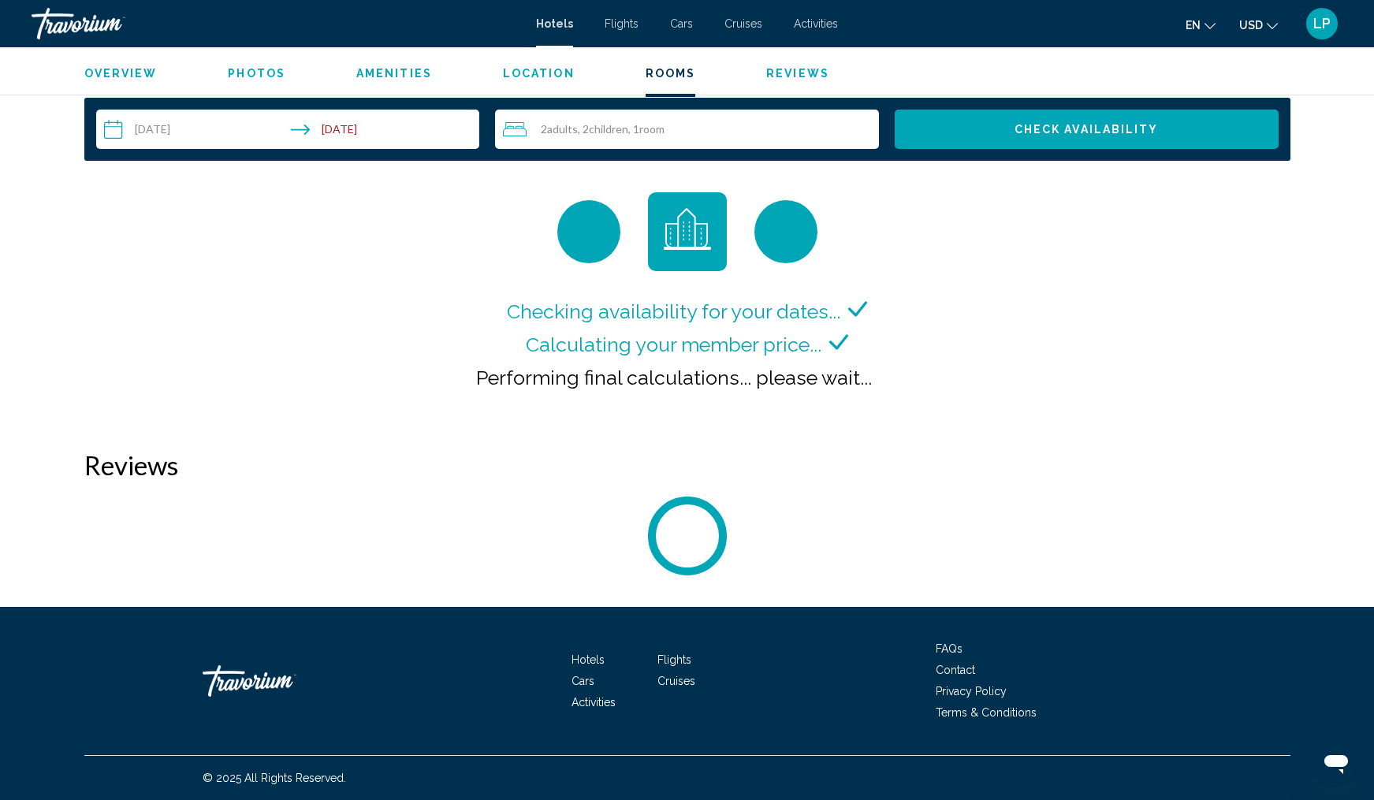
scroll to position [2035, 0]
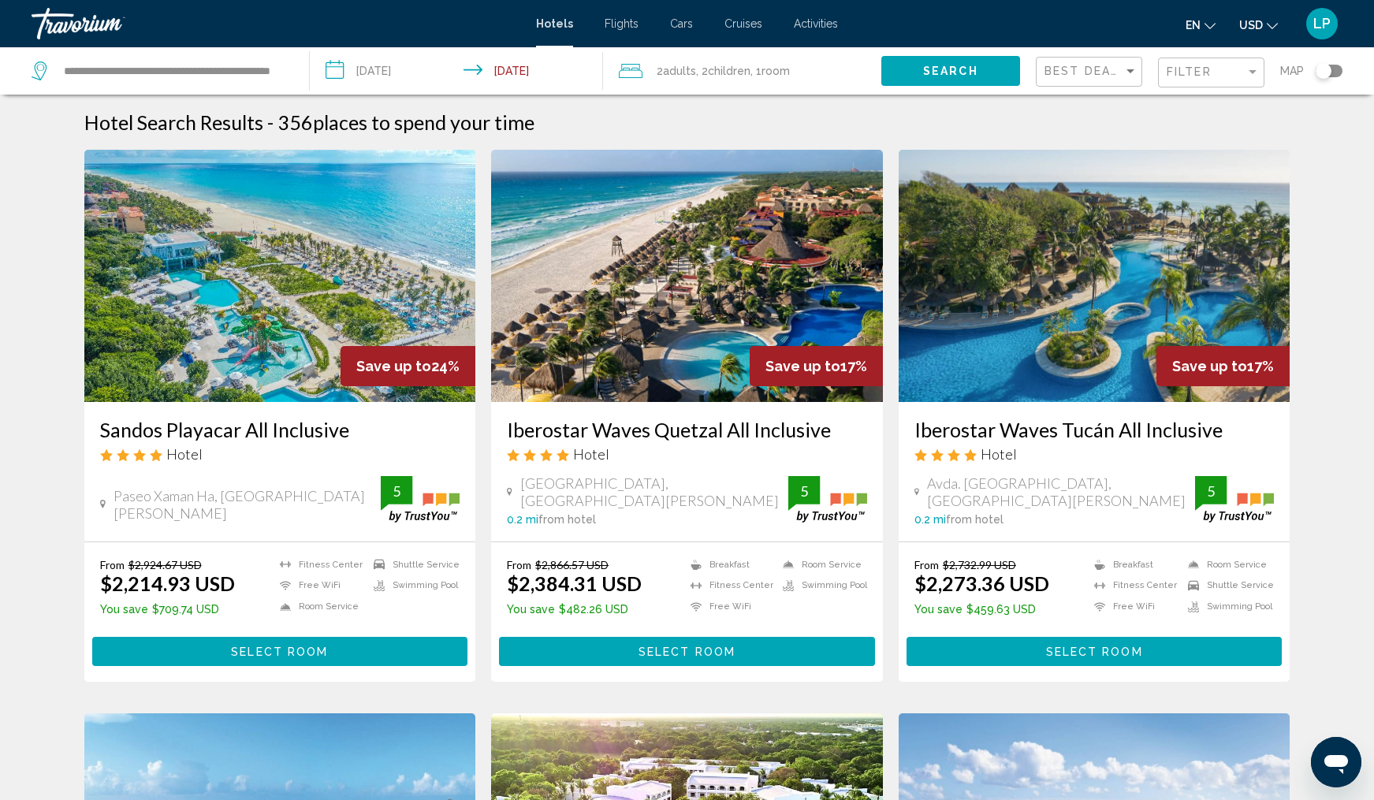
click at [246, 429] on h3 "Sandos Playacar All Inclusive" at bounding box center [280, 430] width 360 height 24
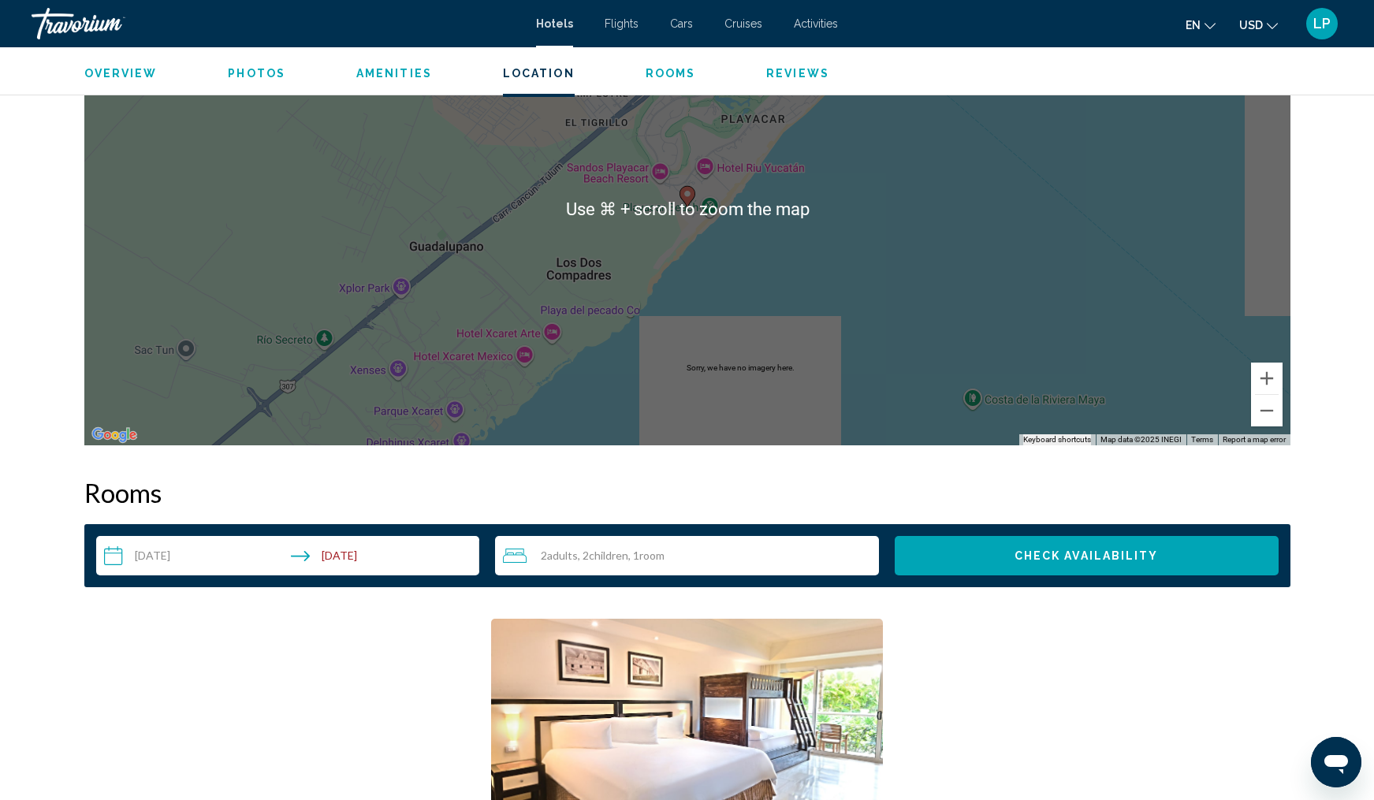
scroll to position [1881, 0]
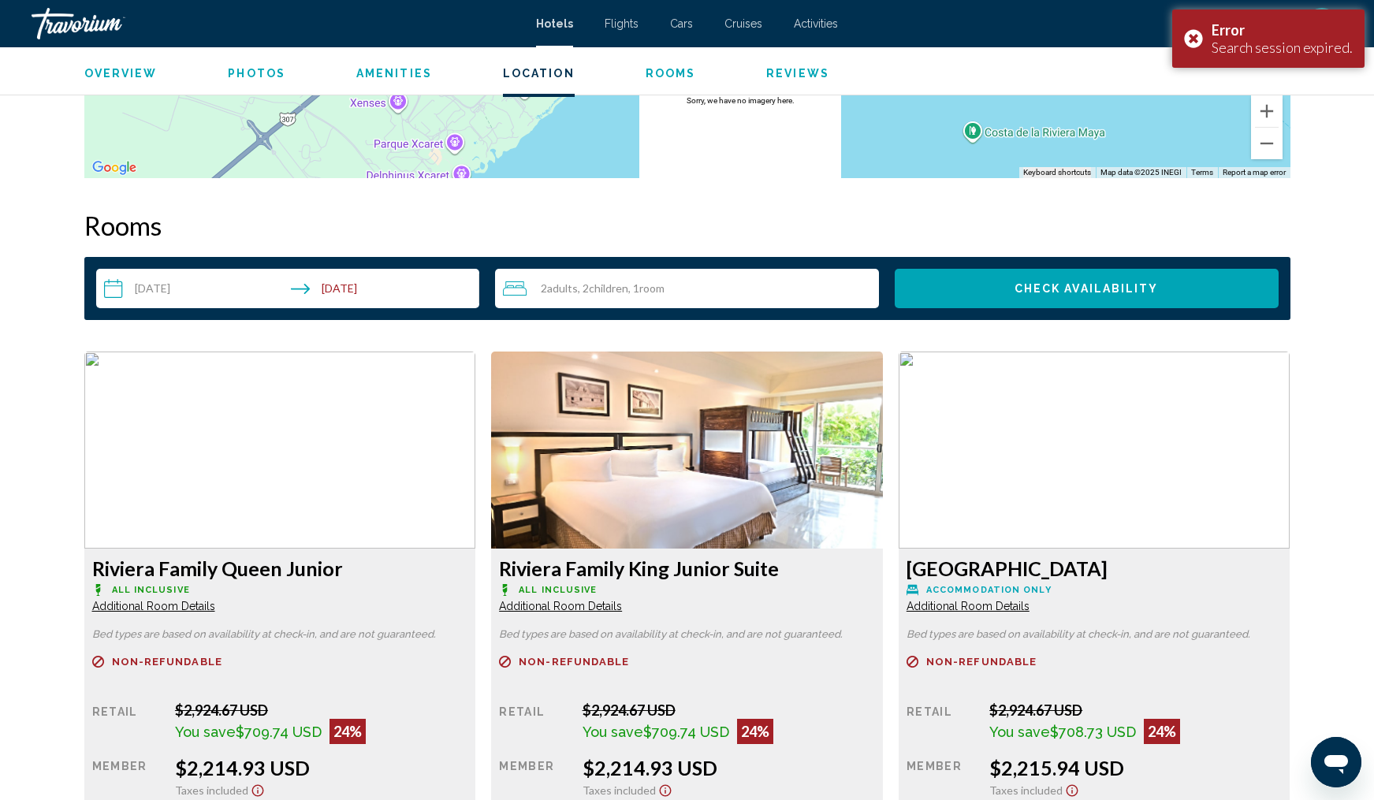
click at [713, 299] on div "2 Adult Adults , 2 Child Children , 1 Room rooms" at bounding box center [691, 288] width 376 height 39
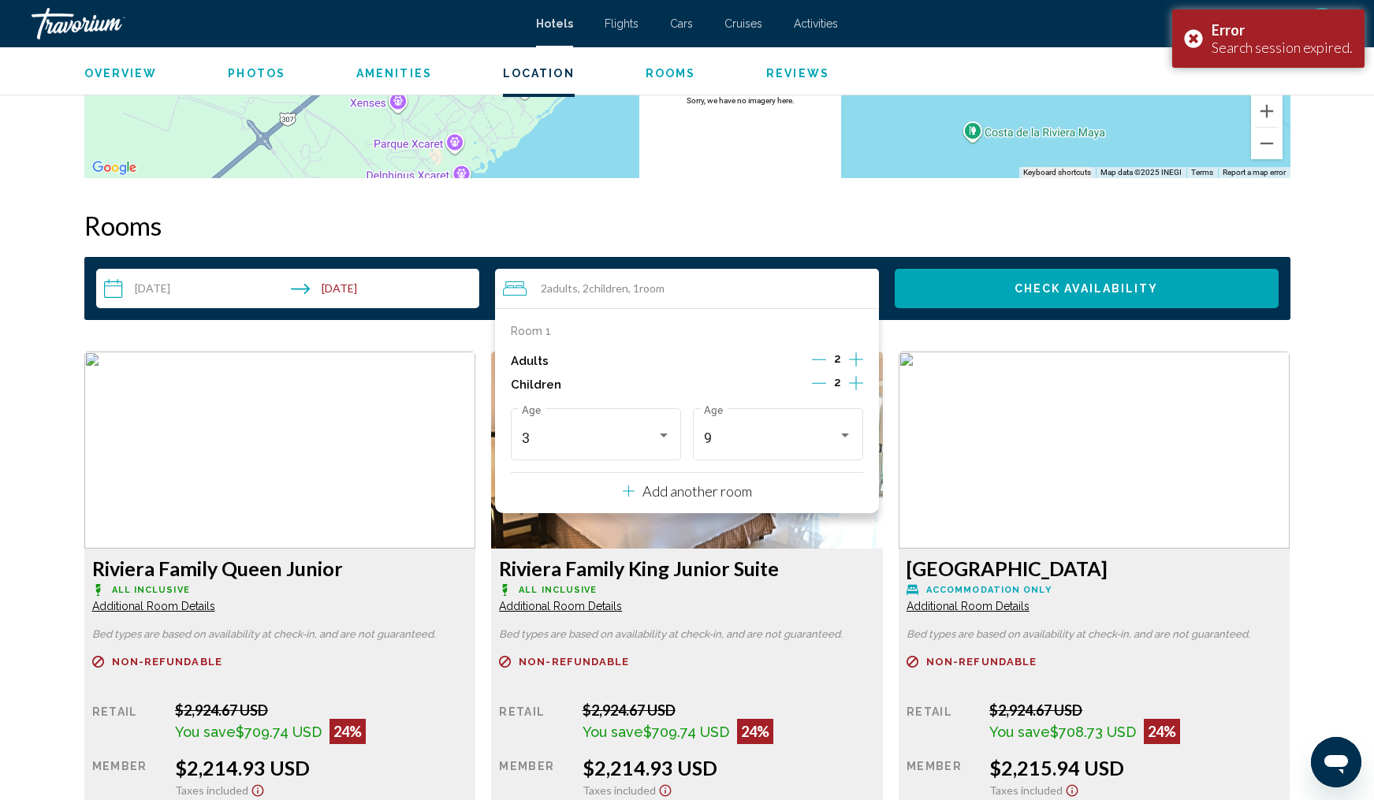
click at [476, 415] on img "Main content" at bounding box center [280, 450] width 392 height 197
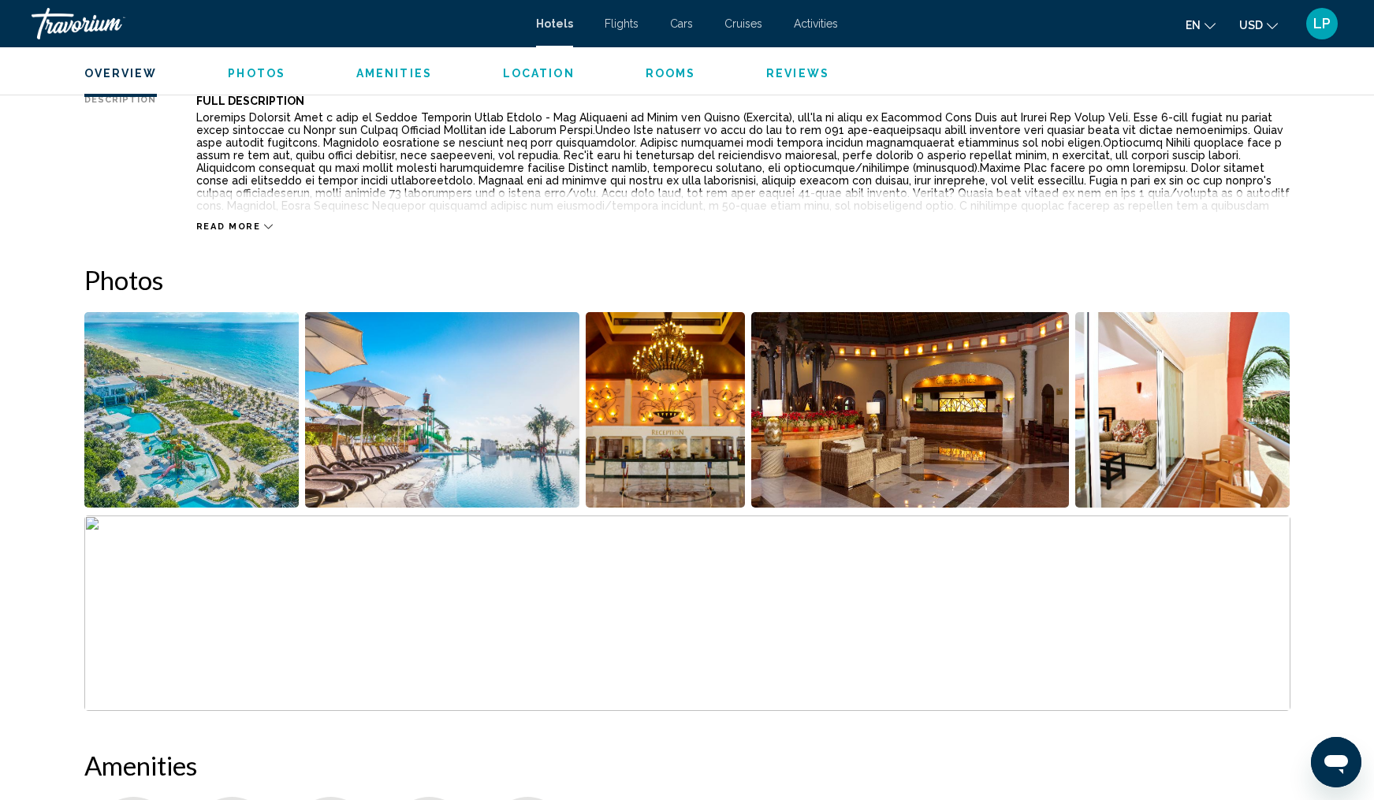
scroll to position [601, 0]
click at [202, 394] on img "Open full-screen image slider" at bounding box center [191, 410] width 215 height 196
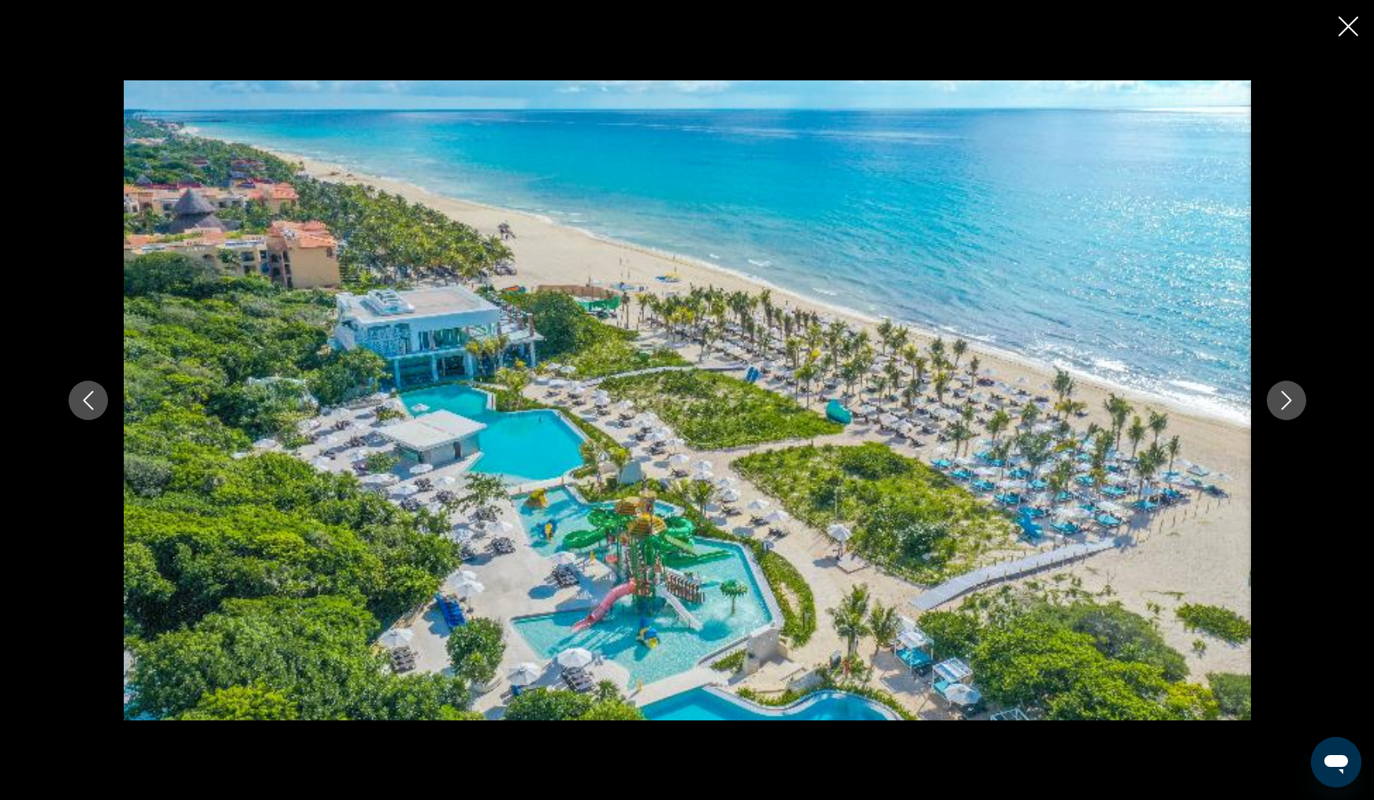
click at [1287, 399] on icon "Next image" at bounding box center [1286, 400] width 19 height 19
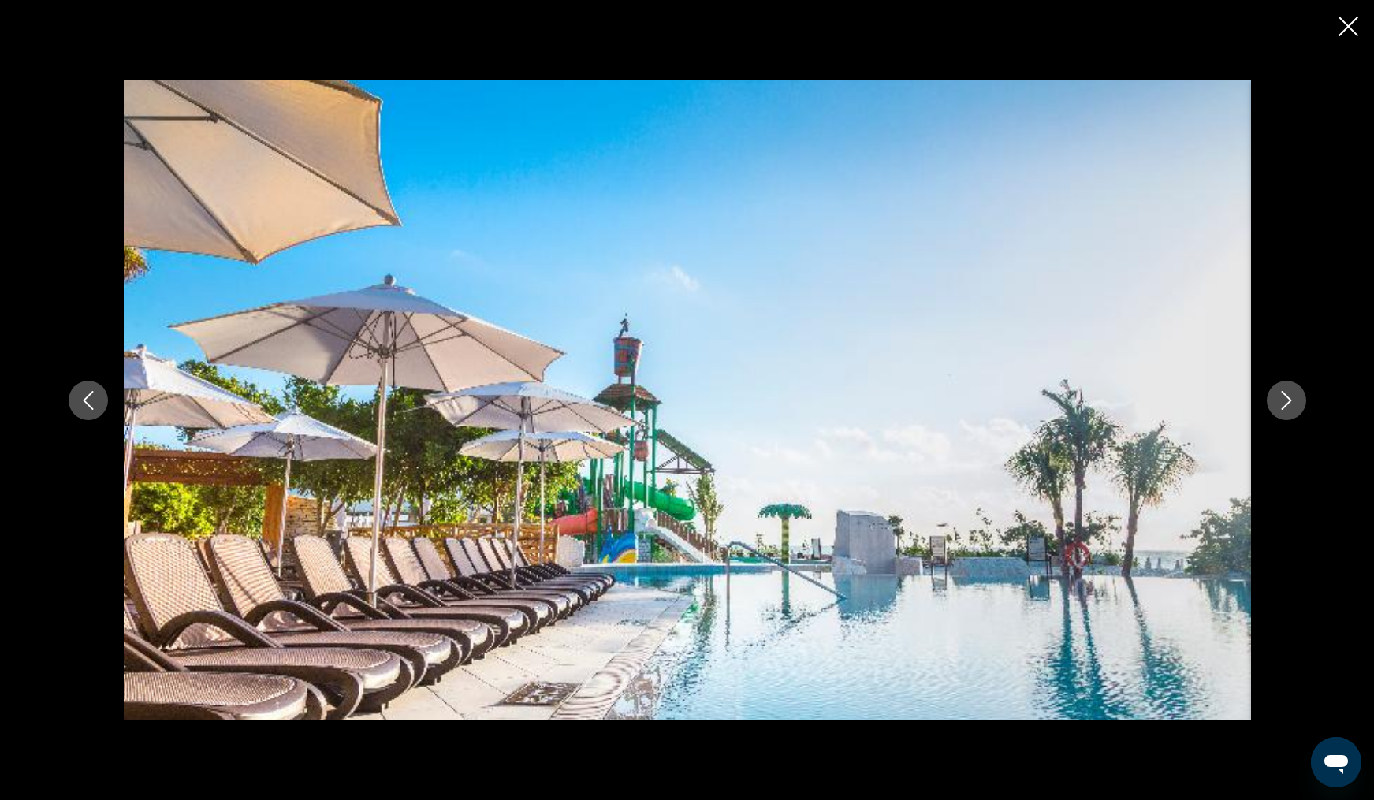
click at [1287, 399] on icon "Next image" at bounding box center [1286, 400] width 19 height 19
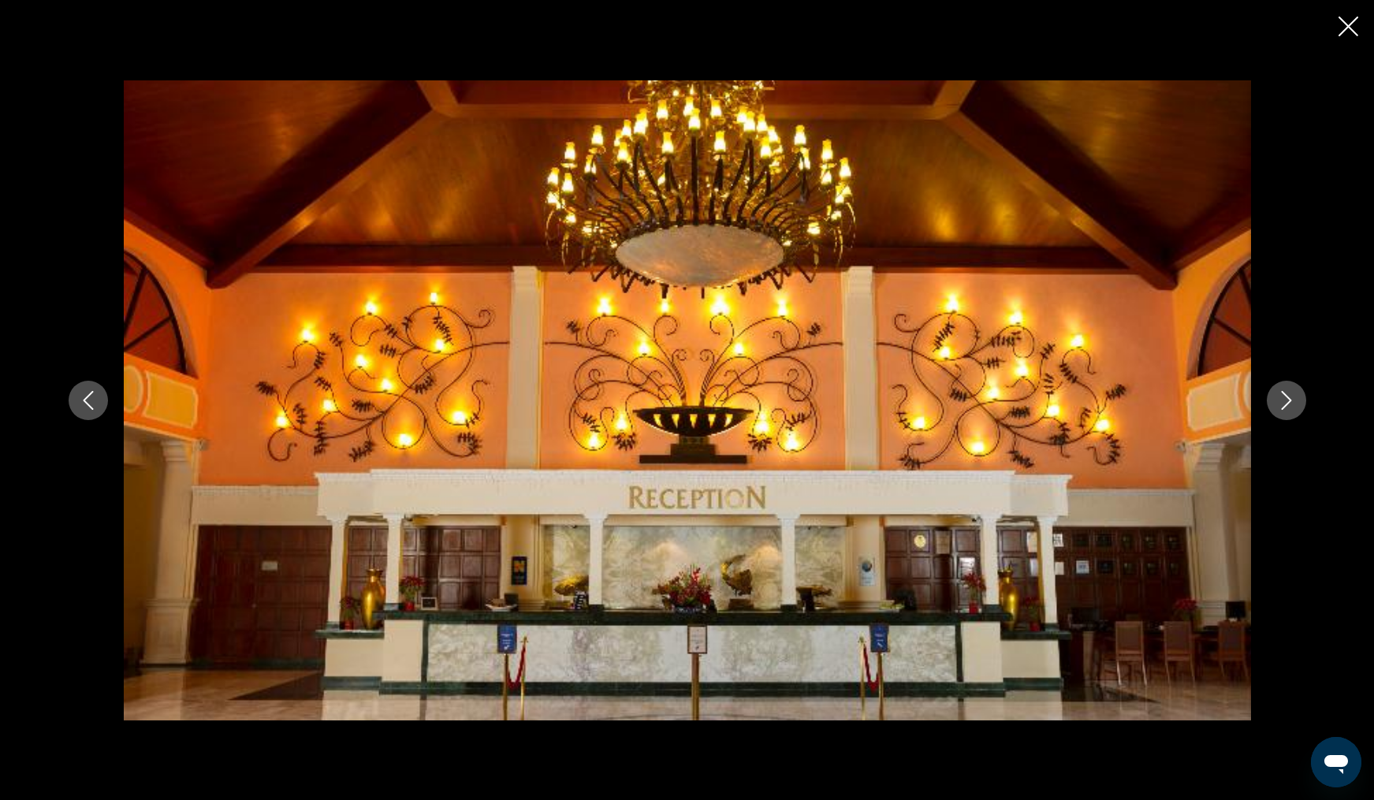
click at [1287, 399] on icon "Next image" at bounding box center [1286, 400] width 19 height 19
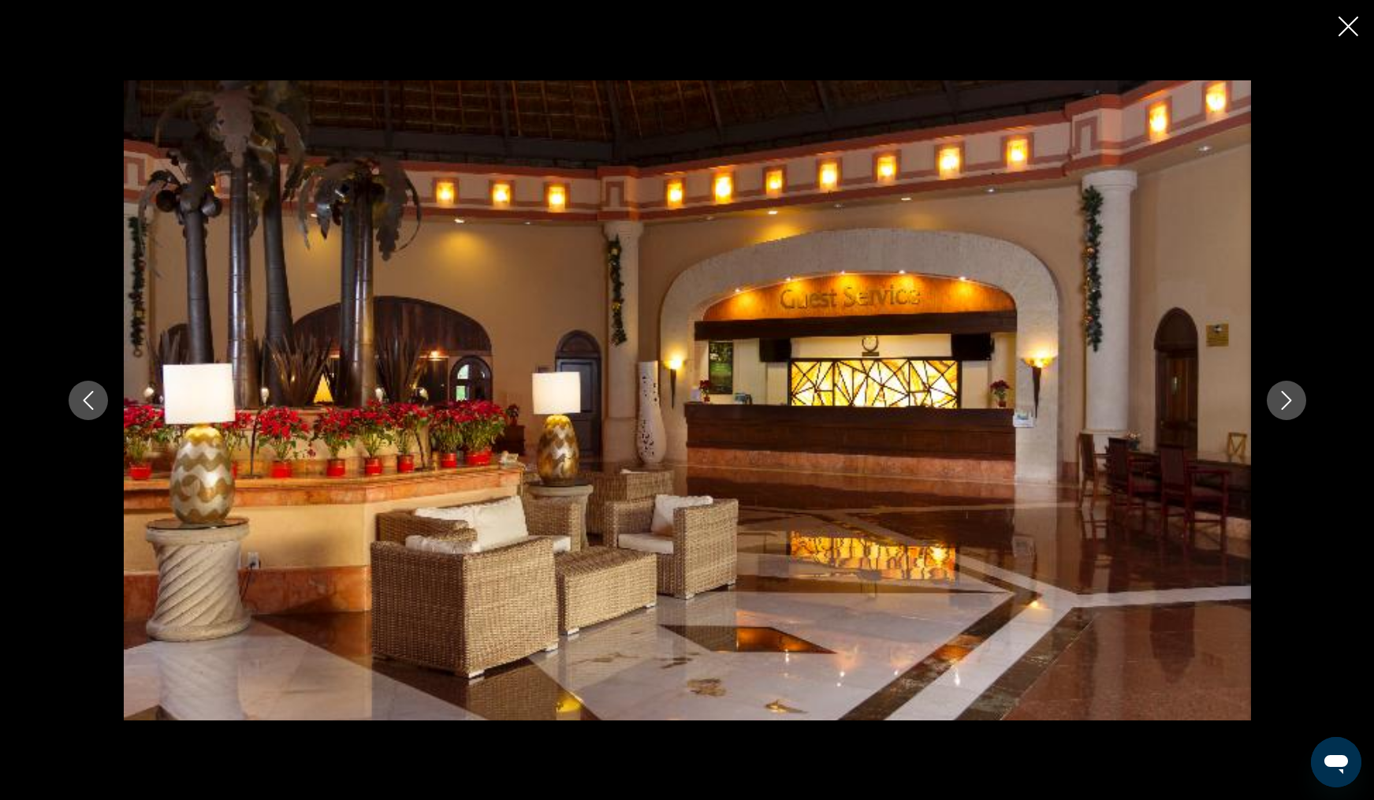
click at [1287, 399] on icon "Next image" at bounding box center [1286, 400] width 19 height 19
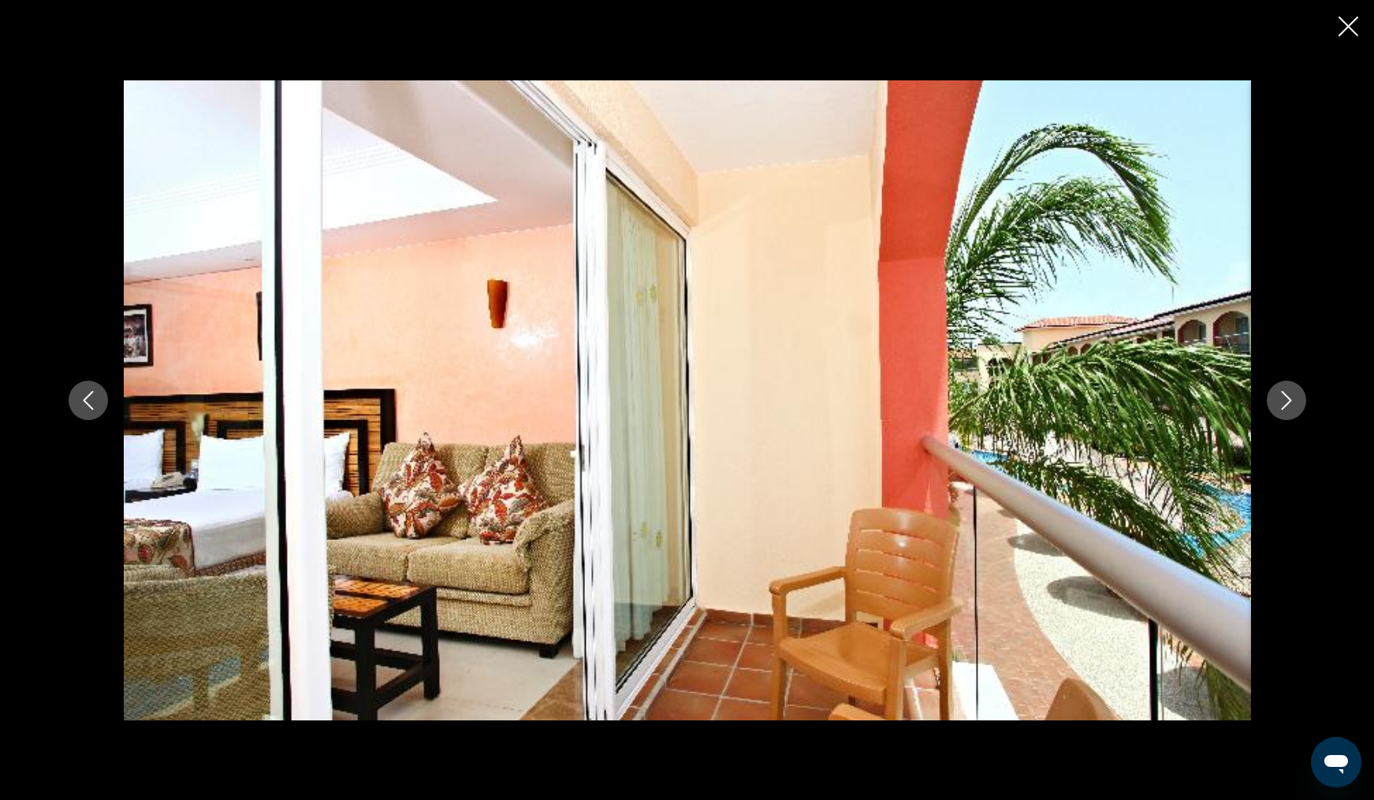
click at [1287, 399] on icon "Next image" at bounding box center [1286, 400] width 19 height 19
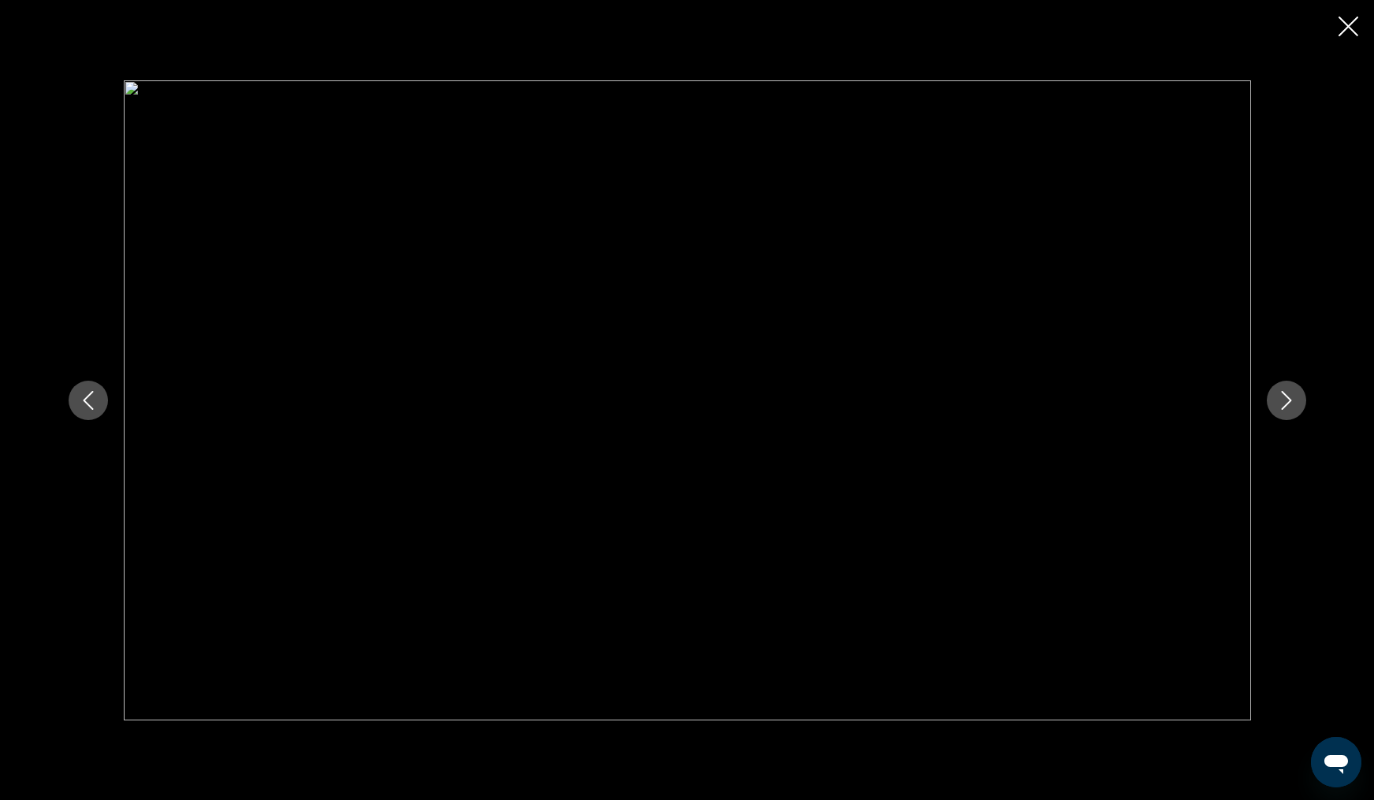
click at [1287, 399] on icon "Next image" at bounding box center [1286, 400] width 19 height 19
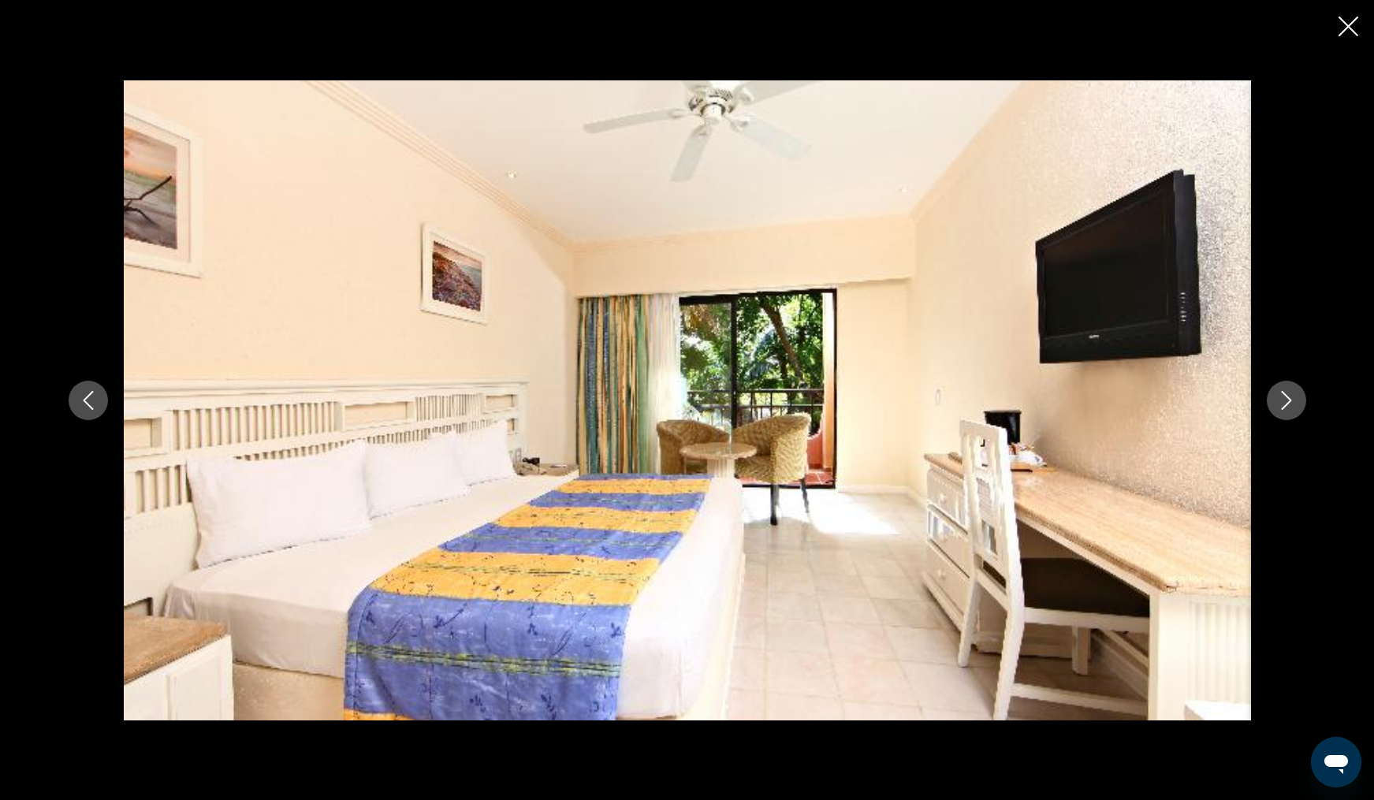
click at [1287, 399] on icon "Next image" at bounding box center [1286, 400] width 19 height 19
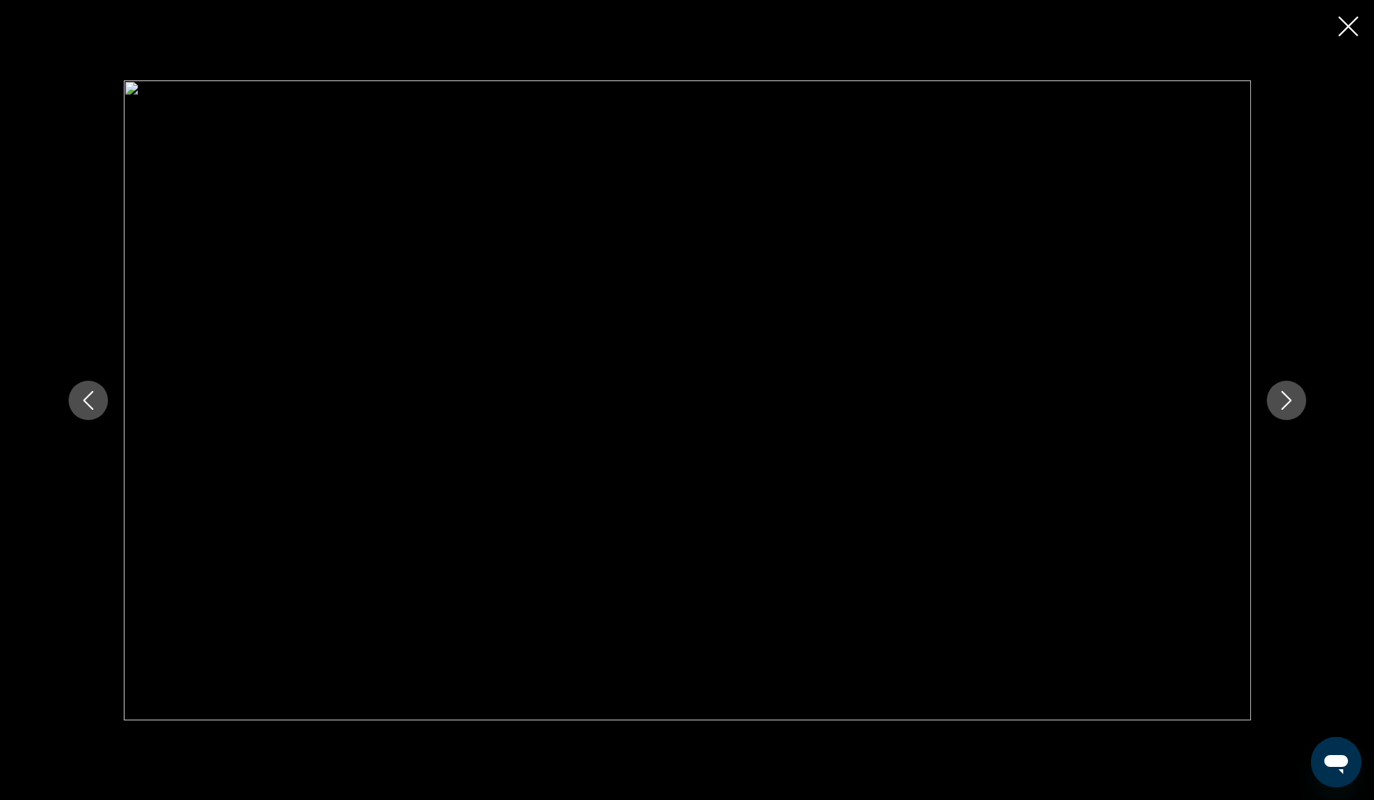
click at [1287, 399] on icon "Next image" at bounding box center [1286, 400] width 19 height 19
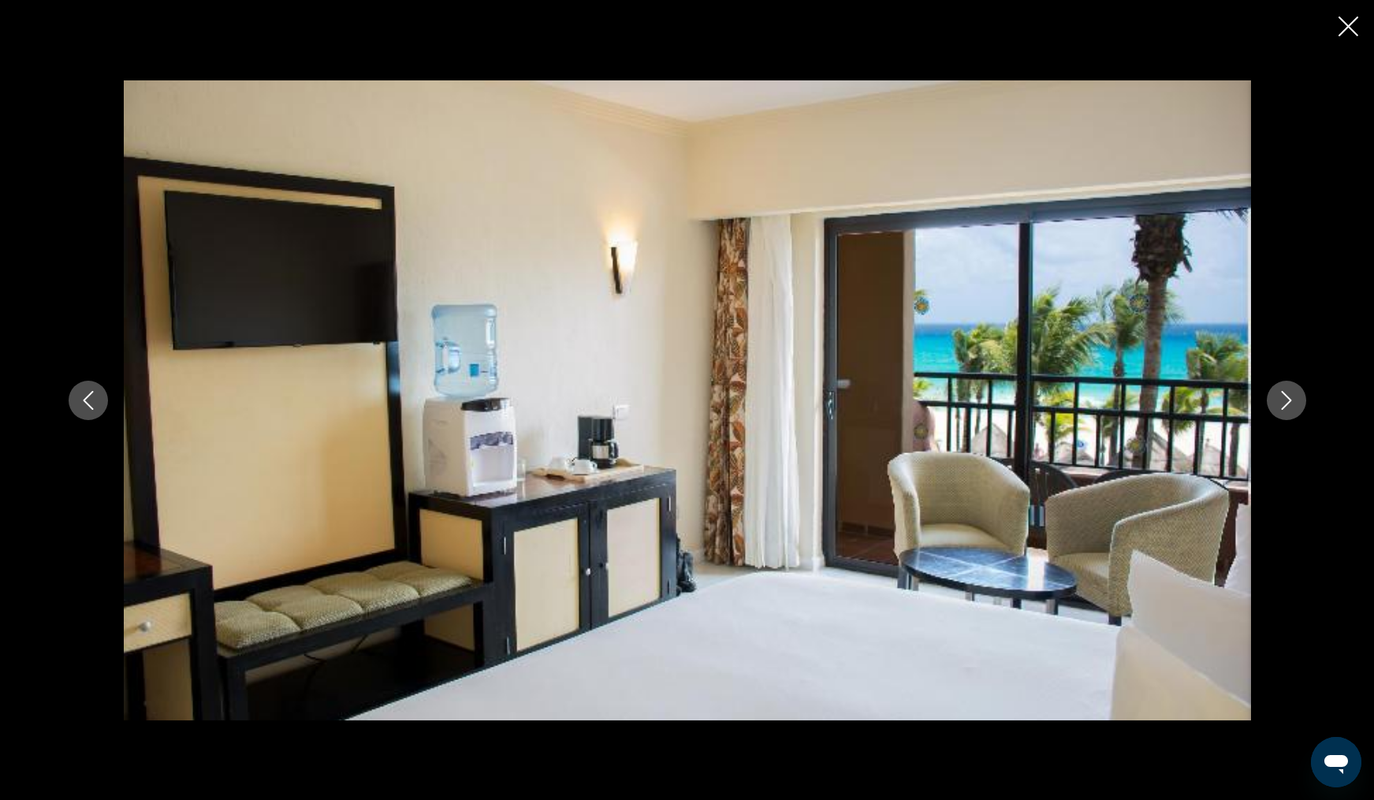
click at [1287, 399] on icon "Next image" at bounding box center [1286, 400] width 19 height 19
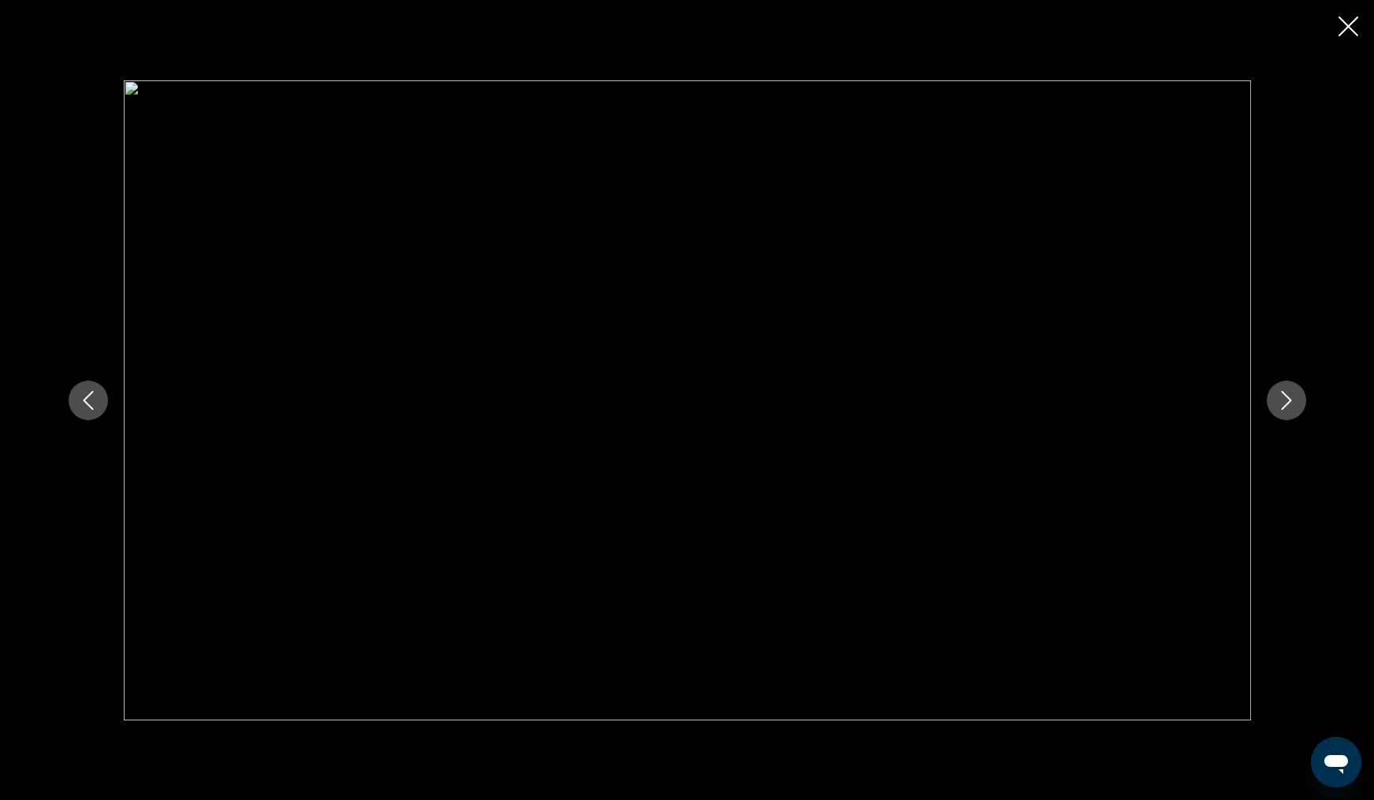
click at [1348, 28] on icon "Close slideshow" at bounding box center [1349, 27] width 20 height 20
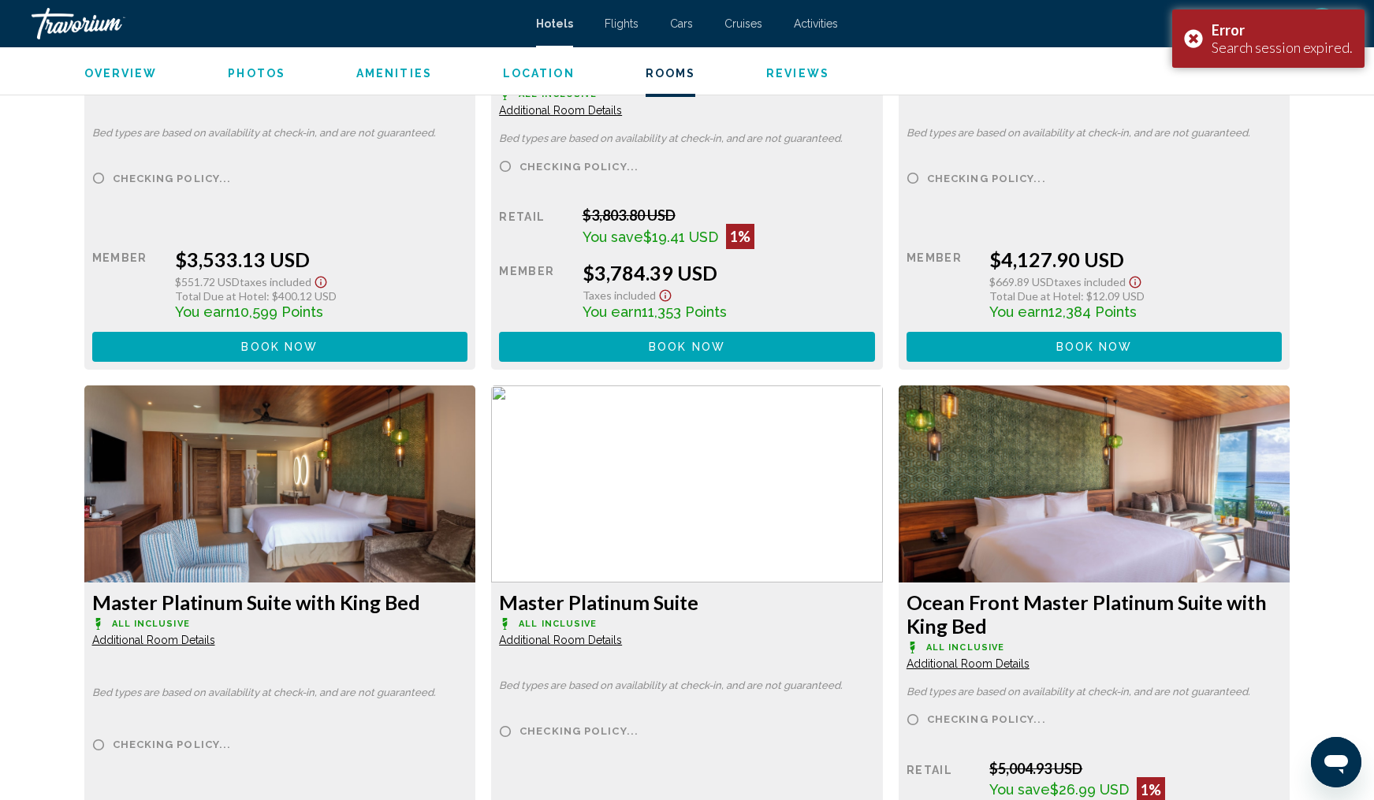
scroll to position [4523, 0]
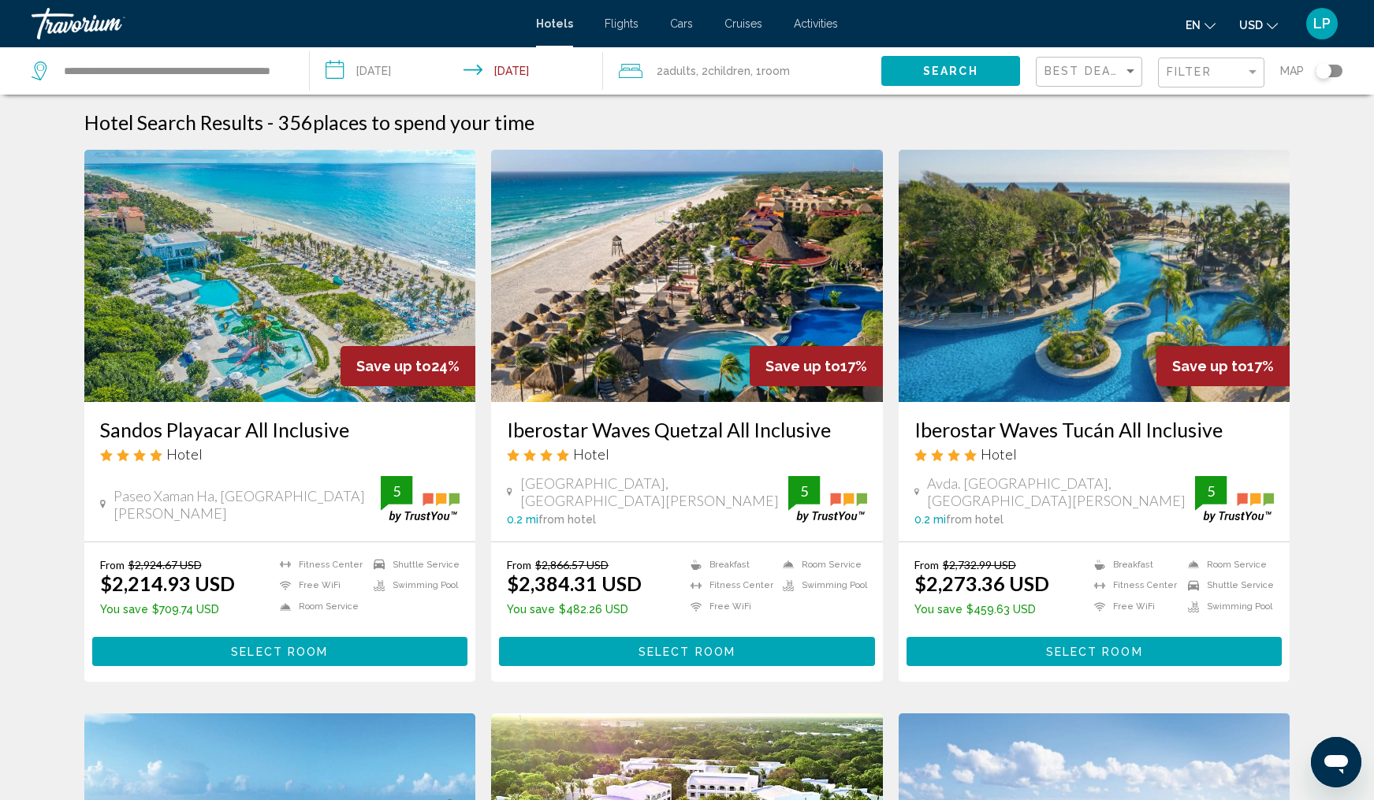
click at [247, 264] on img "Main content" at bounding box center [280, 276] width 392 height 252
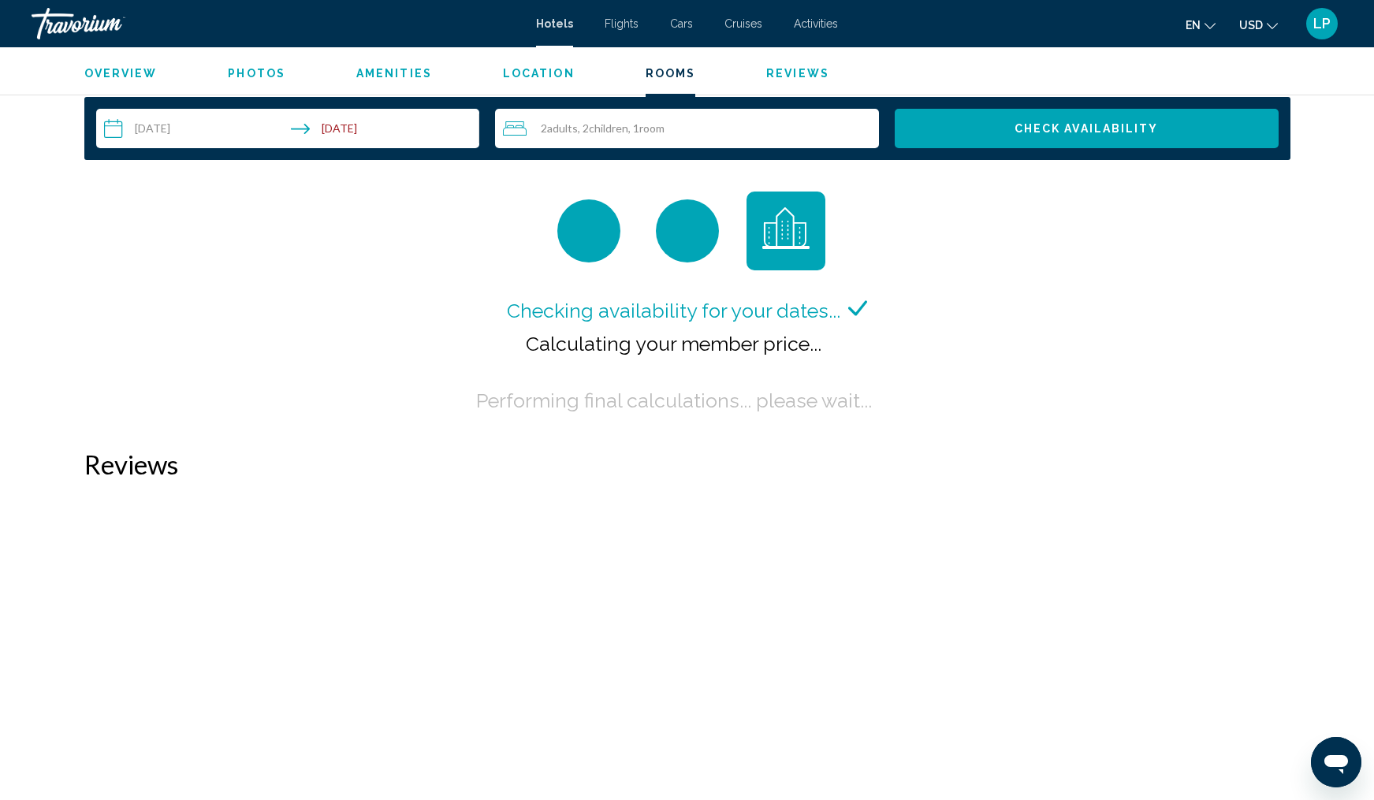
scroll to position [2040, 0]
